Goal: Transaction & Acquisition: Purchase product/service

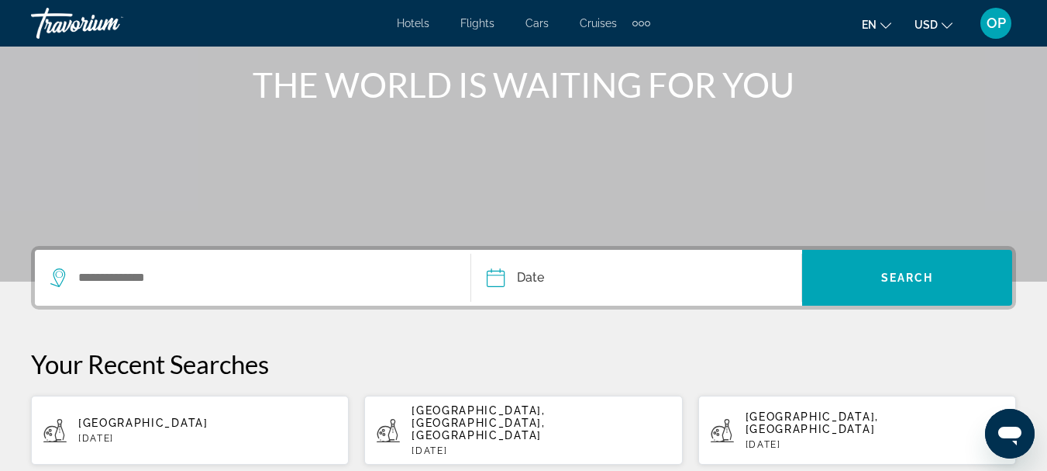
scroll to position [195, 0]
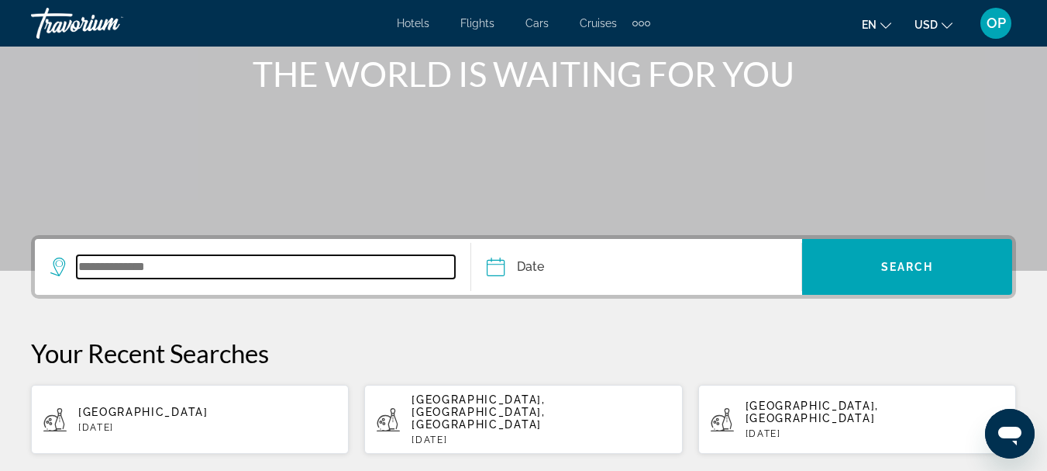
click at [132, 267] on input "Search widget" at bounding box center [266, 266] width 378 height 23
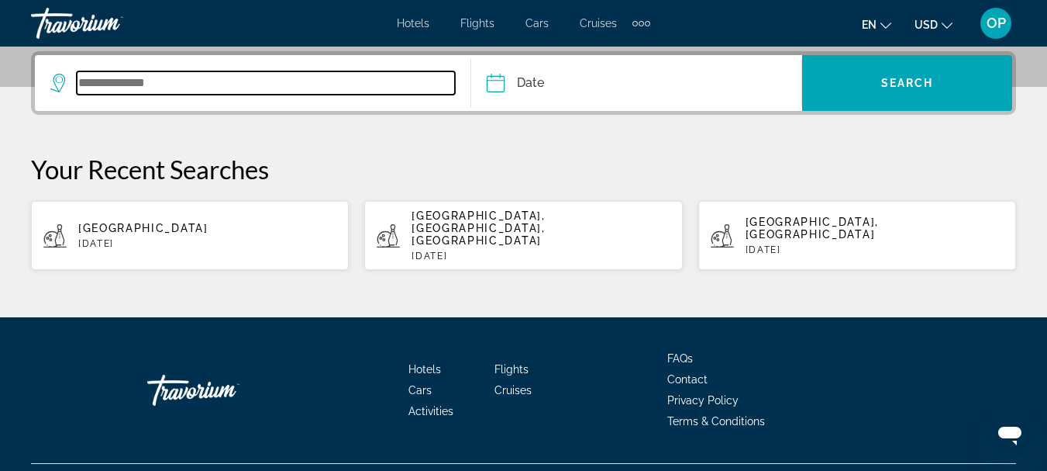
scroll to position [379, 0]
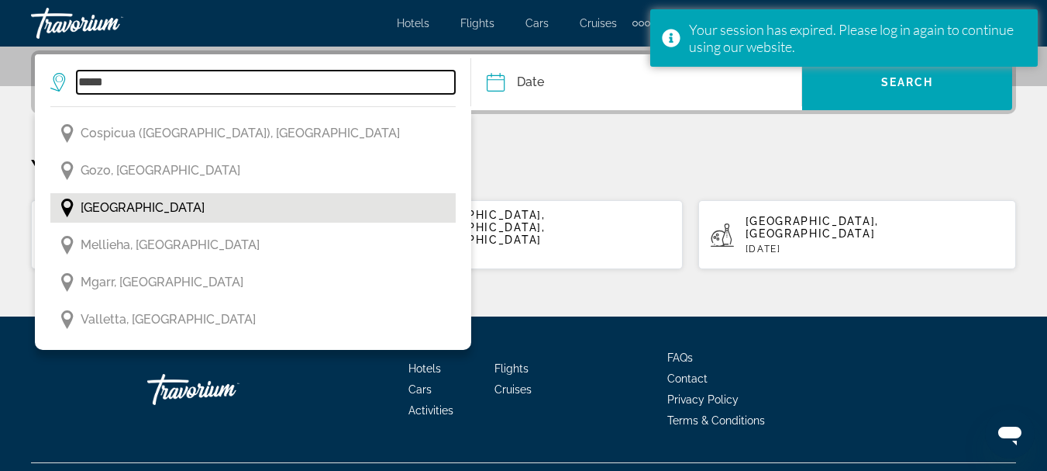
type input "*****"
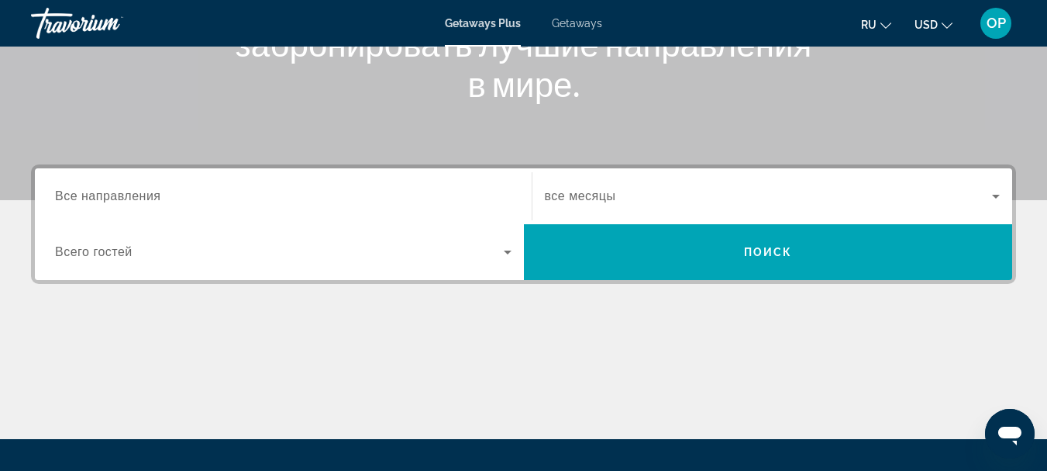
scroll to position [290, 0]
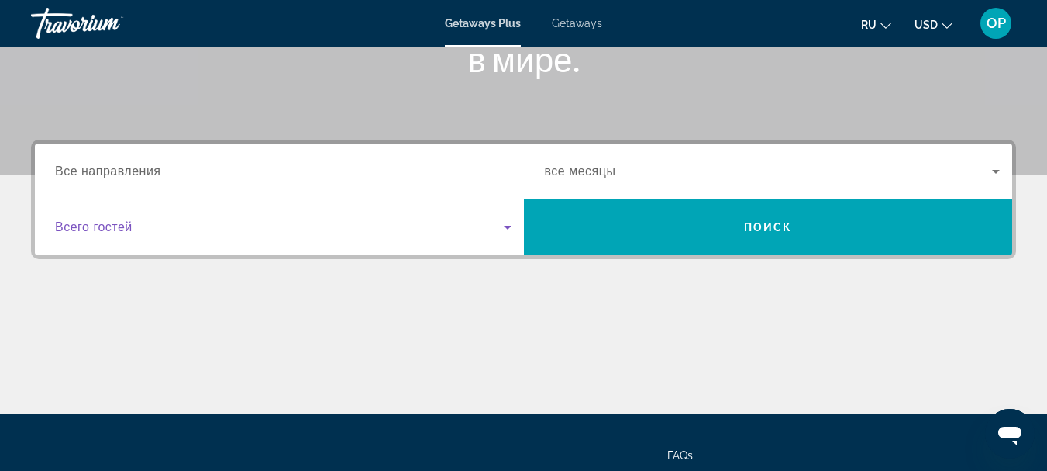
click at [505, 228] on icon "Search widget" at bounding box center [507, 227] width 19 height 19
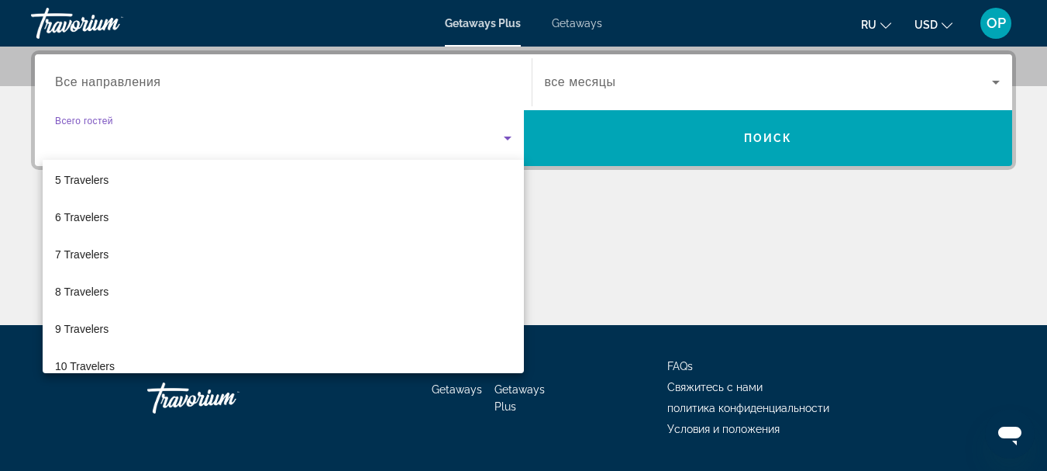
scroll to position [171, 0]
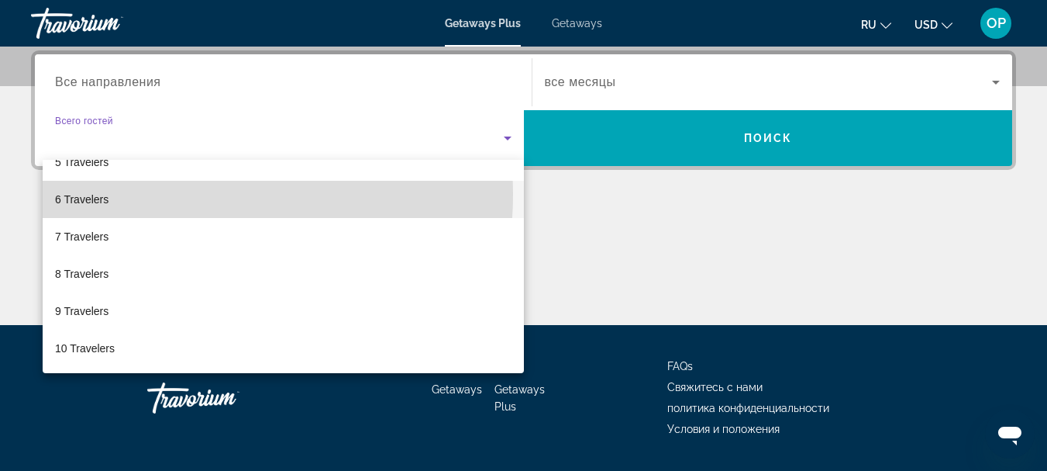
click at [134, 193] on mat-option "6 Travelers" at bounding box center [283, 199] width 481 height 37
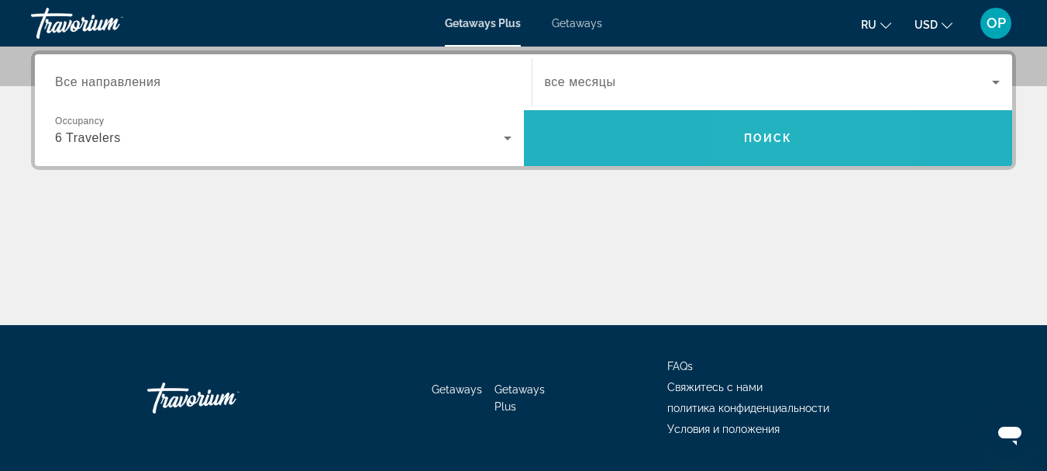
click at [778, 129] on span "Search widget" at bounding box center [768, 137] width 489 height 37
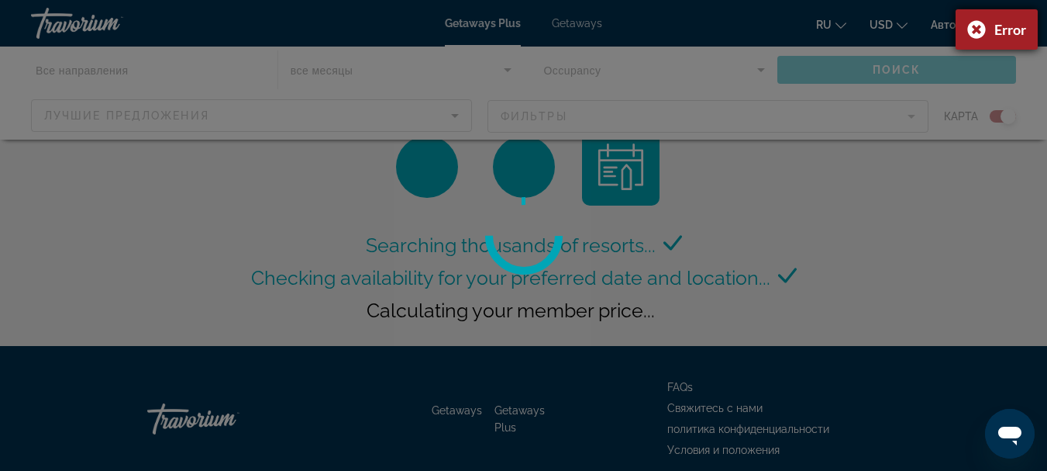
click at [973, 26] on div "Error" at bounding box center [997, 29] width 82 height 40
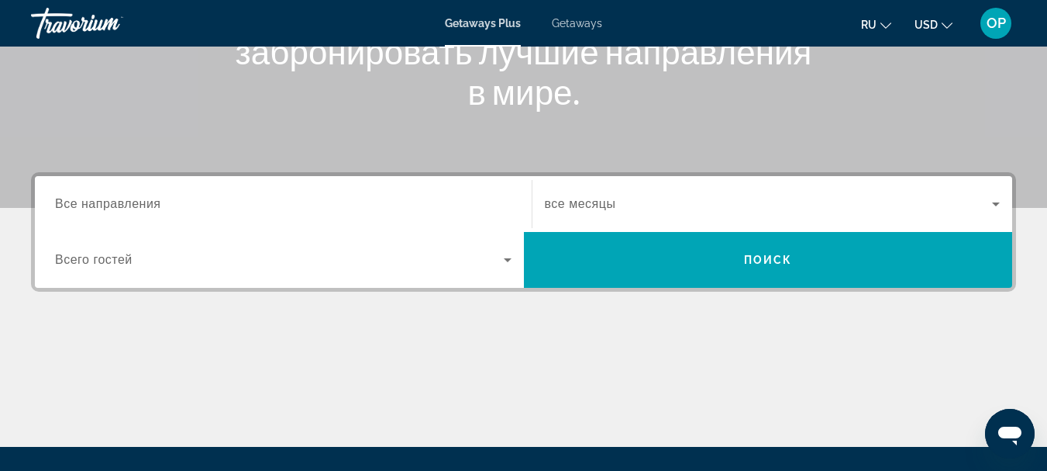
scroll to position [313, 0]
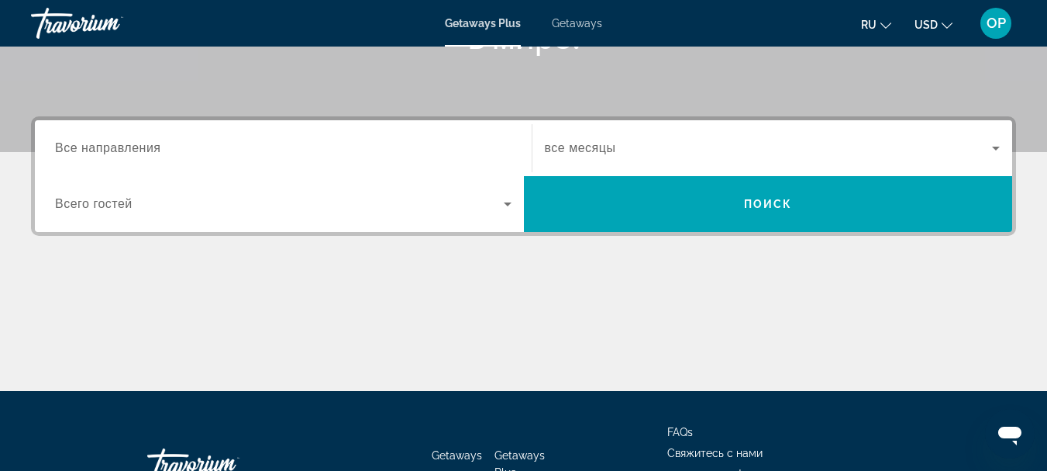
click at [581, 26] on span "Getaways" at bounding box center [577, 23] width 50 height 12
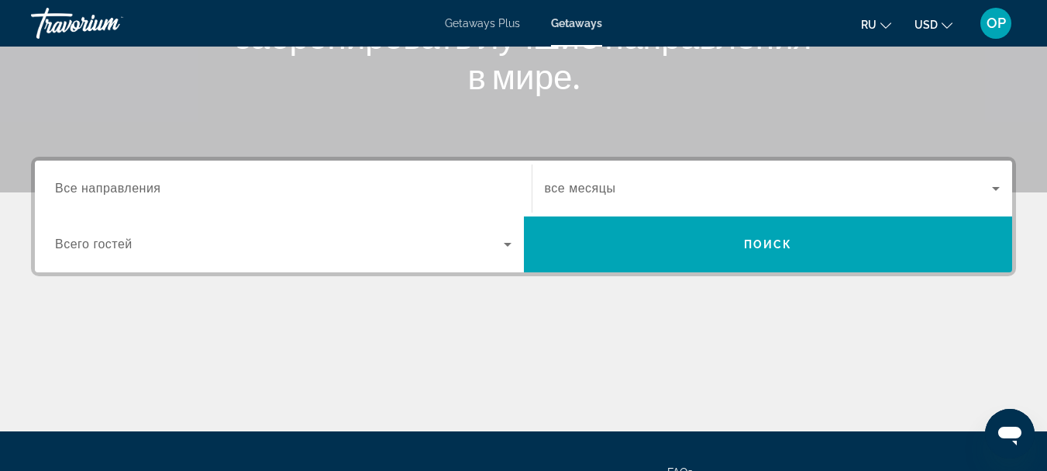
scroll to position [291, 0]
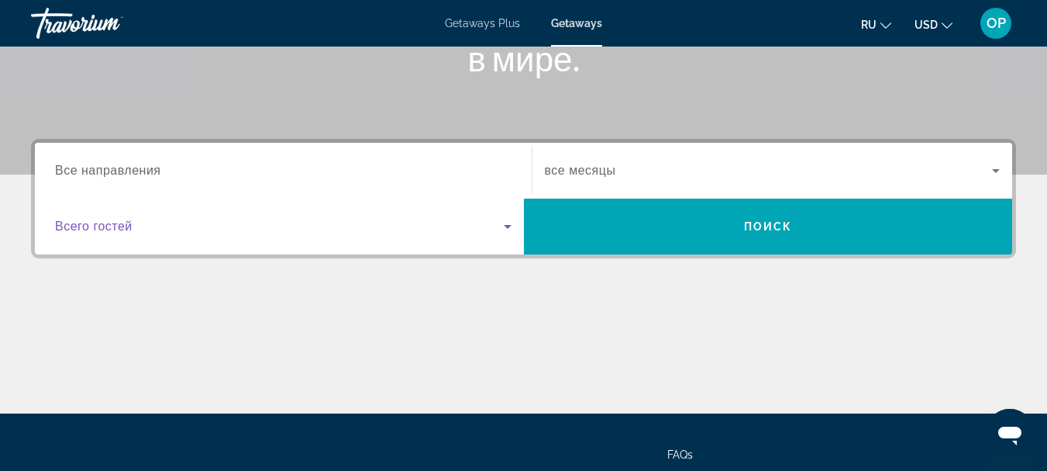
click at [502, 227] on icon "Search widget" at bounding box center [507, 226] width 19 height 19
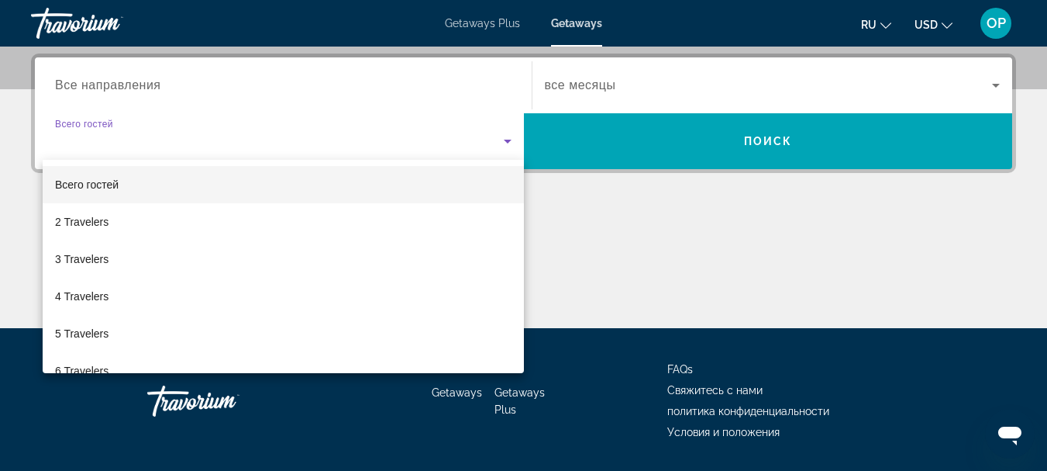
scroll to position [379, 0]
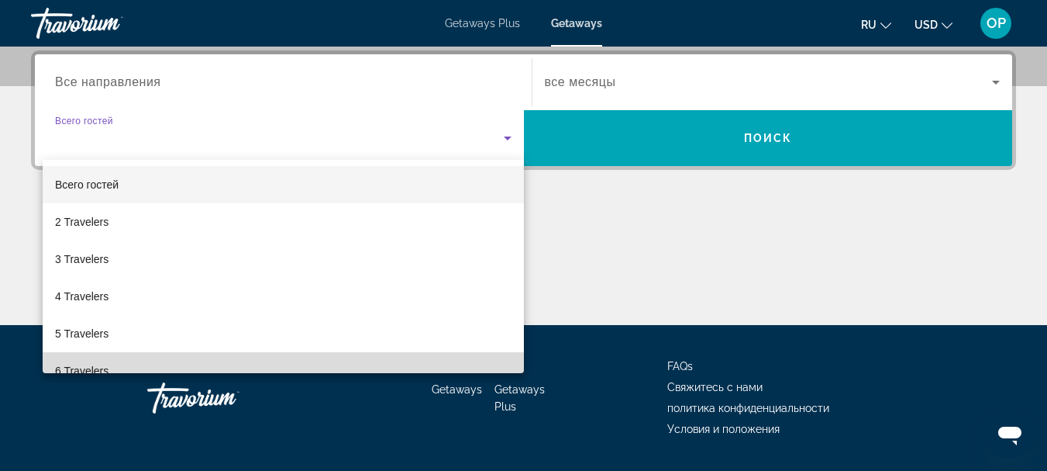
click at [421, 357] on mat-option "6 Travelers" at bounding box center [283, 370] width 481 height 37
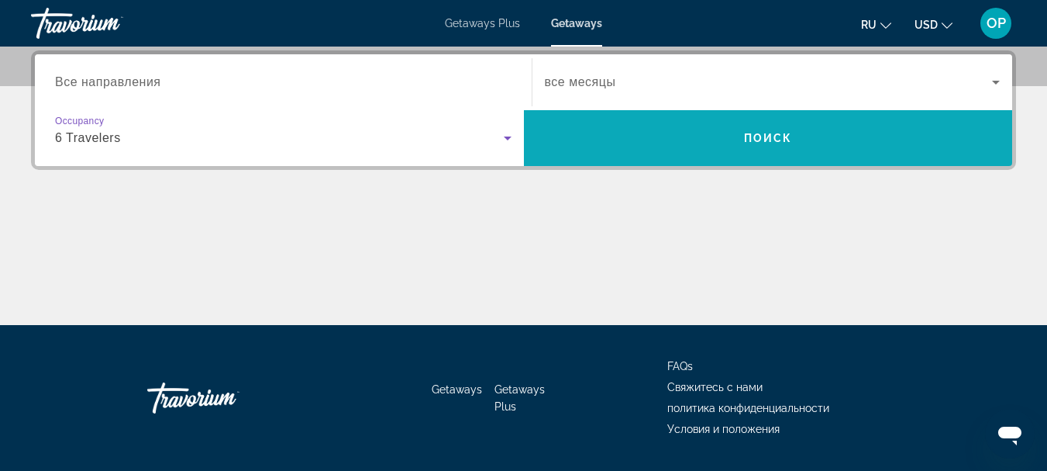
click at [771, 146] on span "Search widget" at bounding box center [768, 137] width 489 height 37
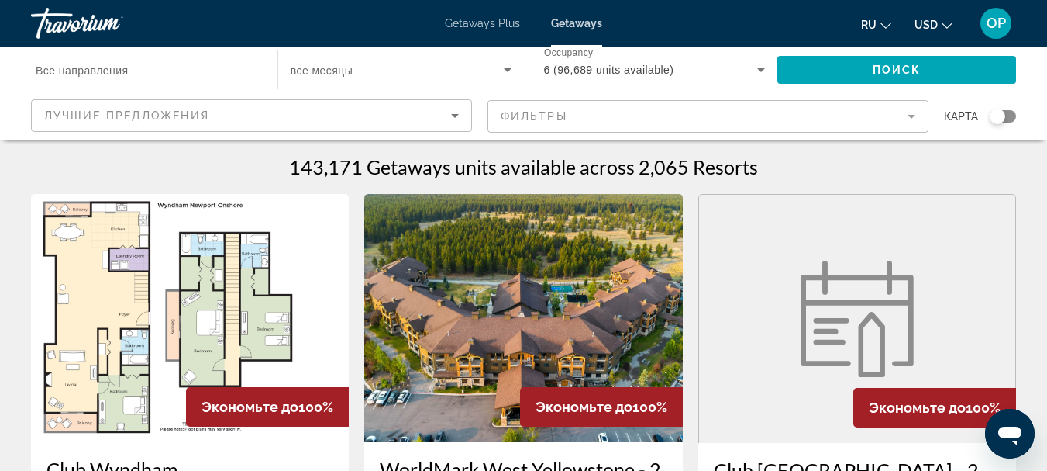
click at [451, 116] on icon "Sort by" at bounding box center [455, 115] width 19 height 19
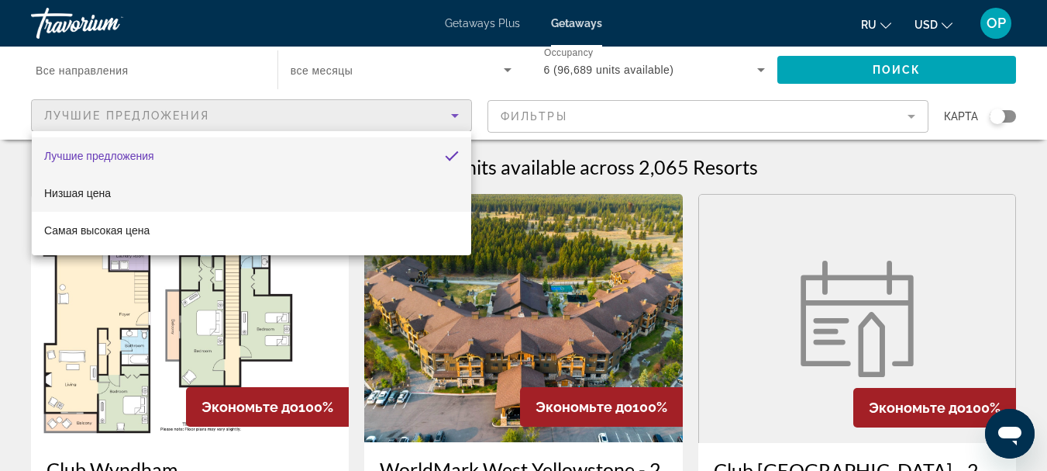
click at [279, 198] on mat-option "Низшая цена" at bounding box center [252, 192] width 440 height 37
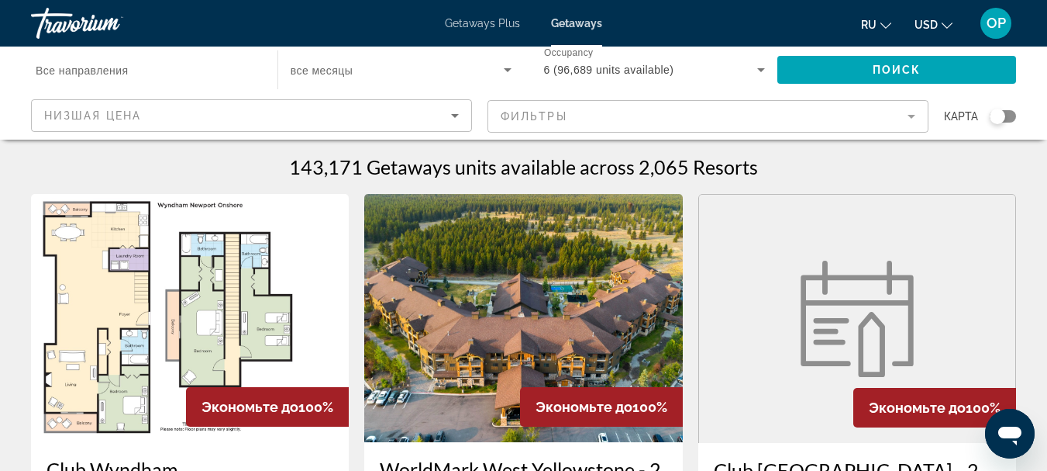
click at [910, 117] on mat-form-field "Фильтры" at bounding box center [708, 116] width 441 height 33
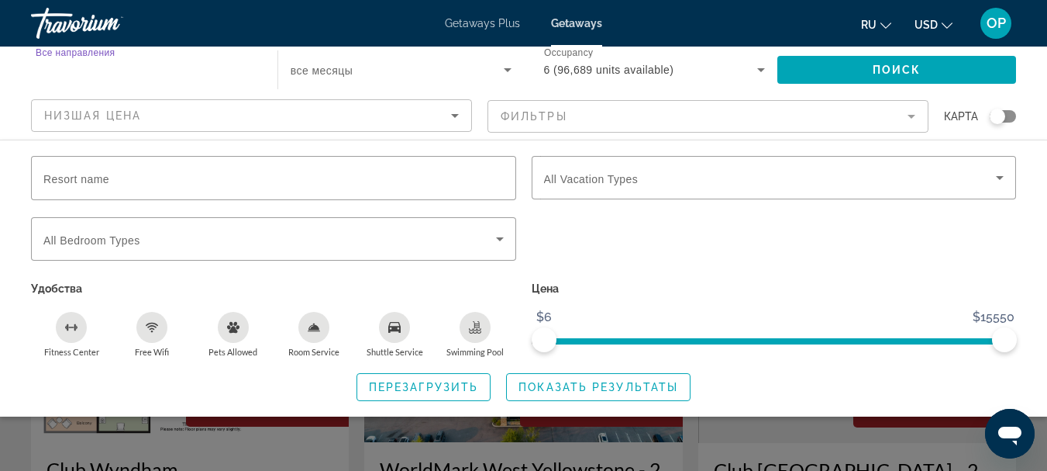
click at [140, 69] on input "Destination Все направления" at bounding box center [147, 70] width 222 height 19
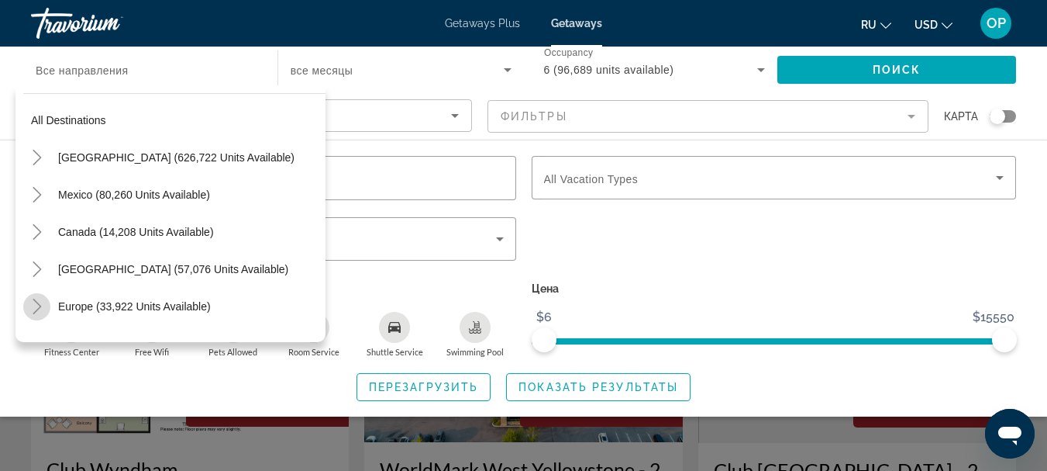
click at [37, 307] on icon "Toggle Europe (33,922 units available)" at bounding box center [37, 306] width 16 height 16
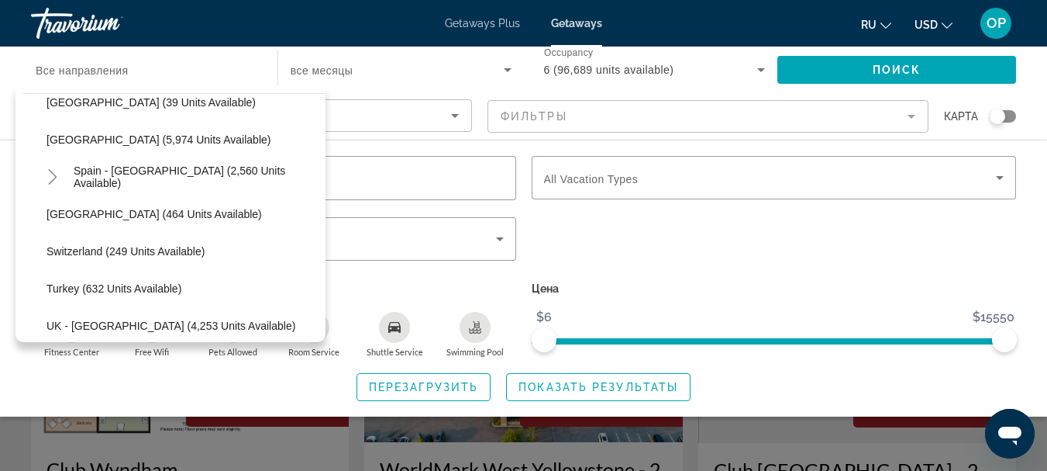
scroll to position [842, 0]
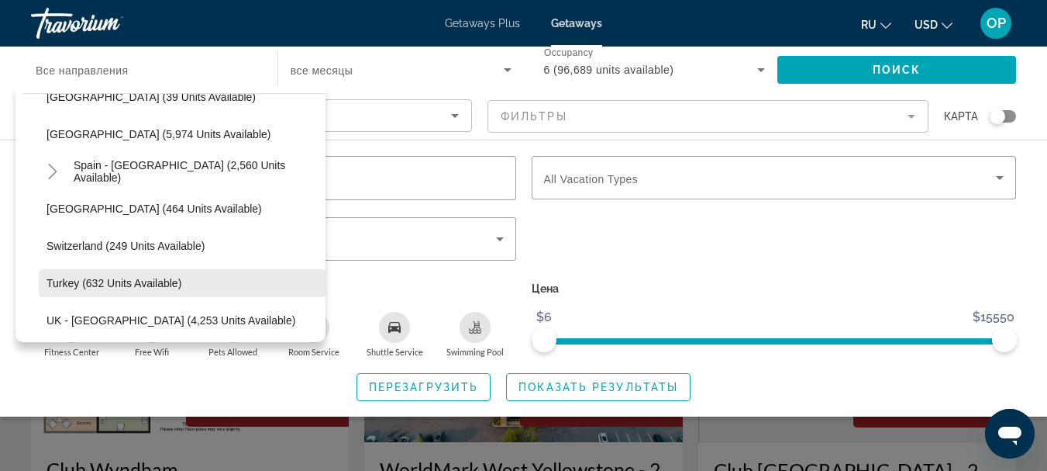
click at [156, 280] on span "Turkey (632 units available)" at bounding box center [114, 283] width 135 height 12
type input "**********"
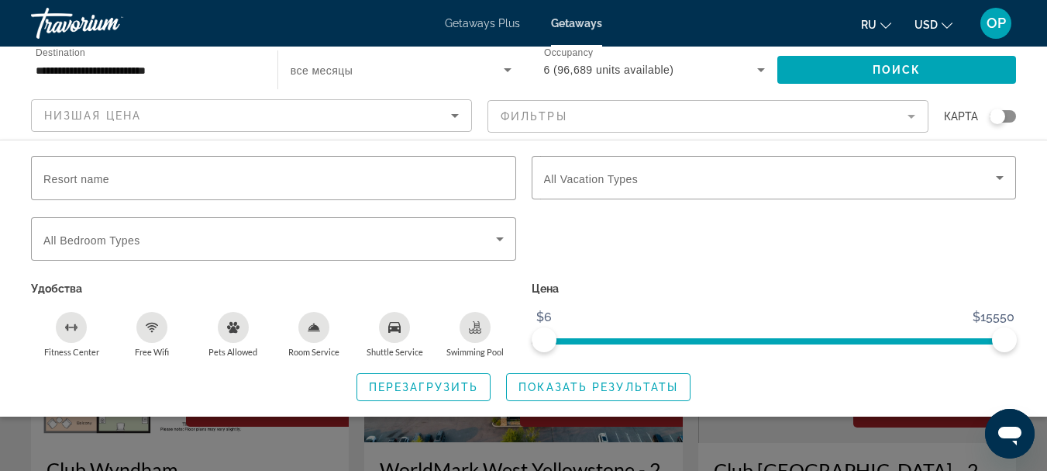
click at [788, 379] on div "Перезагрузить Показать результаты" at bounding box center [523, 387] width 985 height 28
click at [634, 390] on span "Показать результаты" at bounding box center [599, 387] width 160 height 12
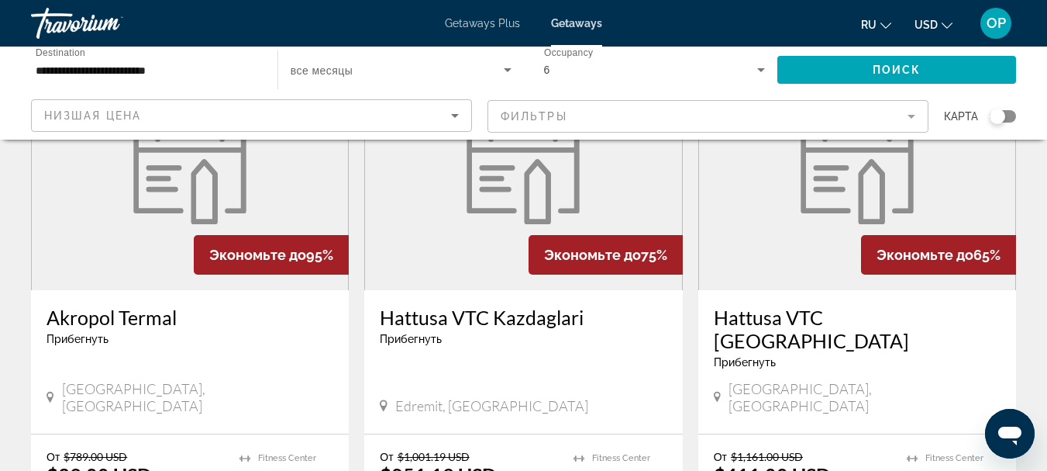
scroll to position [123, 0]
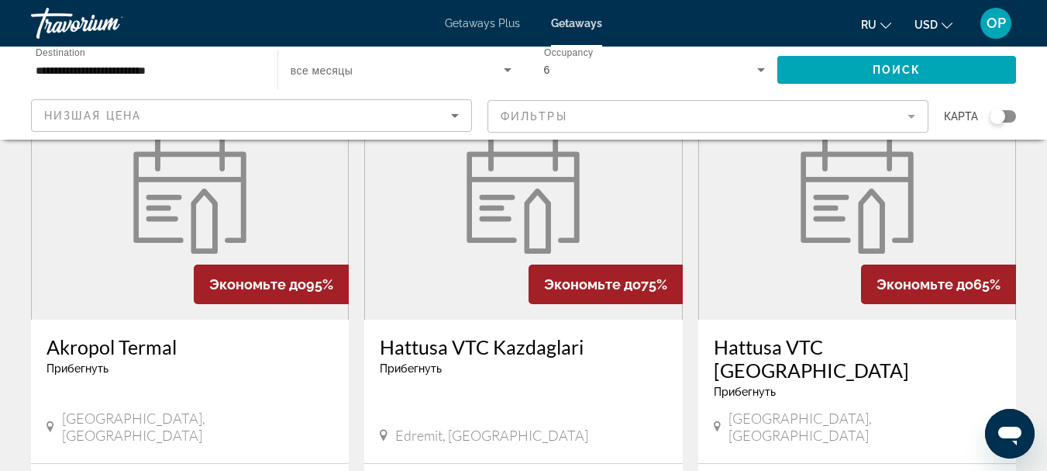
click at [300, 205] on figure "Main content" at bounding box center [190, 195] width 316 height 248
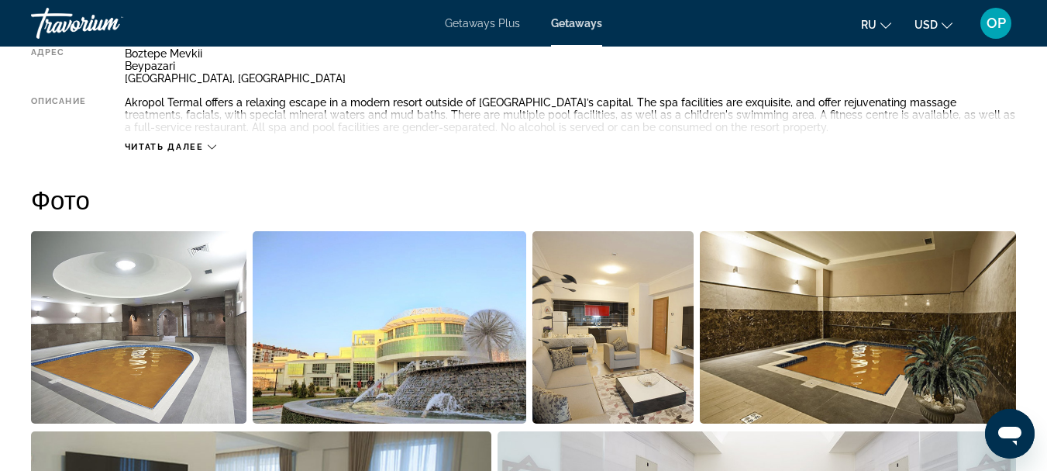
scroll to position [684, 0]
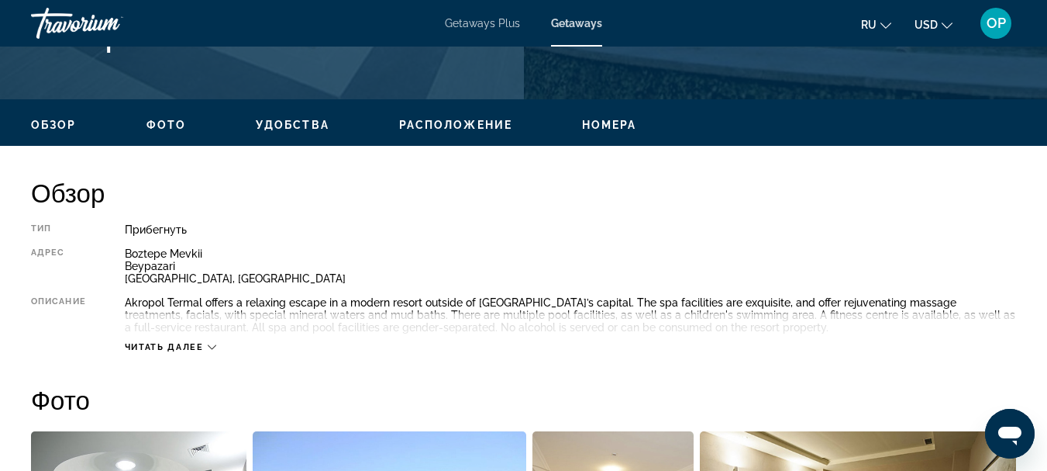
click at [209, 345] on icon "Main content" at bounding box center [212, 347] width 9 height 5
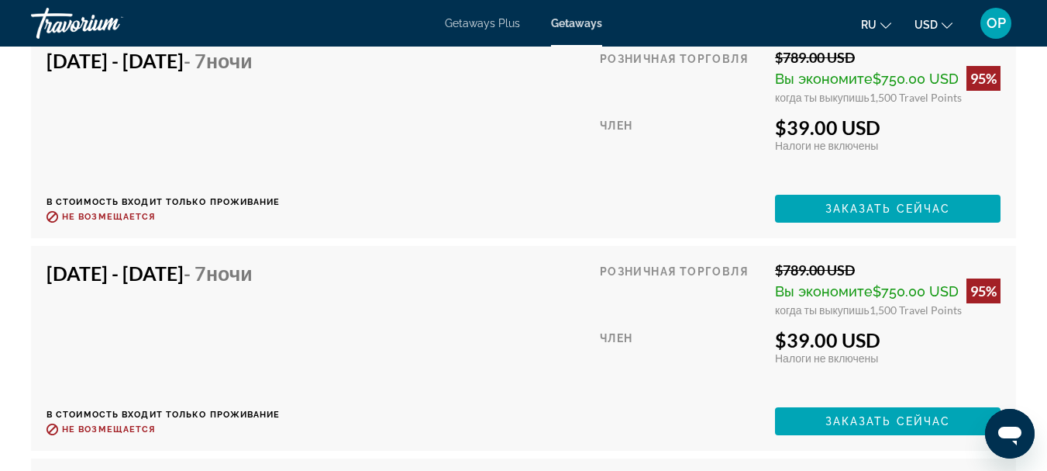
scroll to position [3152, 0]
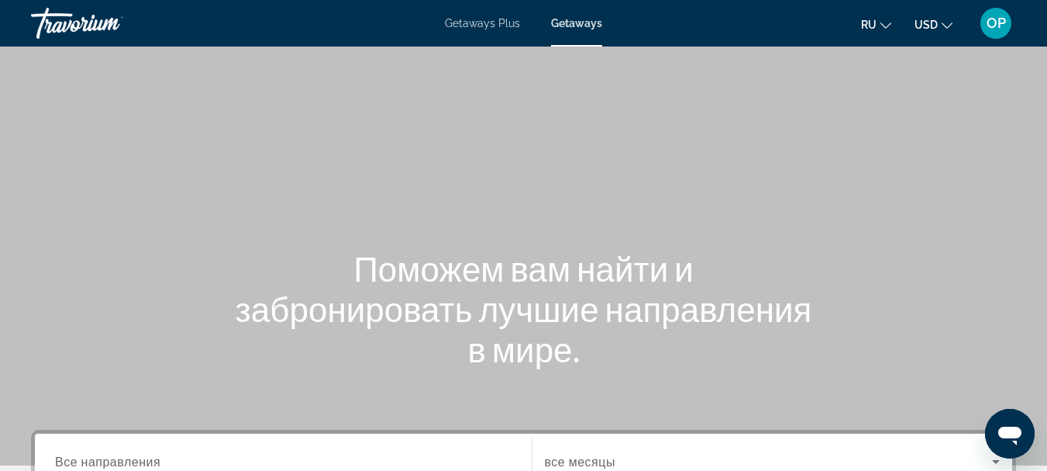
click at [491, 22] on span "Getaways Plus" at bounding box center [482, 23] width 75 height 12
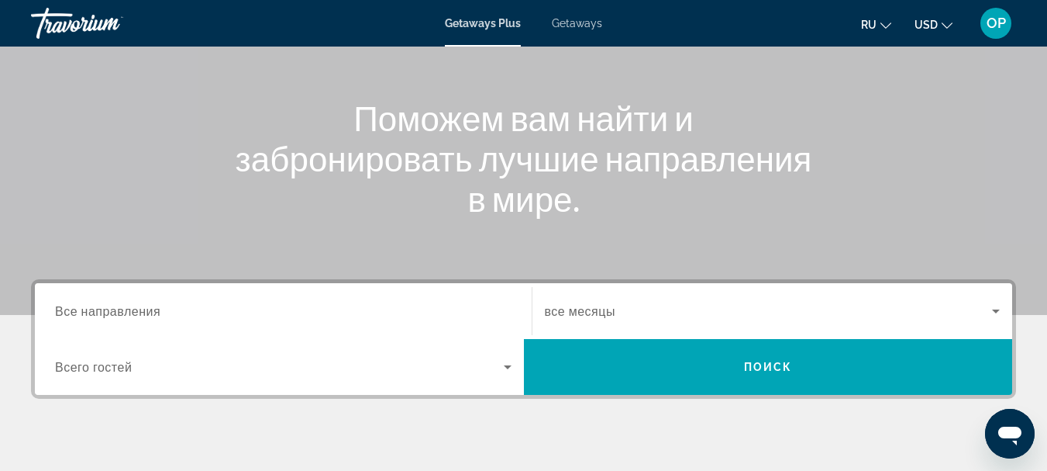
scroll to position [152, 0]
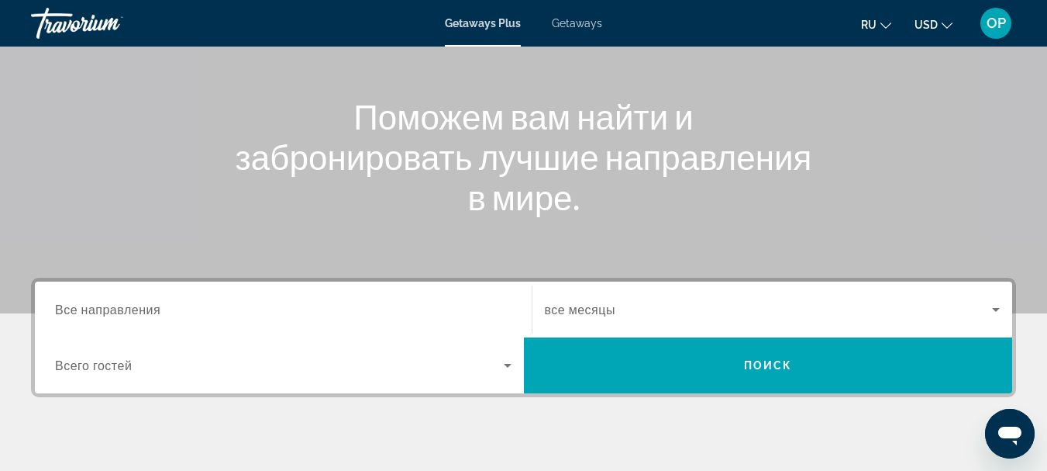
click at [509, 366] on icon "Search widget" at bounding box center [508, 366] width 8 height 4
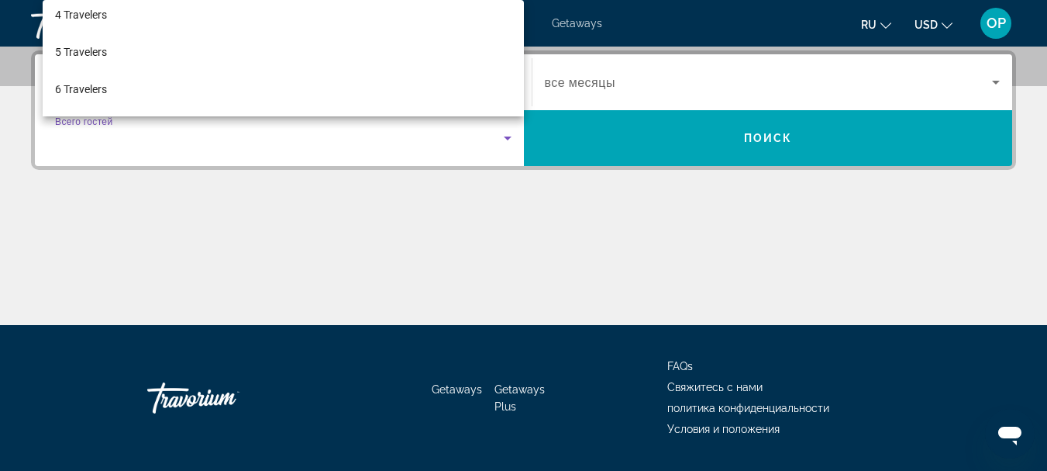
scroll to position [124, 0]
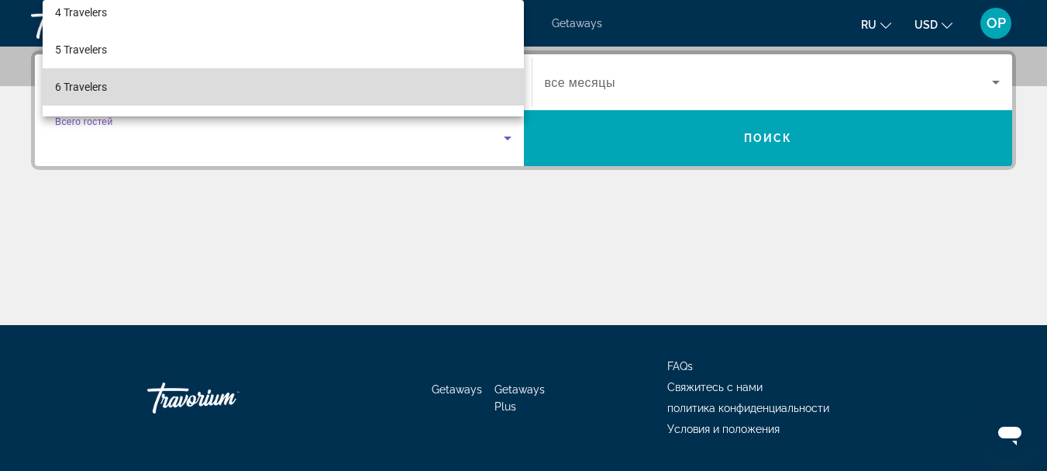
click at [355, 89] on mat-option "6 Travelers" at bounding box center [283, 86] width 481 height 37
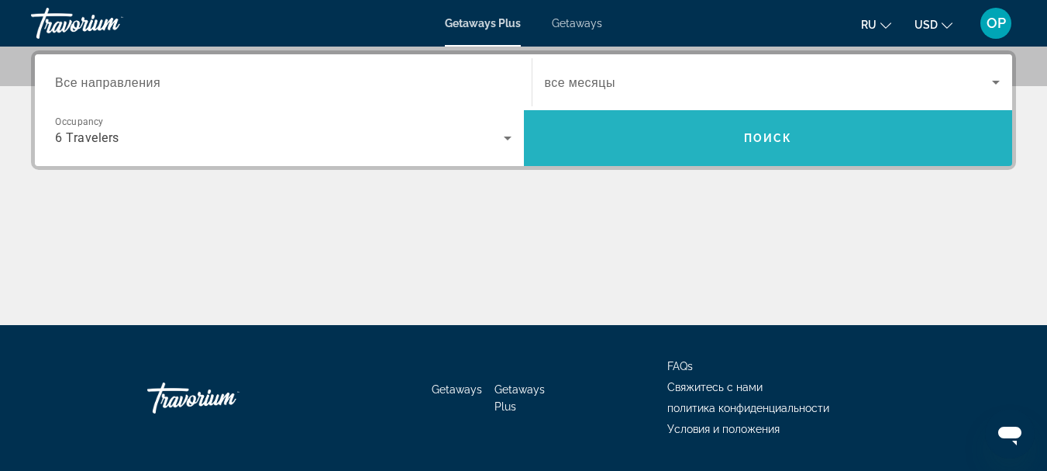
click at [651, 133] on span "Search widget" at bounding box center [768, 137] width 489 height 37
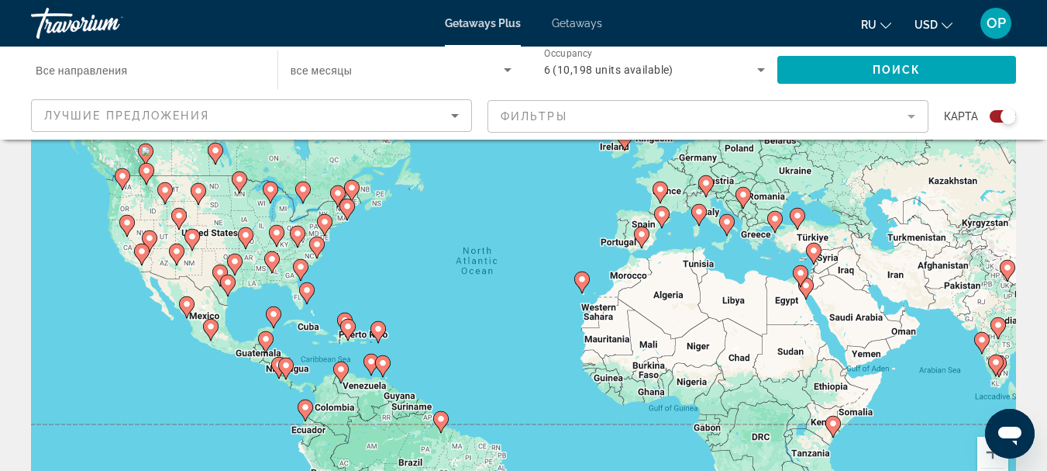
scroll to position [113, 0]
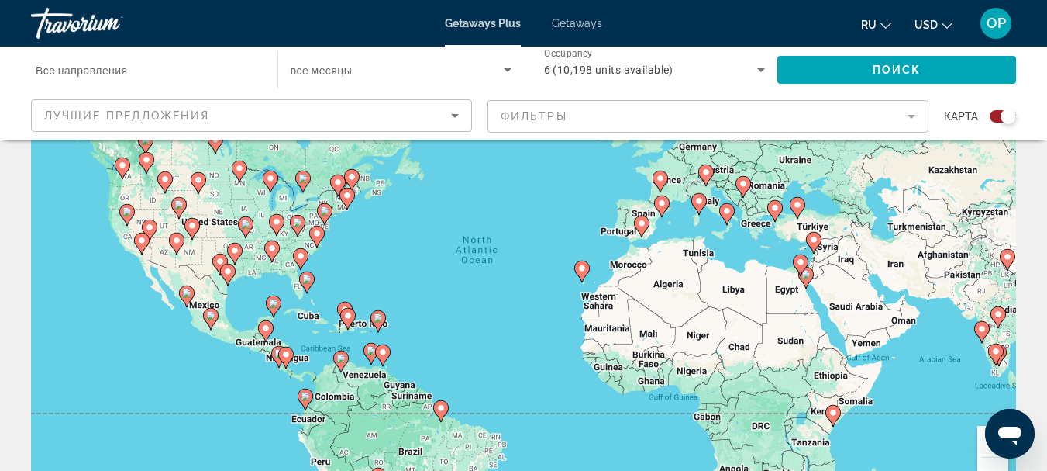
click at [804, 279] on icon "Main content" at bounding box center [805, 277] width 14 height 20
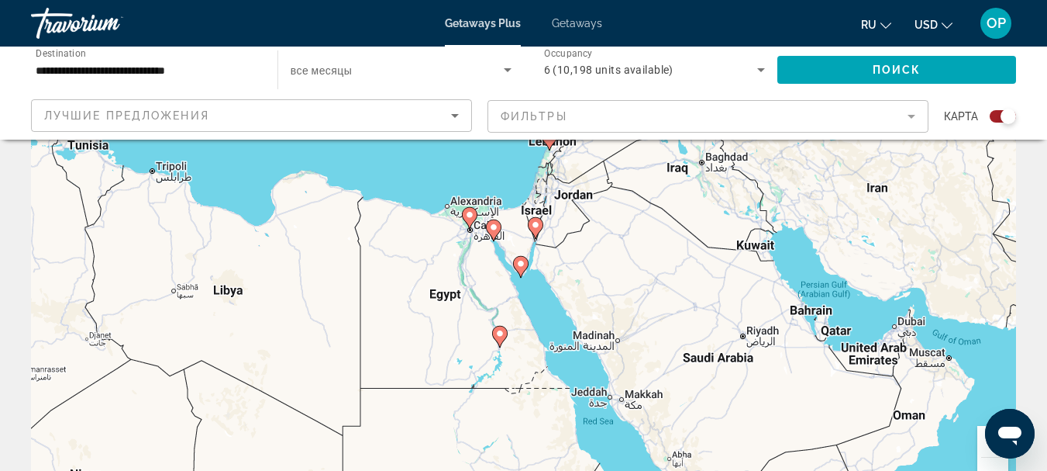
click at [467, 216] on image "Main content" at bounding box center [469, 214] width 9 height 9
type input "**********"
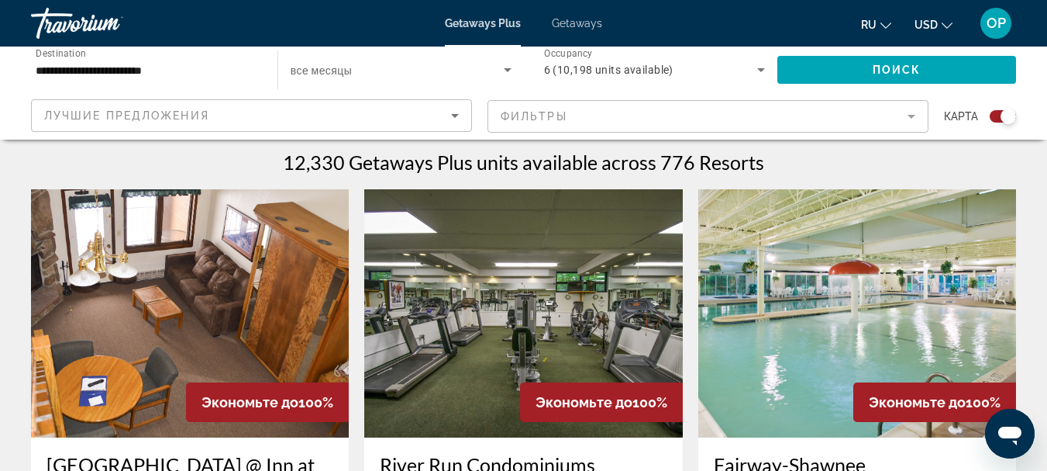
scroll to position [415, 0]
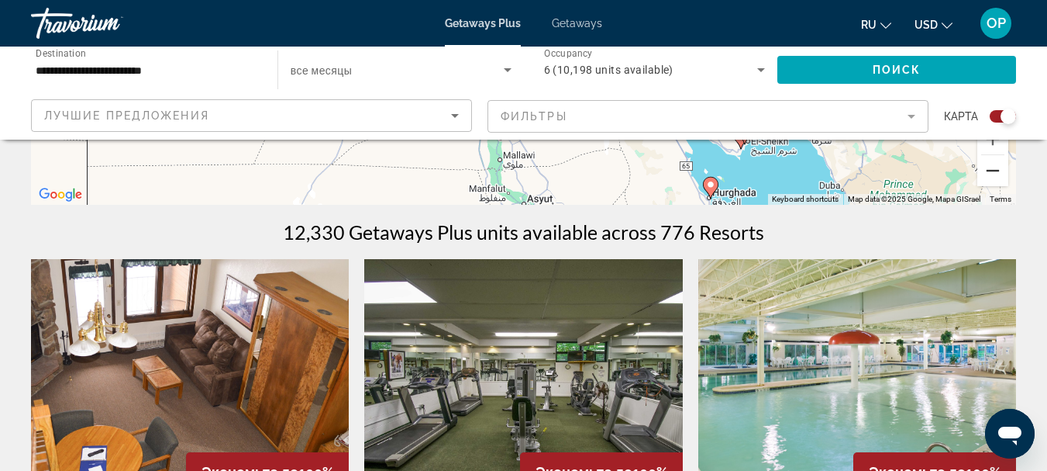
click at [998, 168] on button "Zoom out" at bounding box center [993, 170] width 31 height 31
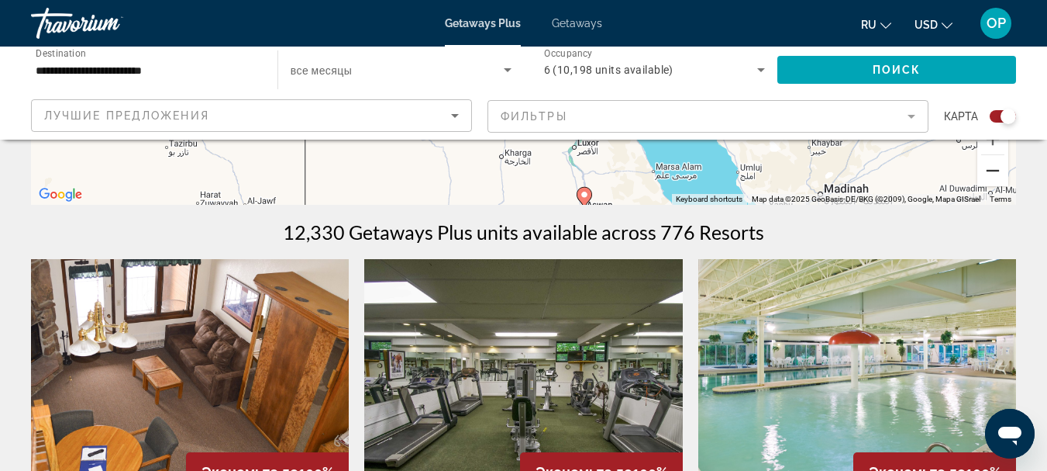
click at [998, 168] on button "Zoom out" at bounding box center [993, 170] width 31 height 31
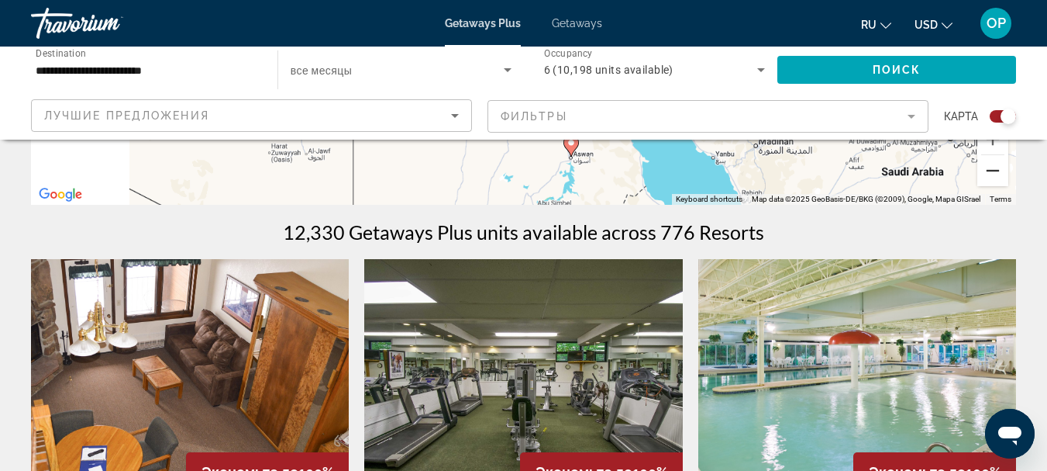
click at [998, 168] on button "Zoom out" at bounding box center [993, 170] width 31 height 31
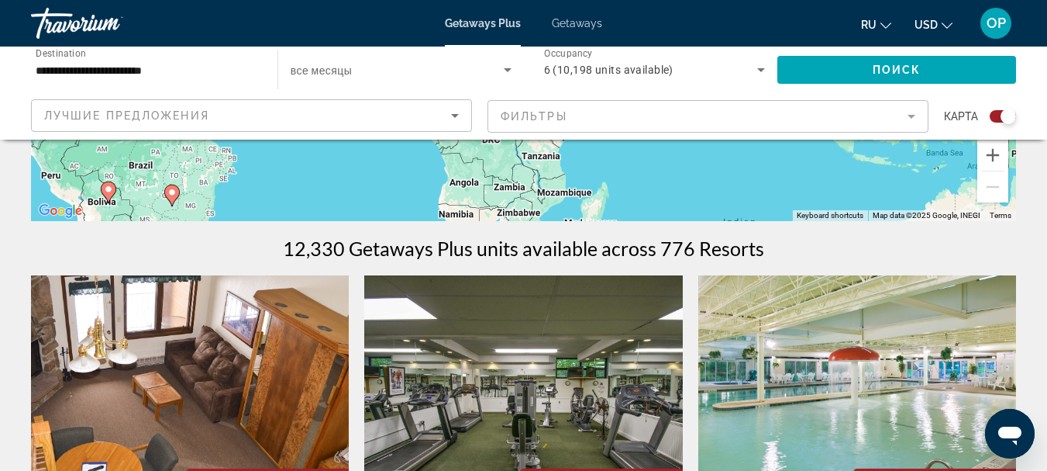
scroll to position [388, 0]
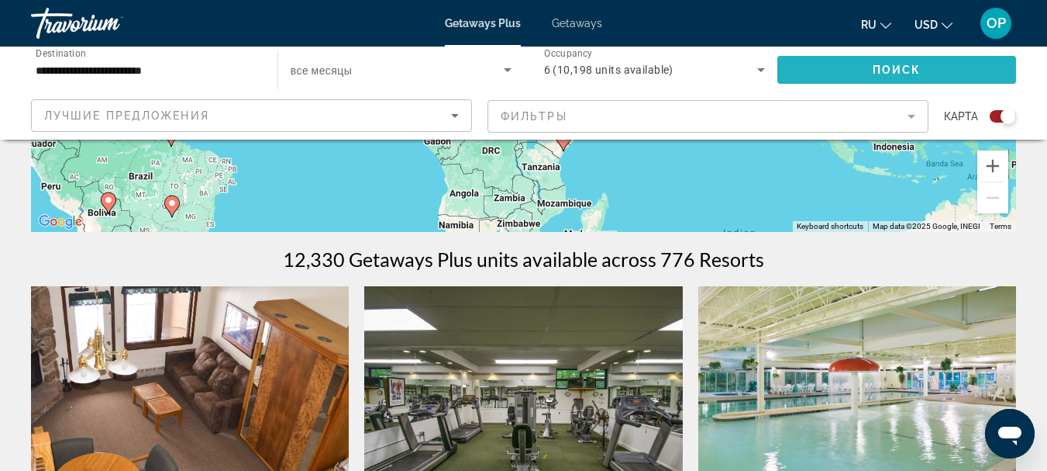
click at [932, 71] on span "Search widget" at bounding box center [897, 69] width 239 height 37
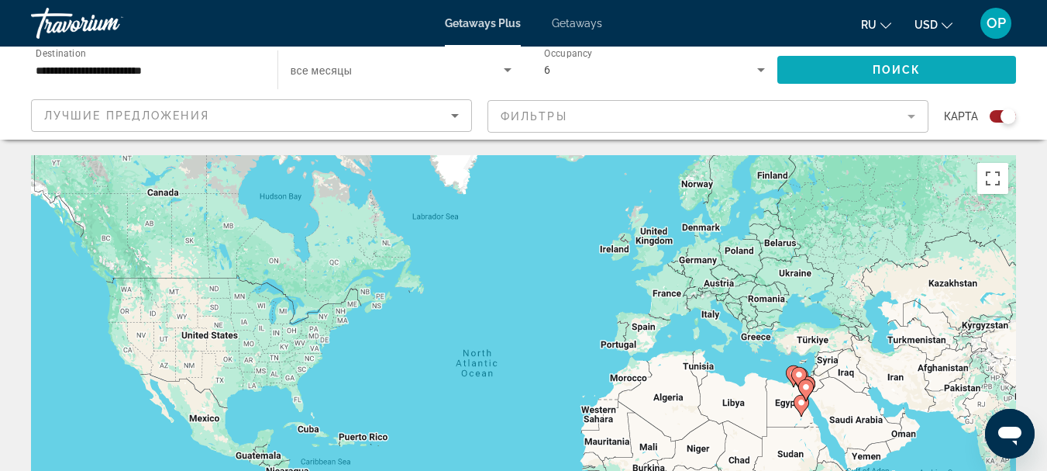
click at [909, 74] on span "Поиск" at bounding box center [897, 70] width 49 height 12
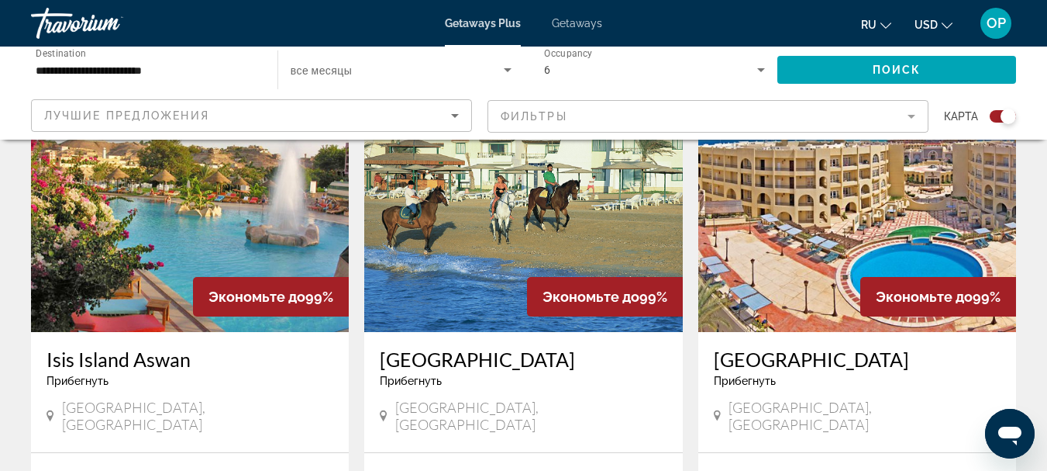
scroll to position [602, 0]
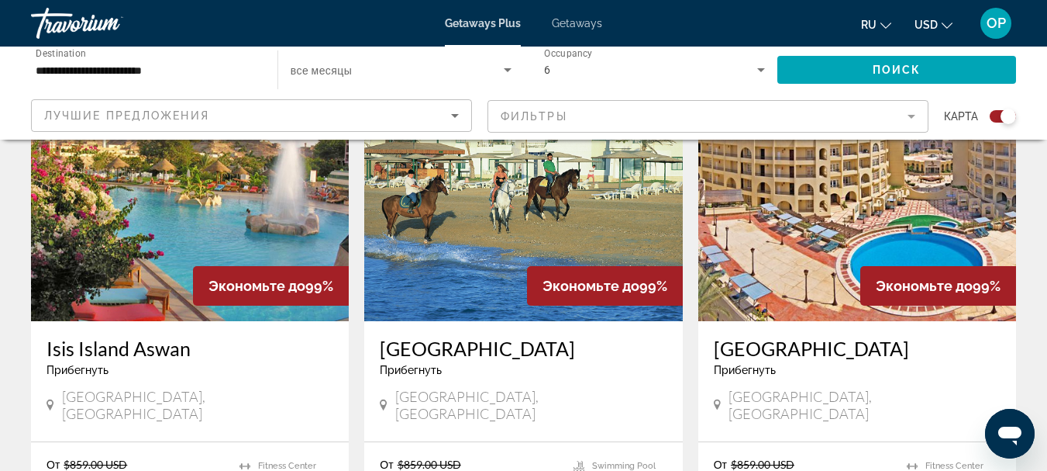
click at [271, 243] on img "Main content" at bounding box center [190, 197] width 318 height 248
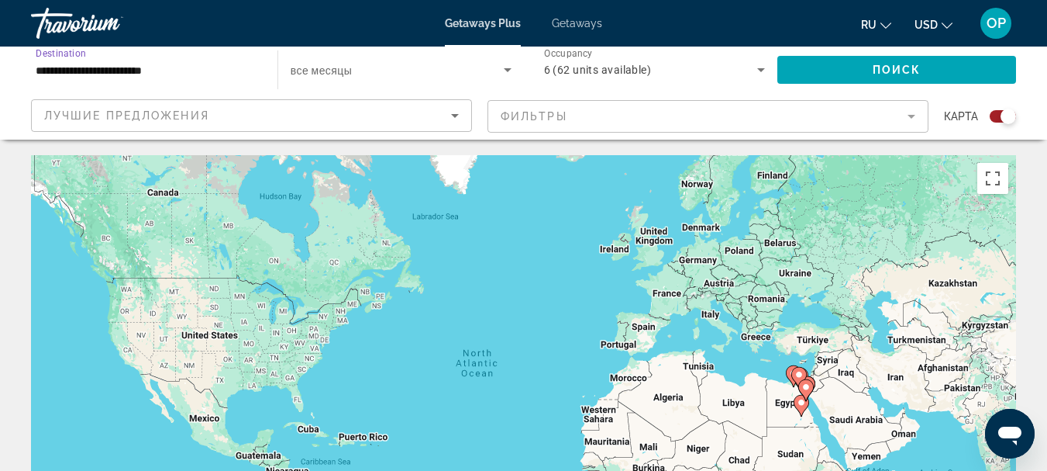
click at [199, 73] on input "**********" at bounding box center [147, 70] width 222 height 19
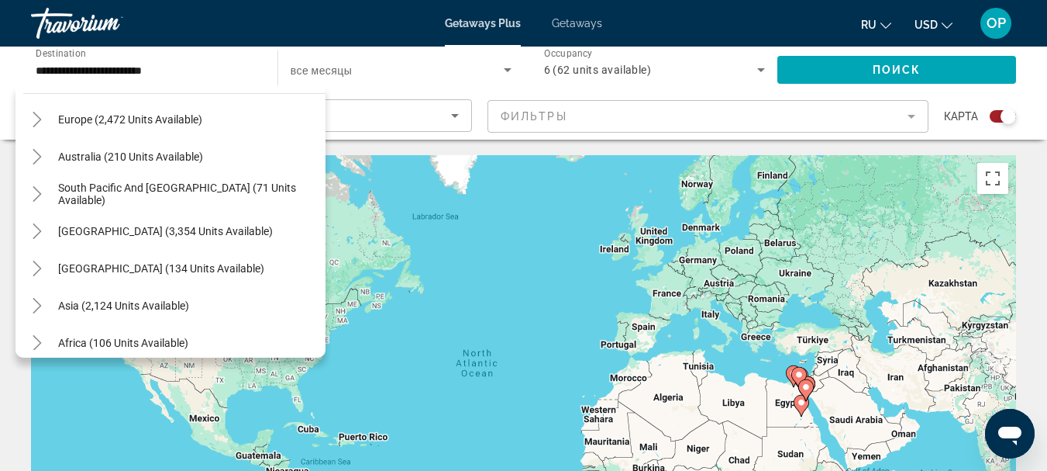
scroll to position [187, 0]
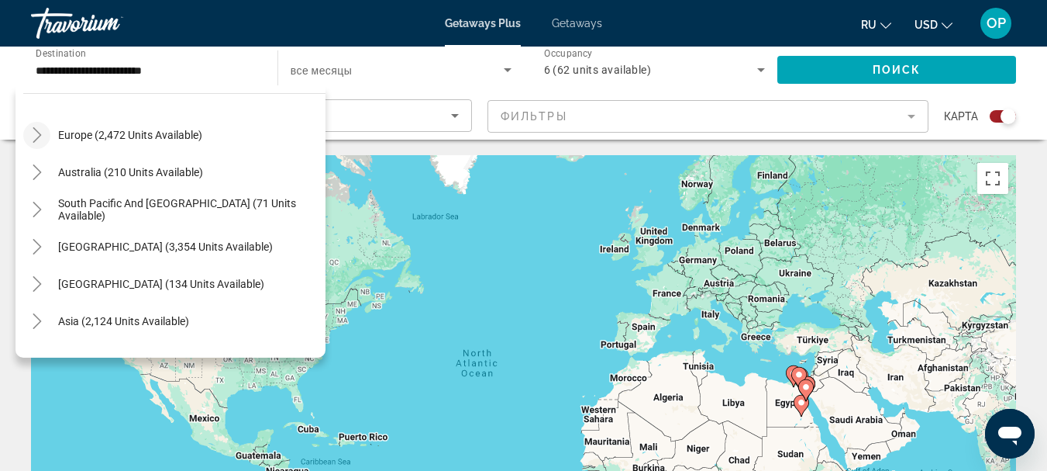
click at [38, 135] on icon "Toggle Europe (2,472 units available)" at bounding box center [37, 135] width 16 height 16
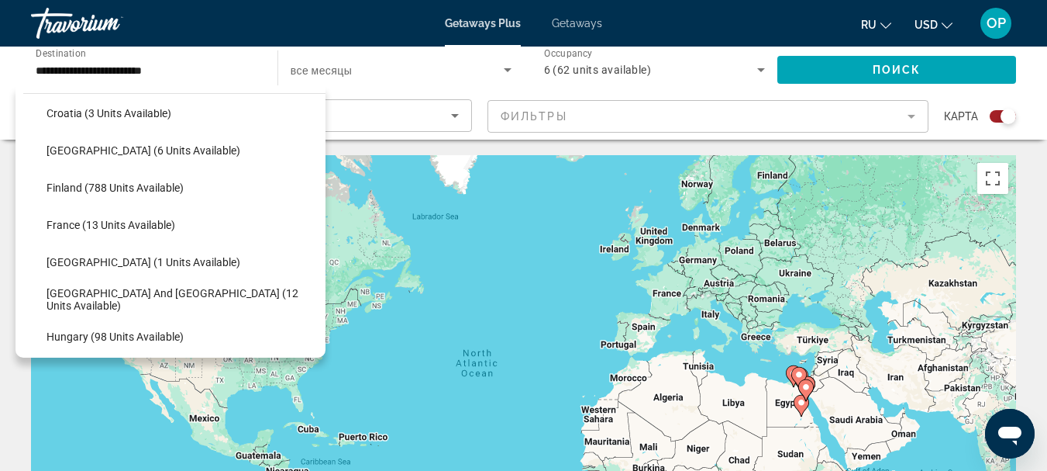
scroll to position [326, 0]
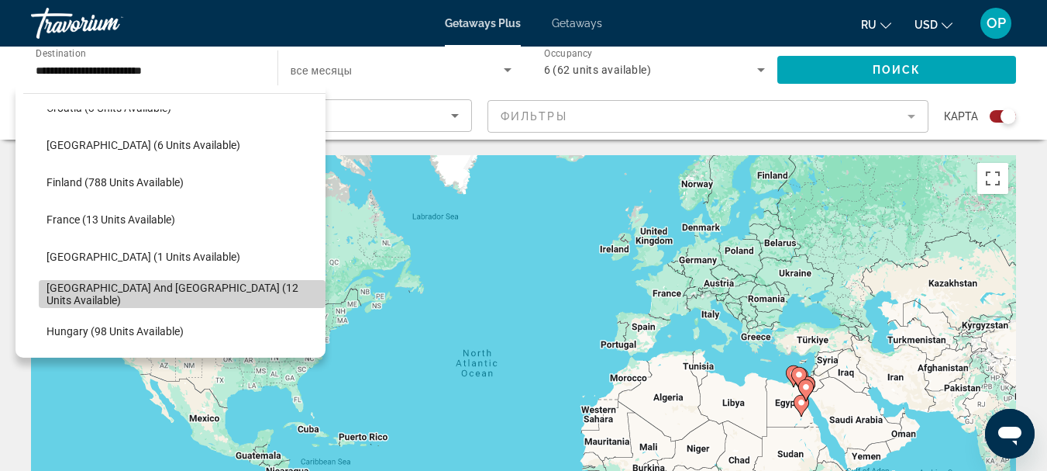
click at [202, 291] on span "Greece and Cyprus (12 units available)" at bounding box center [182, 293] width 271 height 25
type input "**********"
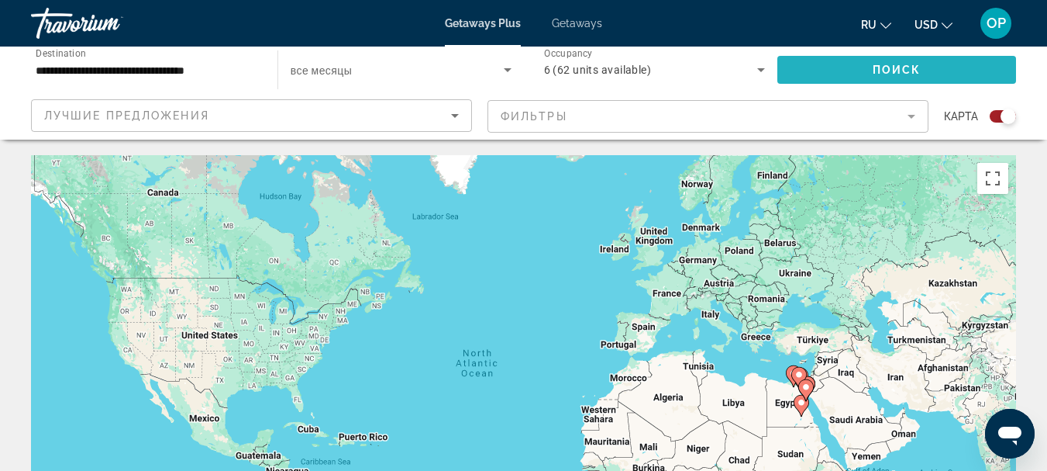
click at [844, 71] on span "Search widget" at bounding box center [897, 69] width 239 height 37
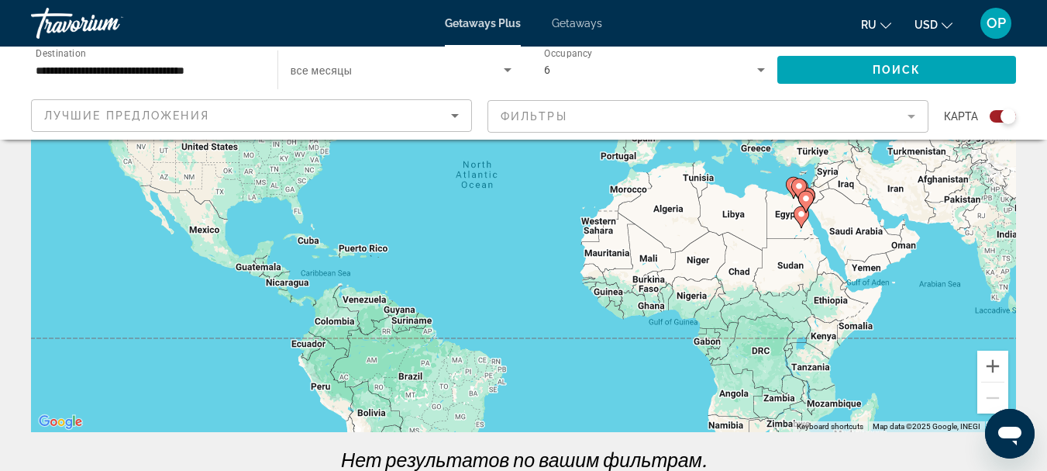
scroll to position [247, 0]
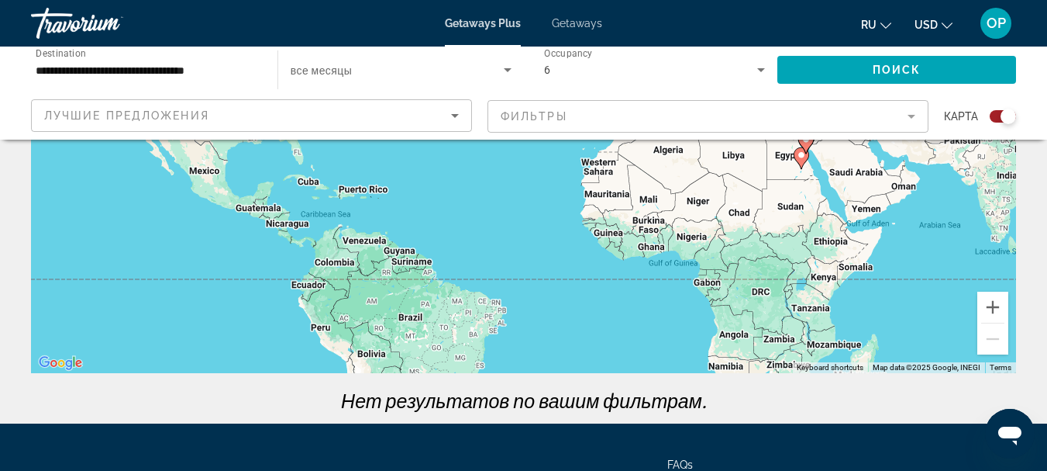
click at [586, 22] on span "Getaways" at bounding box center [577, 23] width 50 height 12
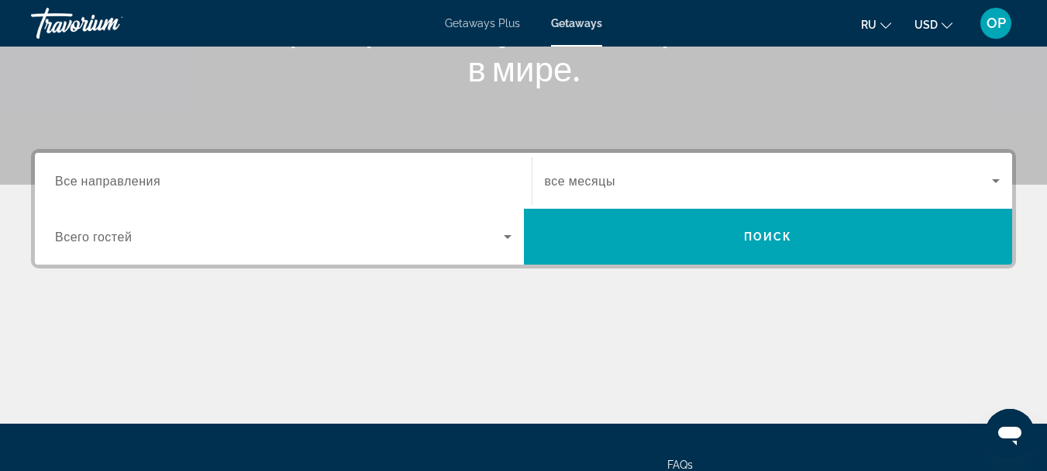
scroll to position [290, 0]
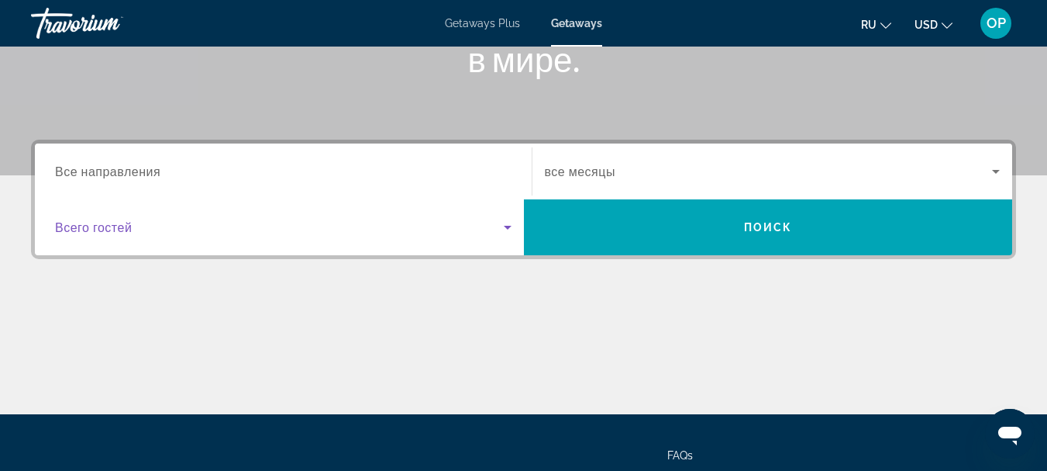
click at [506, 226] on icon "Search widget" at bounding box center [508, 228] width 8 height 4
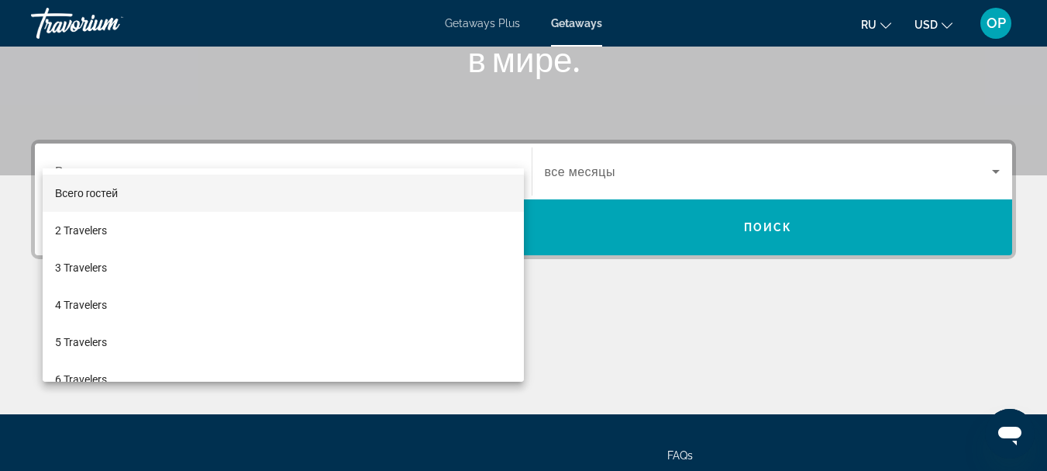
scroll to position [379, 0]
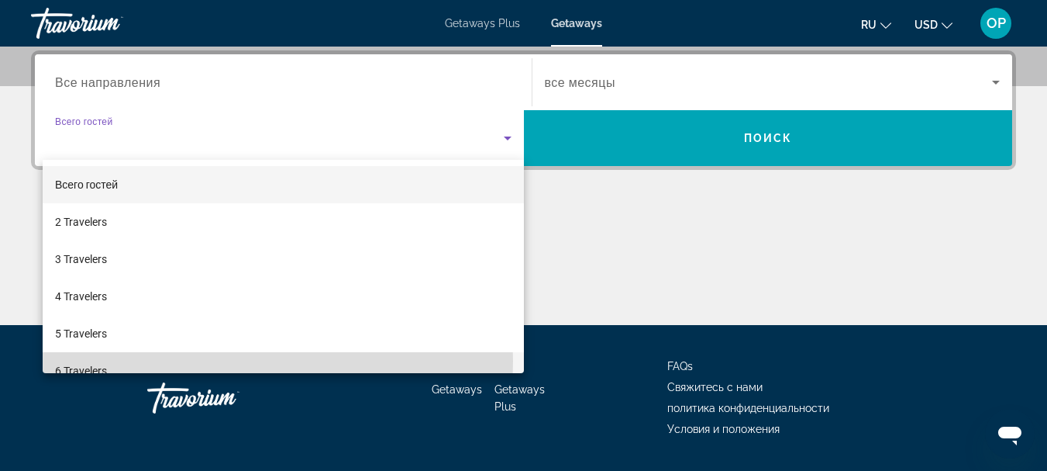
click at [244, 360] on mat-option "6 Travelers" at bounding box center [283, 370] width 481 height 37
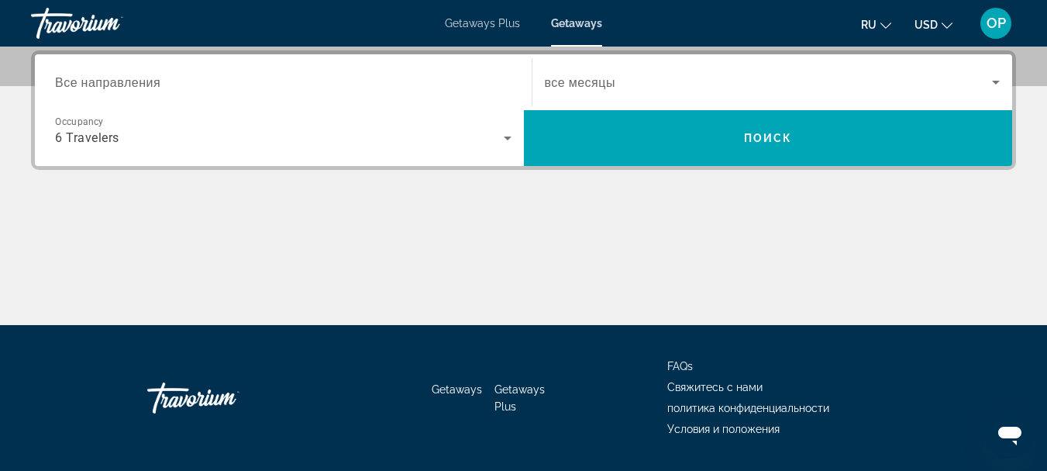
click at [134, 78] on span "Все направления" at bounding box center [107, 81] width 105 height 15
click at [134, 78] on input "Destination Все направления" at bounding box center [283, 83] width 457 height 19
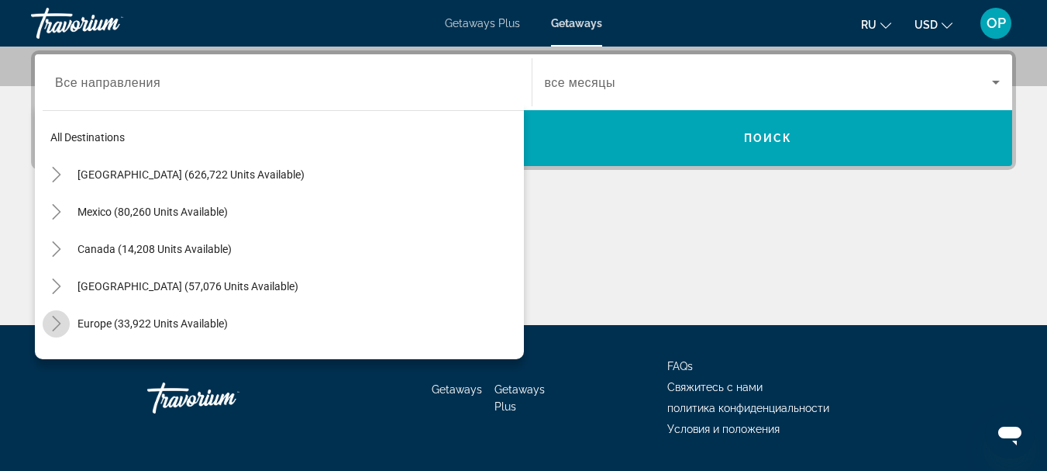
click at [54, 319] on icon "Toggle Europe (33,922 units available)" at bounding box center [57, 323] width 16 height 16
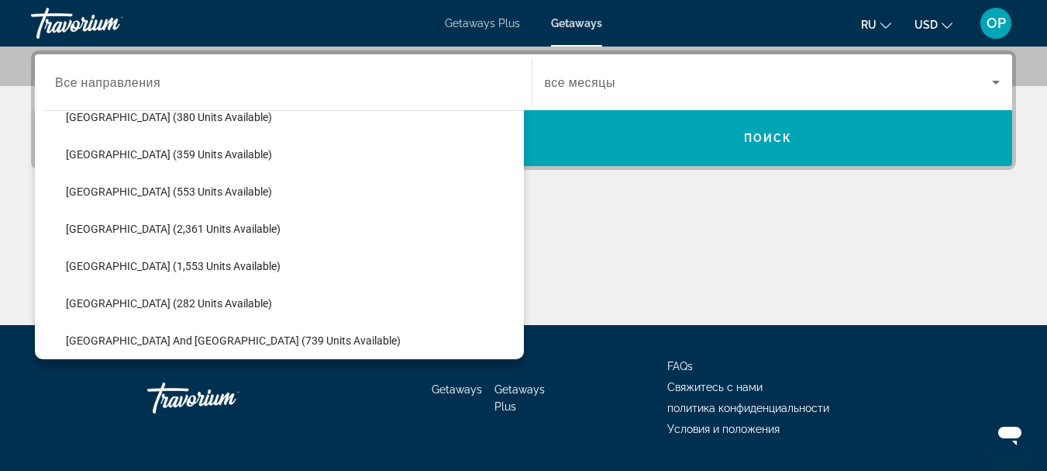
scroll to position [349, 0]
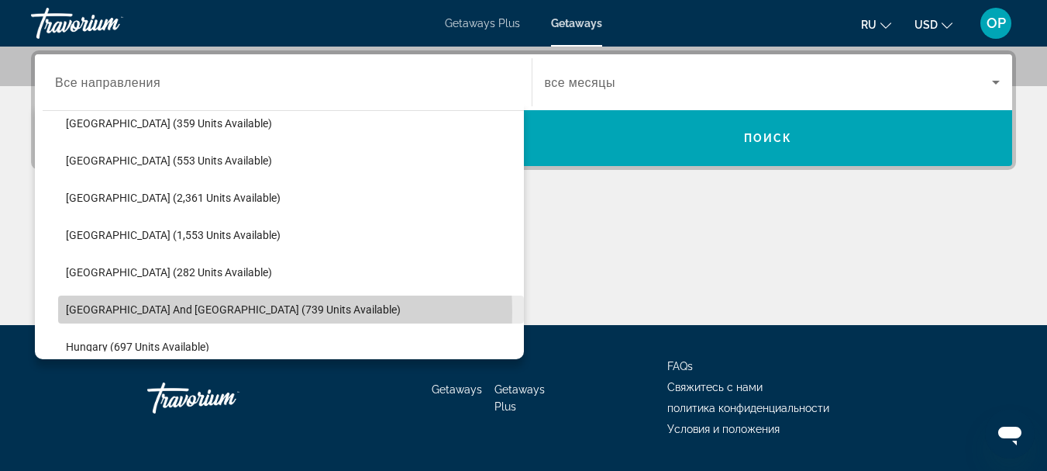
click at [240, 312] on span "Greece and Cyprus (739 units available)" at bounding box center [233, 309] width 335 height 12
type input "**********"
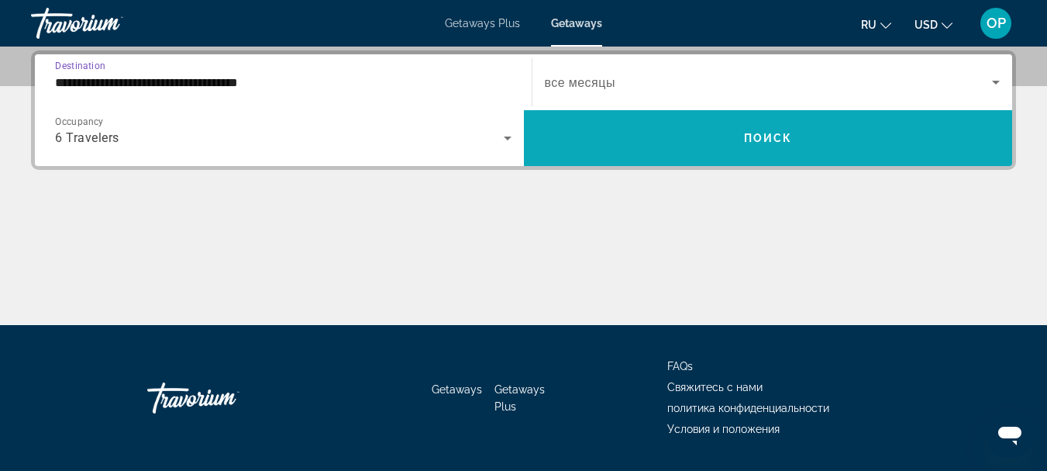
click at [786, 134] on span "Поиск" at bounding box center [768, 138] width 49 height 12
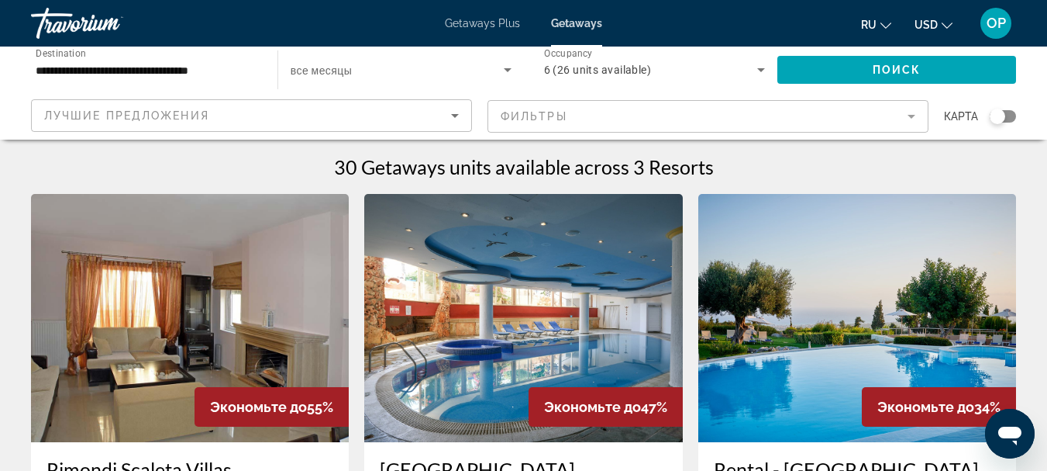
click at [265, 271] on img "Main content" at bounding box center [190, 318] width 318 height 248
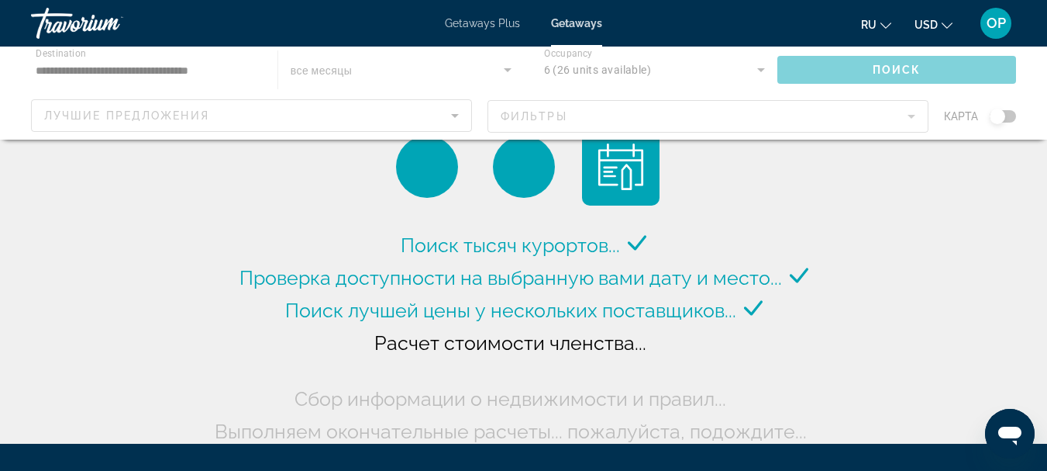
click at [194, 64] on div "Main content" at bounding box center [523, 93] width 1047 height 93
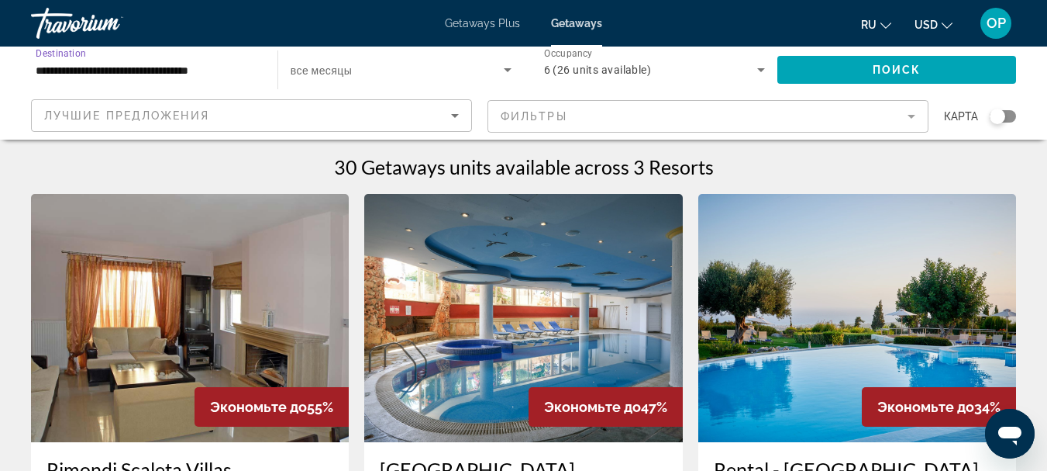
click at [196, 78] on input "**********" at bounding box center [147, 70] width 222 height 19
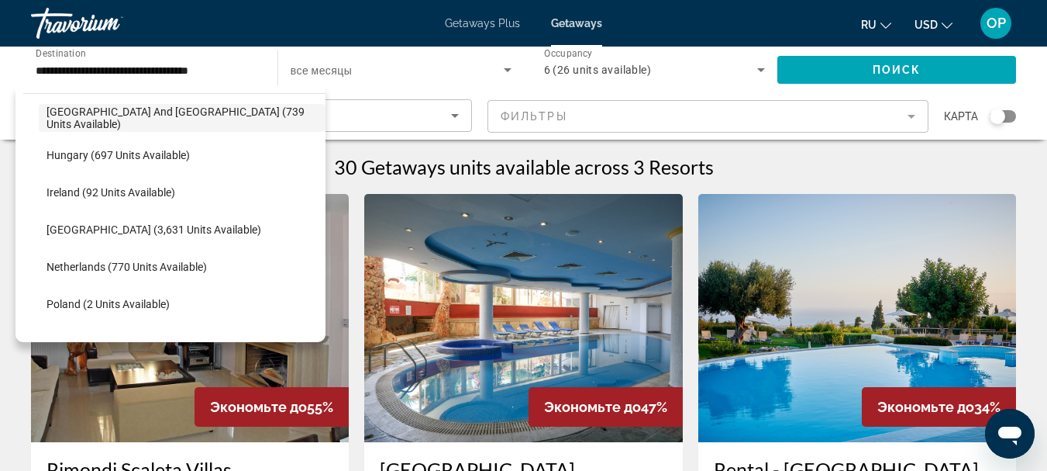
scroll to position [551, 0]
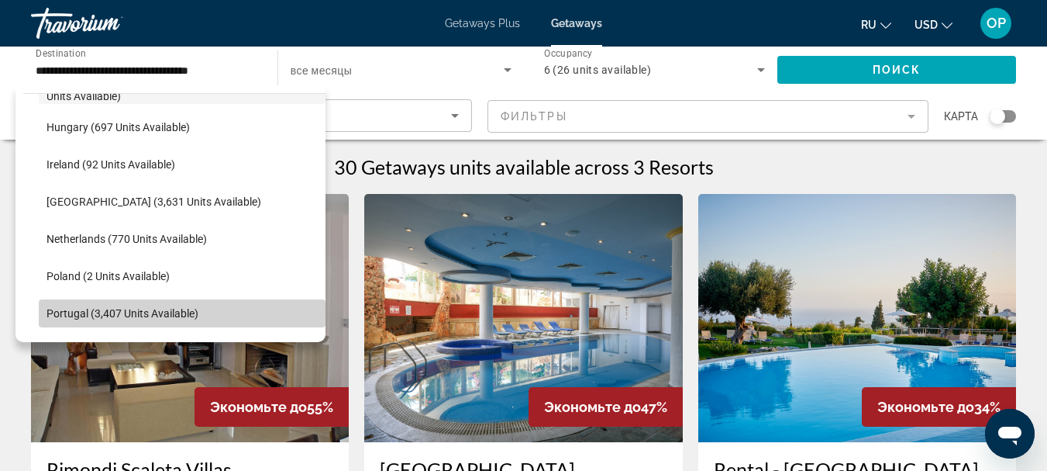
click at [197, 310] on span "Portugal (3,407 units available)" at bounding box center [123, 313] width 152 height 12
type input "**********"
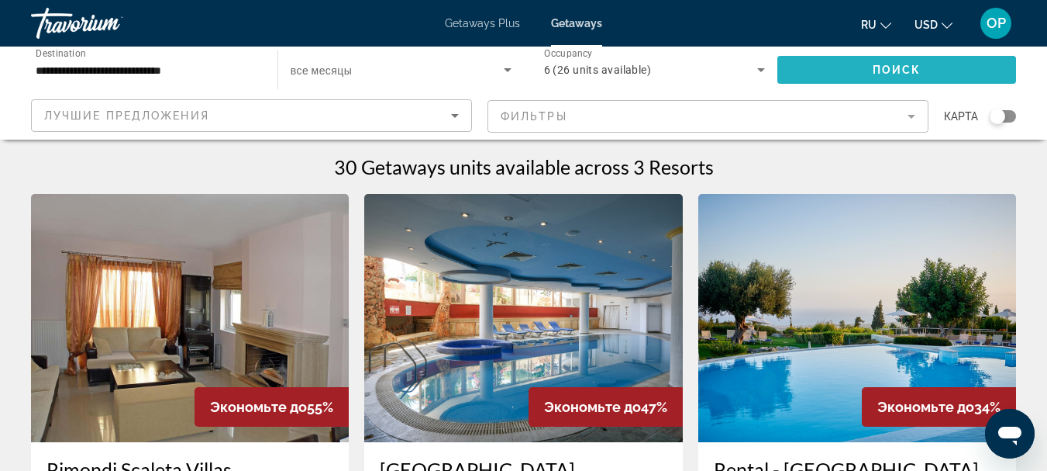
click at [947, 61] on span "Search widget" at bounding box center [897, 69] width 239 height 37
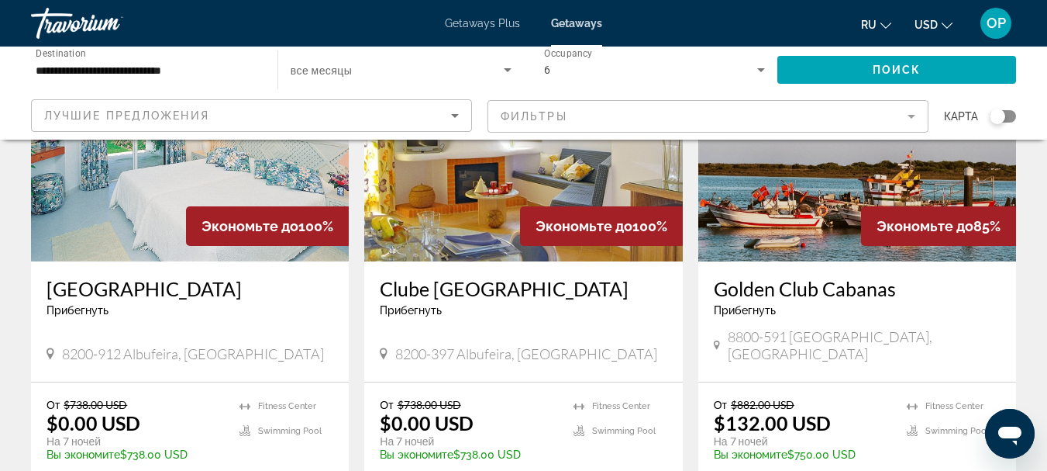
scroll to position [230, 0]
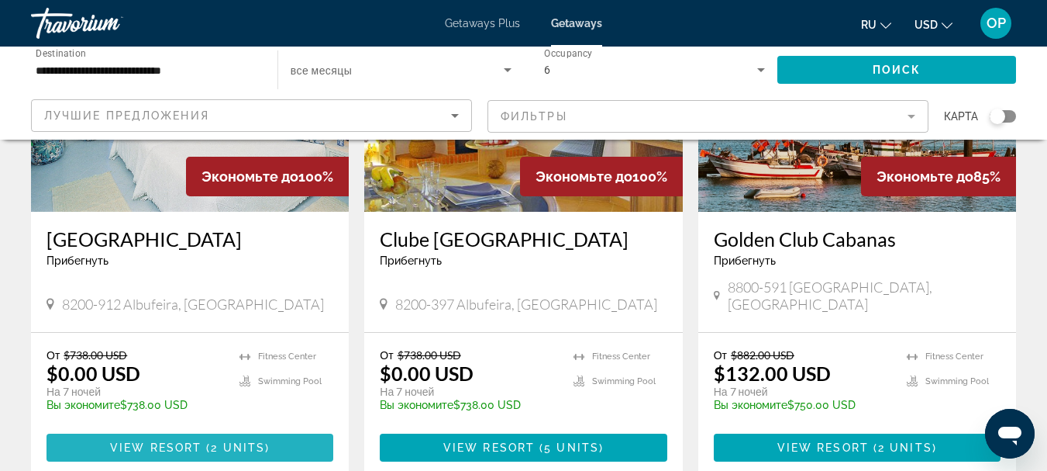
click at [253, 436] on span "Main content" at bounding box center [190, 447] width 287 height 37
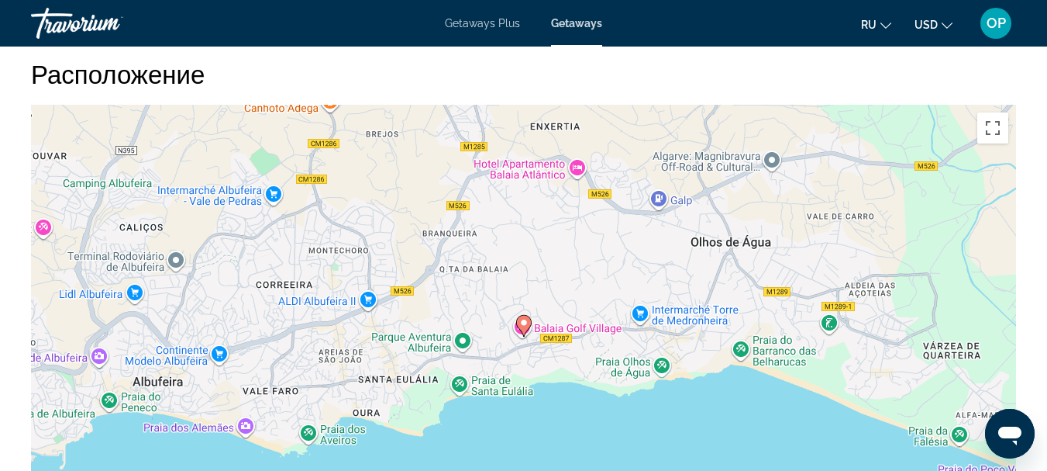
scroll to position [2571, 0]
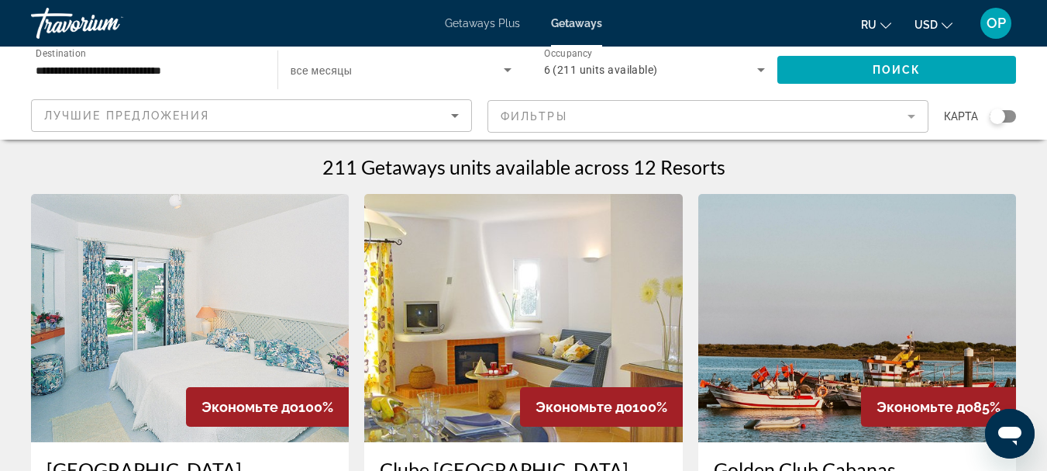
click at [582, 279] on img "Main content" at bounding box center [523, 318] width 318 height 248
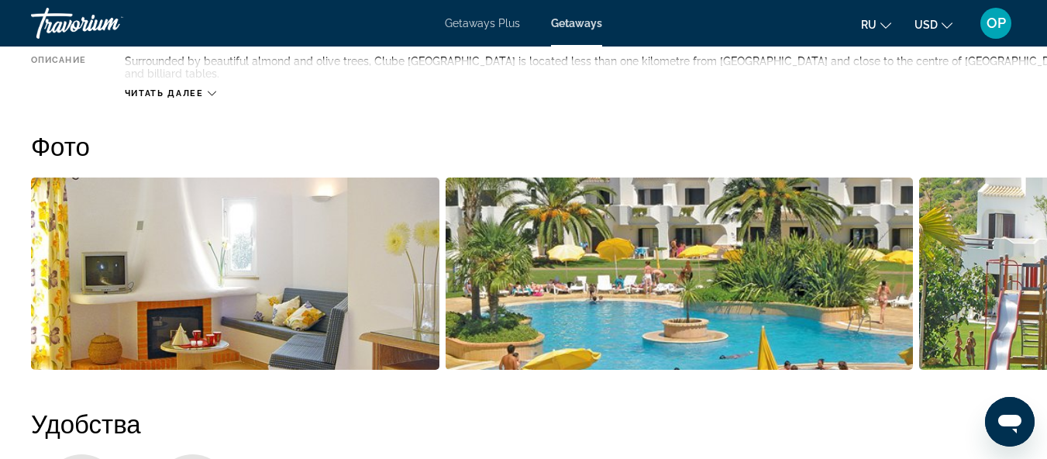
scroll to position [771, 0]
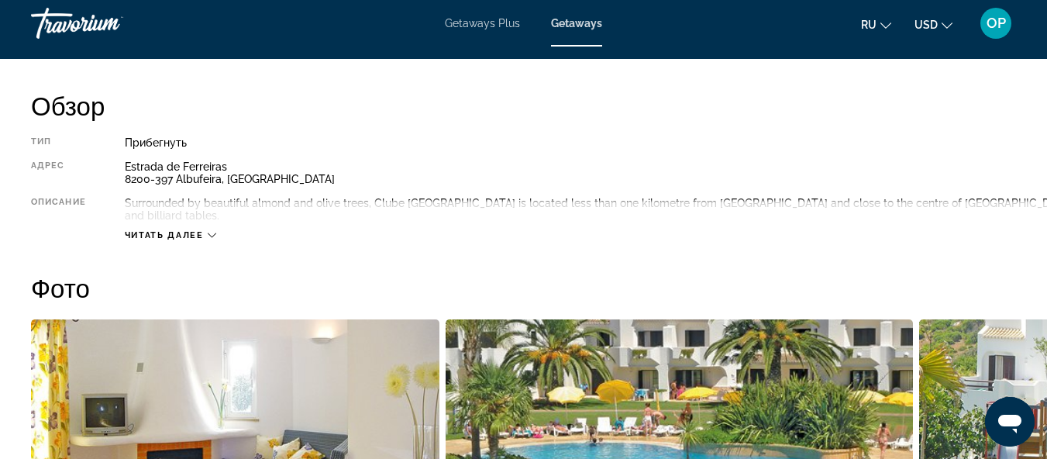
click at [214, 231] on icon "Main content" at bounding box center [212, 235] width 9 height 9
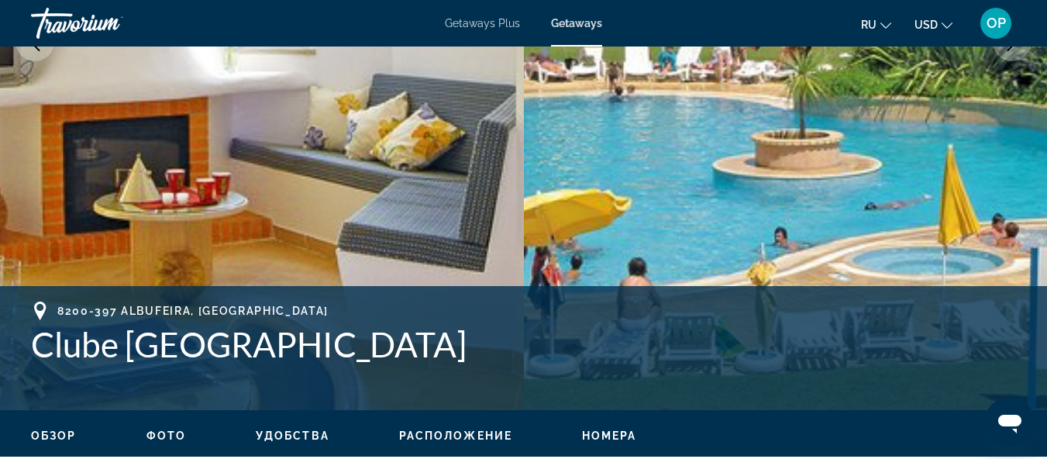
scroll to position [403, 0]
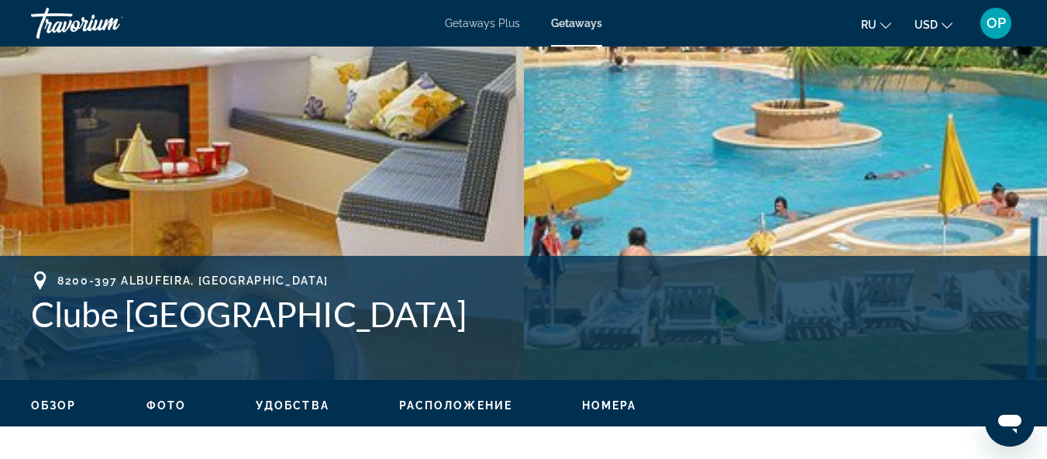
click at [440, 402] on span "Расположение" at bounding box center [455, 405] width 113 height 12
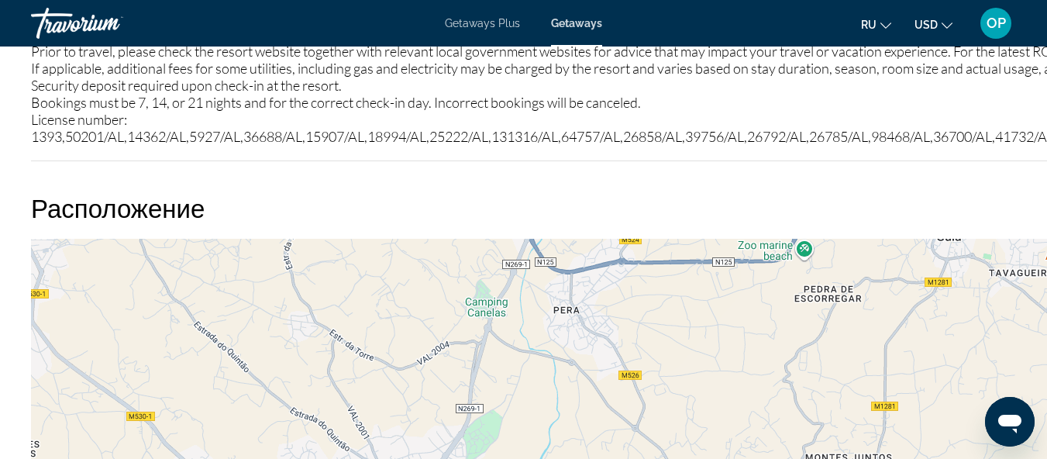
scroll to position [2120, 0]
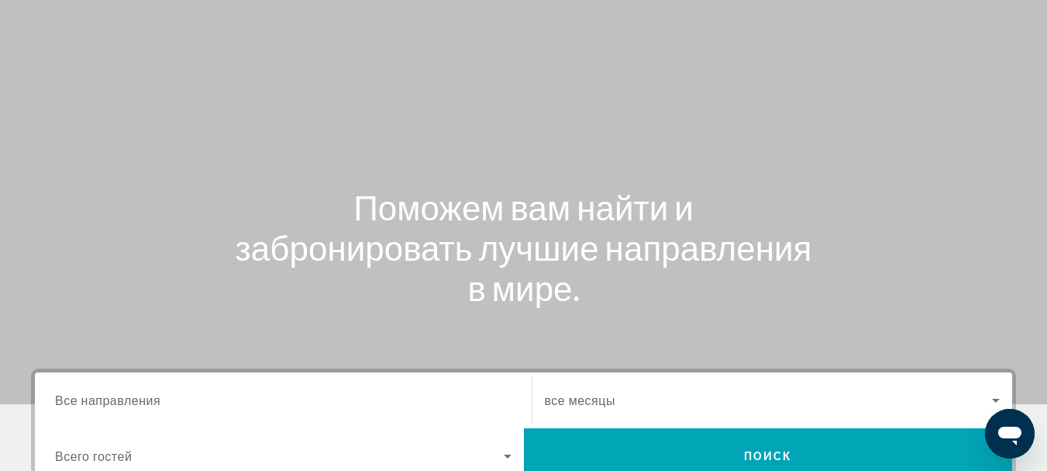
scroll to position [6, 0]
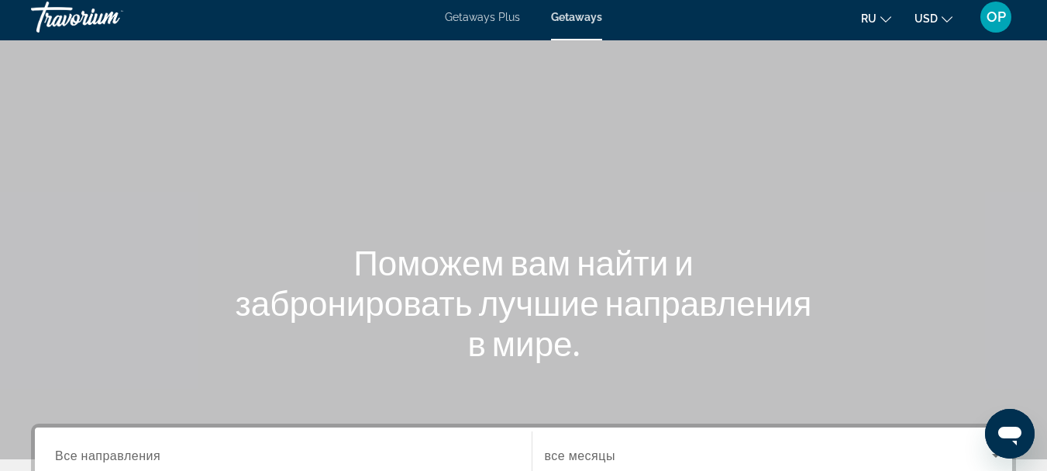
click at [547, 83] on div "Main content" at bounding box center [523, 226] width 1047 height 465
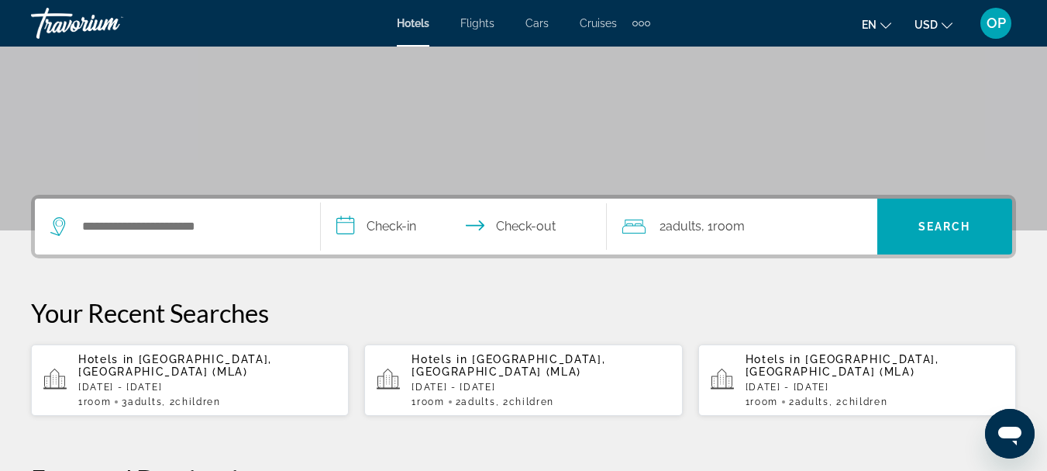
scroll to position [253, 0]
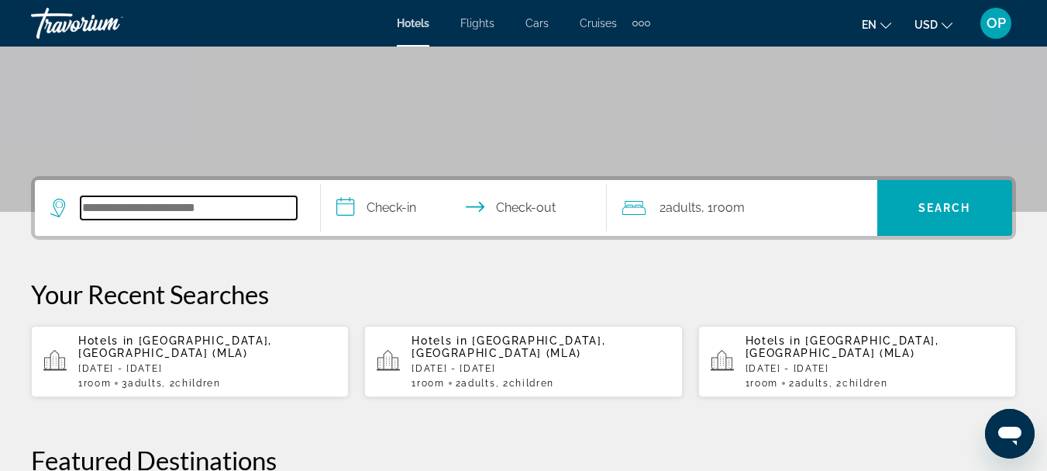
click at [122, 208] on input "Search widget" at bounding box center [189, 207] width 216 height 23
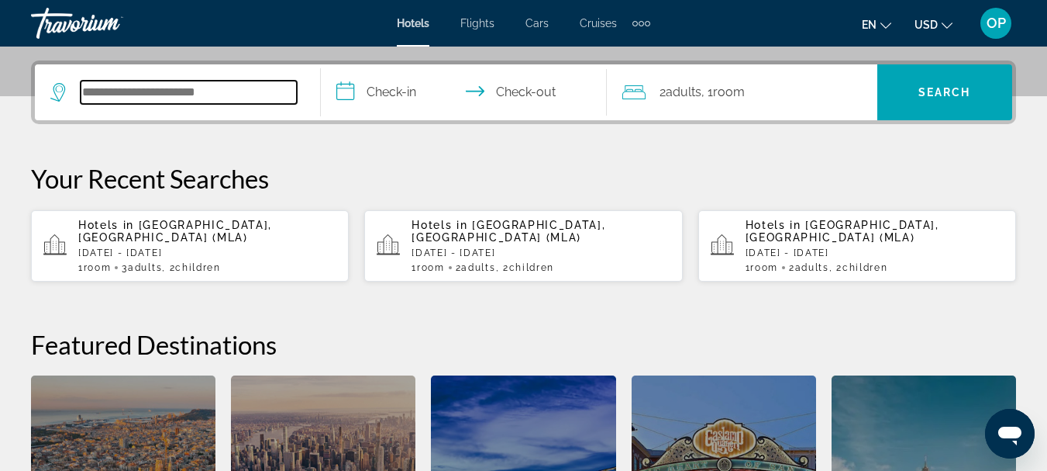
scroll to position [379, 0]
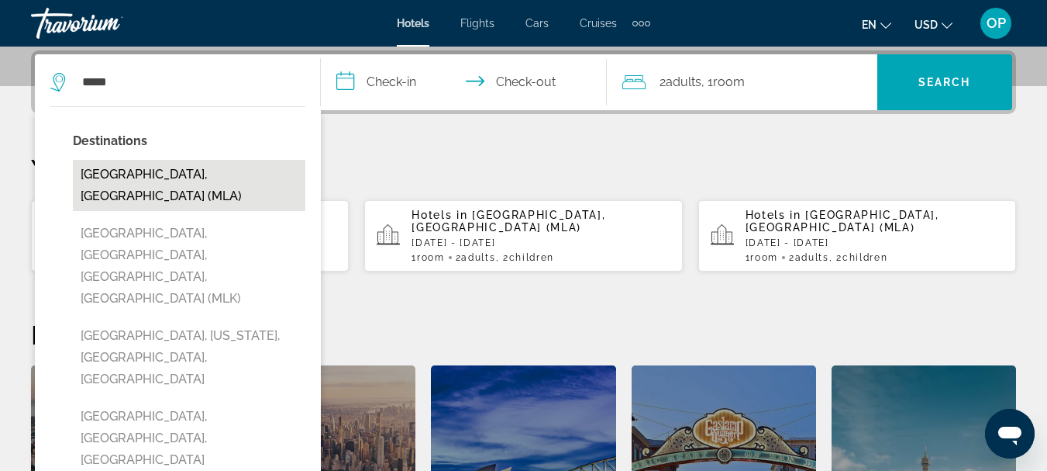
click at [160, 174] on button "Malta, Malta (MLA)" at bounding box center [189, 185] width 233 height 51
type input "**********"
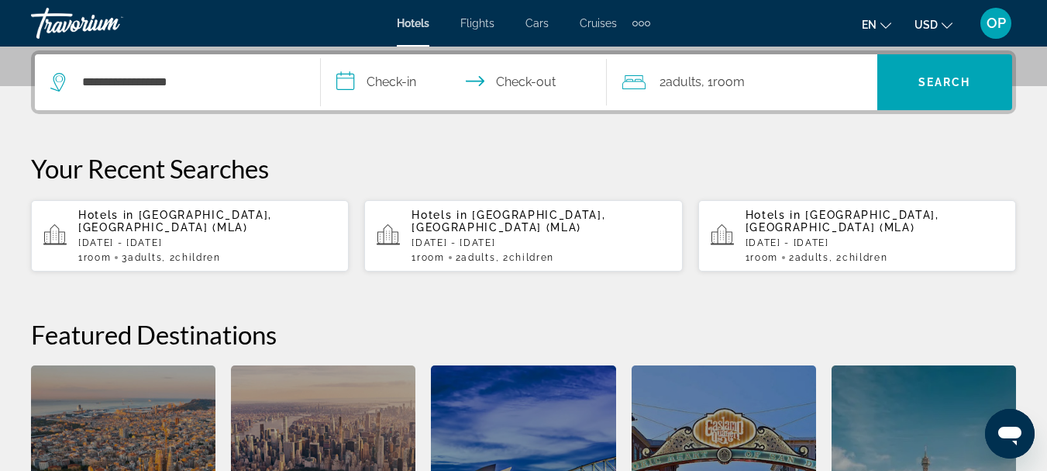
click at [346, 86] on input "**********" at bounding box center [467, 84] width 292 height 60
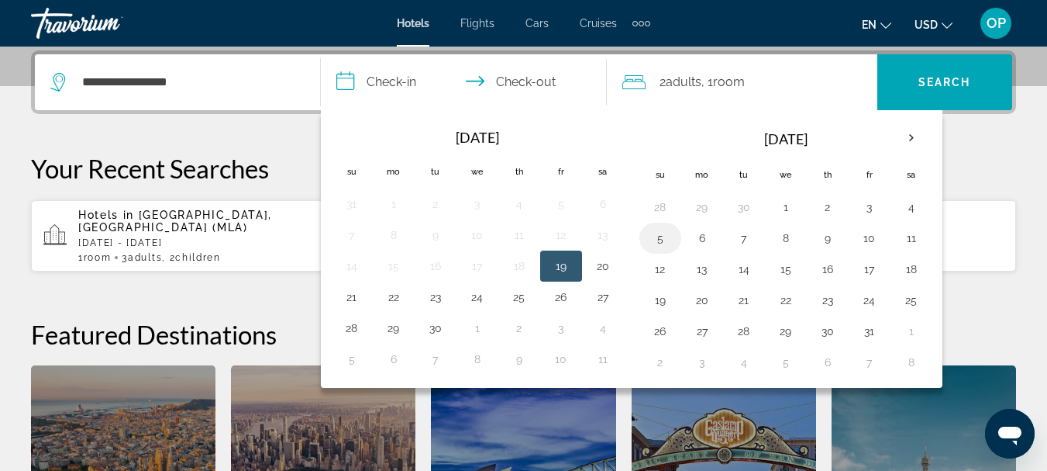
click at [667, 240] on button "5" at bounding box center [660, 238] width 25 height 22
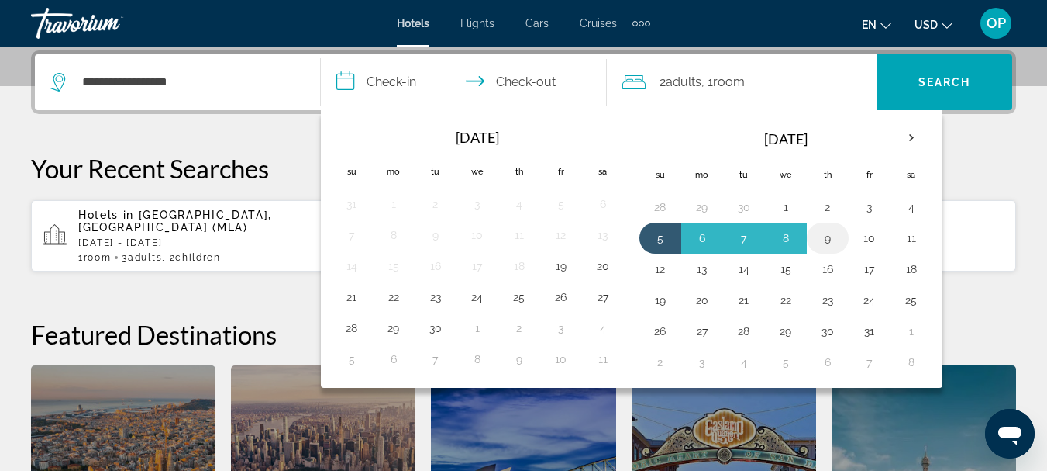
click at [833, 242] on button "9" at bounding box center [827, 238] width 25 height 22
type input "**********"
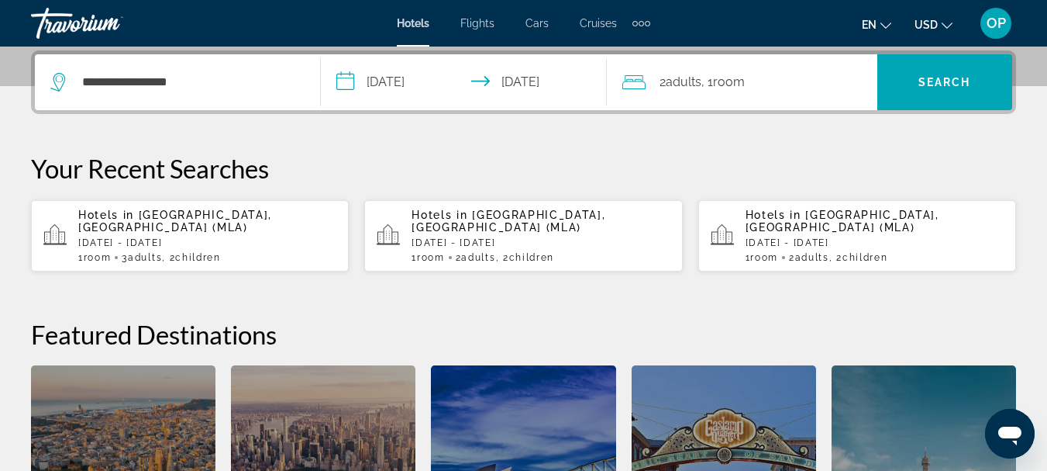
click at [634, 87] on icon "Travelers: 2 adults, 0 children" at bounding box center [633, 82] width 23 height 19
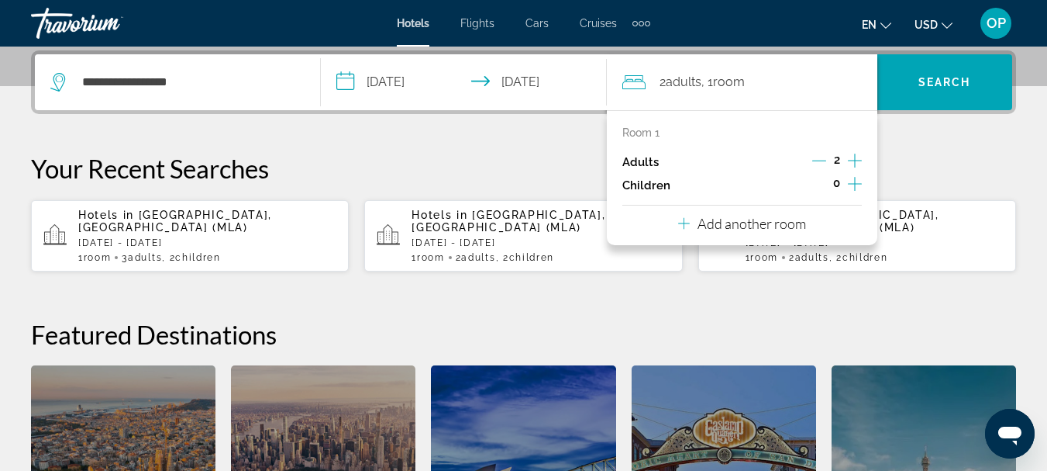
click at [851, 159] on icon "Increment adults" at bounding box center [855, 160] width 14 height 19
click at [850, 182] on icon "Increment children" at bounding box center [855, 183] width 14 height 19
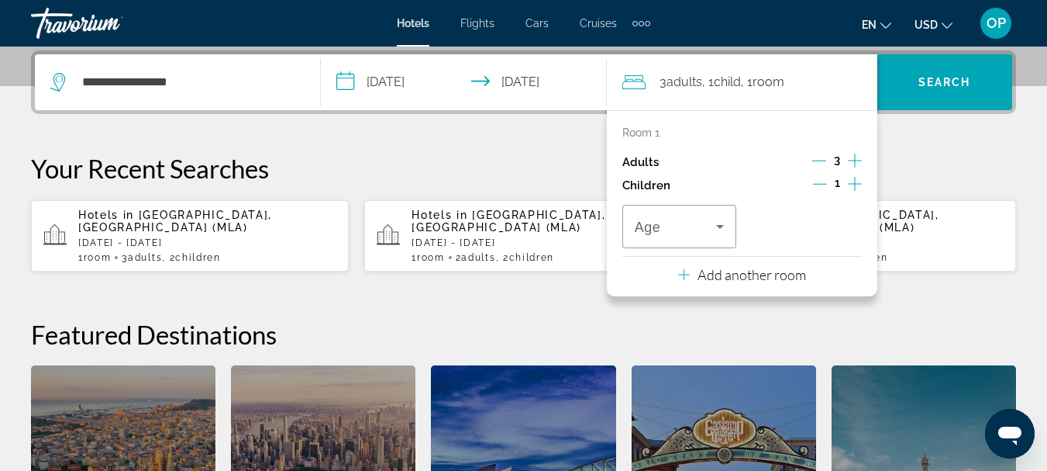
click at [855, 183] on icon "Increment children" at bounding box center [855, 184] width 14 height 14
click at [720, 226] on icon "Travelers: 3 adults, 2 children" at bounding box center [720, 227] width 8 height 4
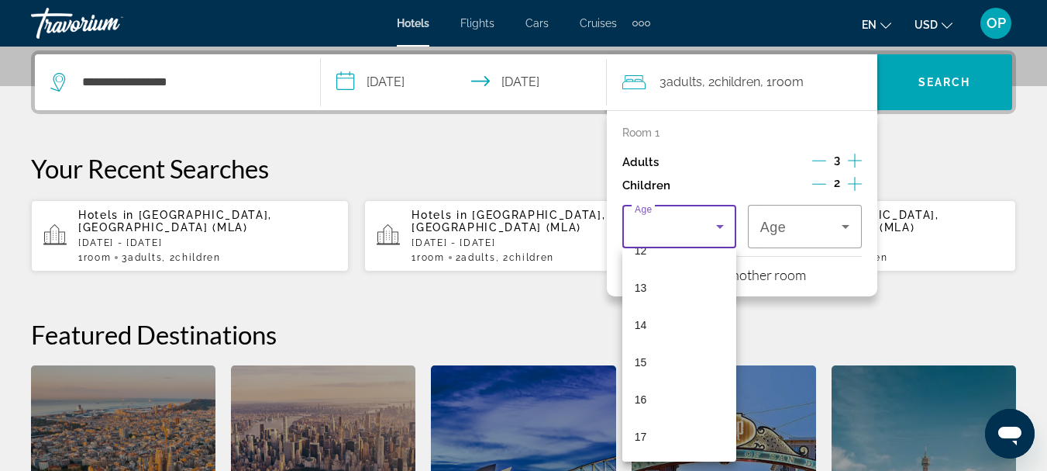
scroll to position [443, 0]
click at [672, 268] on mat-option "12" at bounding box center [679, 275] width 114 height 37
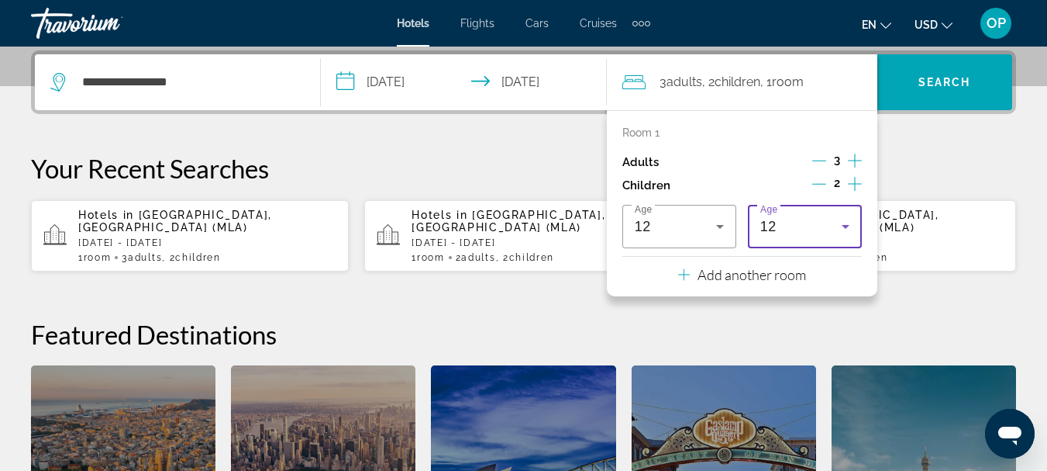
click at [843, 226] on icon "Travelers: 3 adults, 2 children" at bounding box center [846, 227] width 8 height 4
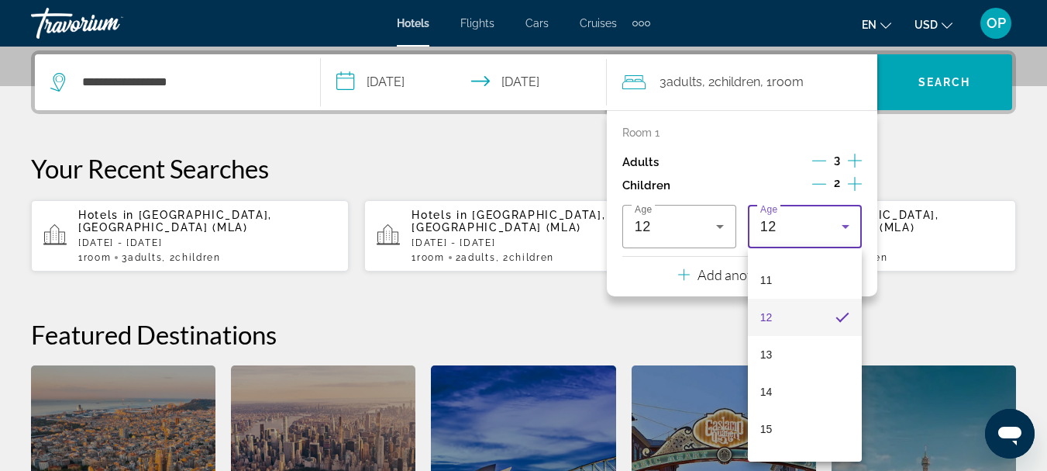
scroll to position [405, 0]
click at [797, 426] on mat-option "15" at bounding box center [805, 425] width 114 height 37
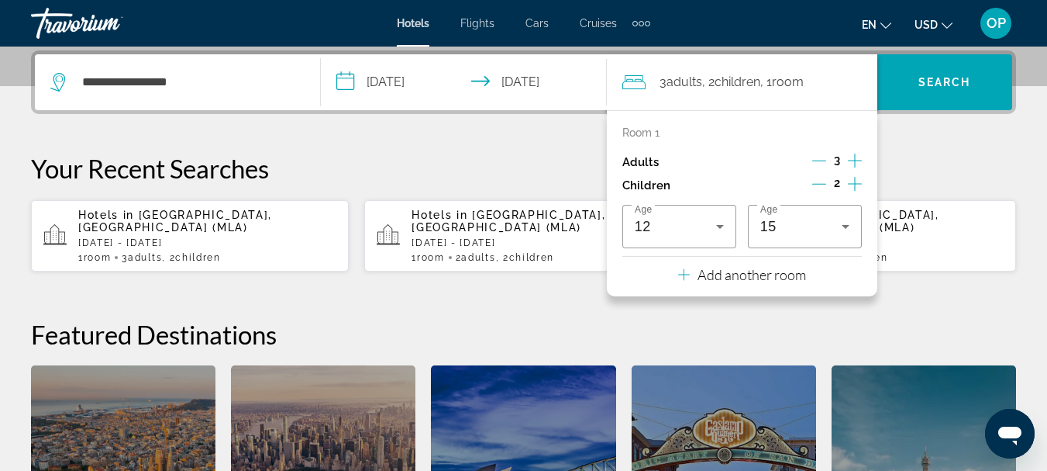
click at [760, 328] on h2 "Featured Destinations" at bounding box center [523, 334] width 985 height 31
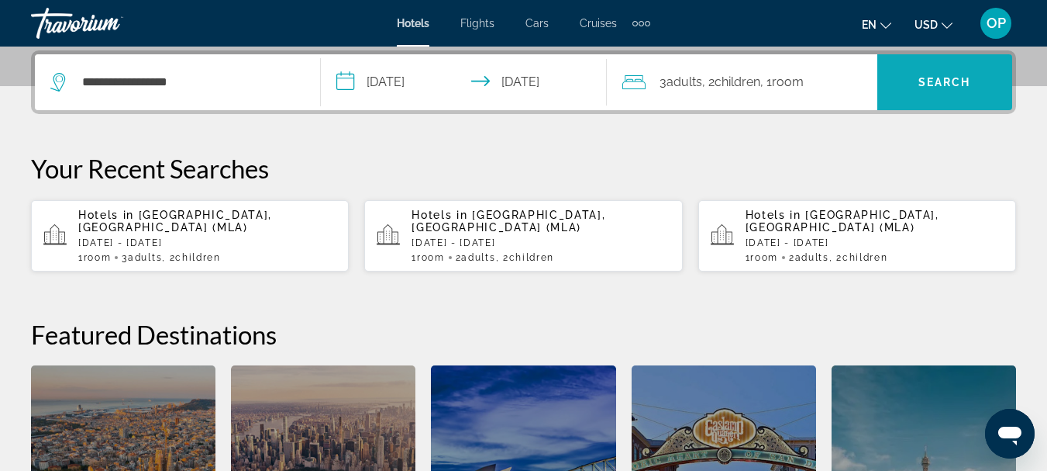
click at [932, 88] on span "Search" at bounding box center [945, 82] width 53 height 12
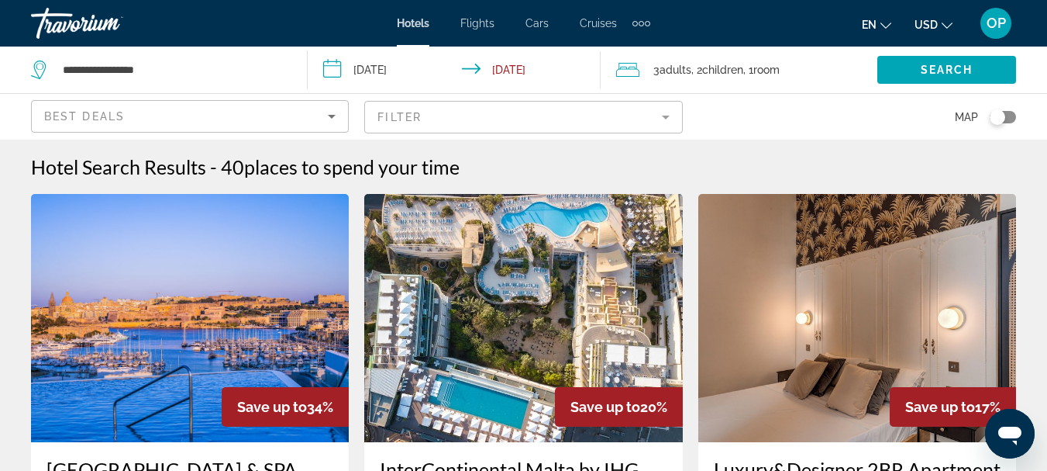
scroll to position [25, 0]
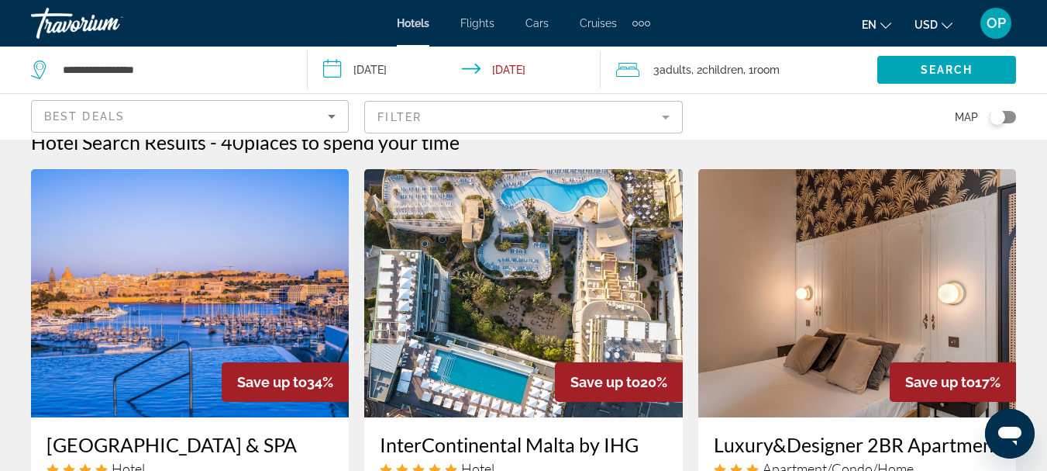
click at [333, 119] on icon "Sort by" at bounding box center [331, 116] width 19 height 19
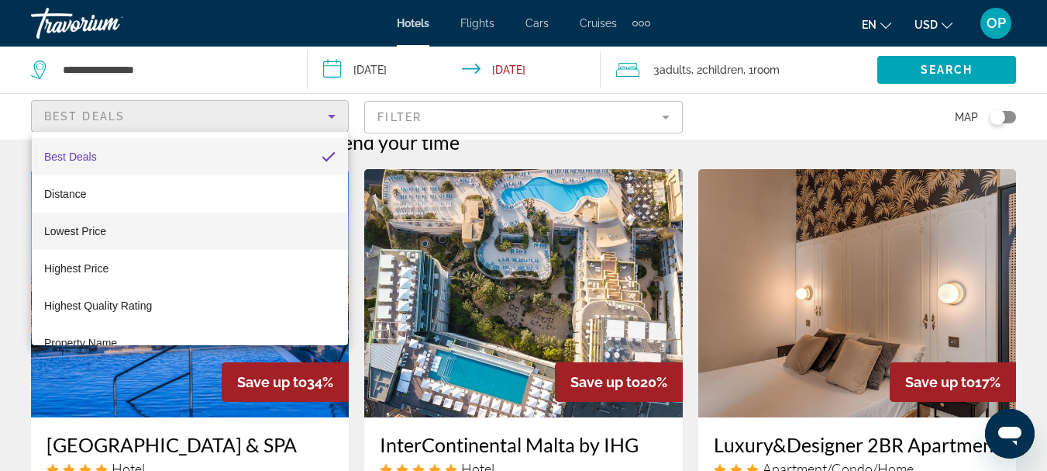
click at [249, 230] on mat-option "Lowest Price" at bounding box center [190, 230] width 316 height 37
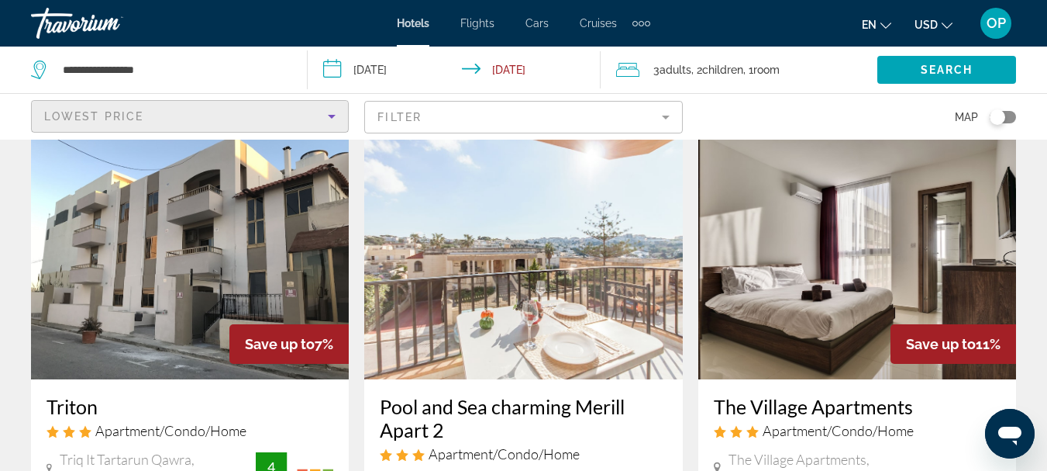
scroll to position [105, 0]
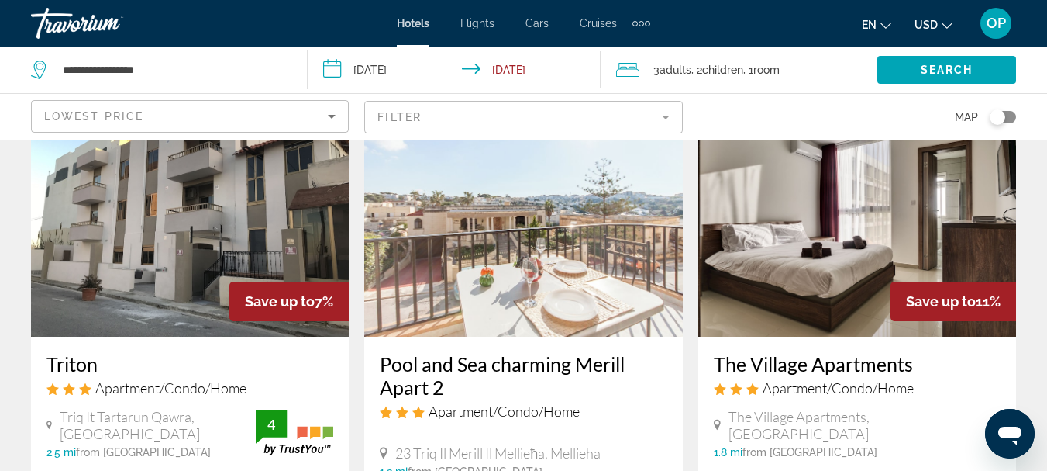
click at [174, 414] on span "Triq It Tartarun Qawra, San Pawl Il-Bahar" at bounding box center [158, 425] width 196 height 34
click at [170, 419] on span "Triq It Tartarun Qawra, San Pawl Il-Bahar" at bounding box center [158, 425] width 196 height 34
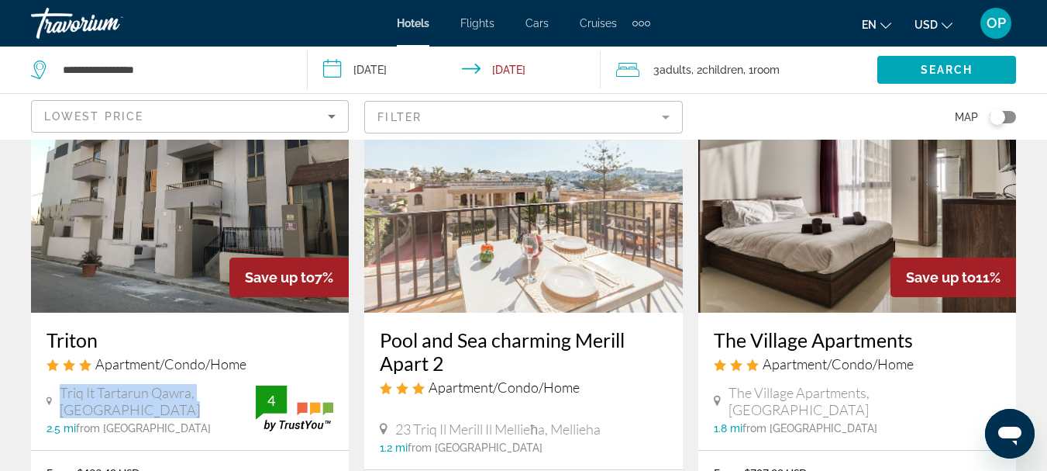
scroll to position [0, 0]
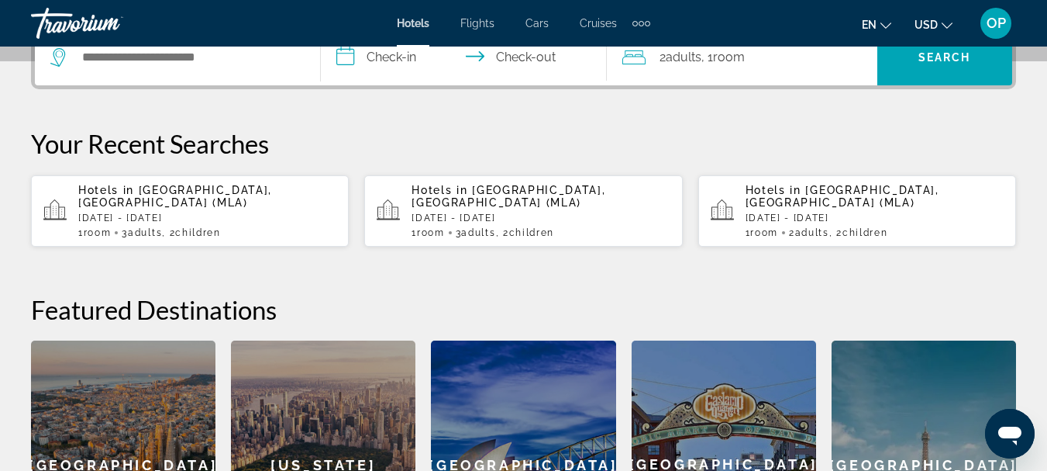
scroll to position [250, 0]
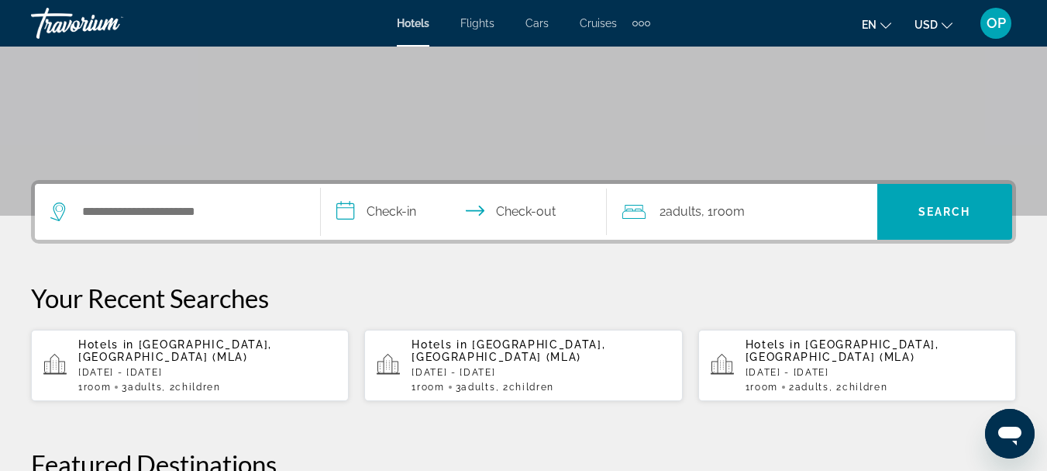
click at [641, 22] on div "Extra navigation items" at bounding box center [641, 23] width 5 height 5
click at [630, 53] on span "Activities" at bounding box center [615, 52] width 45 height 12
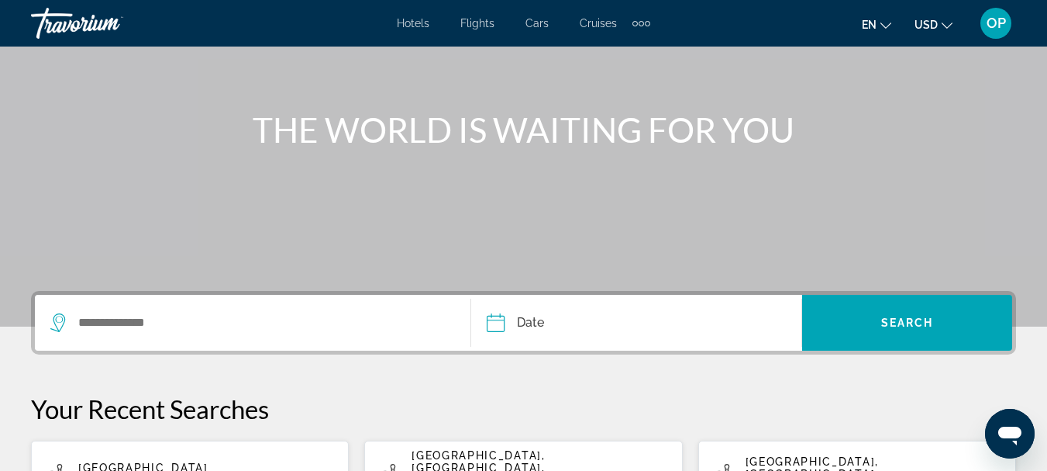
scroll to position [140, 0]
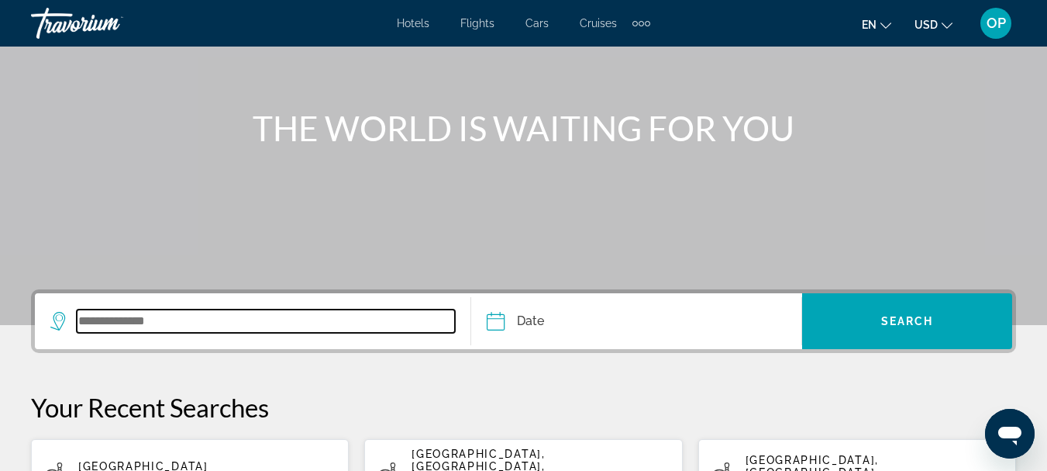
click at [102, 314] on input "Search widget" at bounding box center [266, 320] width 378 height 23
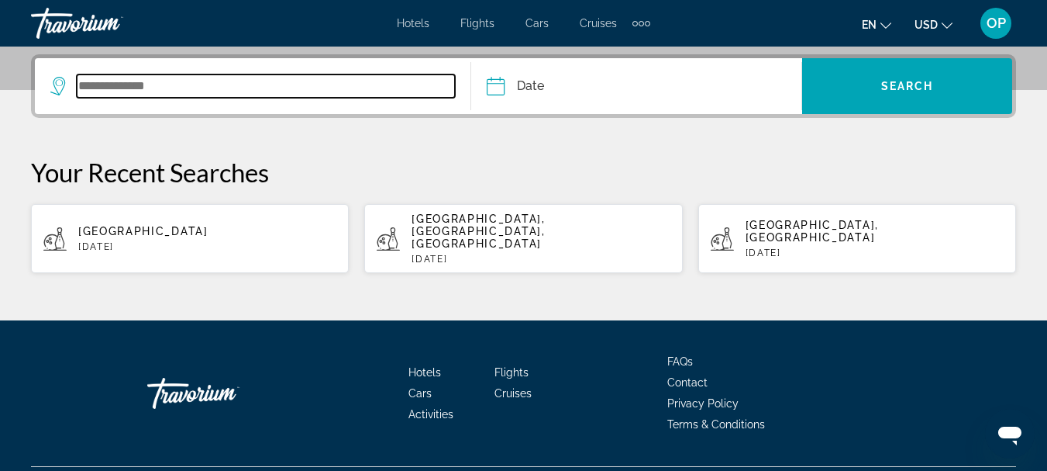
scroll to position [379, 0]
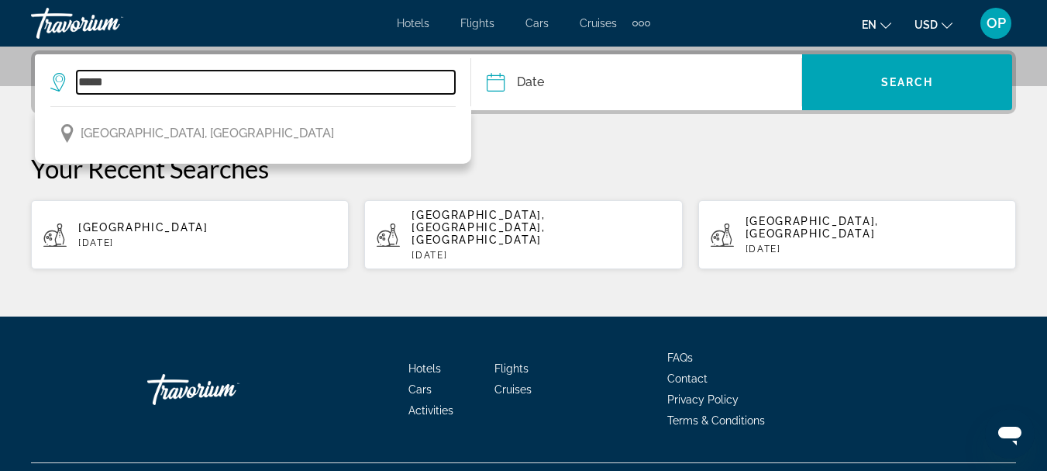
type input "****"
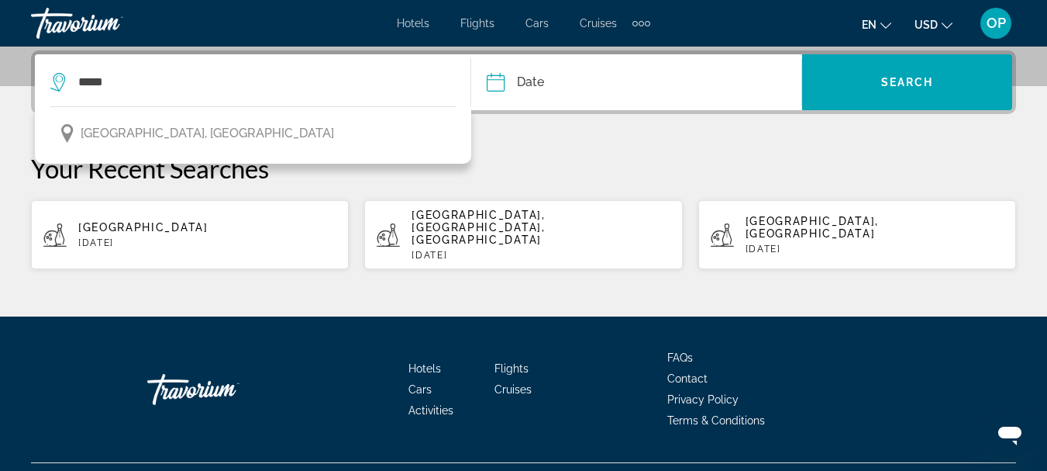
click at [502, 81] on input "Date" at bounding box center [565, 84] width 164 height 60
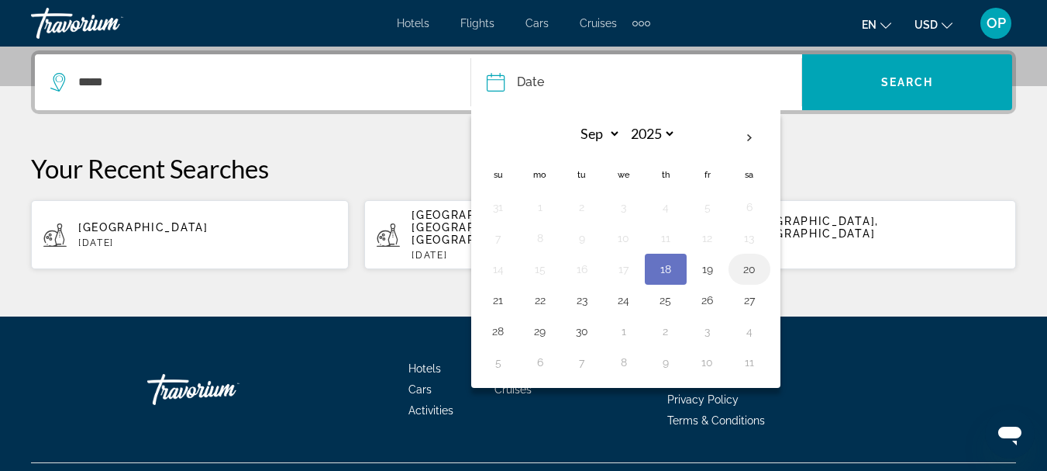
click at [752, 274] on button "20" at bounding box center [749, 269] width 25 height 22
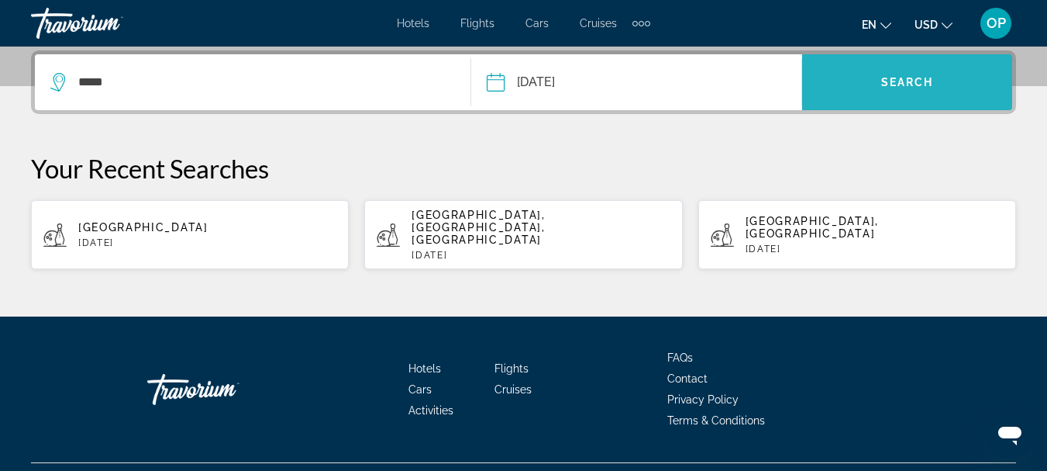
click at [910, 82] on span "Search" at bounding box center [907, 82] width 53 height 12
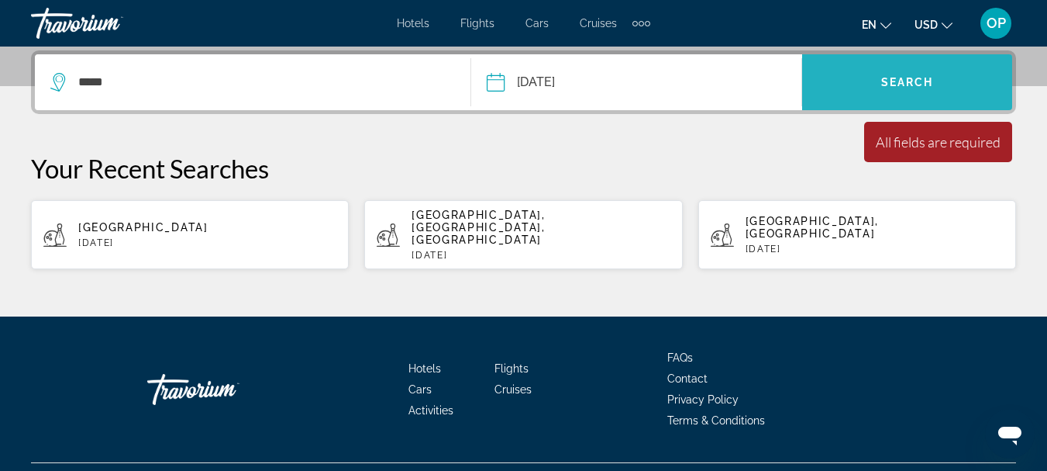
click at [908, 90] on span "Search widget" at bounding box center [907, 82] width 210 height 37
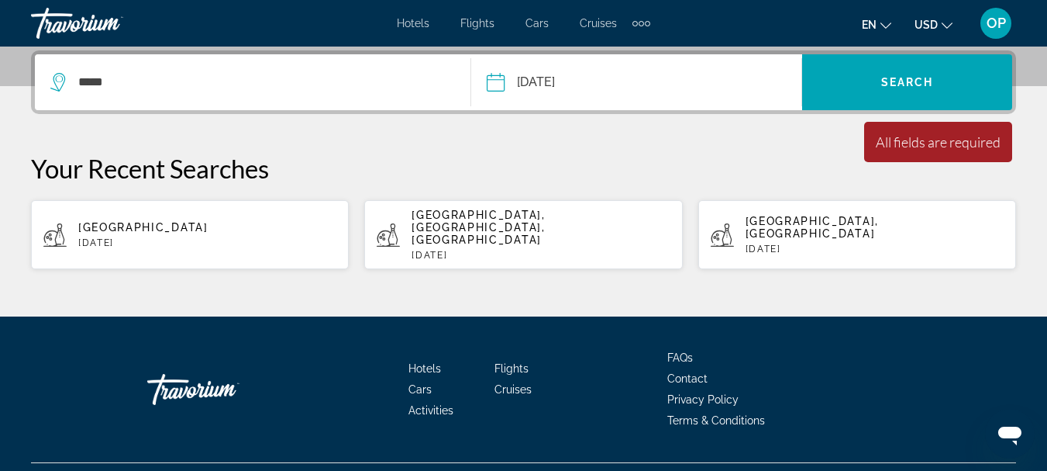
click at [935, 149] on div "All fields are required" at bounding box center [938, 141] width 125 height 17
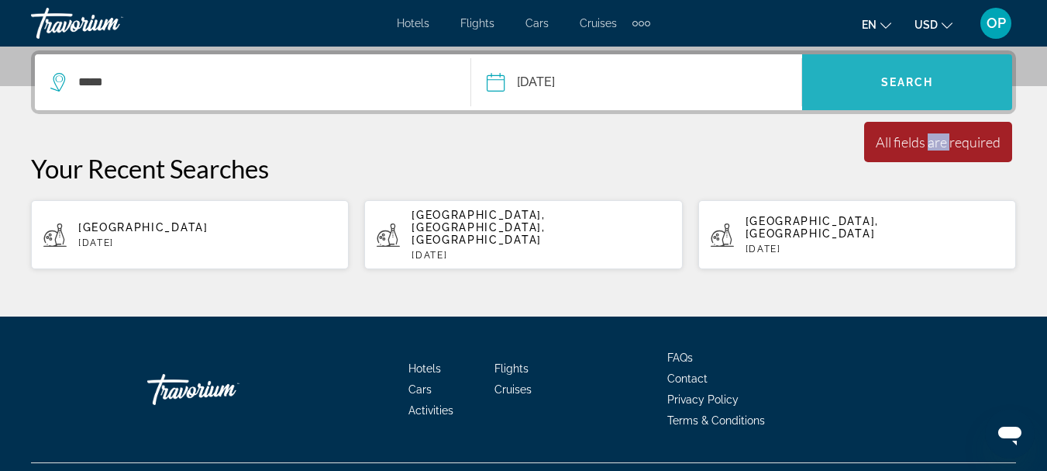
click at [922, 79] on span "Search" at bounding box center [907, 82] width 53 height 12
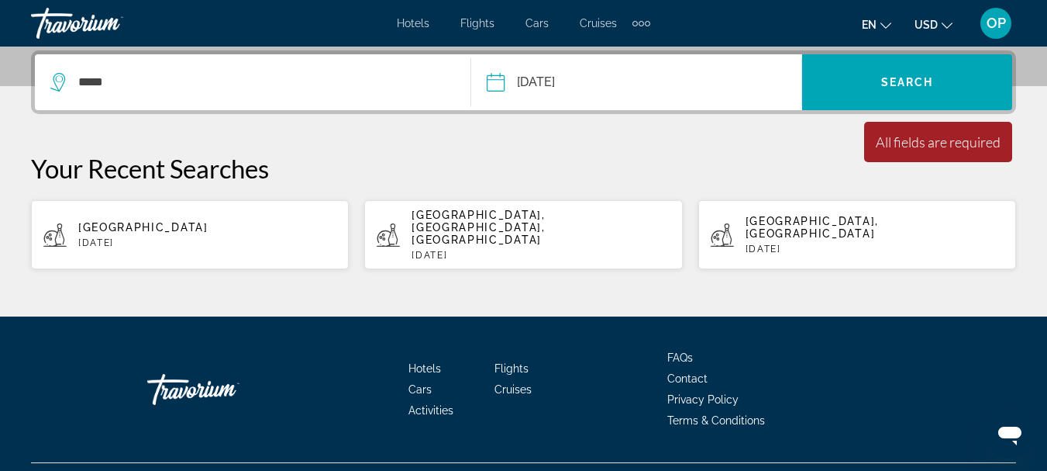
click at [505, 81] on input "**********" at bounding box center [565, 84] width 164 height 60
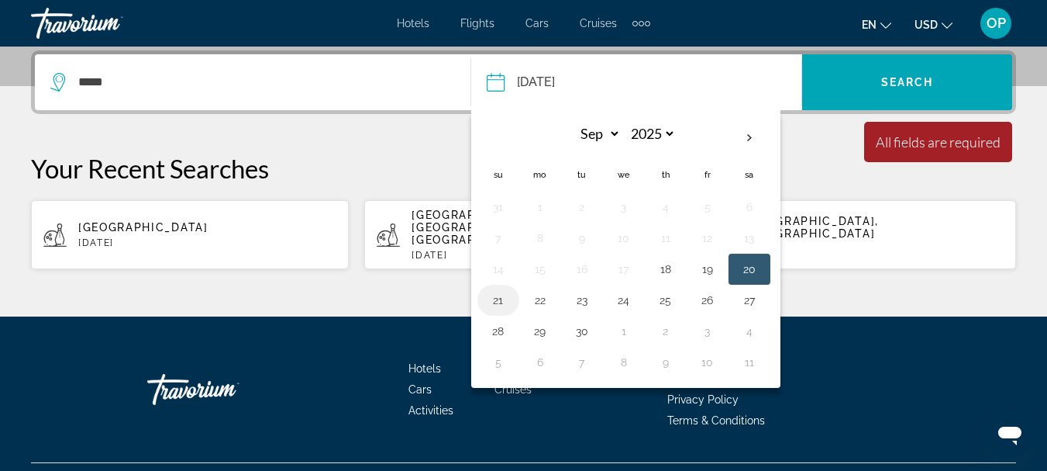
click at [502, 301] on button "21" at bounding box center [498, 300] width 25 height 22
type input "**********"
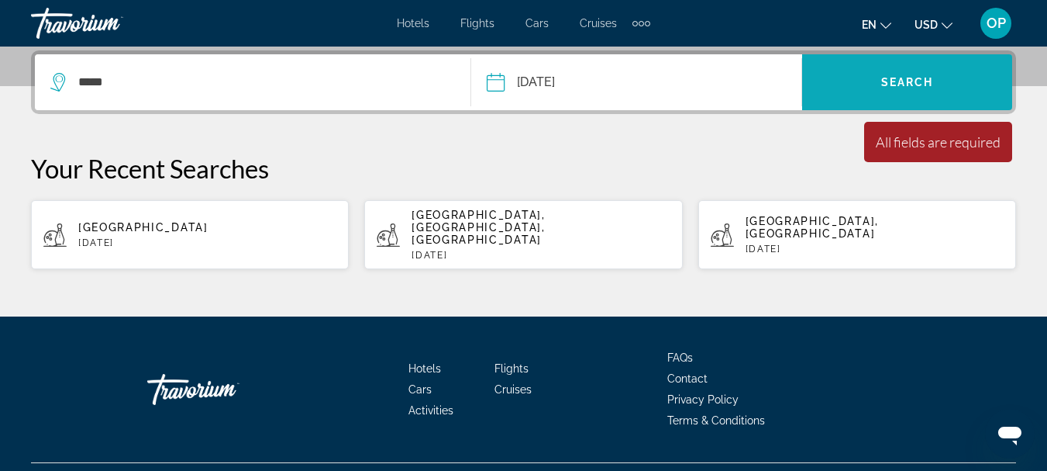
click at [924, 78] on span "Search" at bounding box center [907, 82] width 53 height 12
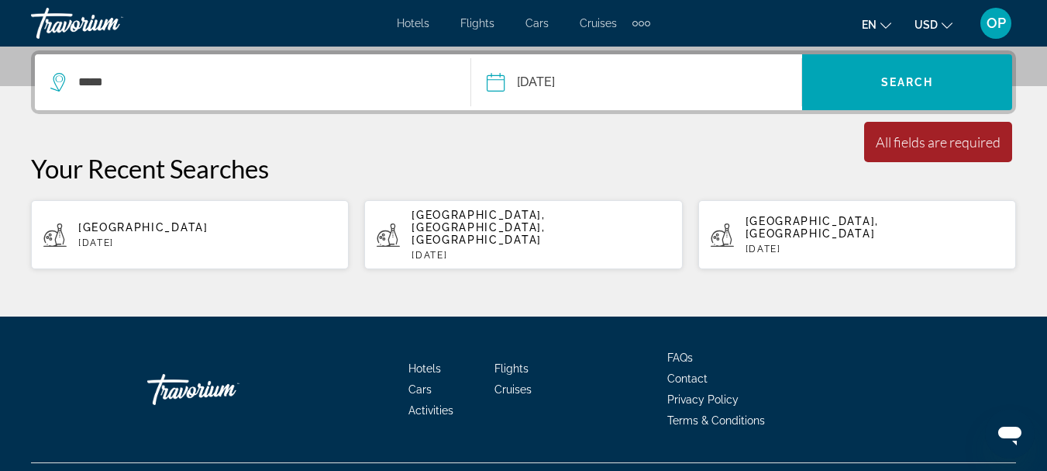
click at [491, 83] on input "**********" at bounding box center [565, 84] width 164 height 60
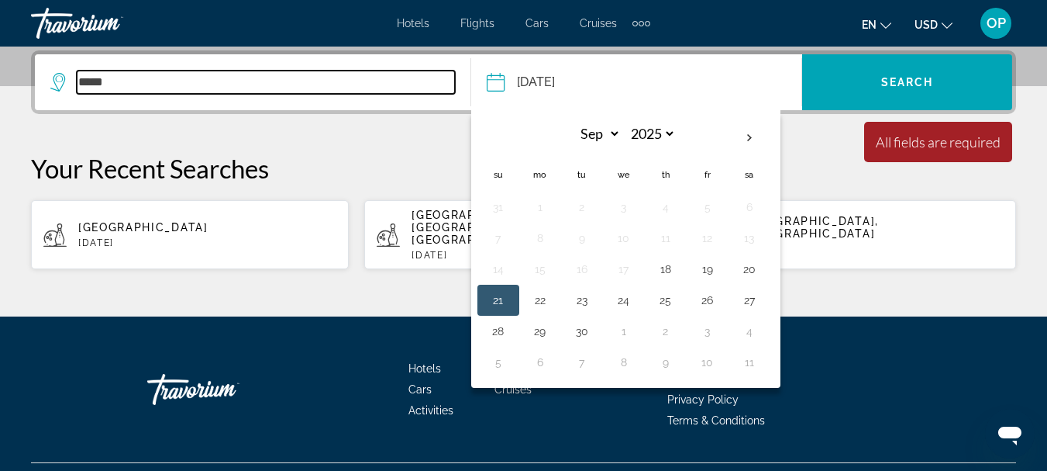
click at [251, 80] on input "****" at bounding box center [266, 82] width 378 height 23
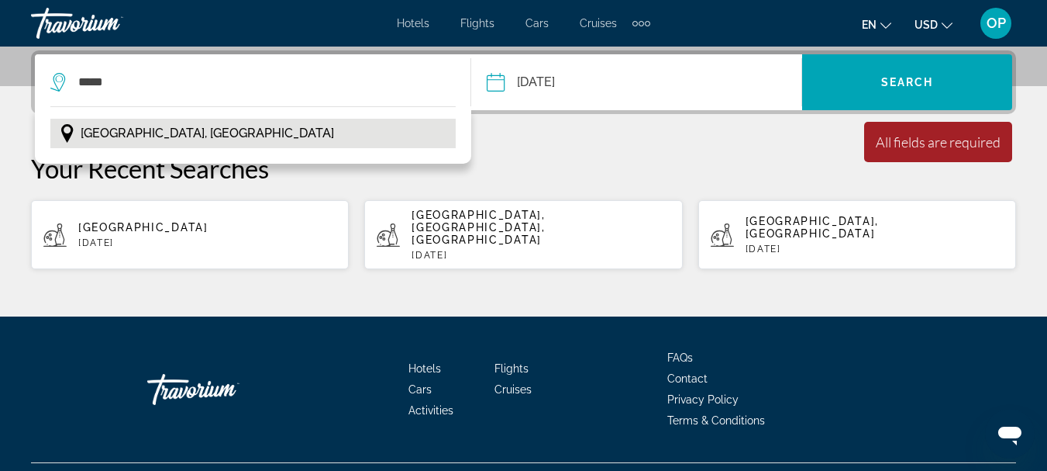
click at [154, 135] on button "[GEOGRAPHIC_DATA], [GEOGRAPHIC_DATA]" at bounding box center [252, 133] width 405 height 29
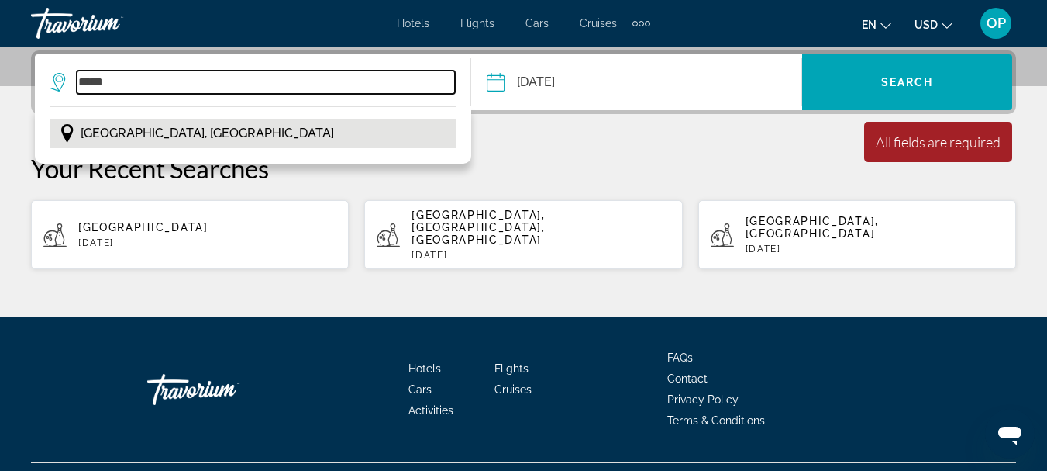
type input "**********"
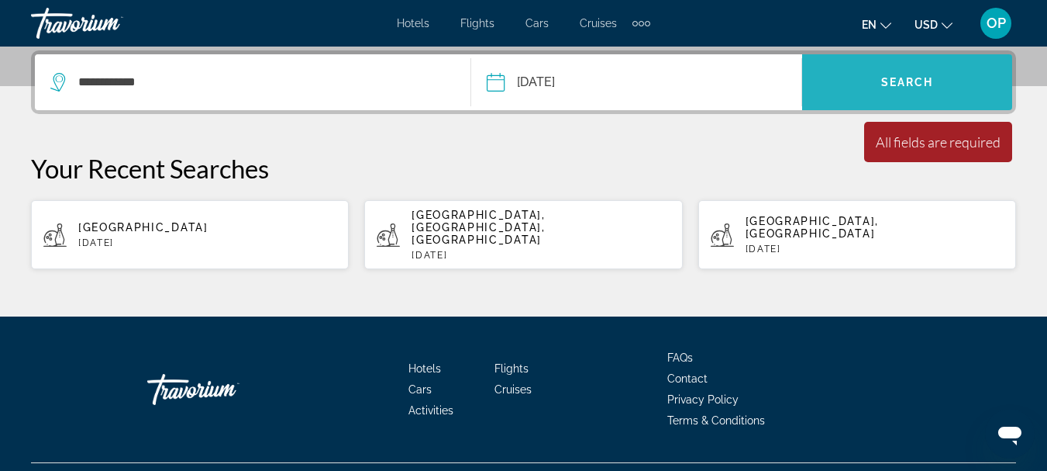
click at [902, 93] on span "Search widget" at bounding box center [907, 82] width 210 height 37
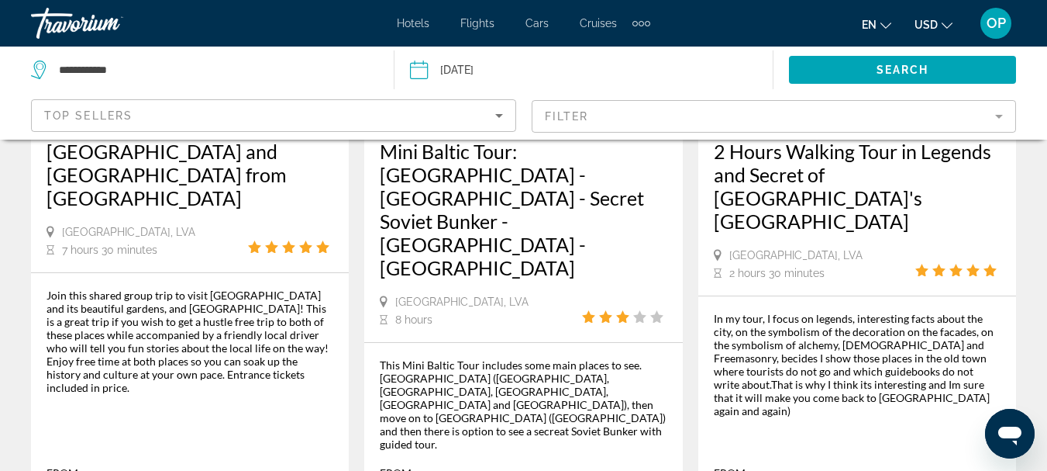
scroll to position [2456, 0]
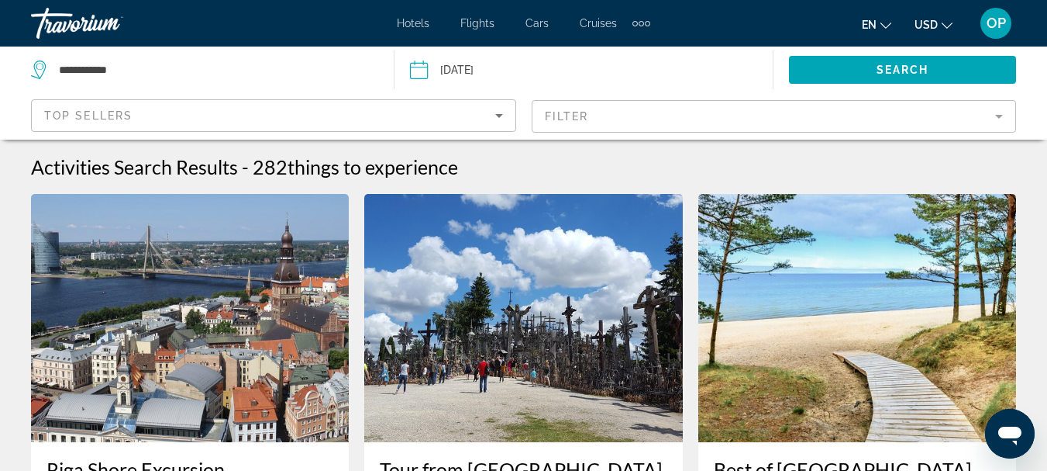
click at [1002, 116] on mat-form-field "Filter" at bounding box center [774, 116] width 485 height 33
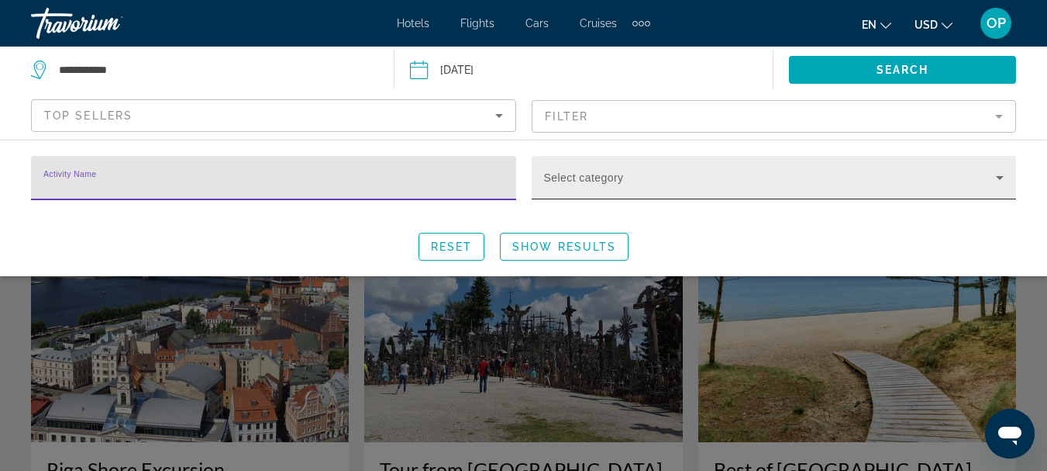
click at [998, 176] on icon "Search widget" at bounding box center [1000, 178] width 8 height 4
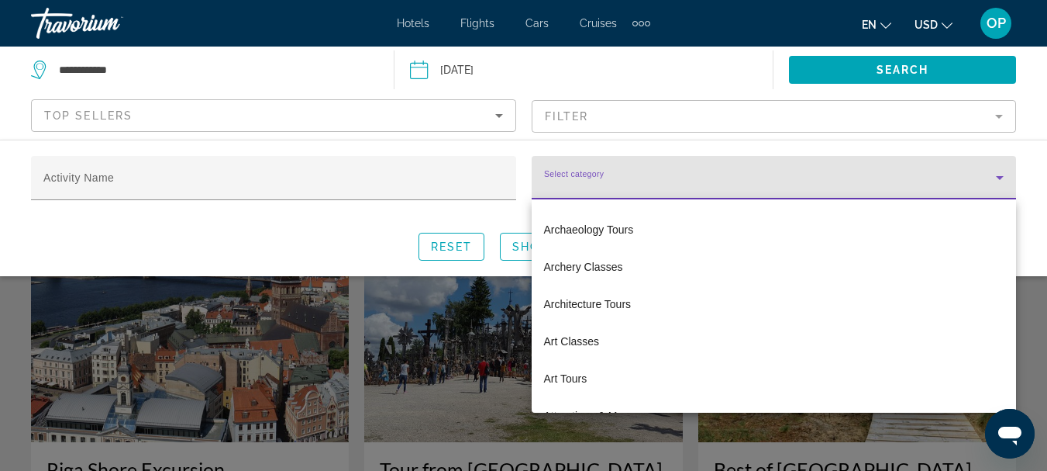
scroll to position [301, 0]
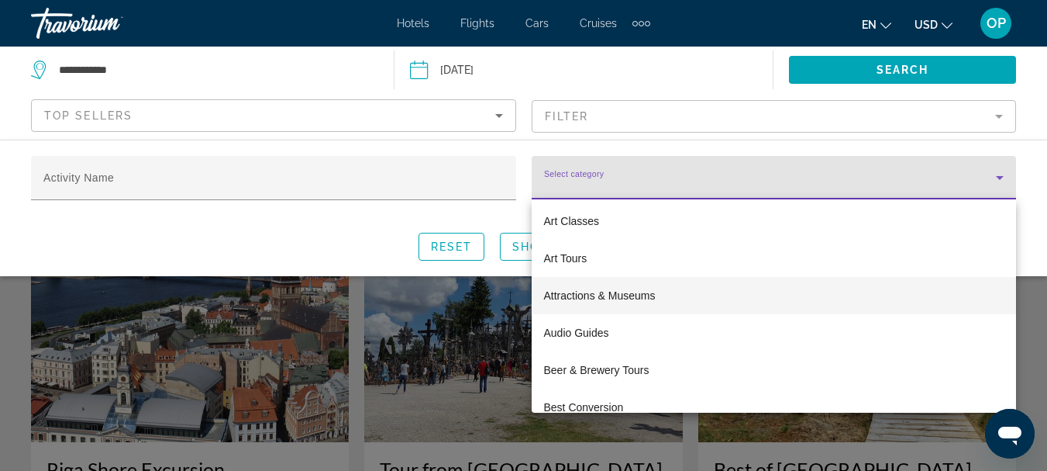
click at [626, 300] on span "Attractions & Museums" at bounding box center [600, 295] width 112 height 19
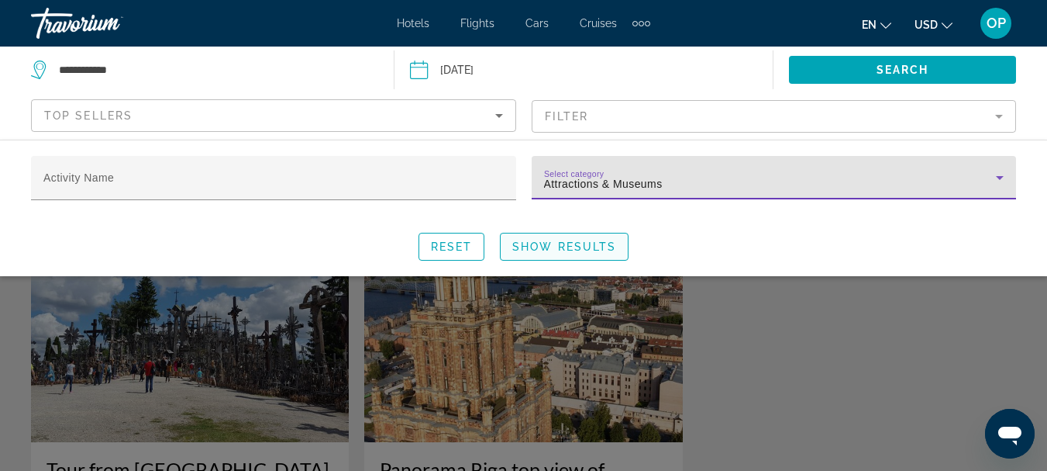
click at [593, 247] on span "Show Results" at bounding box center [564, 246] width 104 height 12
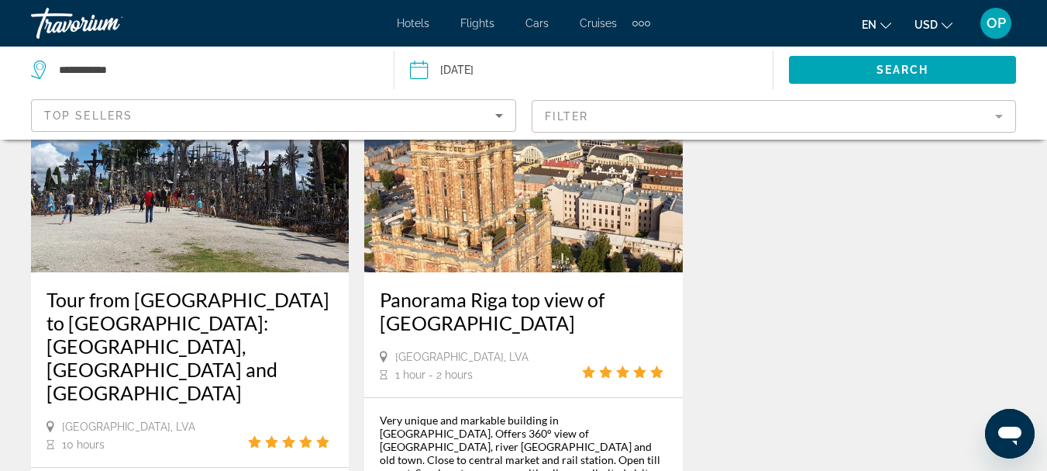
scroll to position [174, 0]
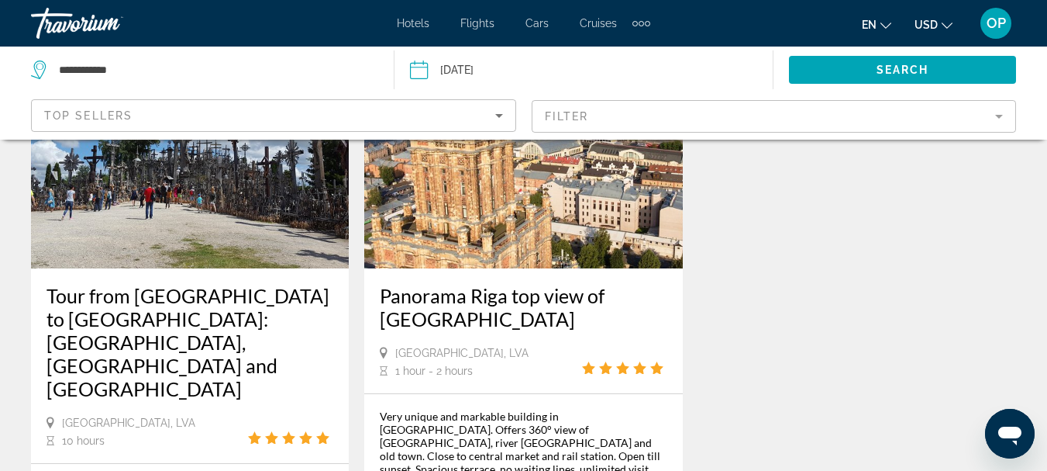
click at [998, 119] on mat-form-field "Filter" at bounding box center [774, 116] width 485 height 33
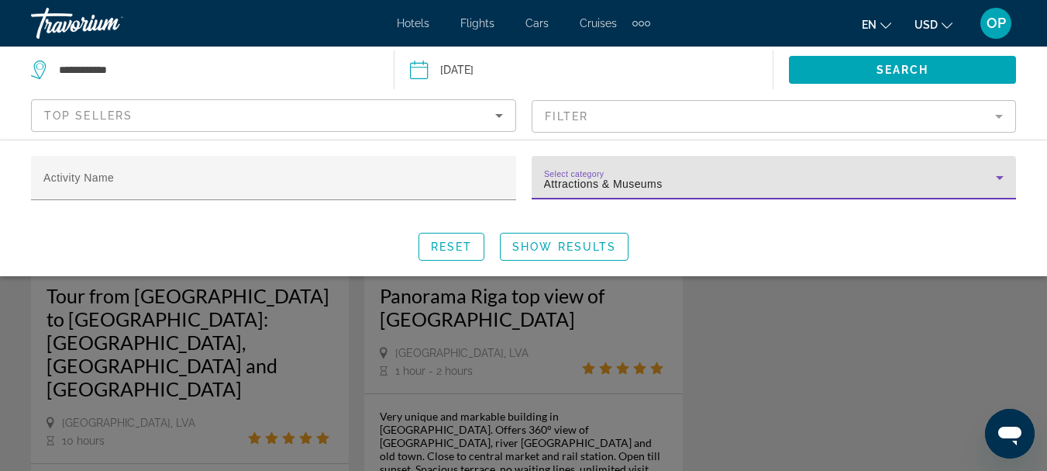
click at [997, 177] on icon "Search widget" at bounding box center [1000, 178] width 8 height 4
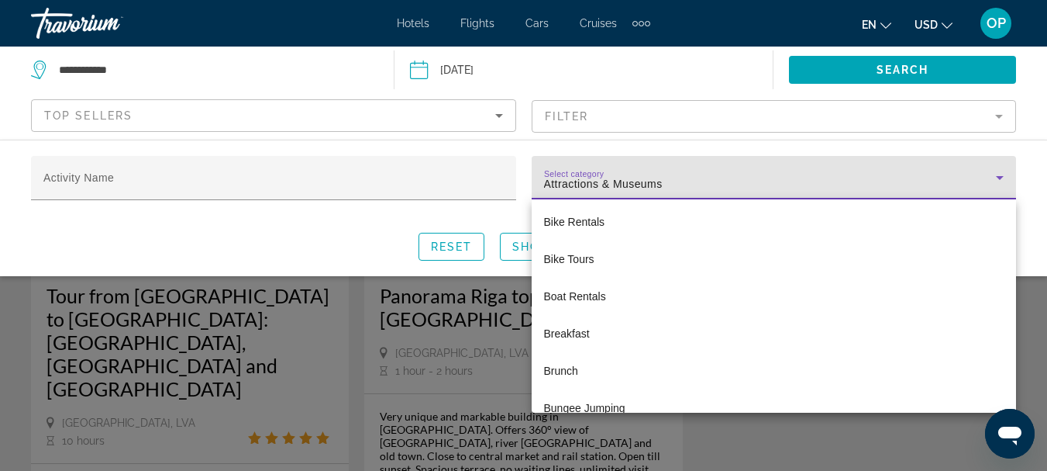
scroll to position [543, 0]
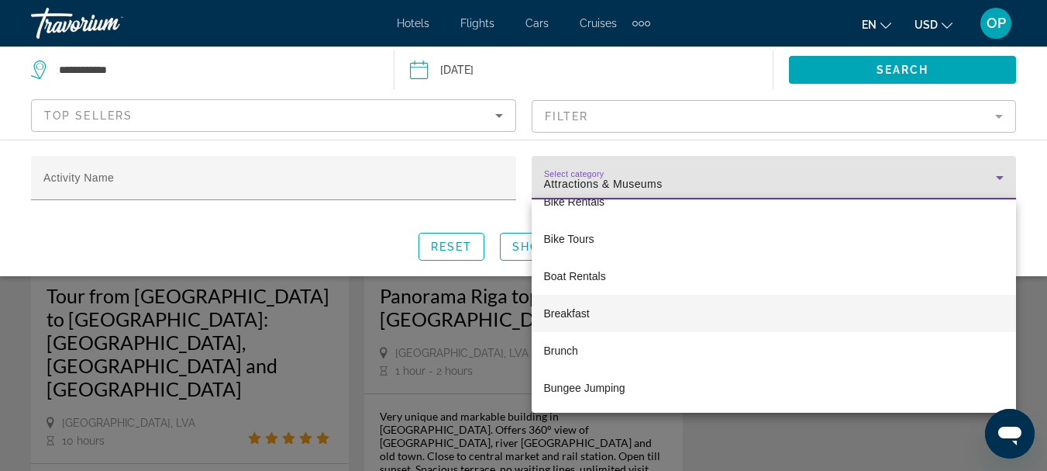
click at [598, 322] on mat-option "Breakfast" at bounding box center [774, 313] width 485 height 37
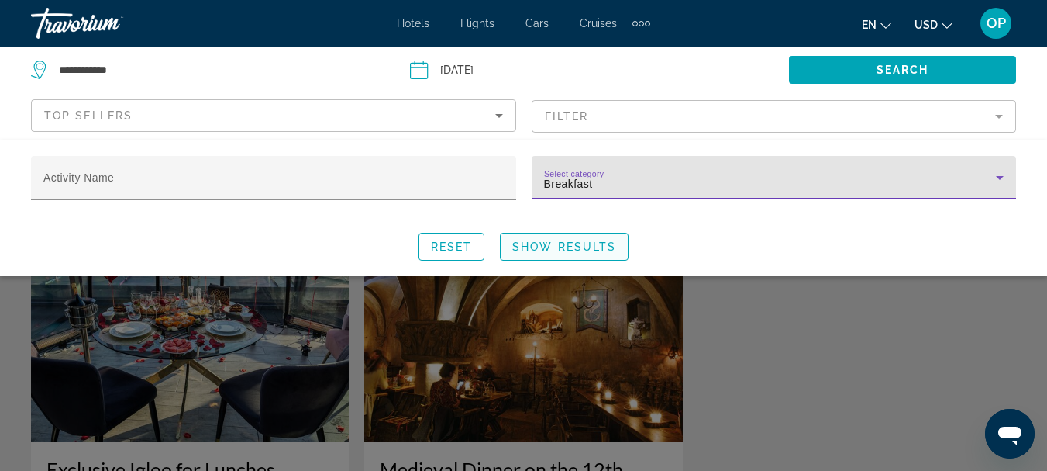
click at [568, 250] on span "Show Results" at bounding box center [564, 246] width 104 height 12
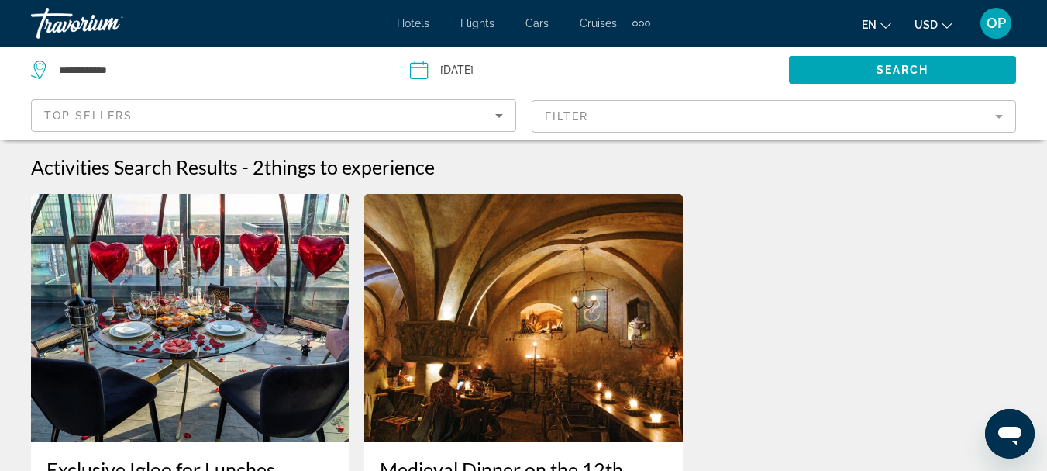
click at [997, 116] on mat-form-field "Filter" at bounding box center [774, 116] width 485 height 33
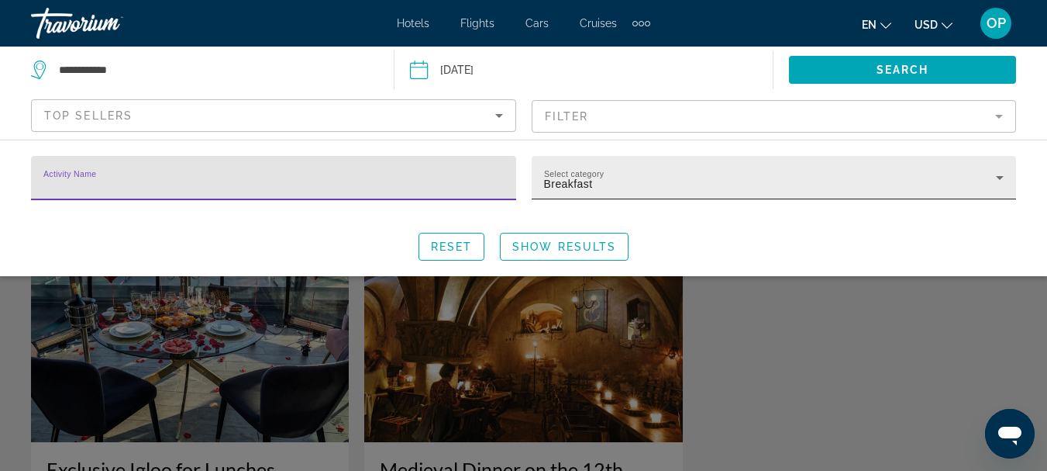
click at [999, 180] on icon "Search widget" at bounding box center [1000, 177] width 19 height 19
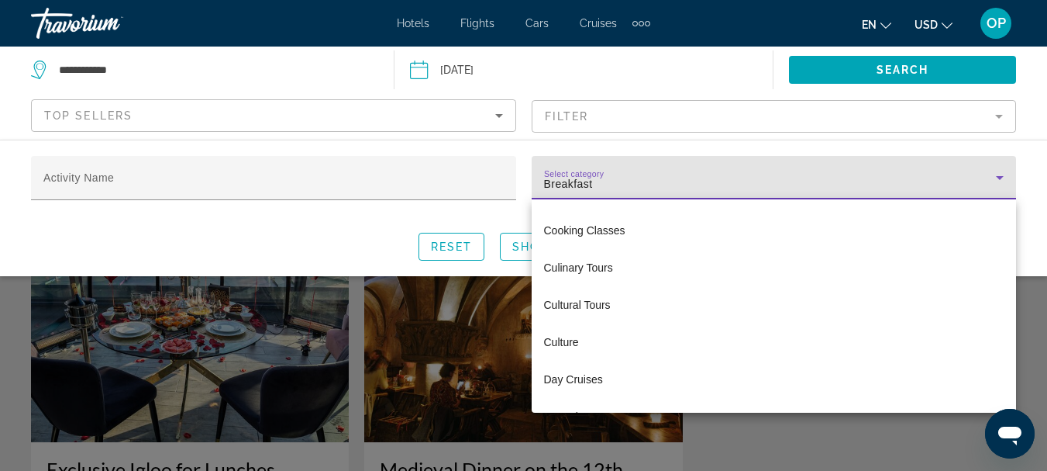
scroll to position [1083, 0]
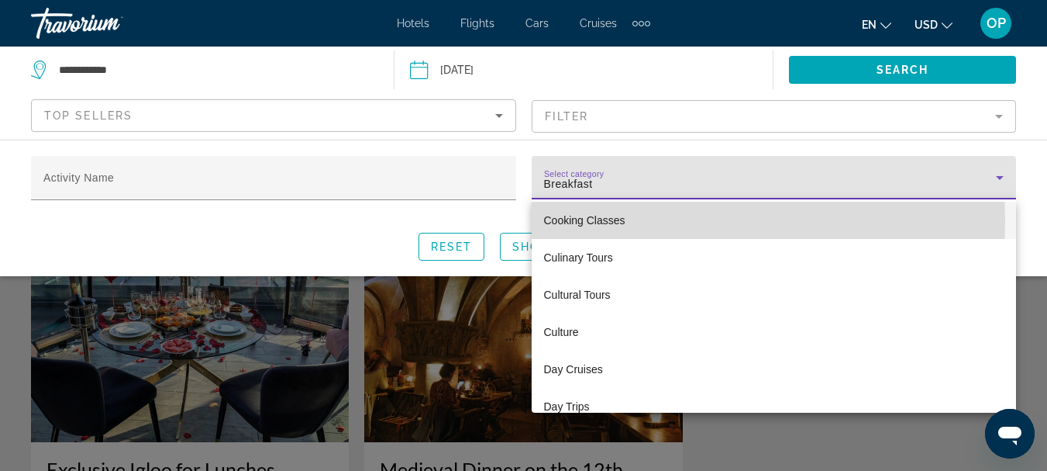
click at [646, 221] on mat-option "Cooking Classes" at bounding box center [774, 220] width 485 height 37
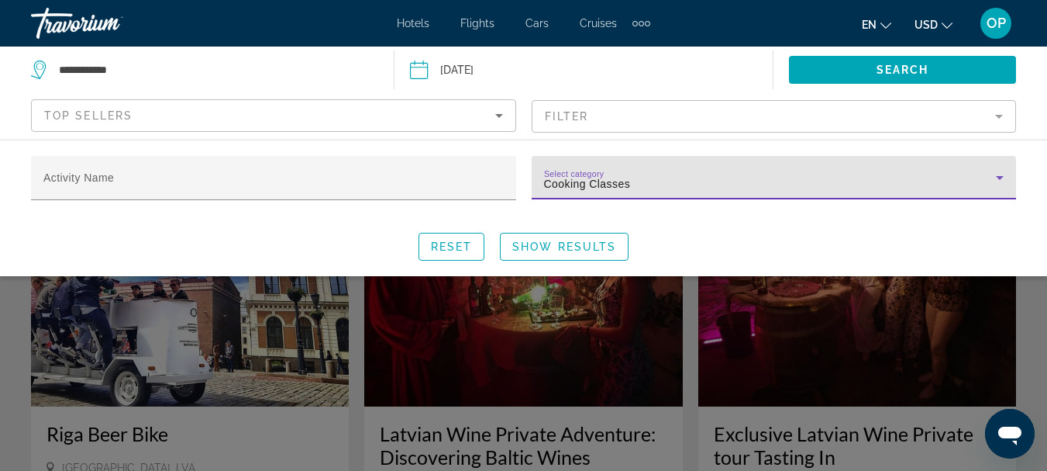
scroll to position [3, 0]
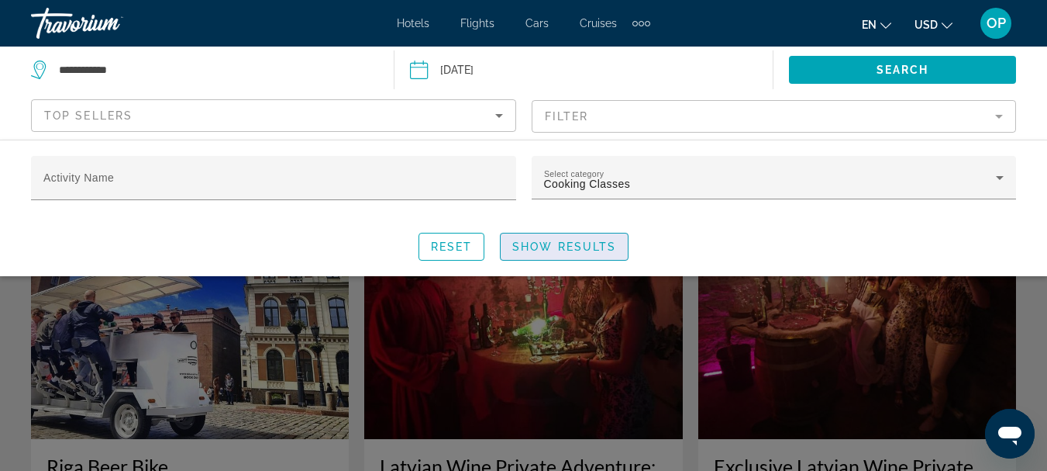
click at [595, 250] on span "Show Results" at bounding box center [564, 246] width 104 height 12
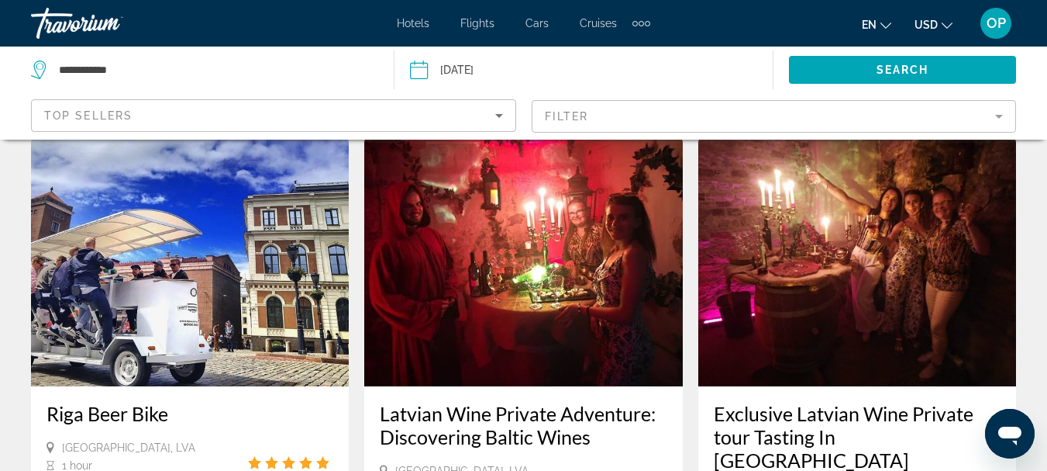
scroll to position [0, 0]
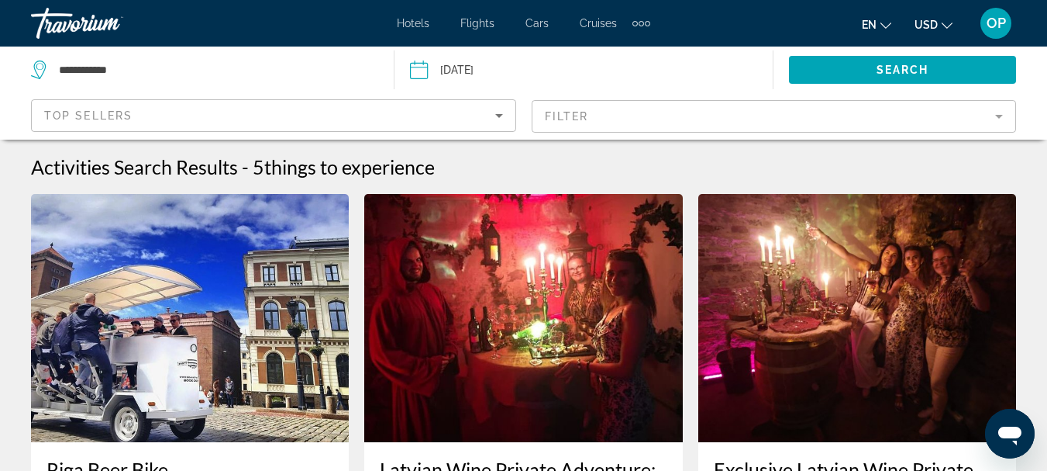
click at [996, 116] on mat-form-field "Filter" at bounding box center [774, 116] width 485 height 33
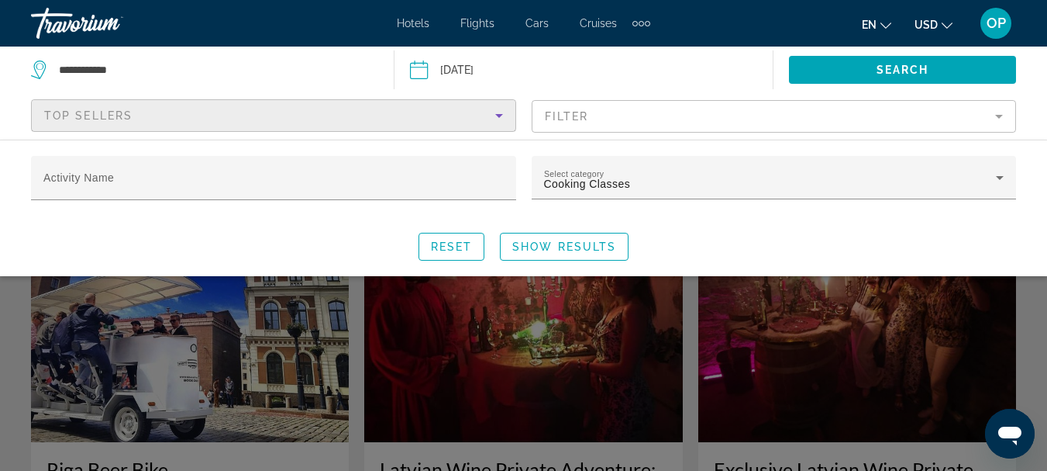
click at [501, 116] on icon "Sort by" at bounding box center [499, 116] width 8 height 4
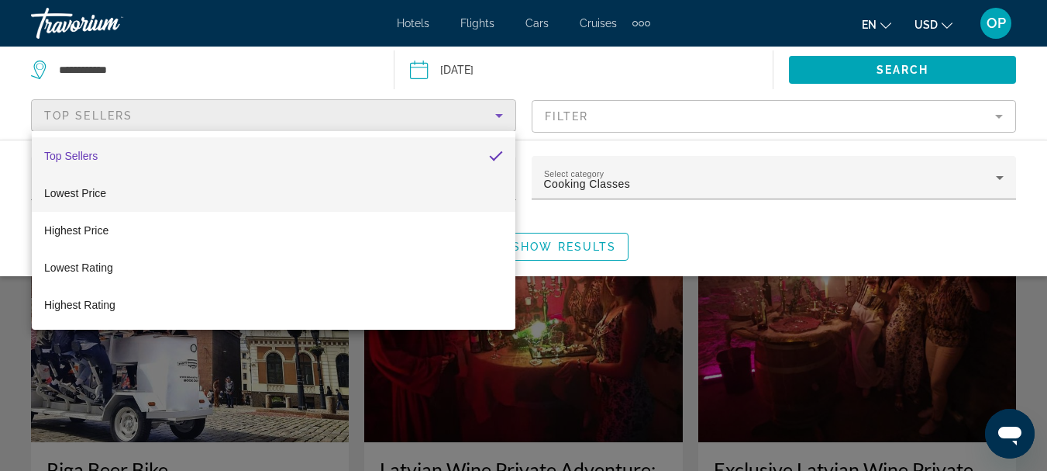
click at [200, 190] on mat-option "Lowest Price" at bounding box center [274, 192] width 484 height 37
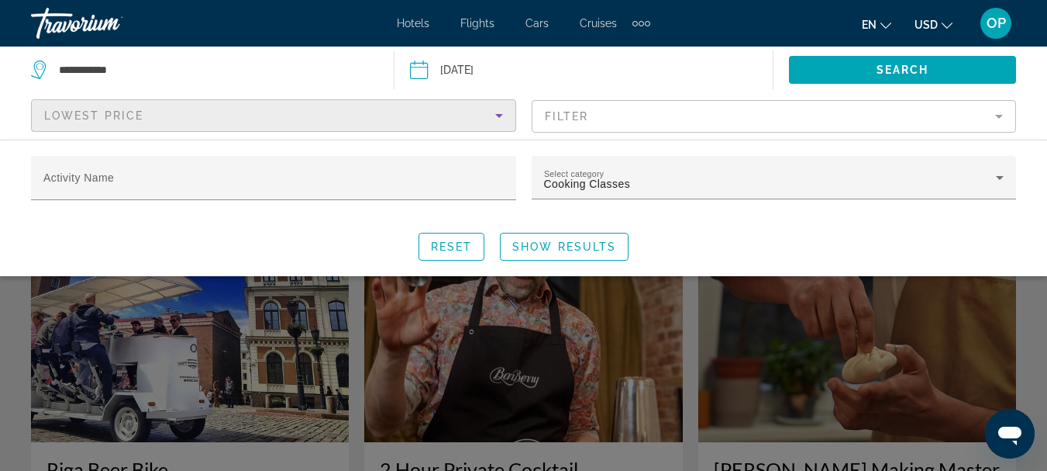
click at [998, 115] on mat-form-field "Filter" at bounding box center [774, 116] width 485 height 33
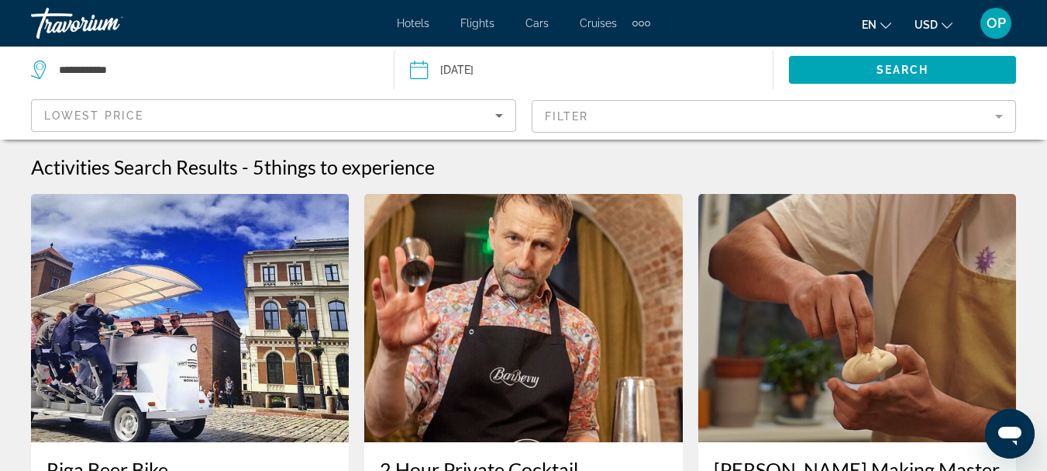
click at [998, 115] on mat-form-field "Filter" at bounding box center [774, 116] width 485 height 33
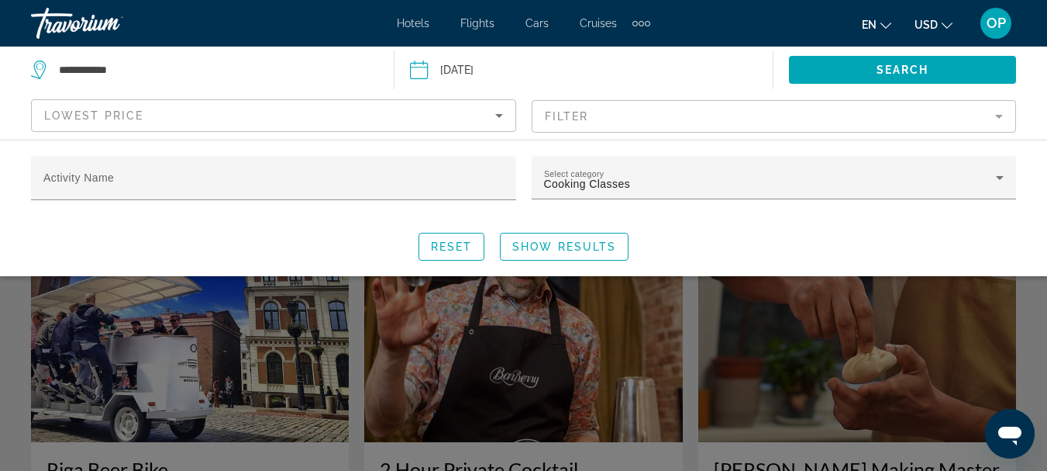
click at [998, 115] on mat-form-field "Filter" at bounding box center [774, 116] width 485 height 33
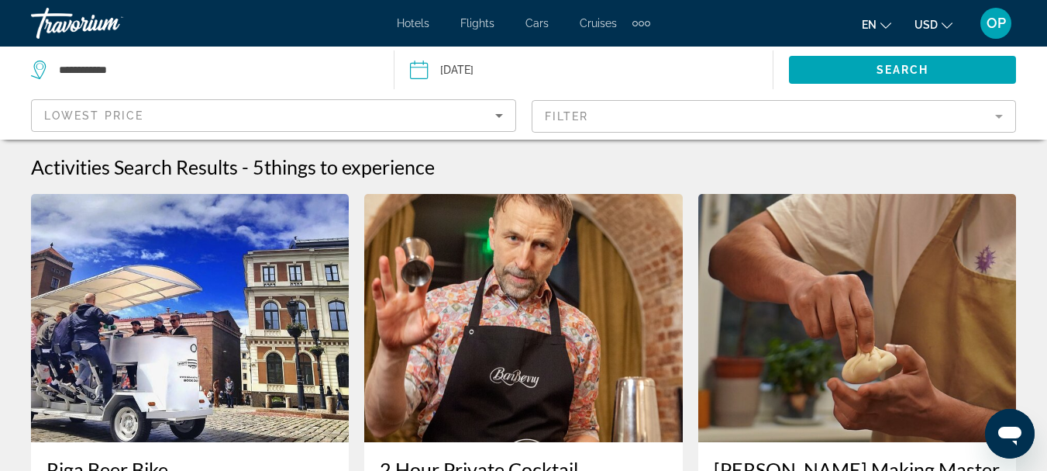
click at [1001, 118] on mat-form-field "Filter" at bounding box center [774, 116] width 485 height 33
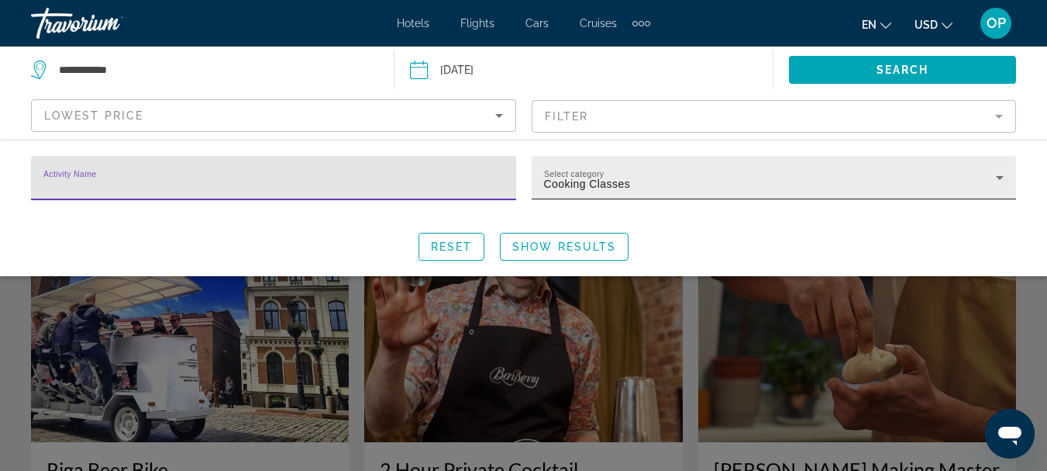
click at [1002, 183] on icon "Search widget" at bounding box center [1000, 177] width 19 height 19
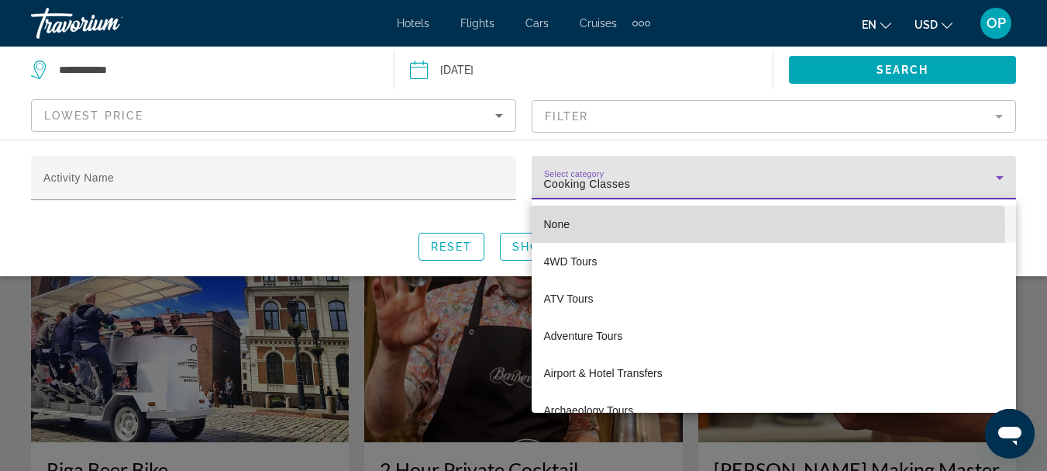
click at [742, 227] on mat-option "None" at bounding box center [774, 223] width 485 height 37
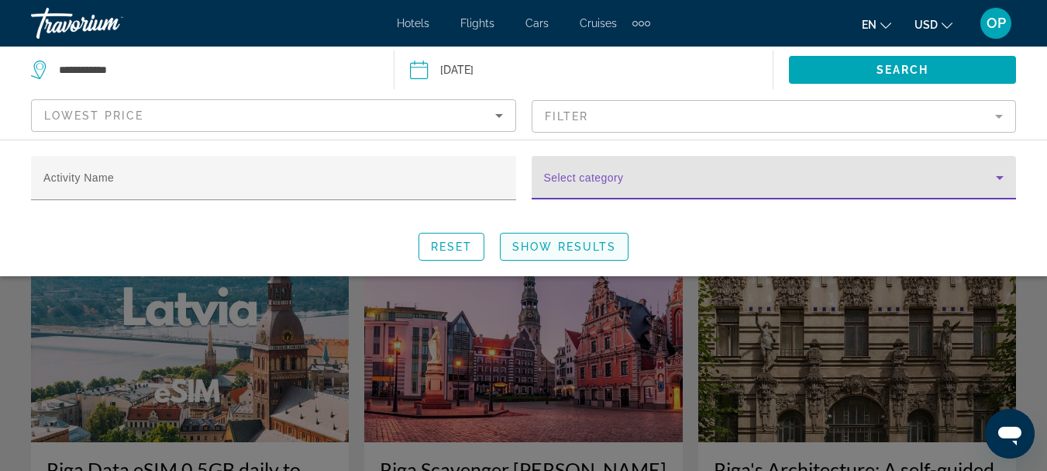
click at [588, 246] on span "Show Results" at bounding box center [564, 246] width 104 height 12
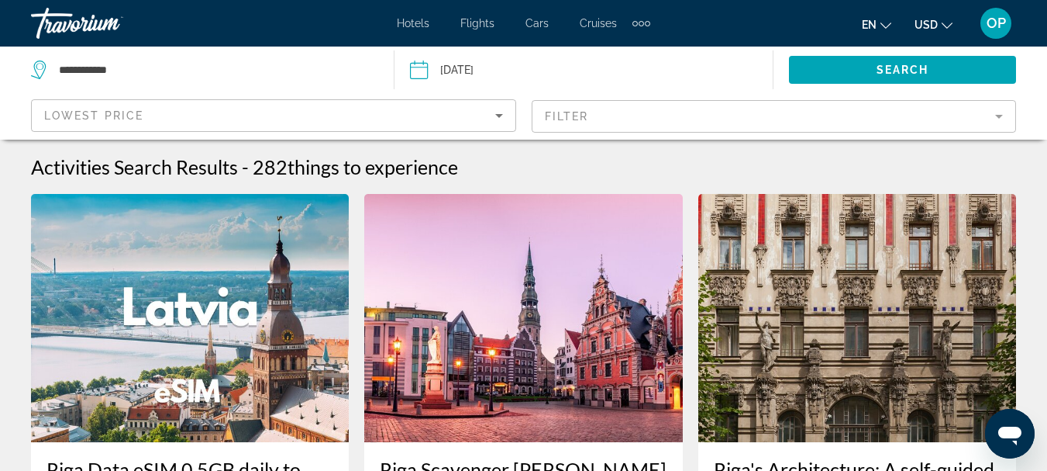
click at [538, 27] on span "Cars" at bounding box center [537, 23] width 23 height 12
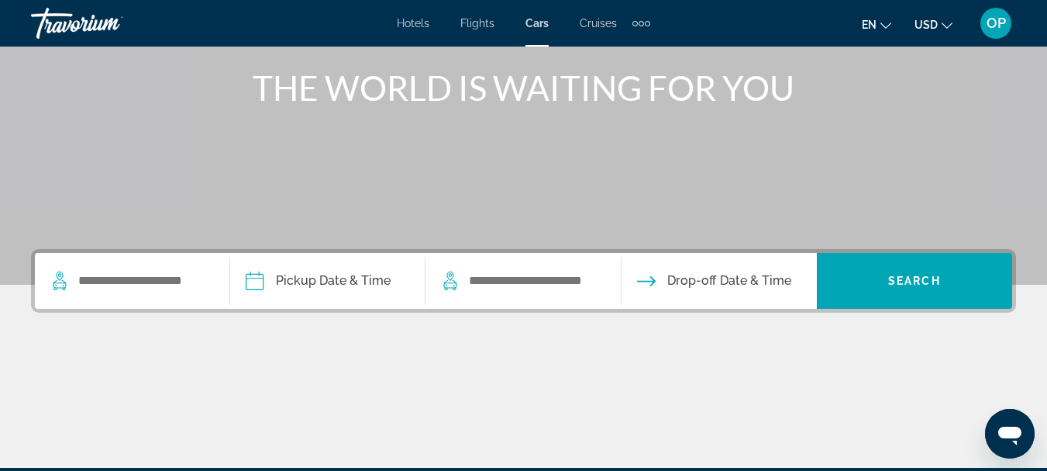
scroll to position [182, 0]
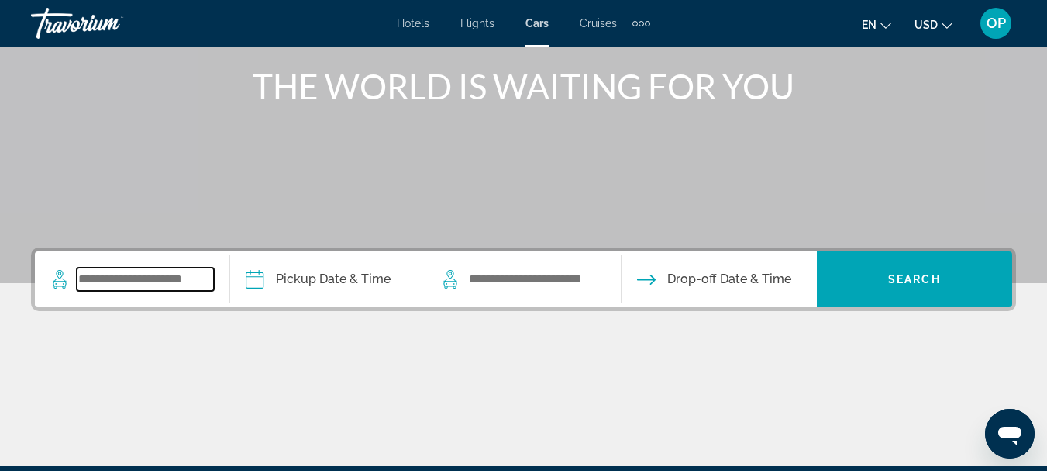
click at [129, 284] on input "Search widget" at bounding box center [145, 278] width 137 height 23
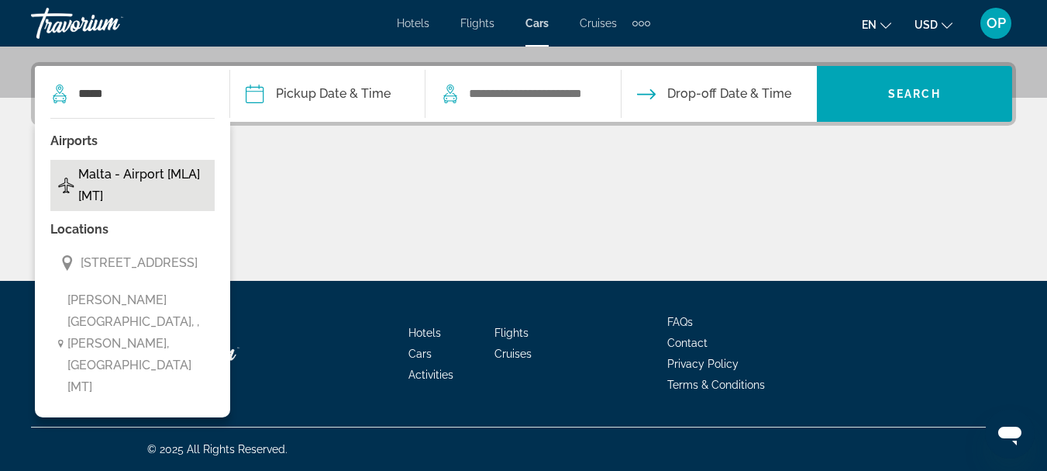
click at [168, 183] on span "Malta - Airport [MLA] [MT]" at bounding box center [142, 185] width 129 height 43
type input "**********"
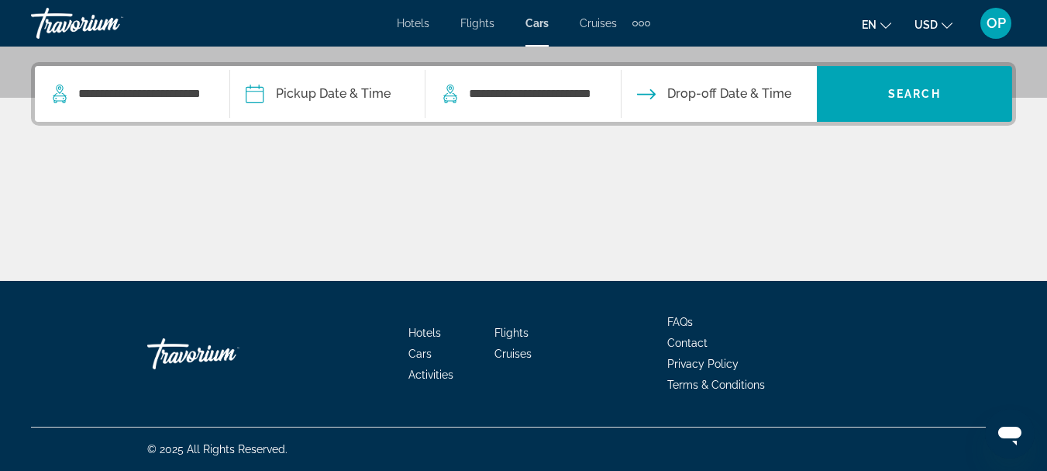
click at [260, 95] on input "Pickup date" at bounding box center [327, 96] width 202 height 60
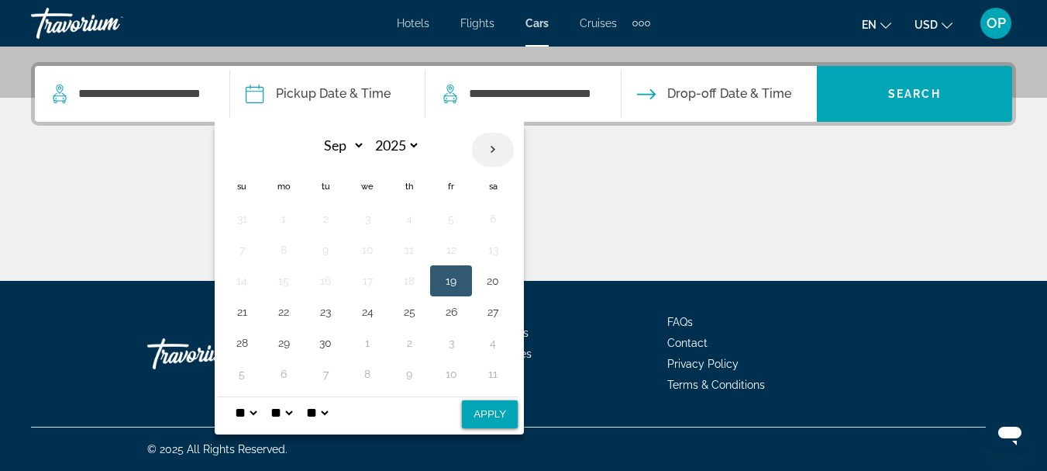
click at [498, 150] on th "Next month" at bounding box center [493, 150] width 42 height 34
select select "*"
click at [250, 247] on button "5" at bounding box center [241, 250] width 25 height 22
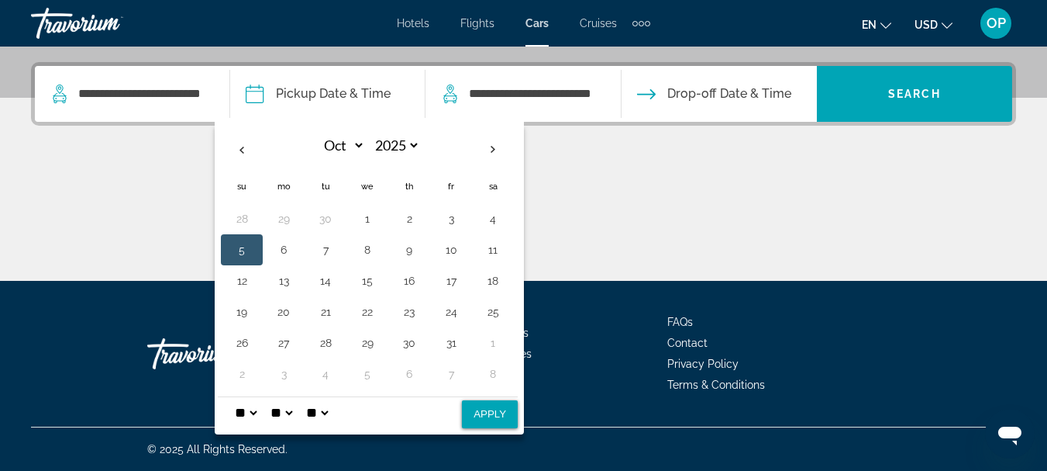
click at [331, 412] on select "** **" at bounding box center [317, 412] width 28 height 31
click at [260, 414] on select "* * * * * * * * * ** ** **" at bounding box center [246, 412] width 28 height 31
select select "*"
click at [236, 397] on select "* * * * * * * * * ** ** **" at bounding box center [246, 412] width 28 height 31
click at [415, 250] on button "9" at bounding box center [409, 250] width 25 height 22
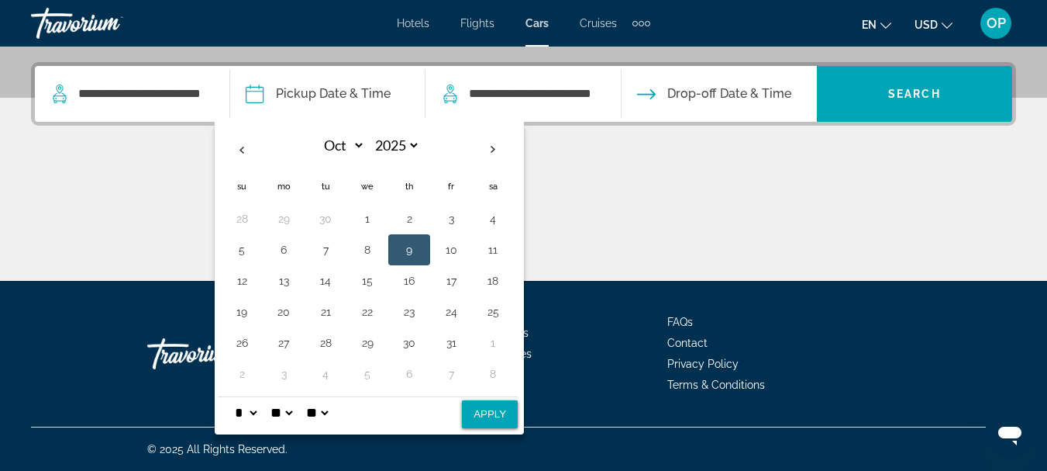
click at [331, 414] on select "** **" at bounding box center [317, 412] width 28 height 31
select select "**"
click at [319, 397] on select "** **" at bounding box center [317, 412] width 28 height 31
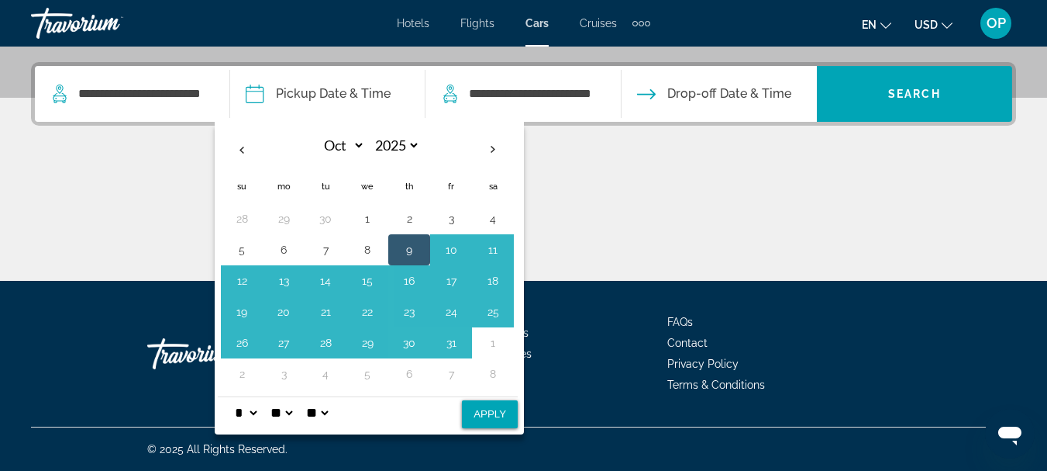
click at [295, 415] on select "**" at bounding box center [281, 412] width 28 height 31
click at [331, 413] on select "** **" at bounding box center [317, 412] width 28 height 31
click at [319, 397] on select "** **" at bounding box center [317, 412] width 28 height 31
click at [295, 411] on select "**" at bounding box center [281, 412] width 28 height 31
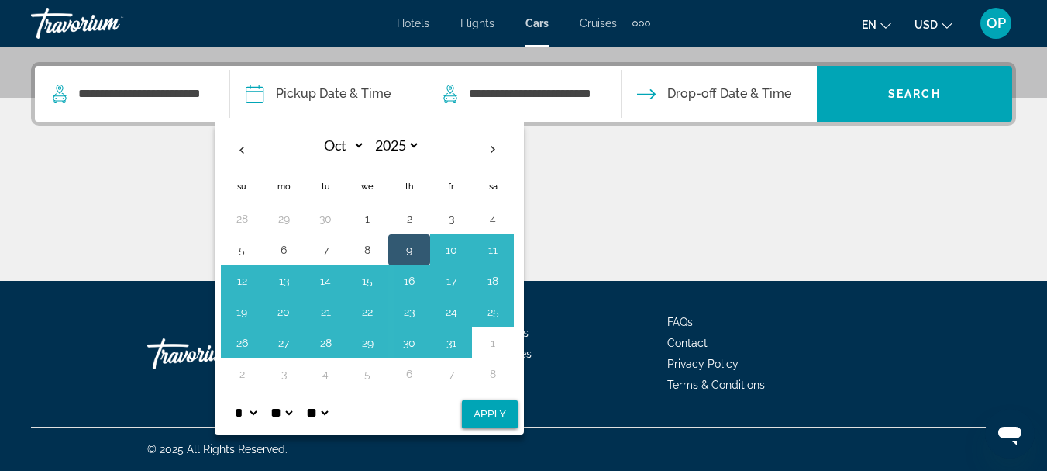
click at [502, 415] on button "Apply" at bounding box center [490, 414] width 56 height 28
type input "**********"
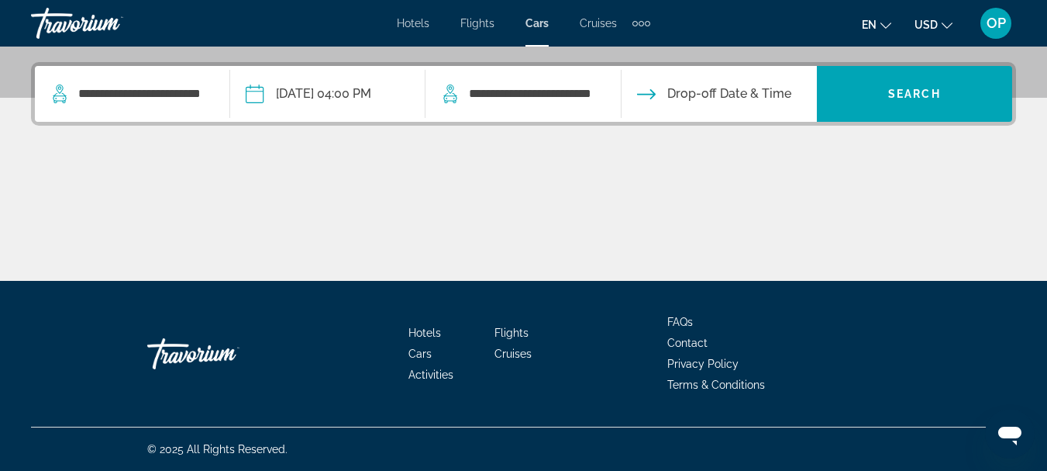
click at [263, 91] on input "**********" at bounding box center [327, 96] width 202 height 60
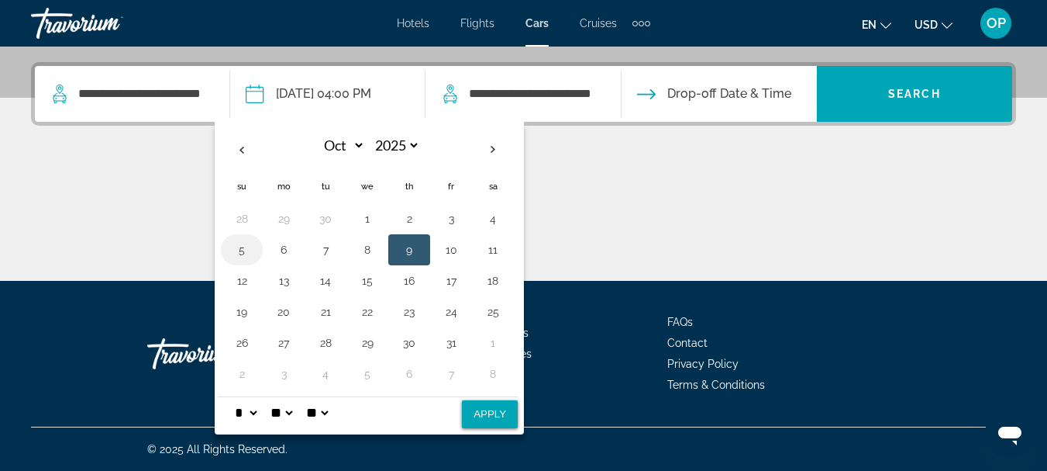
click at [248, 247] on button "5" at bounding box center [241, 250] width 25 height 22
click at [331, 415] on select "** **" at bounding box center [317, 412] width 28 height 31
select select "**"
click at [319, 397] on select "** **" at bounding box center [317, 412] width 28 height 31
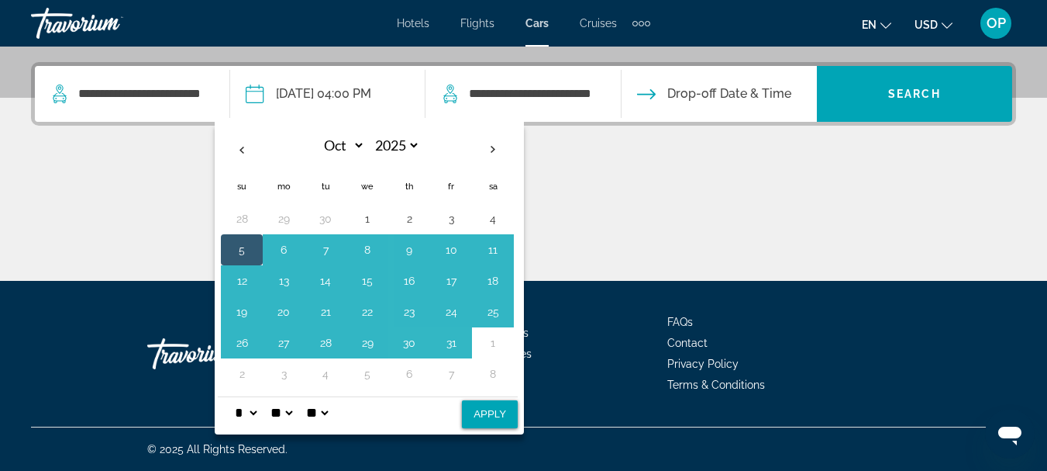
click at [486, 420] on button "Apply" at bounding box center [490, 414] width 56 height 28
type input "**********"
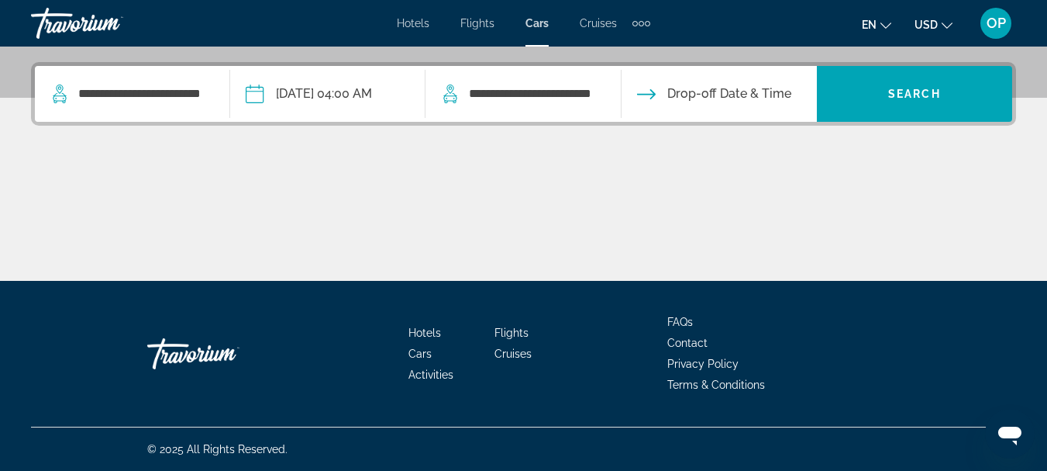
click at [362, 98] on input "**********" at bounding box center [327, 96] width 202 height 60
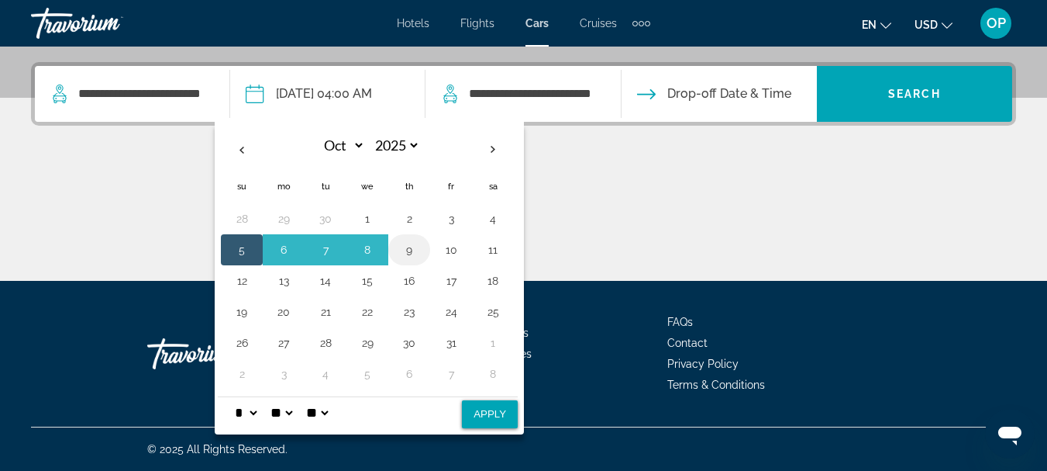
click at [419, 250] on button "9" at bounding box center [409, 250] width 25 height 22
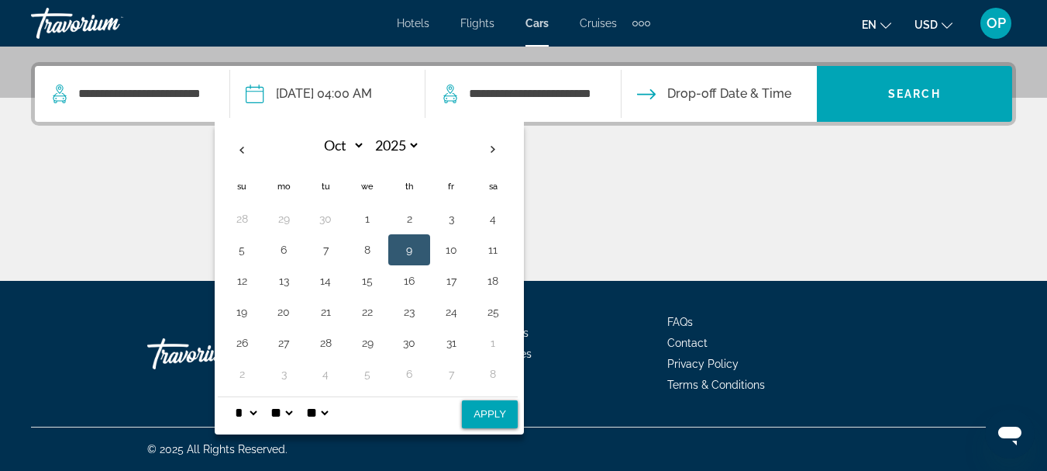
click at [331, 414] on select "** **" at bounding box center [317, 412] width 28 height 31
select select "**"
click at [319, 397] on select "** **" at bounding box center [317, 412] width 28 height 31
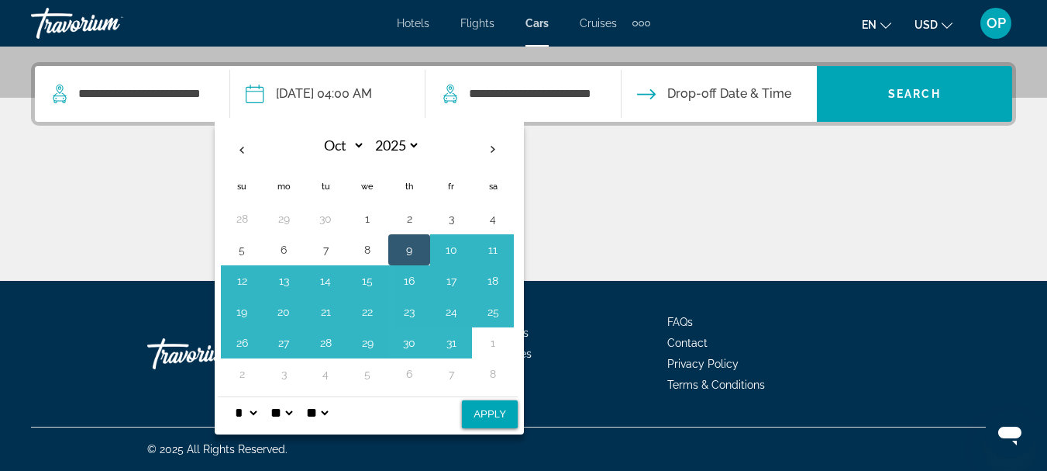
click at [650, 264] on div "Main content" at bounding box center [523, 222] width 985 height 116
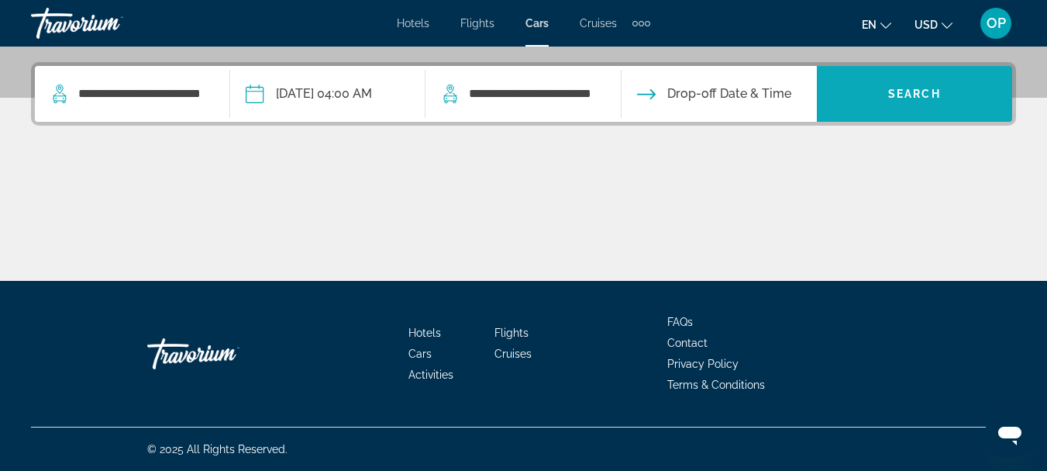
click at [883, 92] on span "Search widget" at bounding box center [914, 93] width 195 height 37
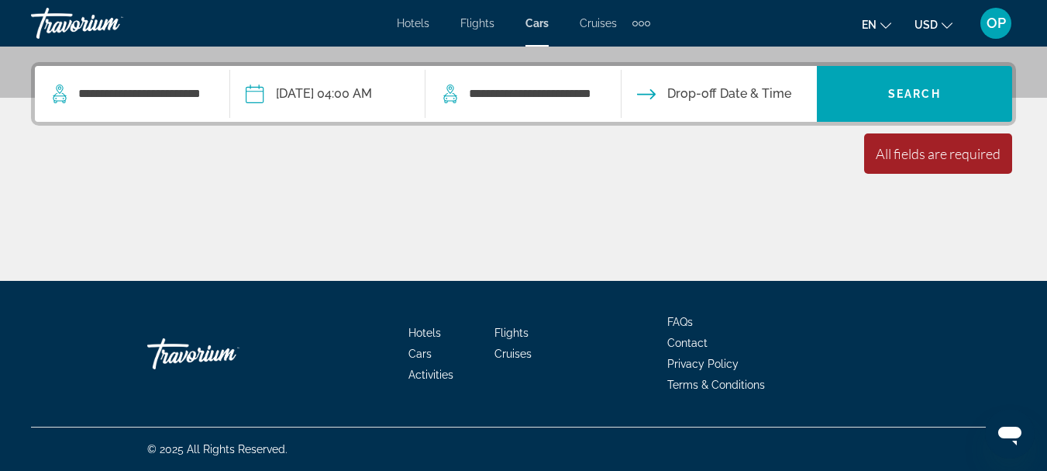
click at [258, 97] on input "**********" at bounding box center [327, 96] width 202 height 60
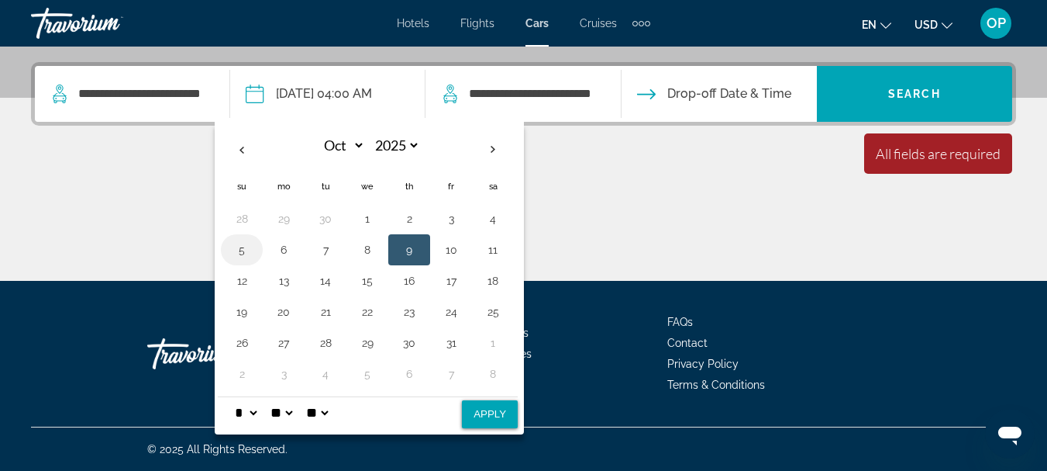
click at [246, 247] on button "5" at bounding box center [241, 250] width 25 height 22
click at [260, 412] on select "* * * * * * * * * ** ** **" at bounding box center [246, 412] width 28 height 31
click at [236, 397] on select "* * * * * * * * * ** ** **" at bounding box center [246, 412] width 28 height 31
click at [409, 259] on button "9" at bounding box center [409, 250] width 25 height 22
click at [295, 415] on select "**" at bounding box center [281, 412] width 28 height 31
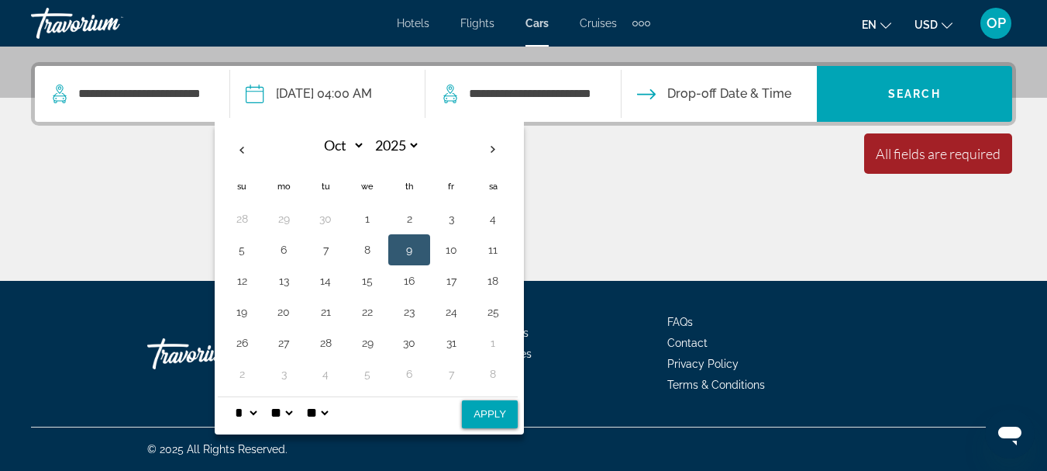
click at [295, 415] on select "**" at bounding box center [281, 412] width 28 height 31
click at [498, 416] on button "Apply" at bounding box center [490, 414] width 56 height 28
type input "**********"
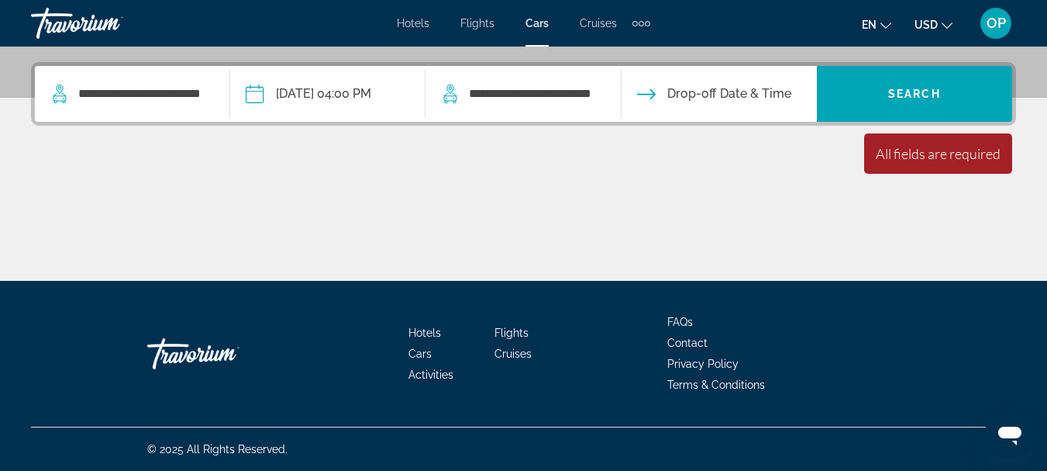
click at [255, 95] on input "**********" at bounding box center [327, 96] width 202 height 60
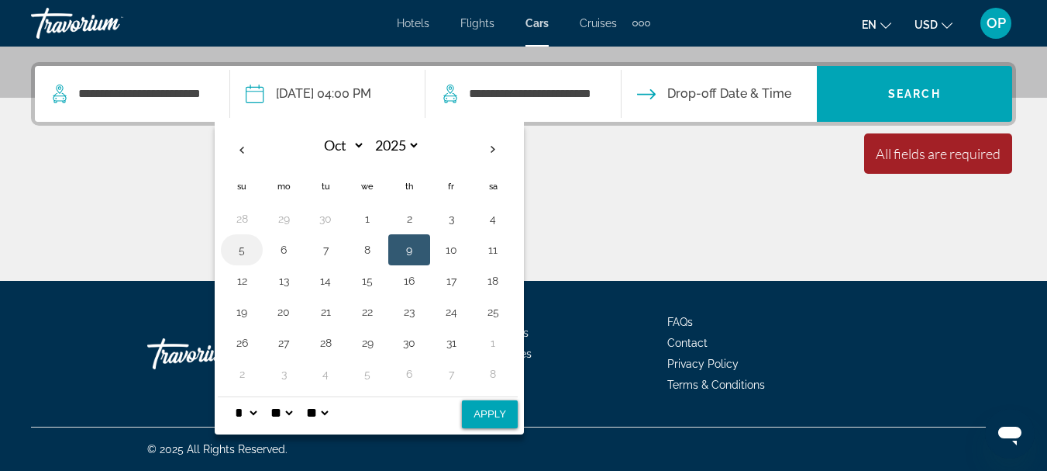
click at [243, 247] on button "5" at bounding box center [241, 250] width 25 height 22
click at [295, 412] on select "**" at bounding box center [281, 412] width 28 height 31
click at [331, 416] on select "** **" at bounding box center [317, 412] width 28 height 31
select select "**"
click at [319, 397] on select "** **" at bounding box center [317, 412] width 28 height 31
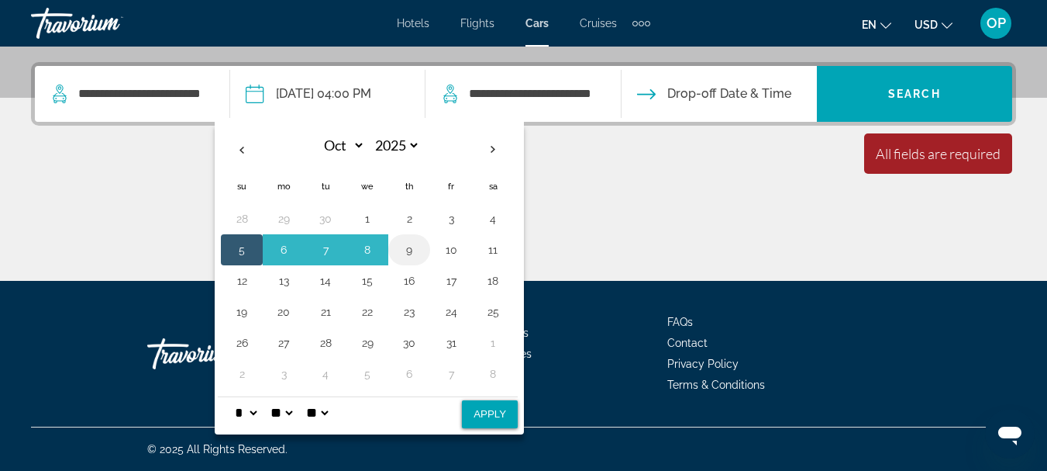
click at [409, 251] on button "9" at bounding box center [409, 250] width 25 height 22
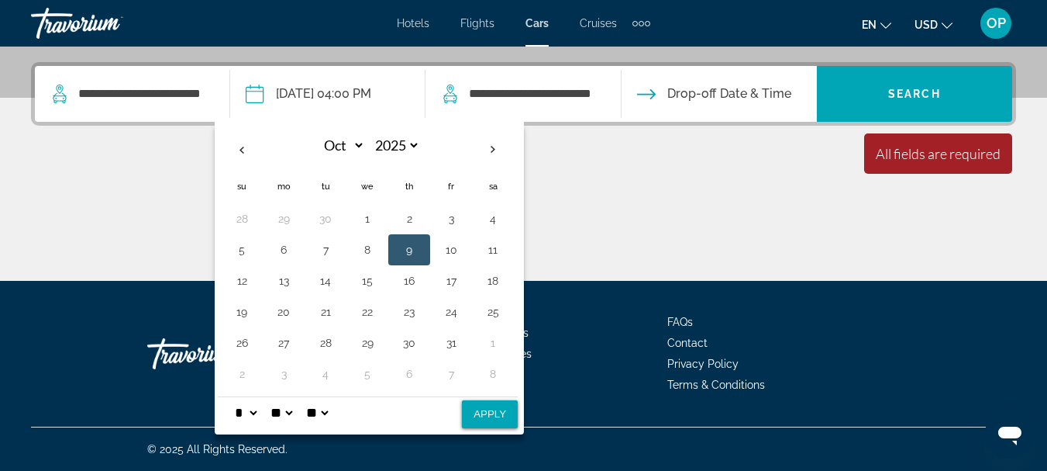
click at [260, 412] on select "* * * * * * * * * ** ** **" at bounding box center [246, 412] width 28 height 31
select select "*"
click at [236, 397] on select "* * * * * * * * * ** ** **" at bounding box center [246, 412] width 28 height 31
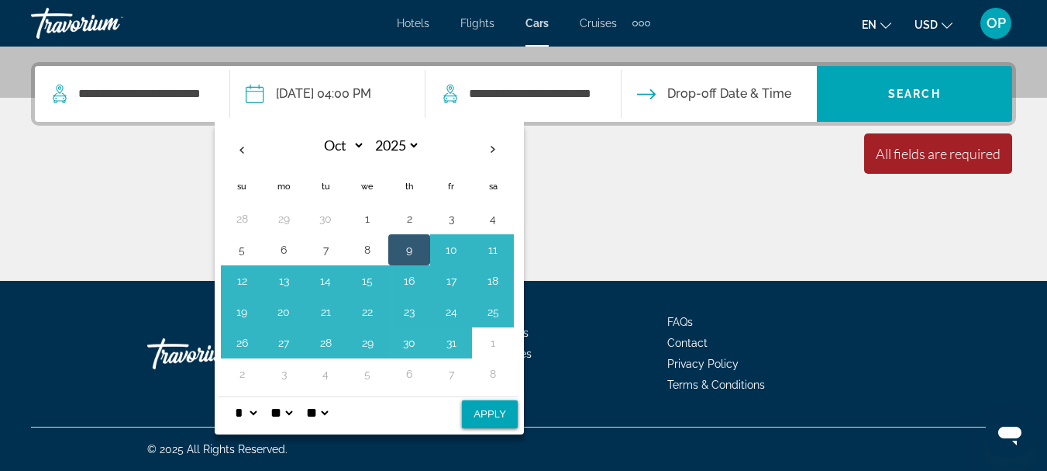
click at [295, 412] on select "**" at bounding box center [281, 412] width 28 height 31
click at [331, 413] on select "** **" at bounding box center [317, 412] width 28 height 31
select select "**"
click at [319, 397] on select "** **" at bounding box center [317, 412] width 28 height 31
click at [487, 412] on button "Apply" at bounding box center [490, 414] width 56 height 28
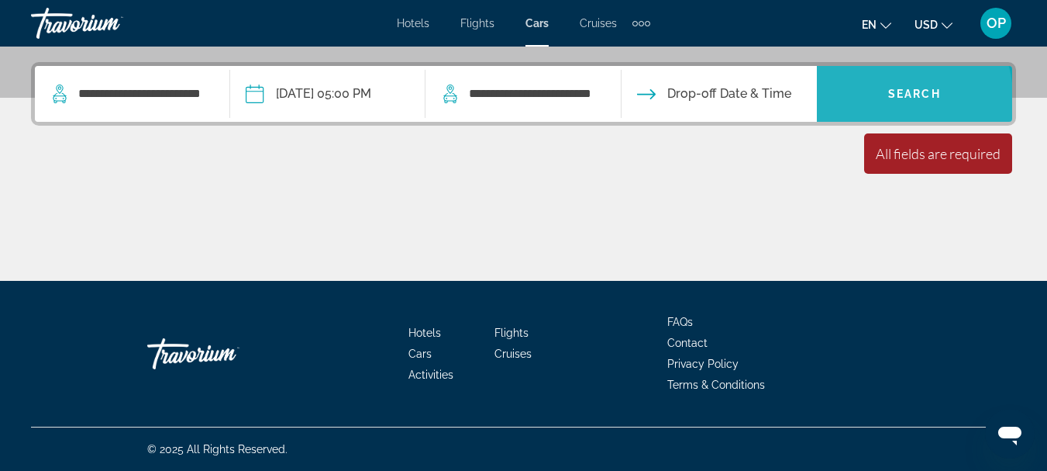
click at [880, 102] on span "Search widget" at bounding box center [914, 93] width 195 height 37
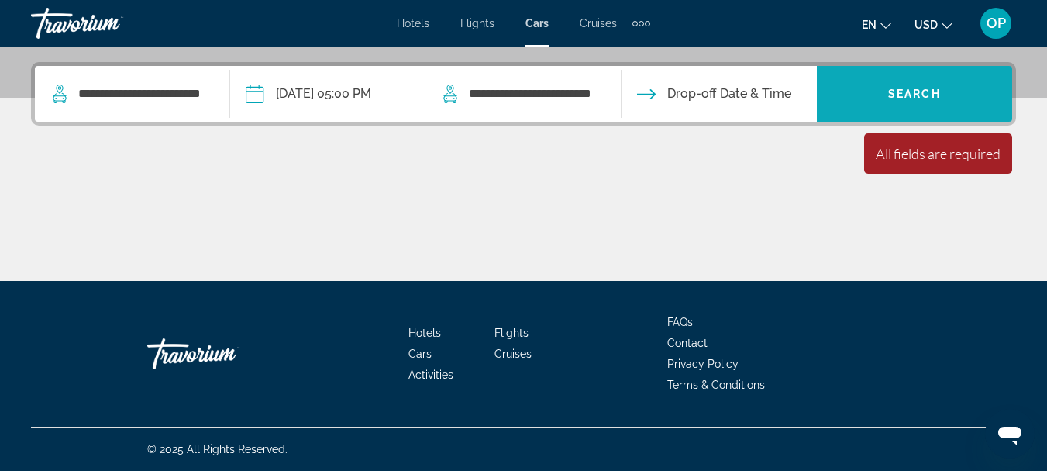
click at [880, 102] on span "Search widget" at bounding box center [914, 93] width 195 height 37
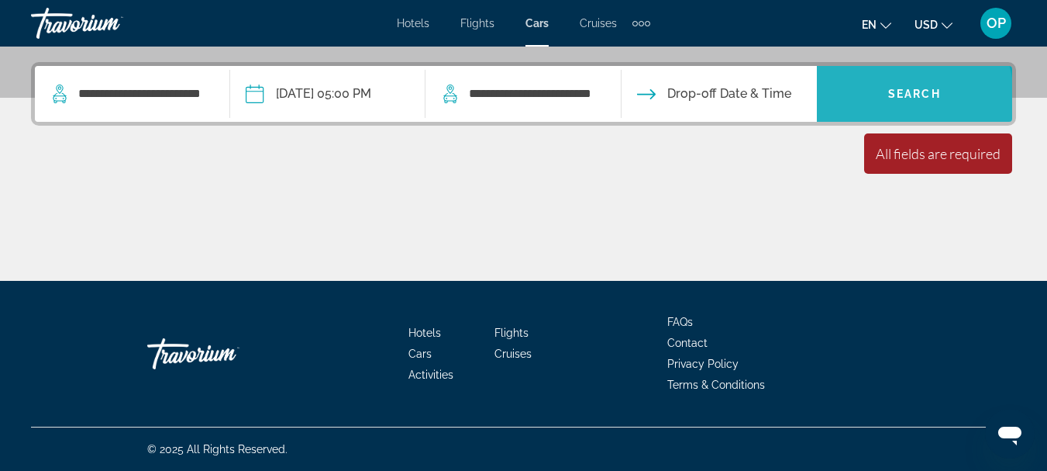
drag, startPoint x: 880, startPoint y: 103, endPoint x: 880, endPoint y: 112, distance: 9.3
click at [880, 112] on button "Search" at bounding box center [914, 94] width 195 height 56
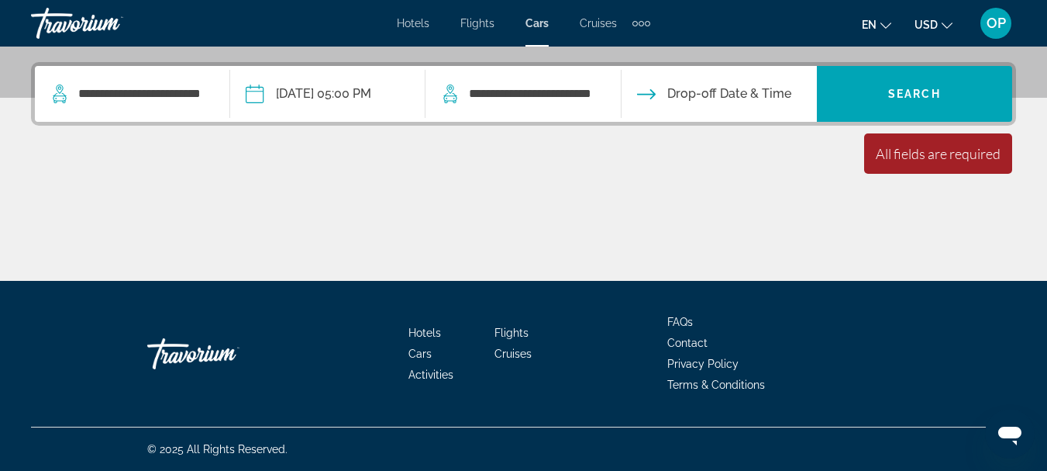
click at [262, 90] on input "**********" at bounding box center [327, 96] width 202 height 60
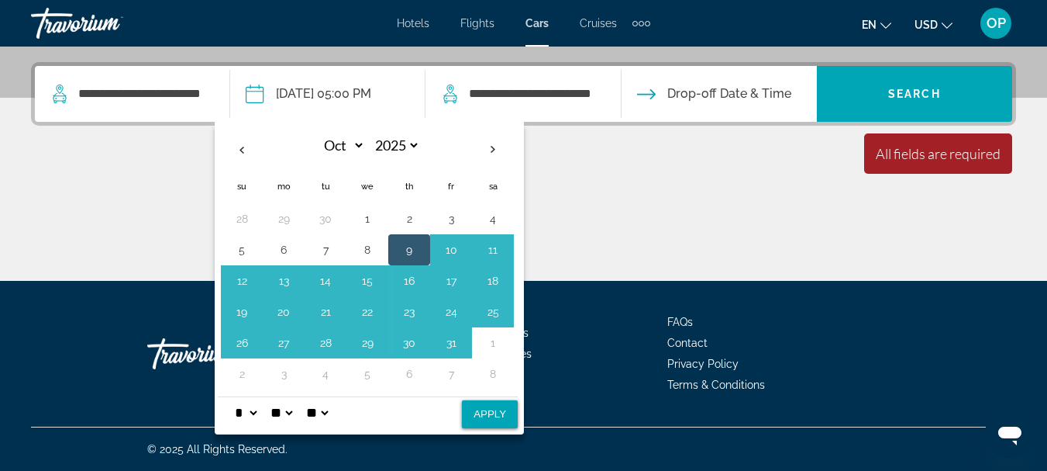
click at [95, 216] on div "Main content" at bounding box center [523, 222] width 985 height 116
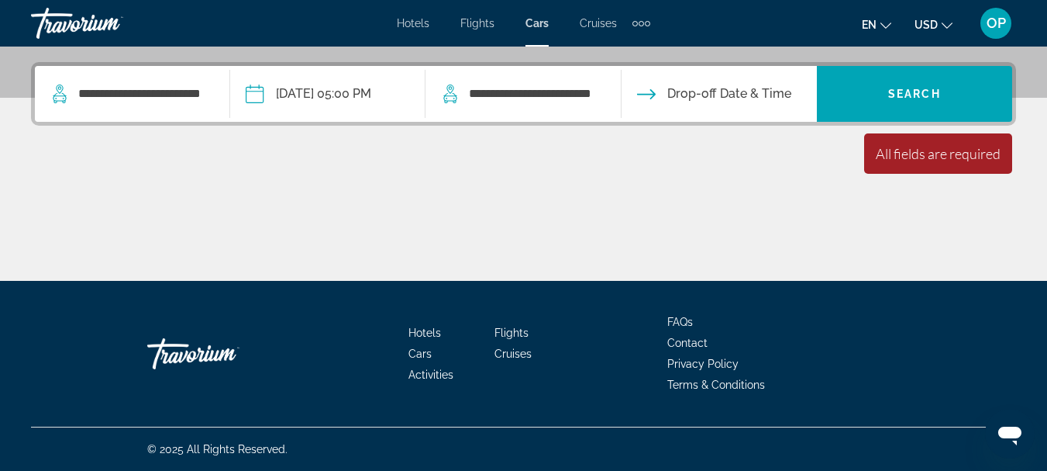
click at [265, 89] on input "**********" at bounding box center [327, 96] width 202 height 60
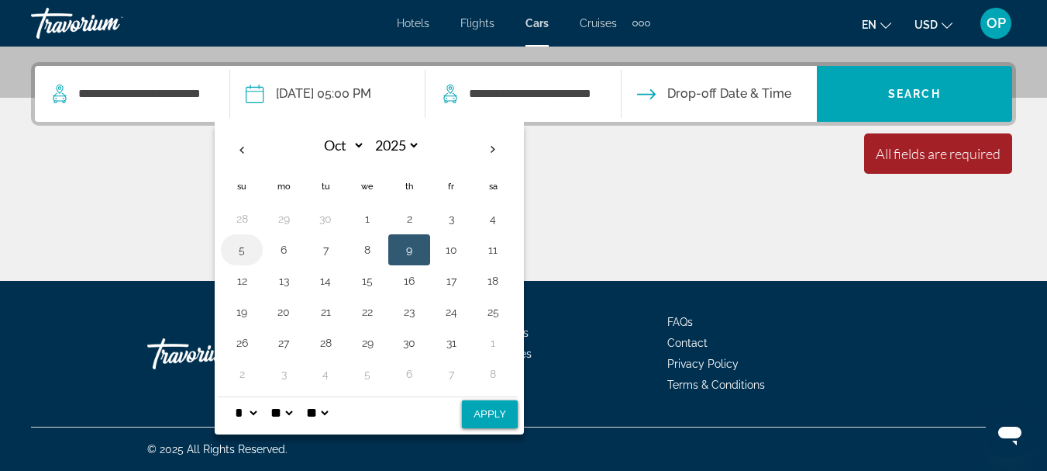
click at [245, 245] on button "5" at bounding box center [241, 250] width 25 height 22
click at [492, 419] on button "Apply" at bounding box center [490, 414] width 56 height 28
type input "**********"
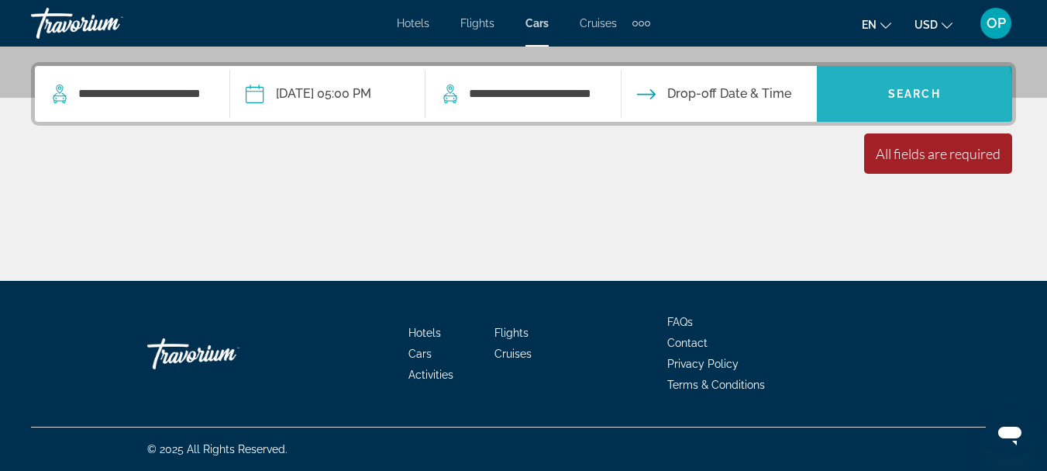
click at [902, 97] on span "Search" at bounding box center [914, 94] width 53 height 12
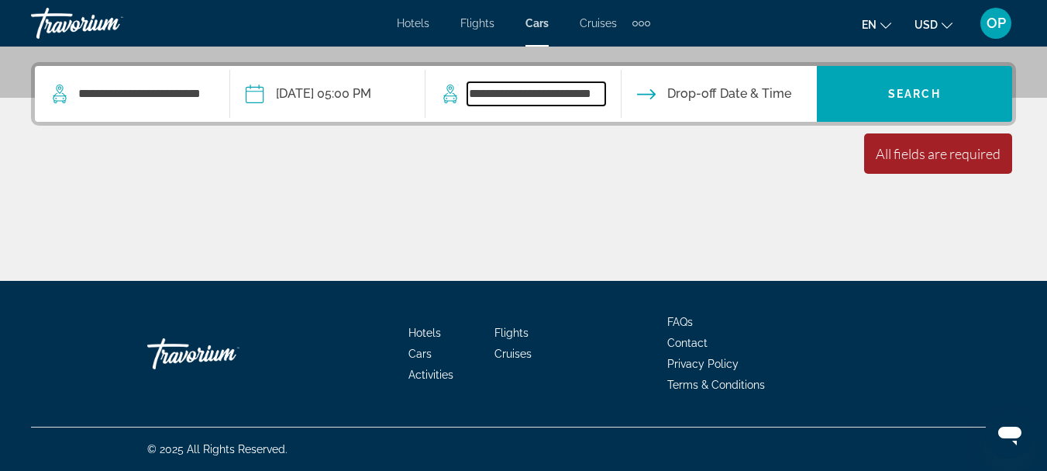
click at [568, 98] on input "**********" at bounding box center [535, 93] width 137 height 23
click at [452, 95] on icon "Search widget" at bounding box center [450, 93] width 19 height 19
click at [728, 98] on input "Drop-off date" at bounding box center [719, 96] width 202 height 60
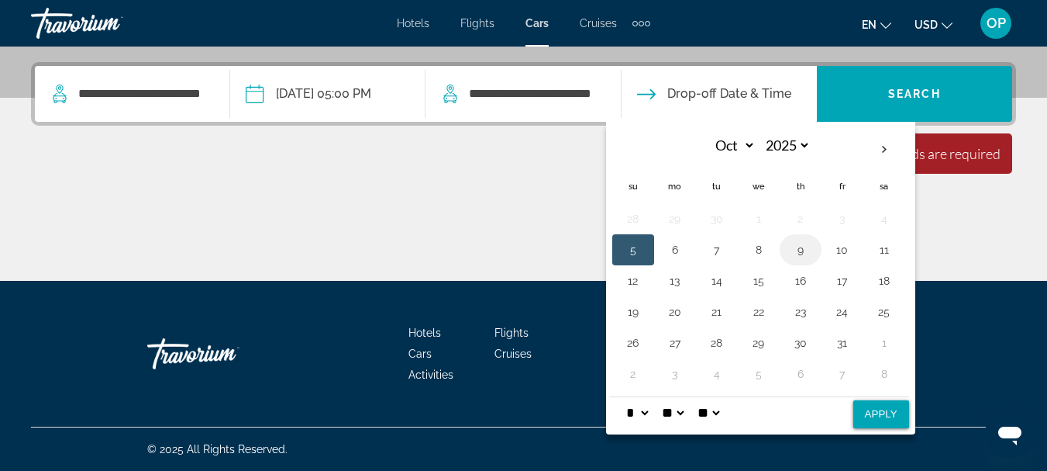
click at [803, 253] on button "9" at bounding box center [800, 250] width 25 height 22
click at [874, 418] on button "Apply" at bounding box center [881, 414] width 56 height 28
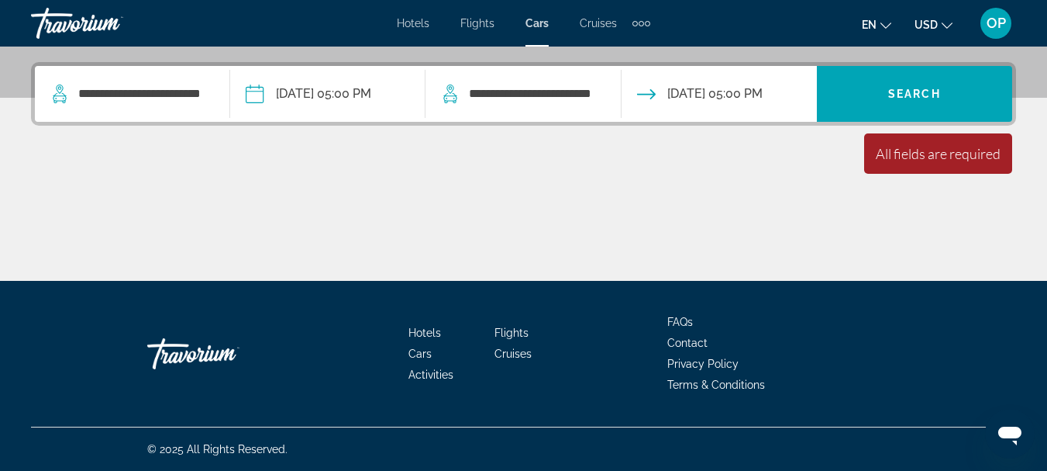
type input "**********"
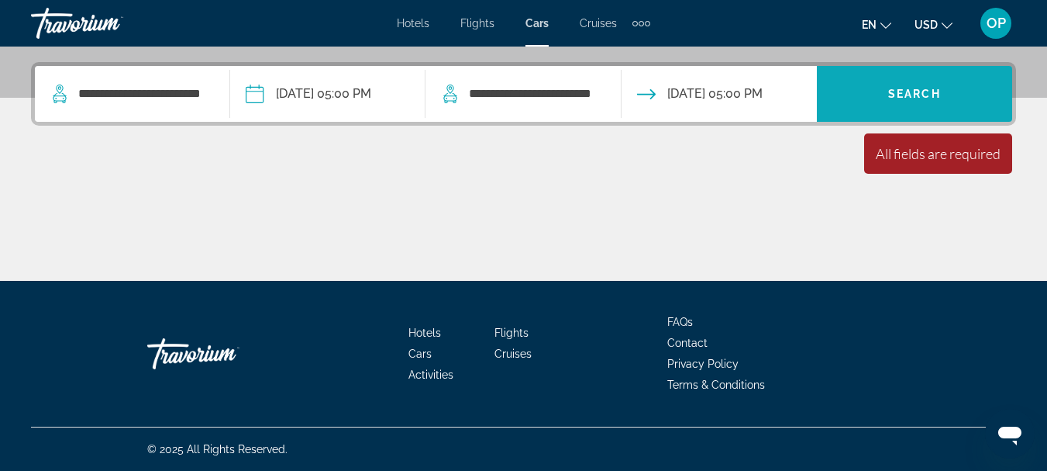
click at [924, 109] on span "Search widget" at bounding box center [914, 93] width 195 height 37
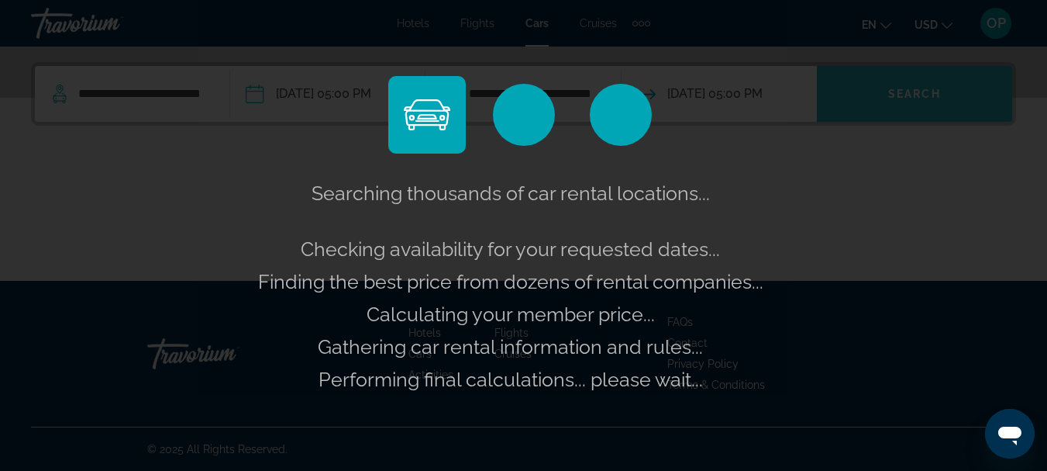
click at [924, 109] on div "Searching thousands of car rental locations... Checking availability for your r…" at bounding box center [523, 235] width 1047 height 471
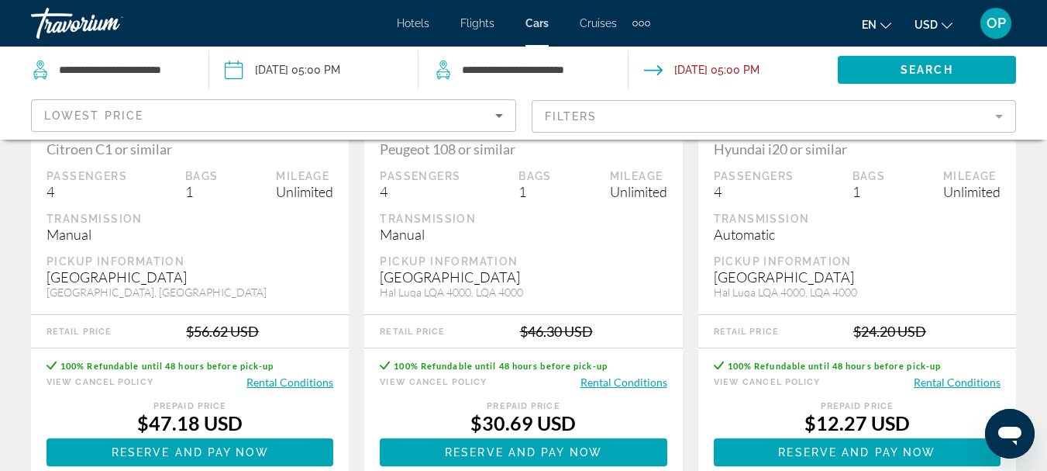
scroll to position [1033, 0]
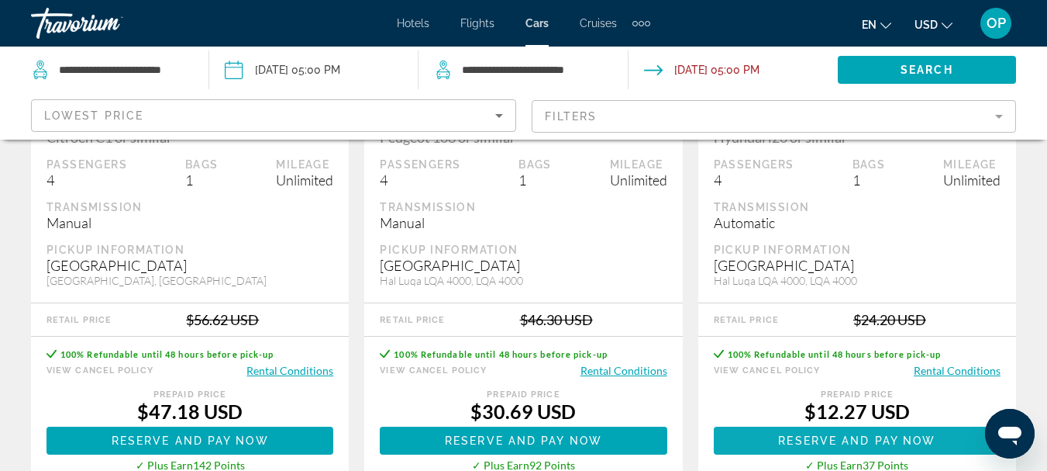
click at [882, 434] on span "Reserve and pay now" at bounding box center [856, 440] width 157 height 12
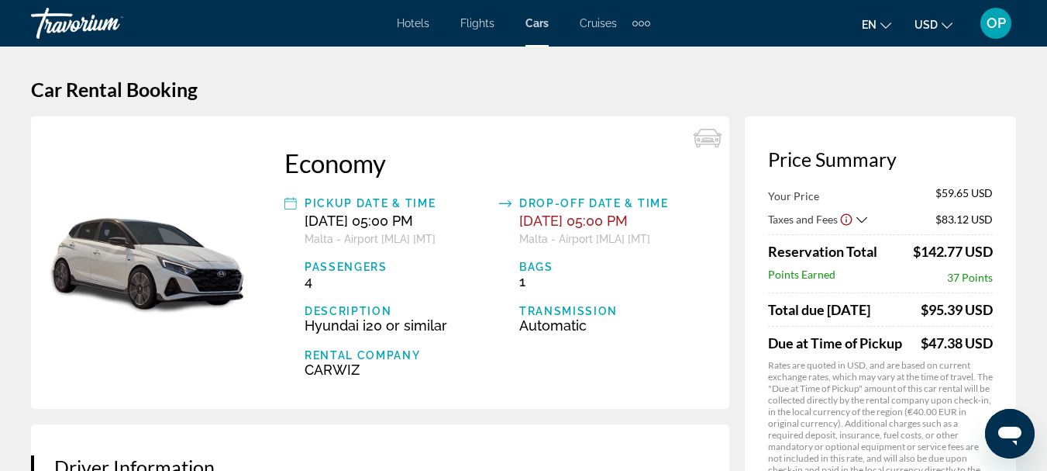
click at [862, 221] on icon "Show Taxes and Fees breakdown" at bounding box center [862, 219] width 11 height 13
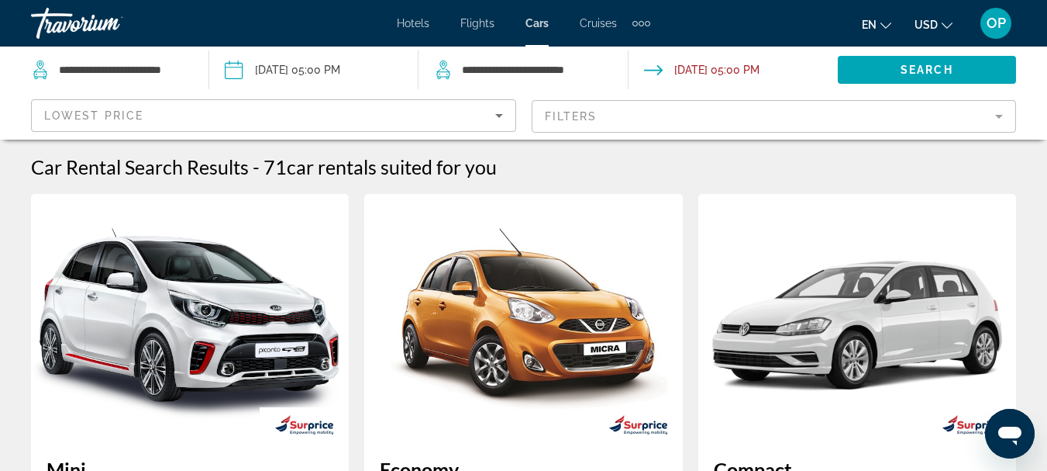
click at [498, 115] on icon "Sort by" at bounding box center [499, 116] width 8 height 4
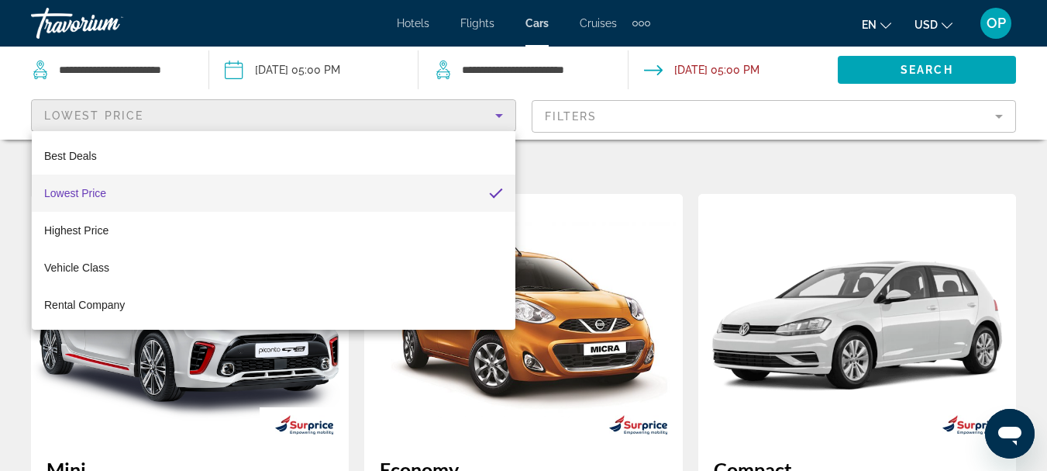
click at [300, 194] on mat-option "Lowest Price" at bounding box center [274, 192] width 484 height 37
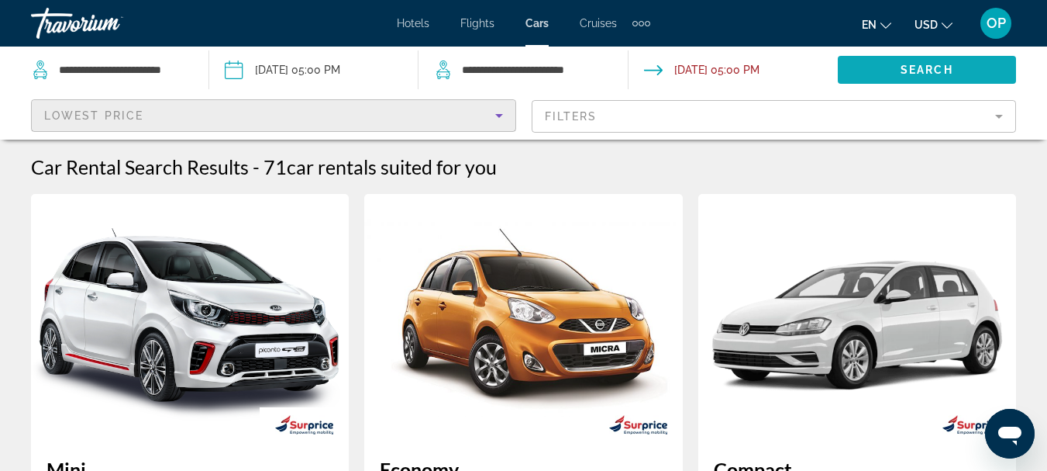
click at [984, 75] on span "Search widget" at bounding box center [927, 69] width 178 height 37
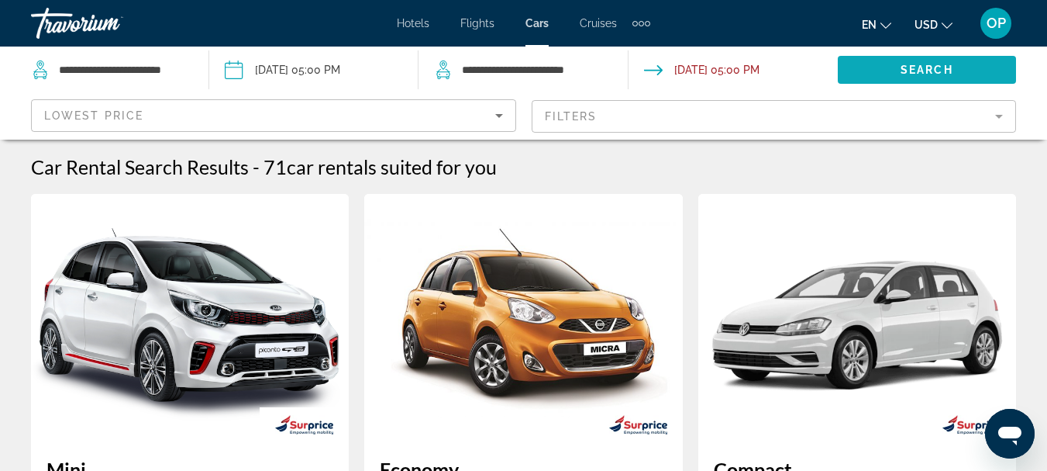
click at [982, 71] on span "Search widget" at bounding box center [927, 69] width 178 height 37
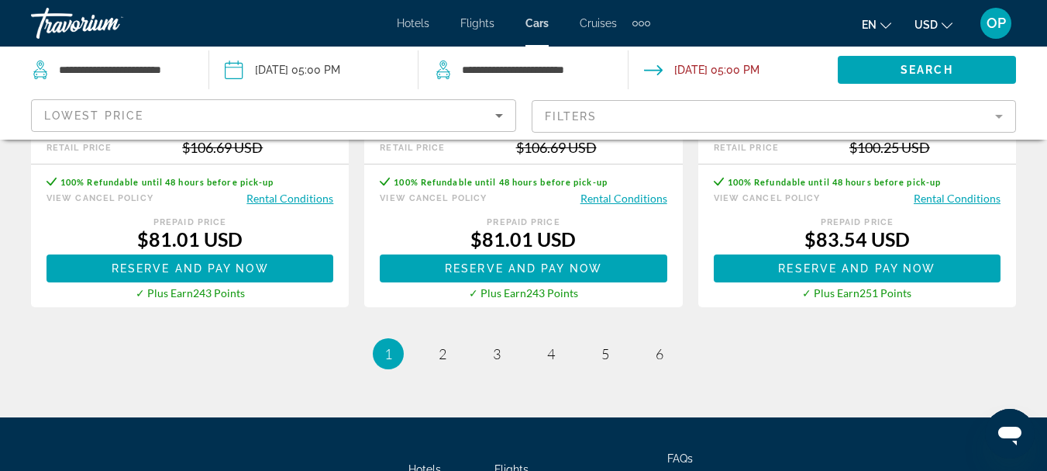
scroll to position [2451, 0]
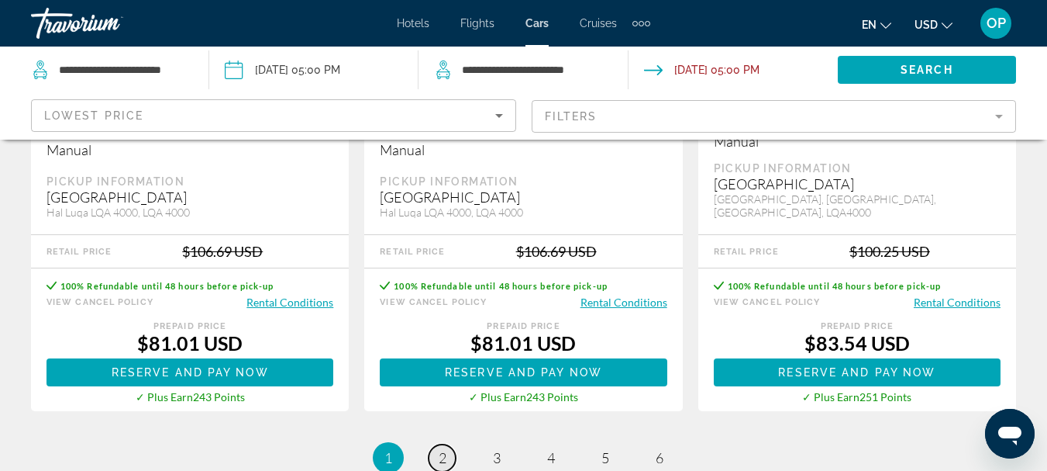
click at [443, 449] on span "2" at bounding box center [443, 457] width 8 height 17
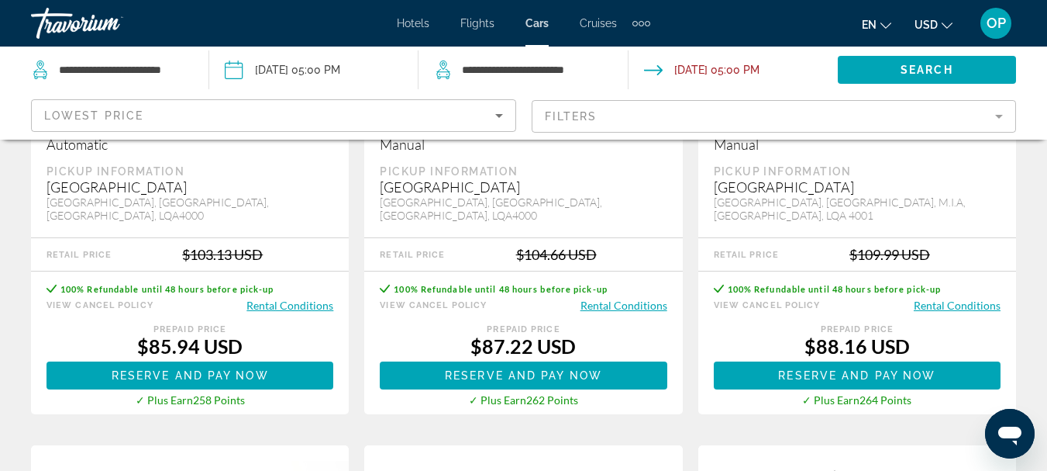
scroll to position [336, 0]
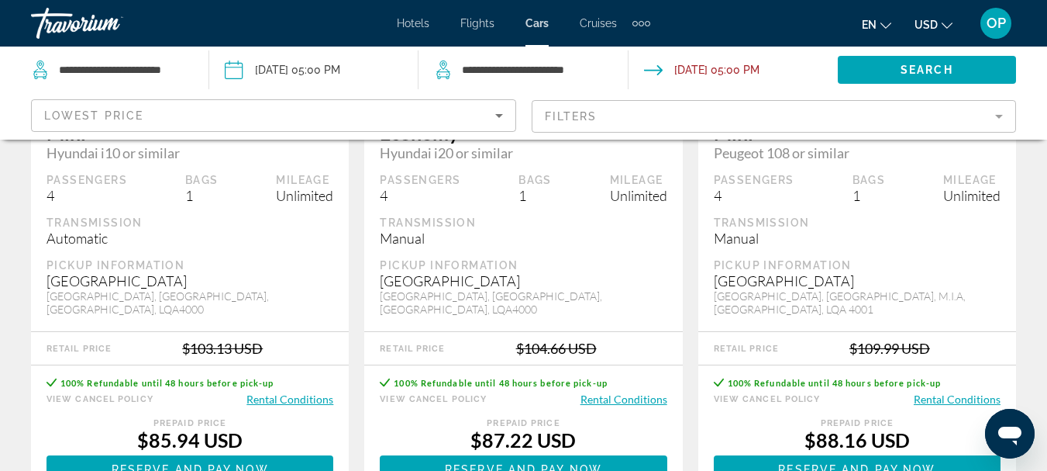
click at [302, 391] on button "Rental Conditions" at bounding box center [290, 398] width 87 height 15
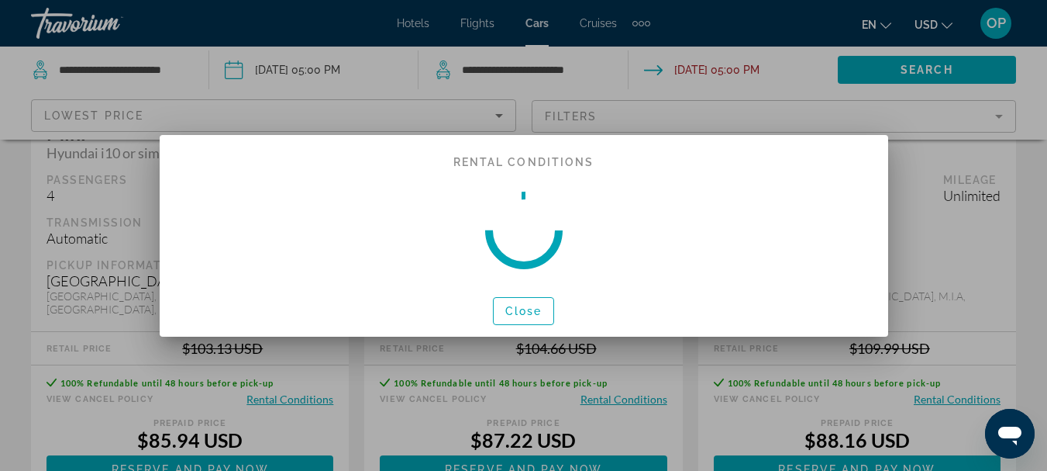
scroll to position [0, 0]
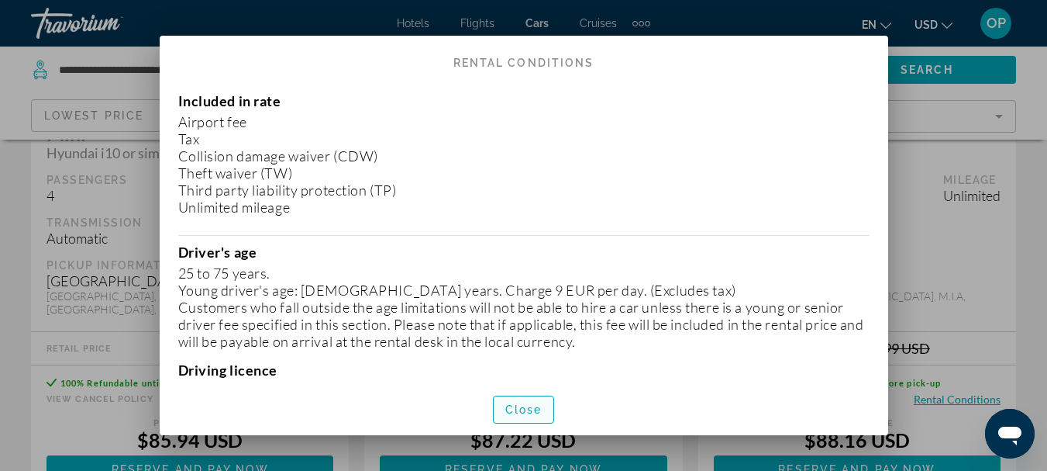
click at [519, 415] on span "Close" at bounding box center [523, 409] width 37 height 12
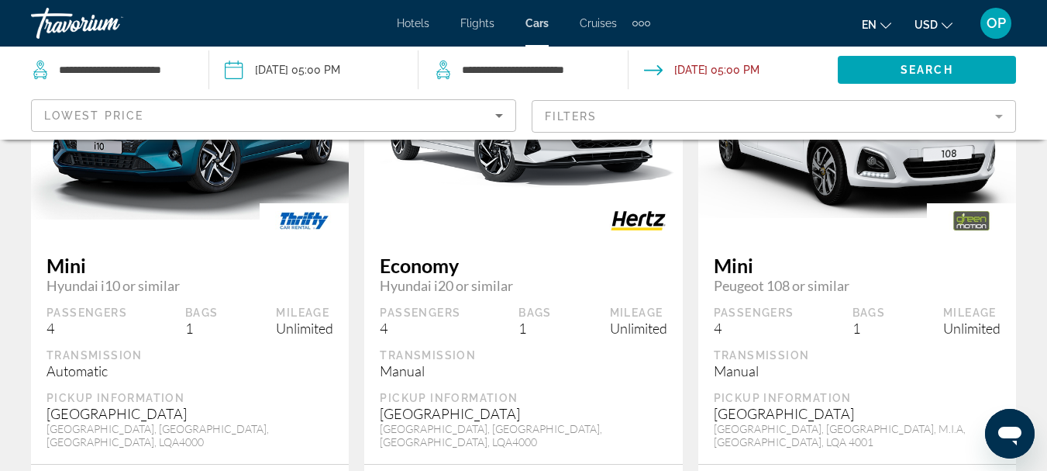
scroll to position [116, 0]
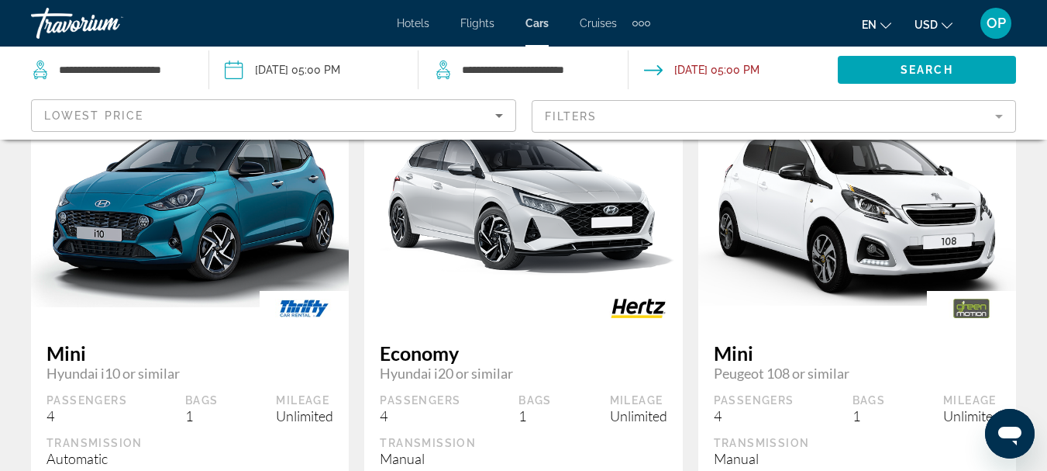
click at [1001, 115] on mat-form-field "Filters" at bounding box center [774, 116] width 485 height 33
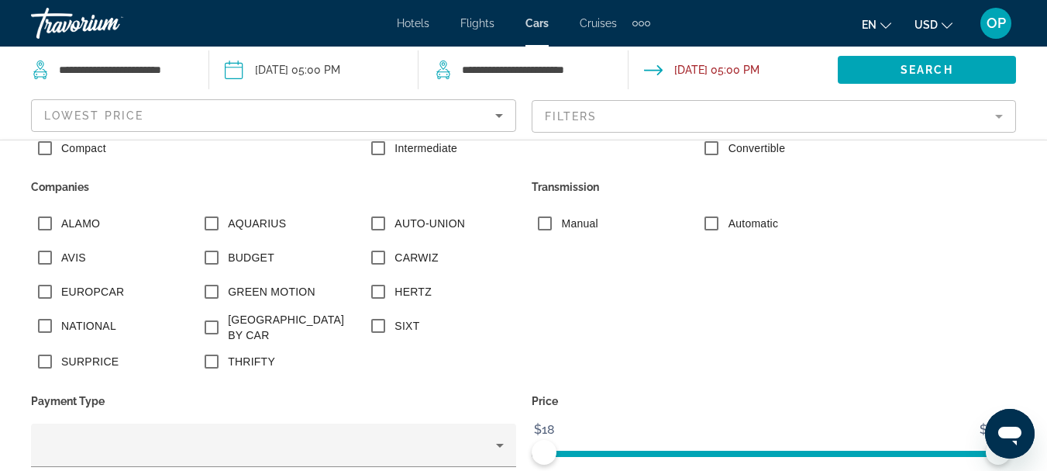
scroll to position [239, 0]
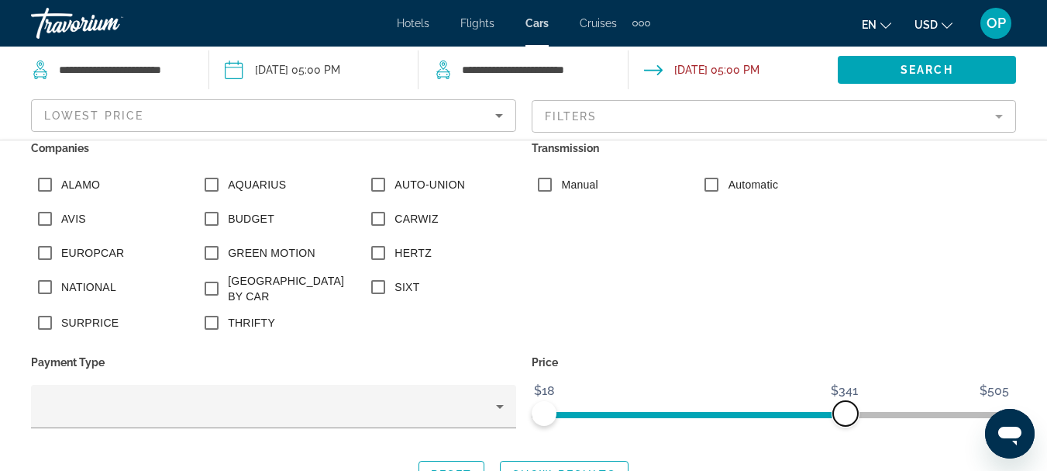
drag, startPoint x: 989, startPoint y: 408, endPoint x: 820, endPoint y: 419, distance: 169.3
click at [833, 419] on span "ngx-slider-max" at bounding box center [845, 413] width 25 height 25
drag, startPoint x: 819, startPoint y: 415, endPoint x: 647, endPoint y: 437, distance: 173.6
click at [647, 437] on div "Price $18 $505 $18 $144" at bounding box center [774, 398] width 501 height 94
click at [591, 464] on span "Search widget" at bounding box center [564, 474] width 127 height 37
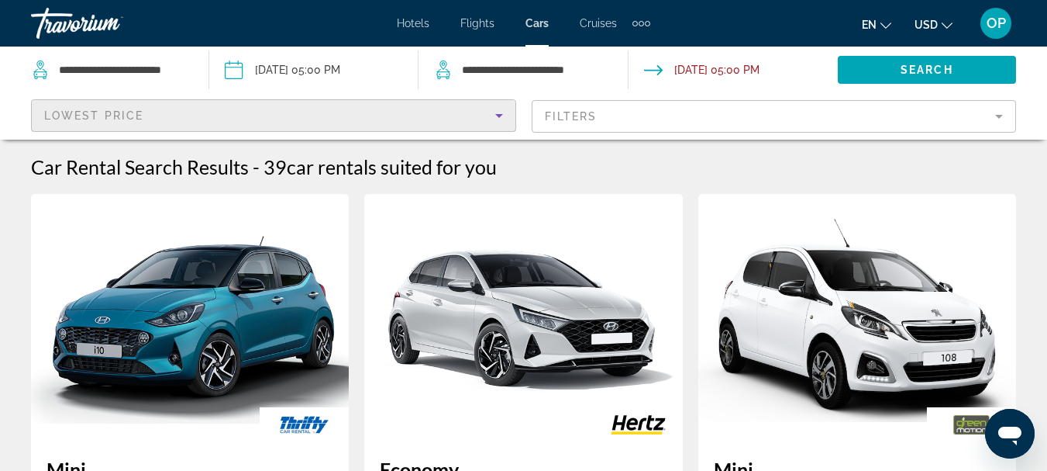
click at [496, 115] on icon "Sort by" at bounding box center [499, 116] width 8 height 4
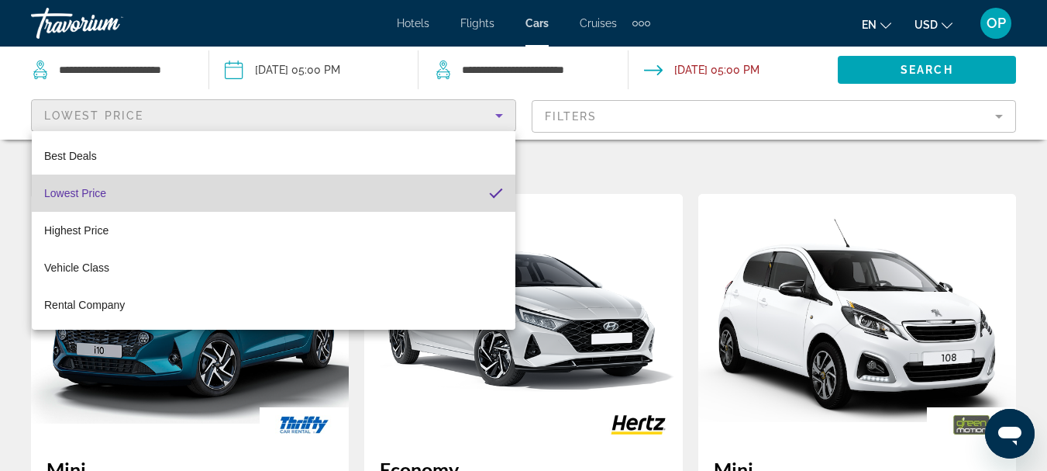
click at [432, 191] on mat-option "Lowest Price" at bounding box center [274, 192] width 484 height 37
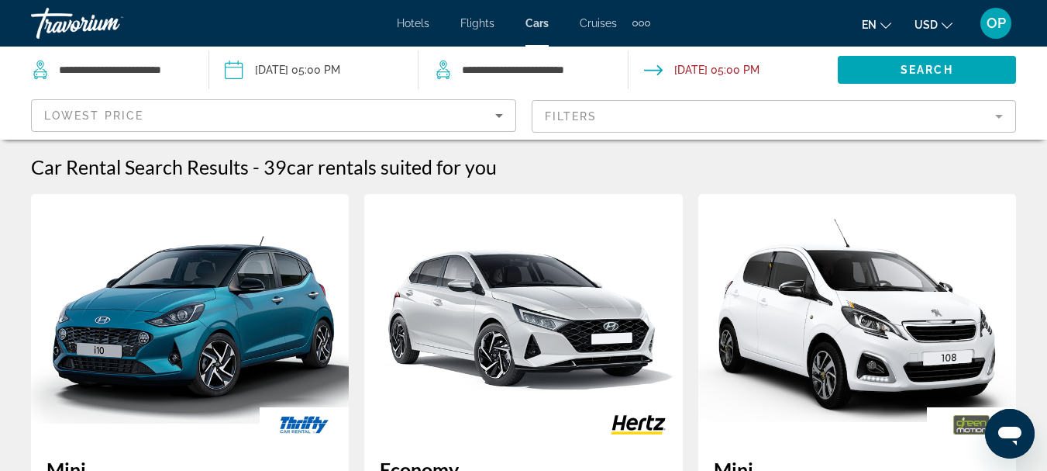
click at [994, 119] on mat-form-field "Filters" at bounding box center [774, 116] width 485 height 33
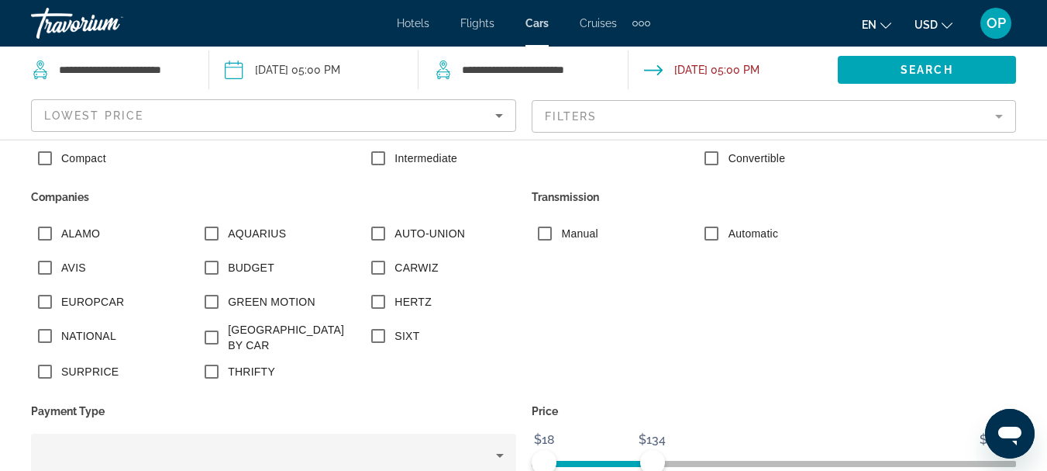
scroll to position [212, 0]
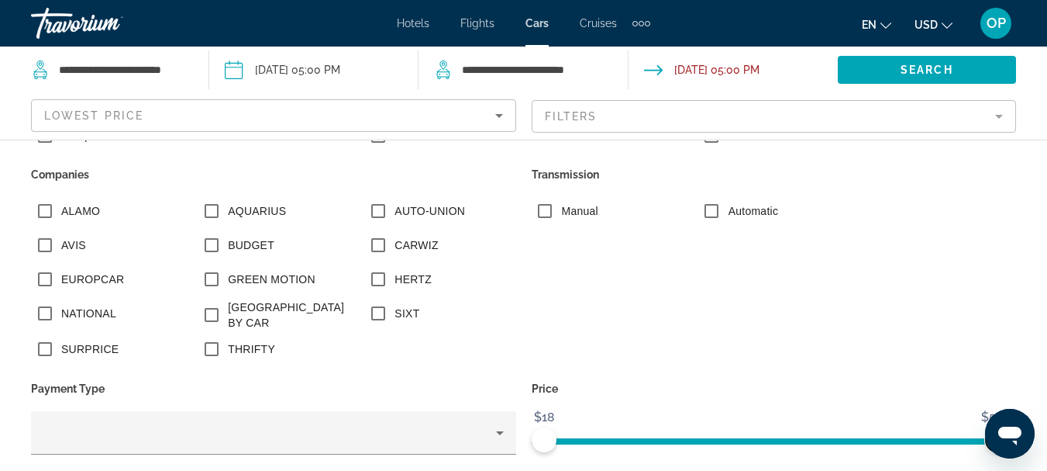
drag, startPoint x: 645, startPoint y: 435, endPoint x: 1058, endPoint y: 440, distance: 413.2
click at [1047, 440] on html "**********" at bounding box center [523, 235] width 1047 height 471
click at [847, 64] on span "Search widget" at bounding box center [927, 69] width 178 height 37
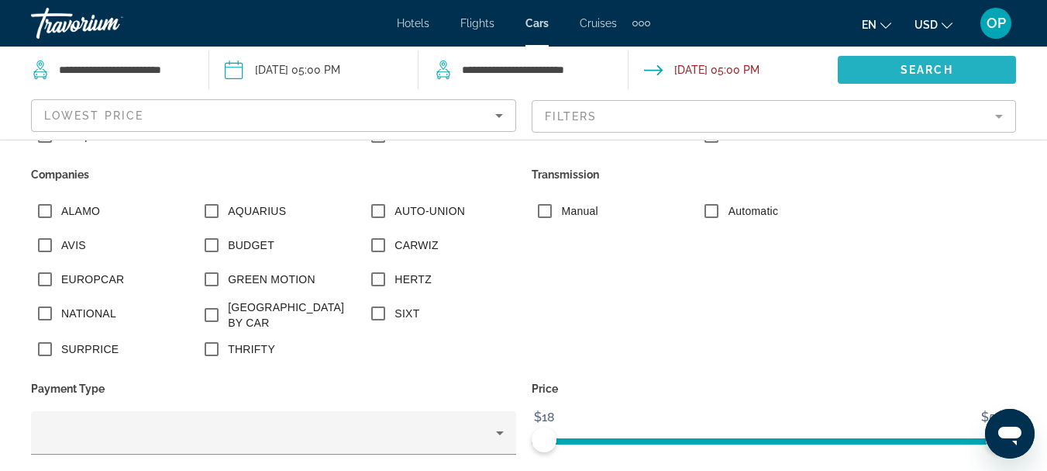
click at [847, 64] on span "Search widget" at bounding box center [927, 69] width 178 height 37
drag, startPoint x: 988, startPoint y: 421, endPoint x: 1021, endPoint y: 359, distance: 70.4
click at [1021, 409] on html at bounding box center [1010, 434] width 50 height 50
click at [1021, 359] on div "Driver's Age Country of Citizenship [DEMOGRAPHIC_DATA] Vehicle Classes Estate M…" at bounding box center [523, 228] width 1047 height 571
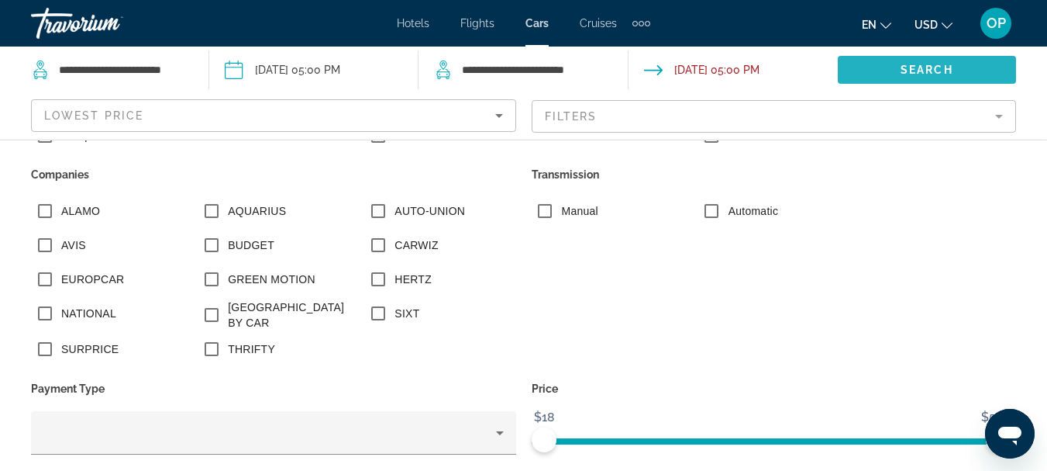
click at [946, 67] on span "Search" at bounding box center [927, 70] width 53 height 12
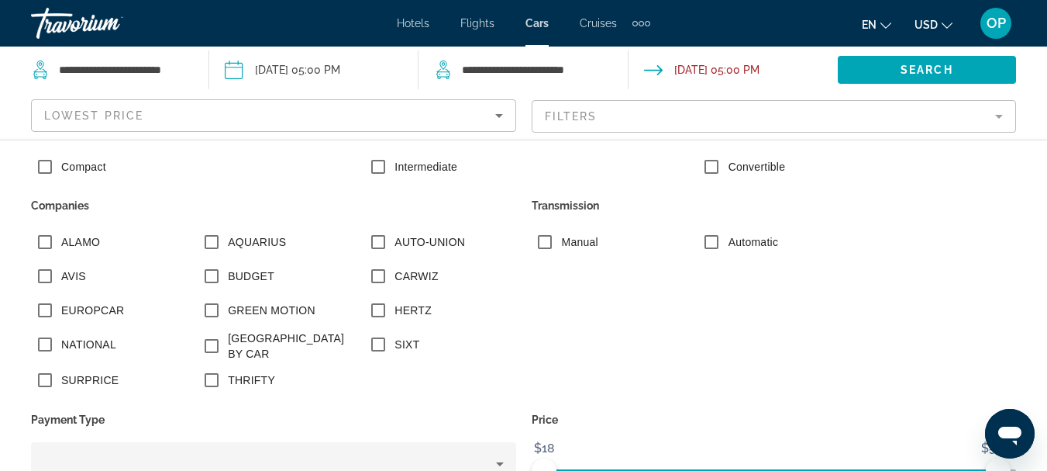
scroll to position [0, 0]
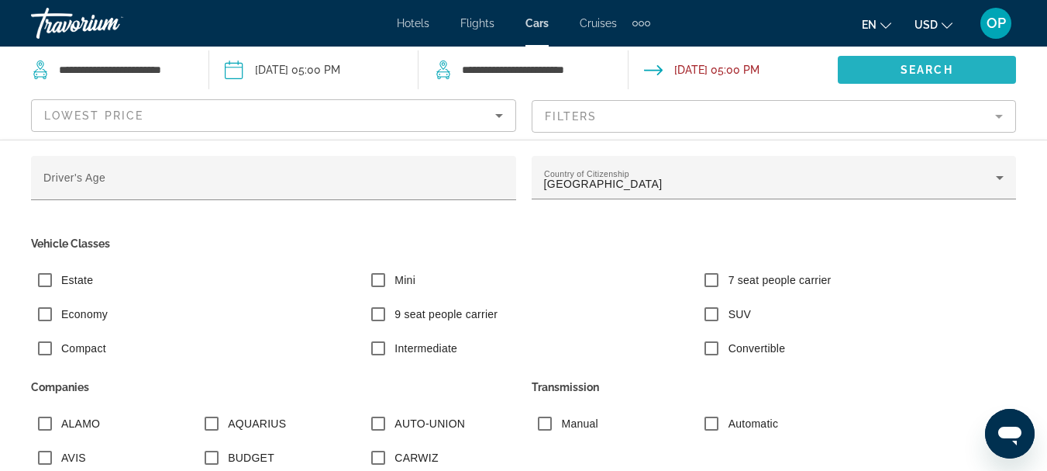
click at [939, 68] on span "Search" at bounding box center [927, 70] width 53 height 12
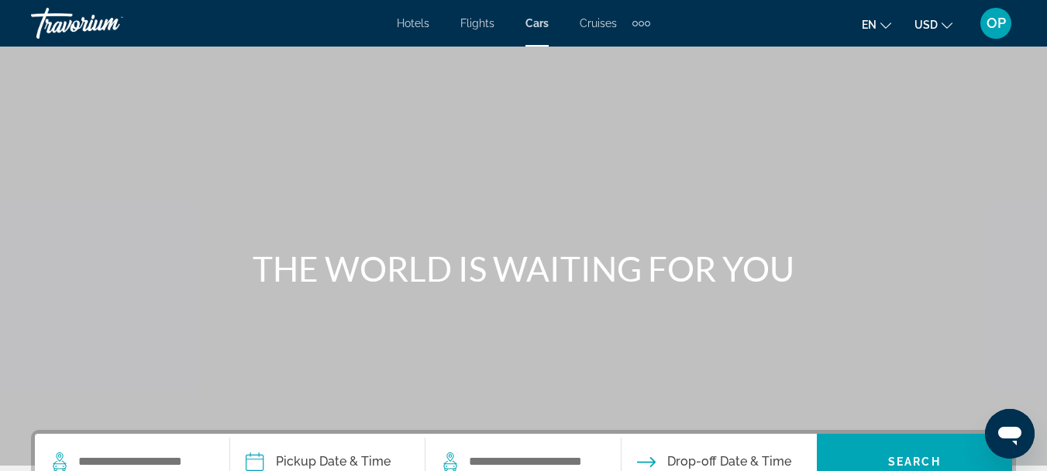
click at [885, 26] on icon "Change language" at bounding box center [886, 25] width 11 height 6
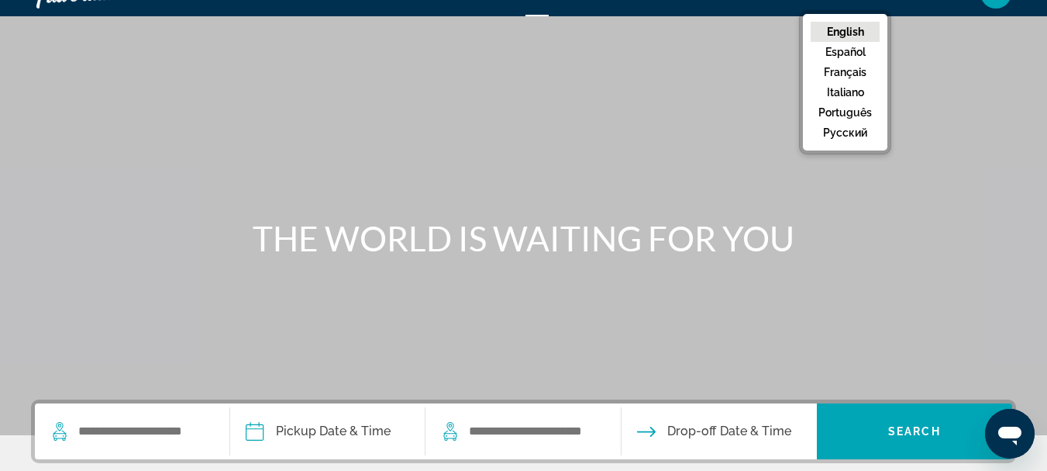
scroll to position [31, 0]
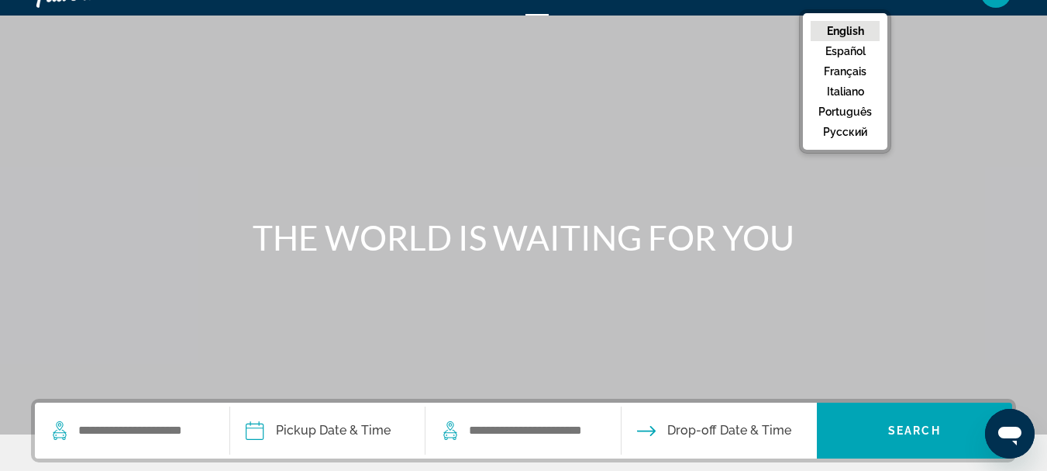
drag, startPoint x: 870, startPoint y: 28, endPoint x: 1036, endPoint y: 48, distance: 167.1
click at [1036, 48] on div "Skip to main content Hotels Flights Cars Cruises Activities Hotels Flights Cars…" at bounding box center [523, 204] width 1047 height 471
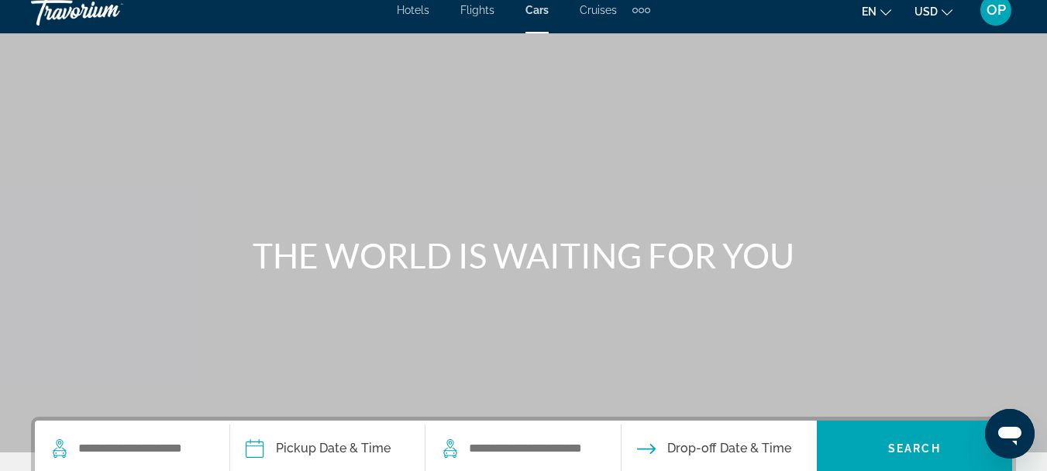
scroll to position [2, 0]
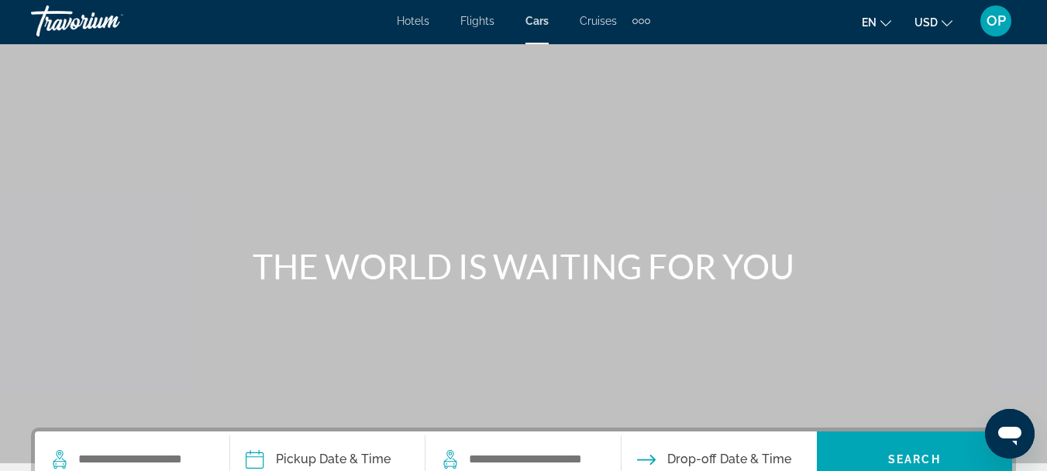
click at [942, 23] on icon "Change currency" at bounding box center [947, 23] width 11 height 11
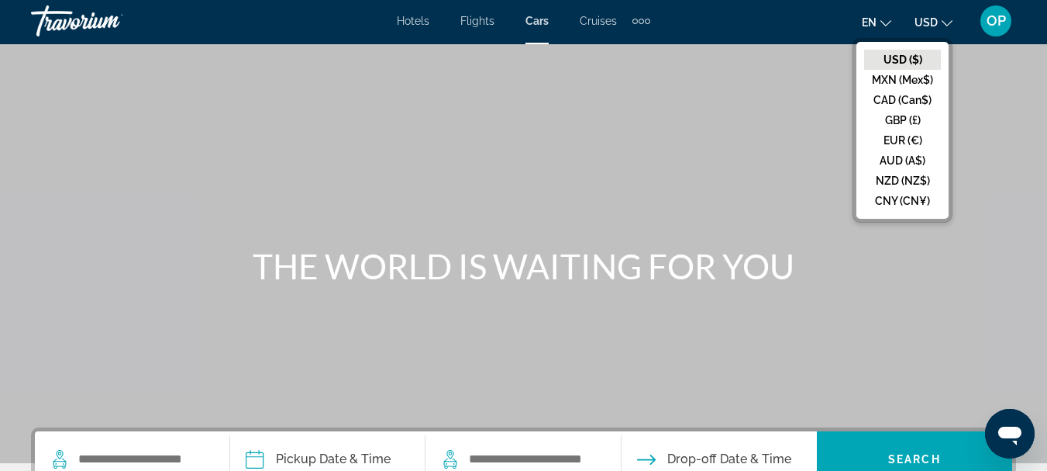
click at [1000, 25] on span "OP" at bounding box center [996, 21] width 19 height 16
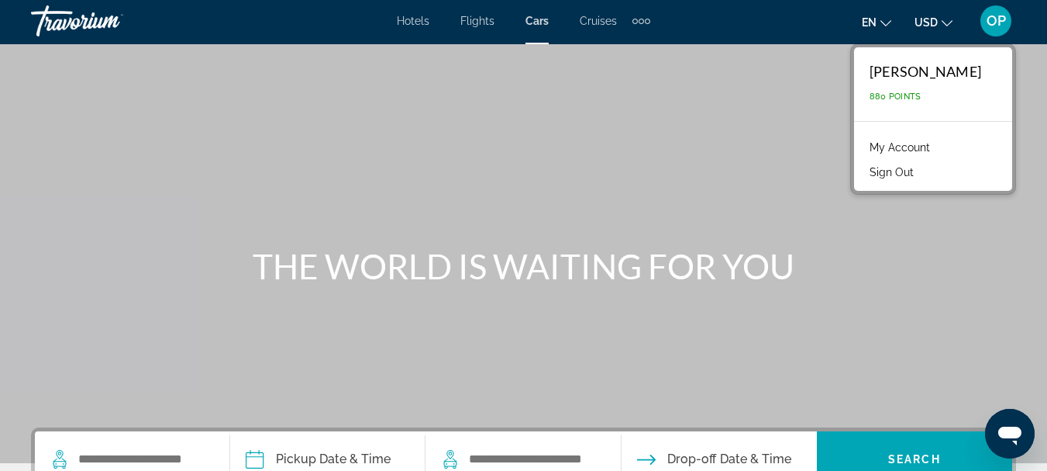
click at [909, 98] on span "880 Points" at bounding box center [896, 96] width 52 height 10
drag, startPoint x: 536, startPoint y: 28, endPoint x: 532, endPoint y: 187, distance: 159.0
click at [529, 204] on div "Skip to main content Hotels Flights Cars Cruises Activities Hotels Flights Cars…" at bounding box center [523, 233] width 1047 height 471
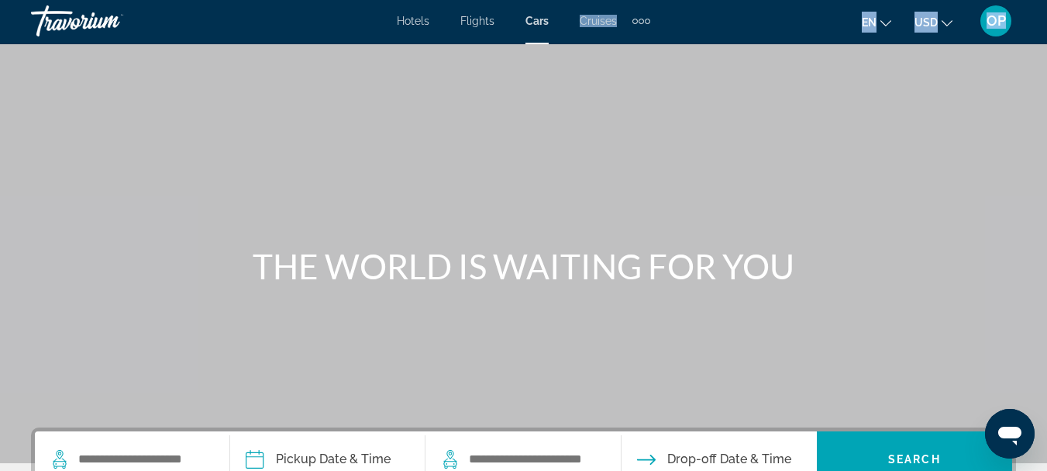
click at [537, 19] on span "Cars" at bounding box center [537, 21] width 23 height 12
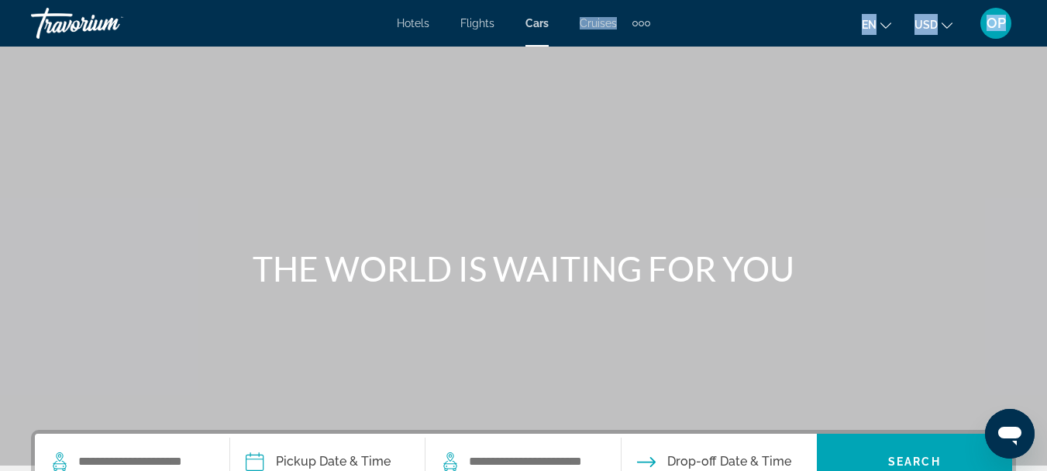
click at [537, 19] on span "Cars" at bounding box center [537, 23] width 23 height 12
click at [534, 29] on span "Cars" at bounding box center [537, 23] width 23 height 12
drag, startPoint x: 534, startPoint y: 29, endPoint x: 838, endPoint y: 60, distance: 305.4
click at [838, 60] on div "Skip to main content Hotels Flights Cars Cruises Activities Hotels Flights Cars…" at bounding box center [523, 235] width 1047 height 471
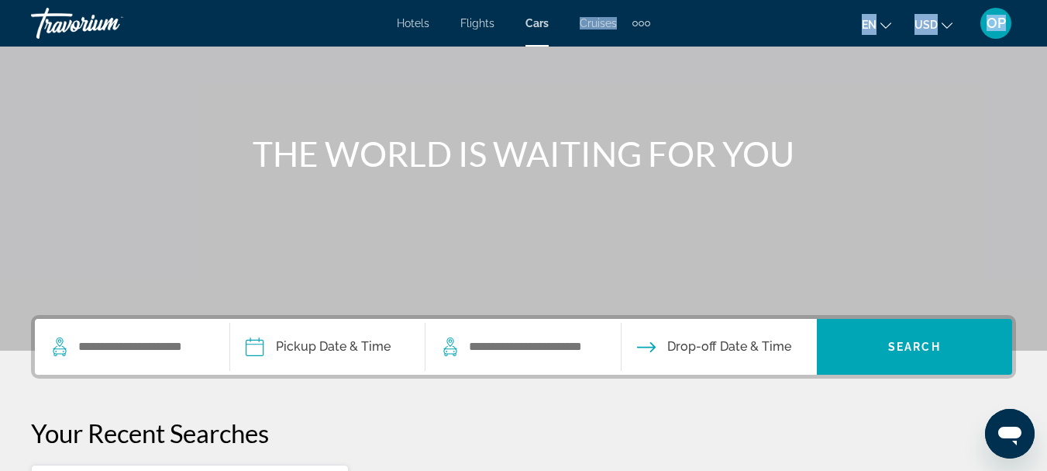
scroll to position [118, 0]
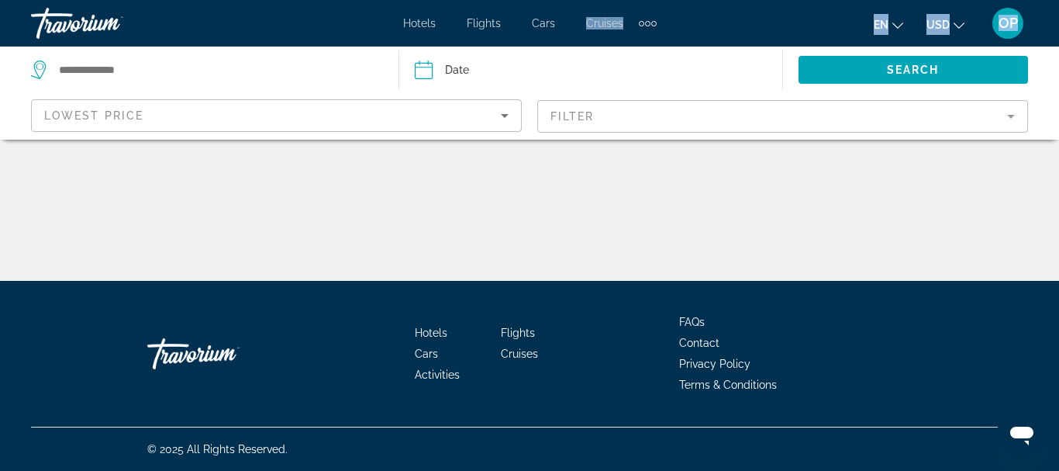
click at [719, 161] on div "Date Sep *** *** *** *** *** *** *** *** *** *** *** *** 2025 **** **** **** **…" at bounding box center [529, 295] width 1059 height 281
click at [541, 20] on span "Cars" at bounding box center [543, 23] width 23 height 12
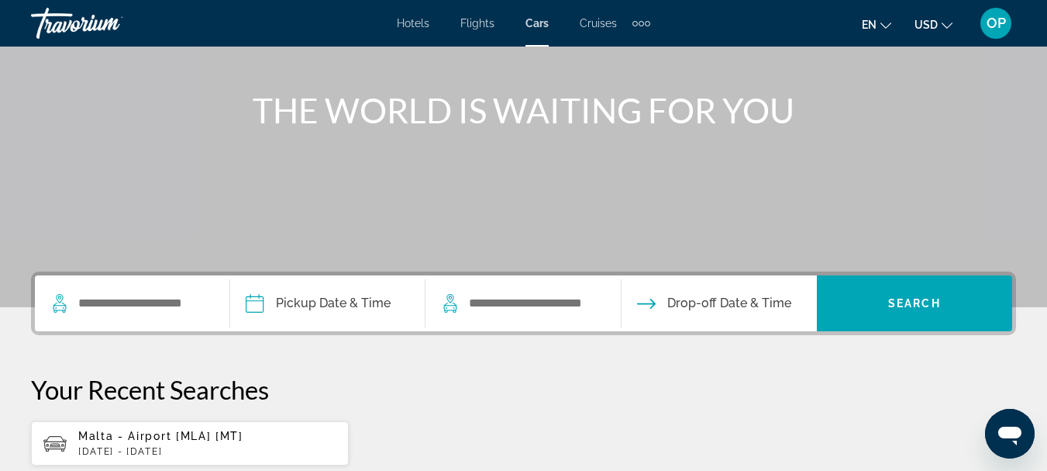
scroll to position [229, 0]
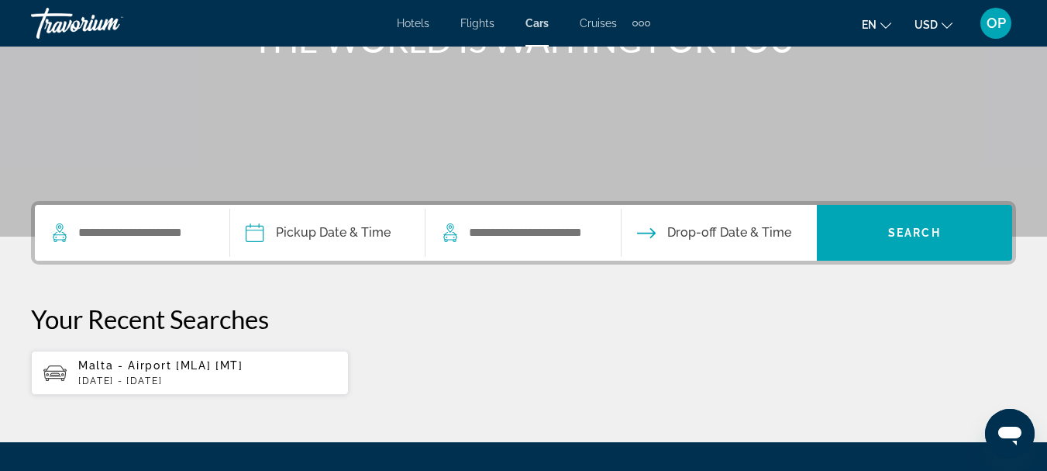
click at [185, 368] on span "Malta - Airport [MLA] [MT]" at bounding box center [160, 365] width 165 height 12
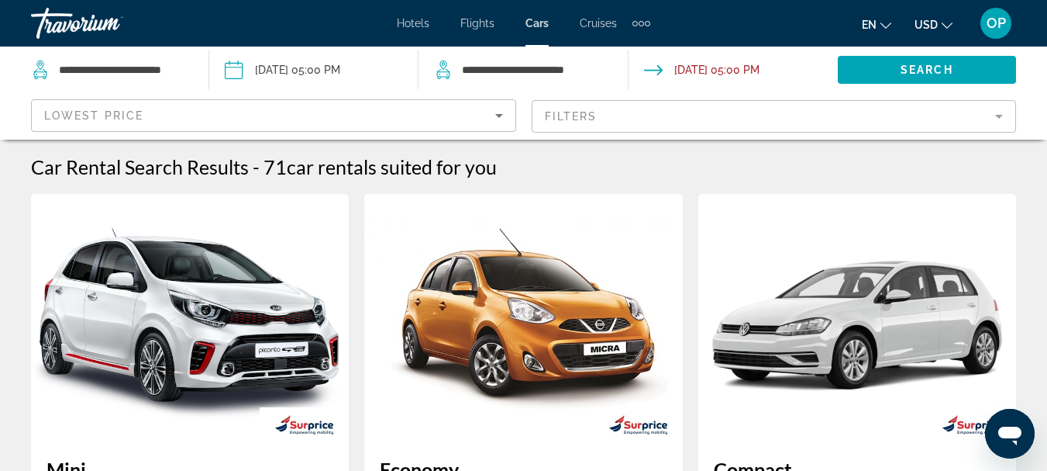
scroll to position [412, 0]
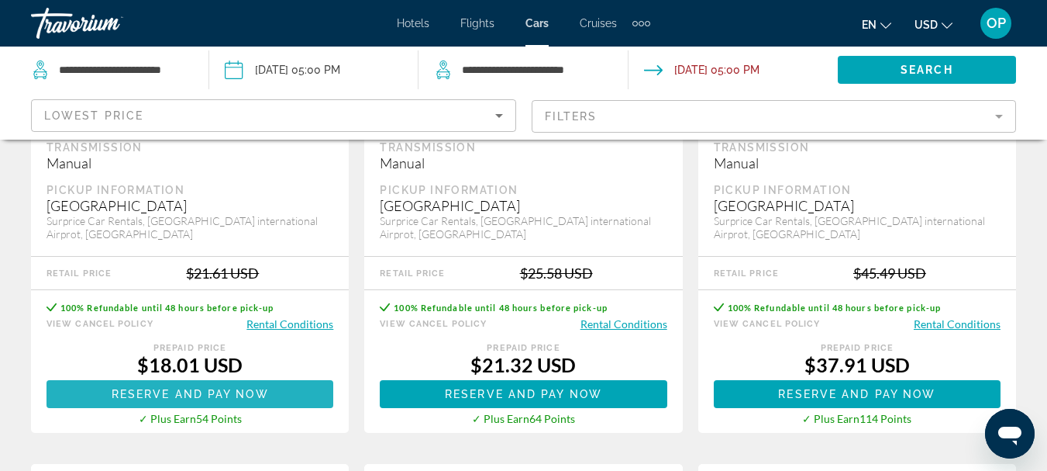
click at [188, 388] on span "Reserve and pay now" at bounding box center [190, 394] width 157 height 12
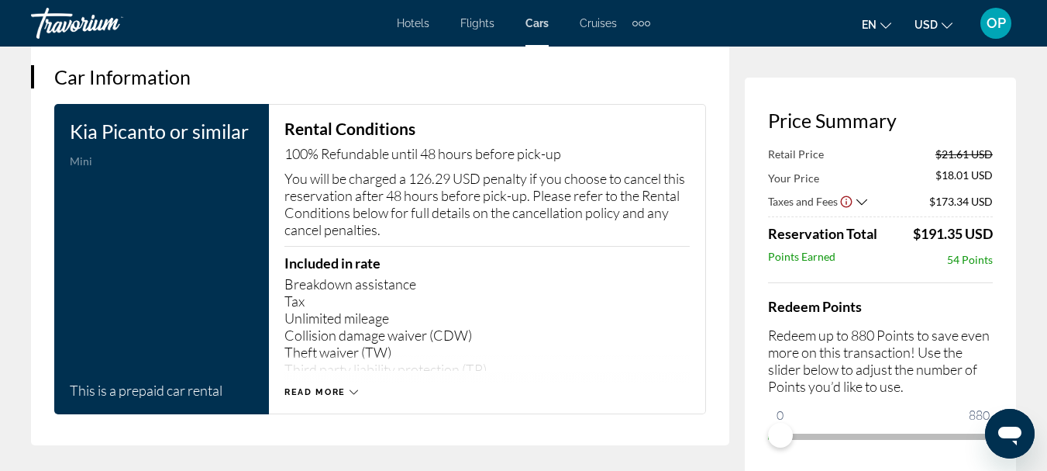
scroll to position [2196, 0]
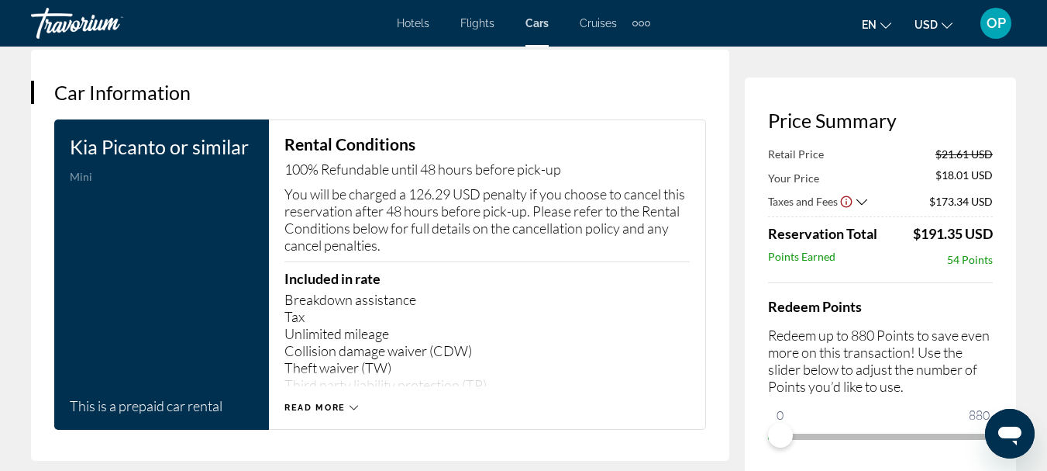
click at [857, 202] on icon "Show Taxes and Fees breakdown" at bounding box center [862, 201] width 11 height 13
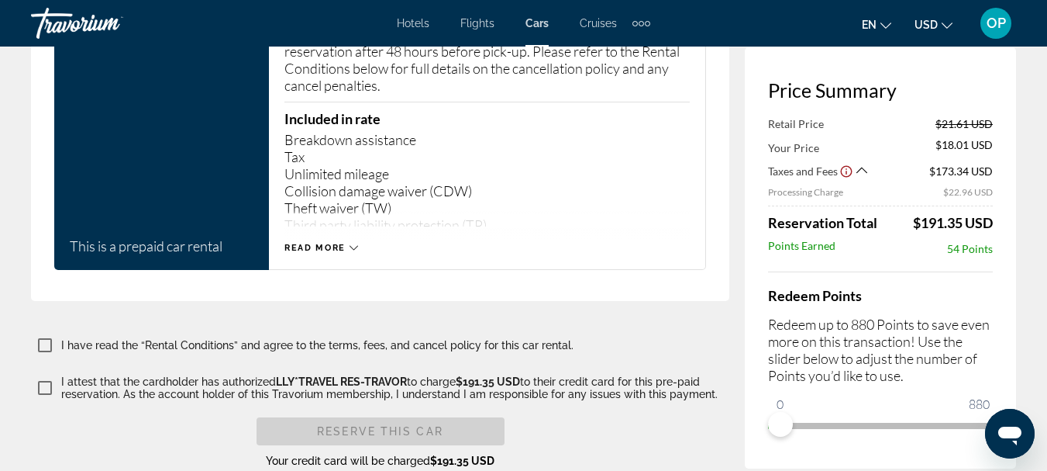
scroll to position [2382, 0]
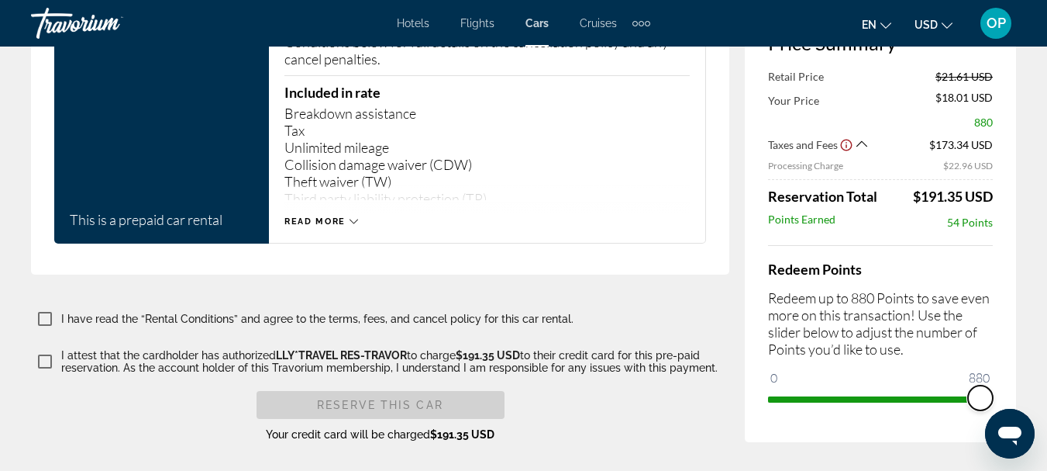
drag, startPoint x: 778, startPoint y: 394, endPoint x: 1007, endPoint y: 395, distance: 228.7
click at [1007, 395] on div "Price Summary Retail Price $21.61 USD Your Price $18.01 USD 880 Taxes and Fees …" at bounding box center [880, 221] width 271 height 442
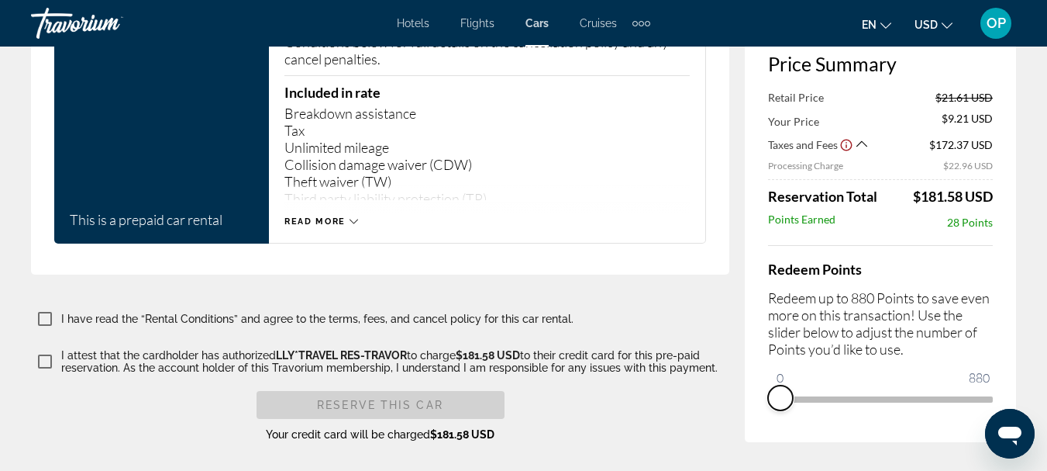
drag, startPoint x: 978, startPoint y: 381, endPoint x: 720, endPoint y: 401, distance: 258.1
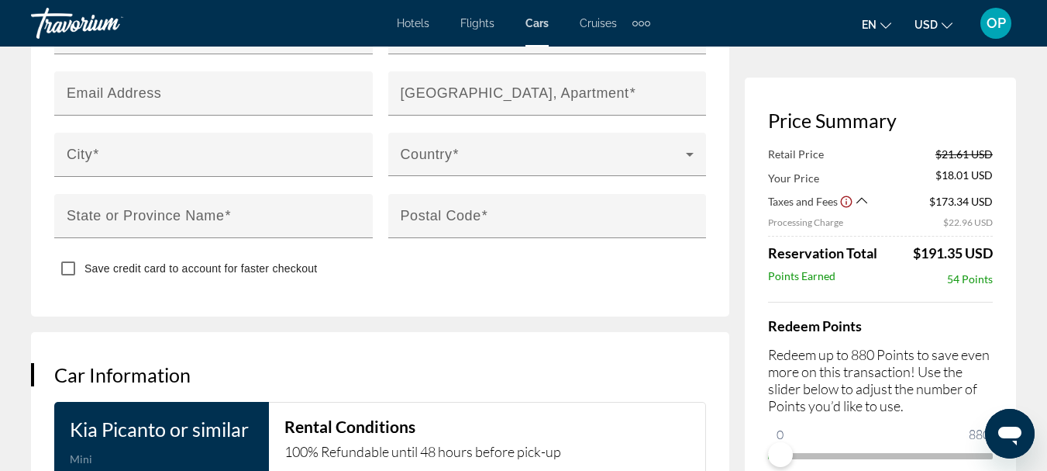
click at [640, 28] on div "Extra navigation items" at bounding box center [642, 23] width 18 height 23
click at [632, 52] on span "Activities" at bounding box center [615, 52] width 45 height 12
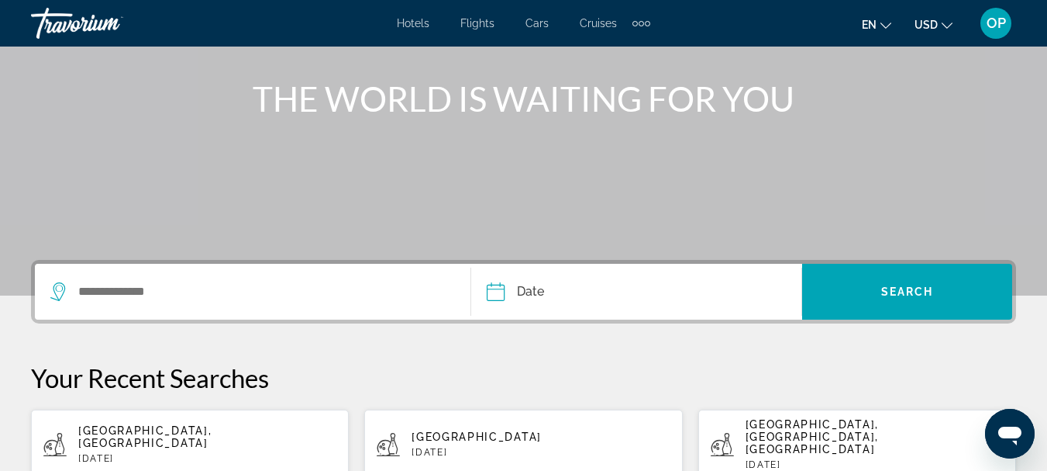
scroll to position [227, 0]
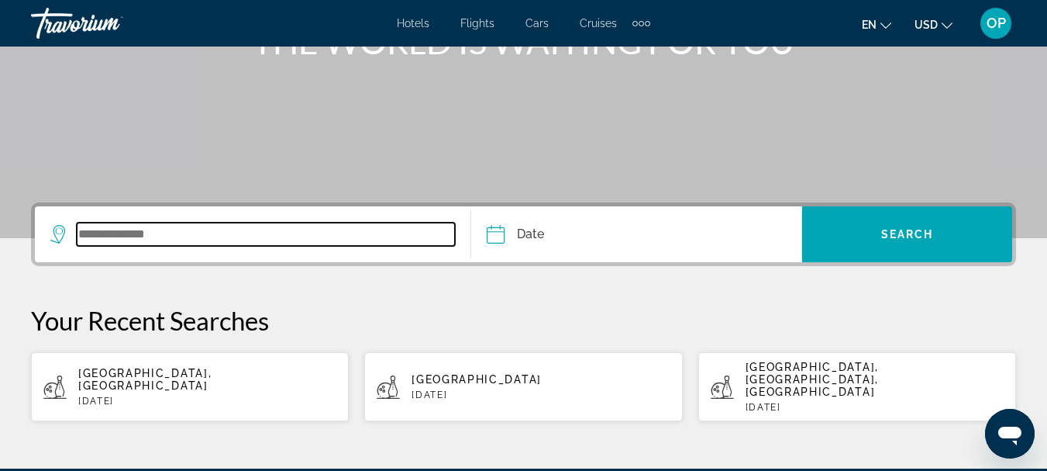
click at [167, 237] on input "Search widget" at bounding box center [266, 233] width 378 height 23
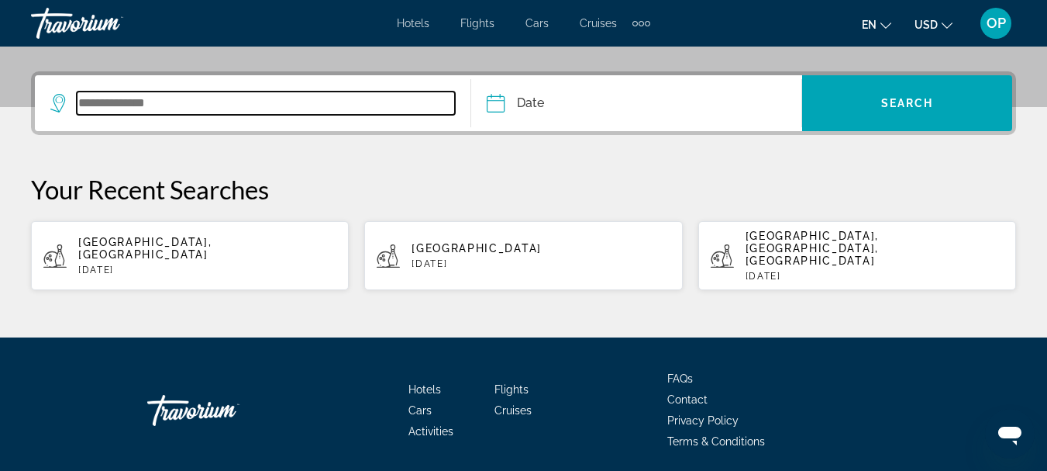
scroll to position [379, 0]
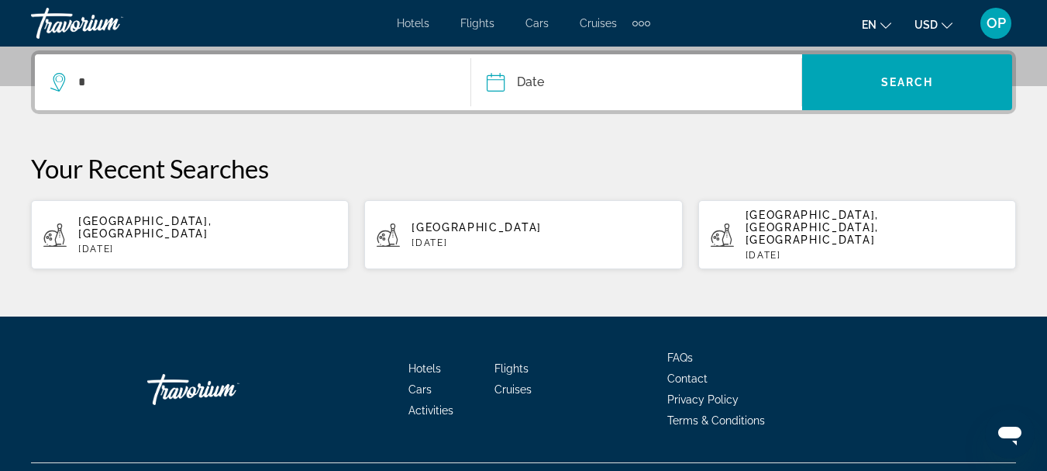
click at [112, 218] on span "[GEOGRAPHIC_DATA], [GEOGRAPHIC_DATA]" at bounding box center [144, 227] width 133 height 25
type input "**********"
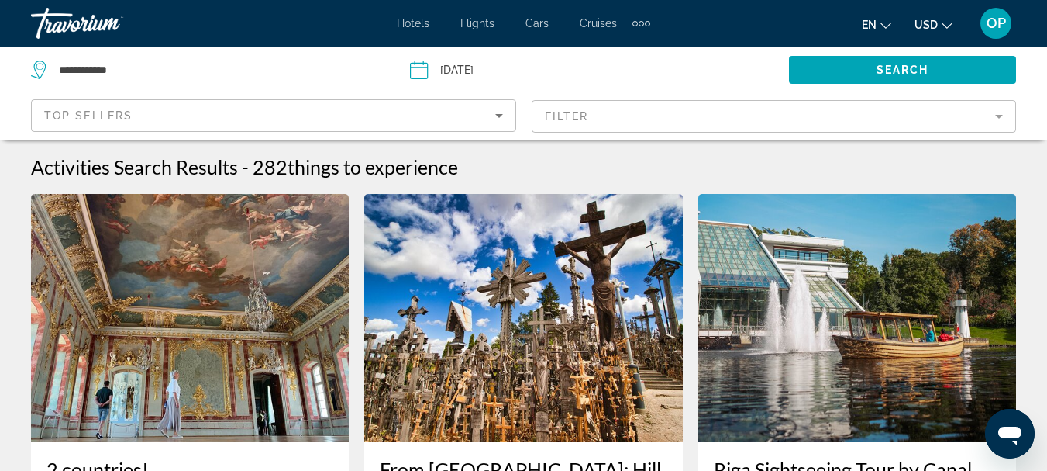
click at [998, 116] on mat-form-field "Filter" at bounding box center [774, 116] width 485 height 33
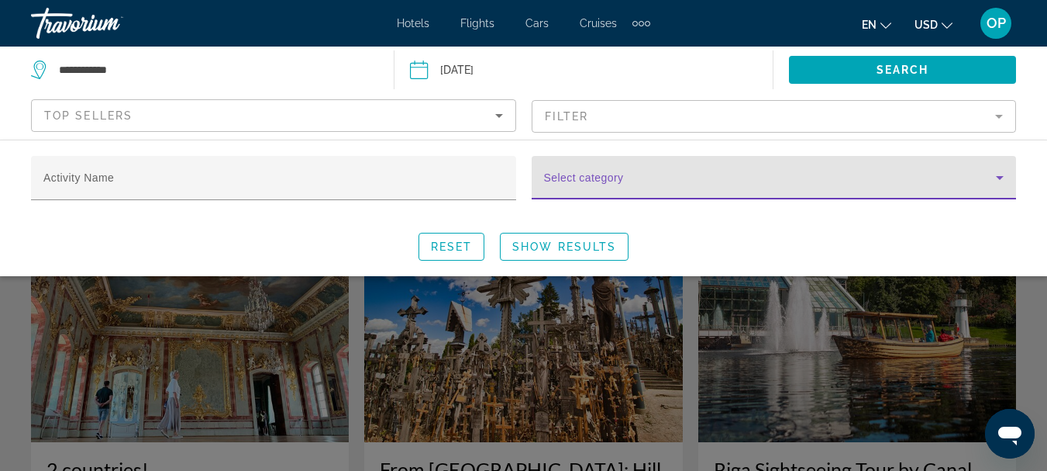
click at [1001, 179] on icon "Search widget" at bounding box center [1000, 178] width 8 height 4
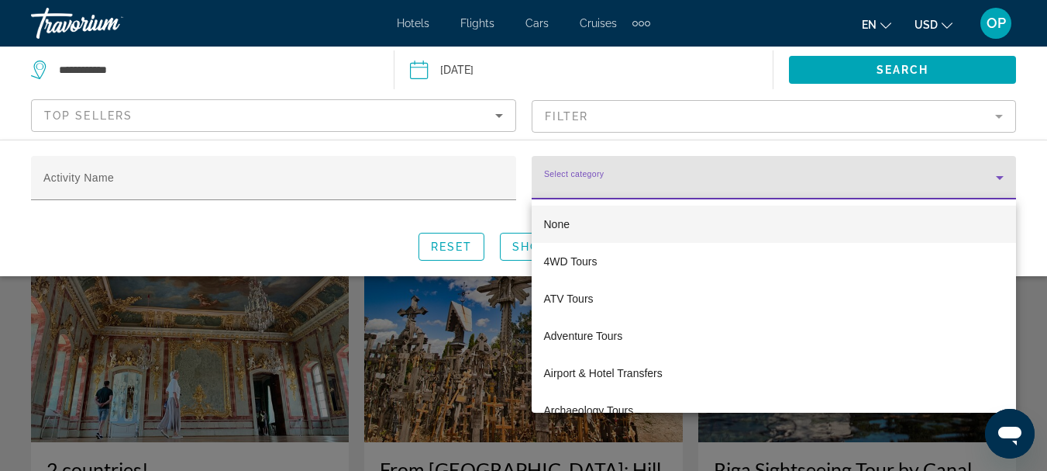
click at [170, 229] on div at bounding box center [523, 235] width 1047 height 471
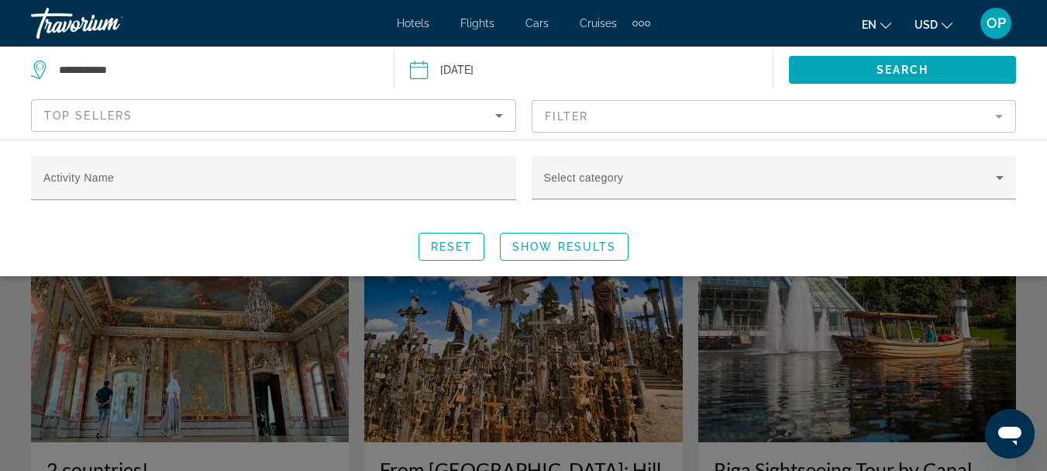
click at [499, 116] on icon "Sort by" at bounding box center [499, 116] width 8 height 4
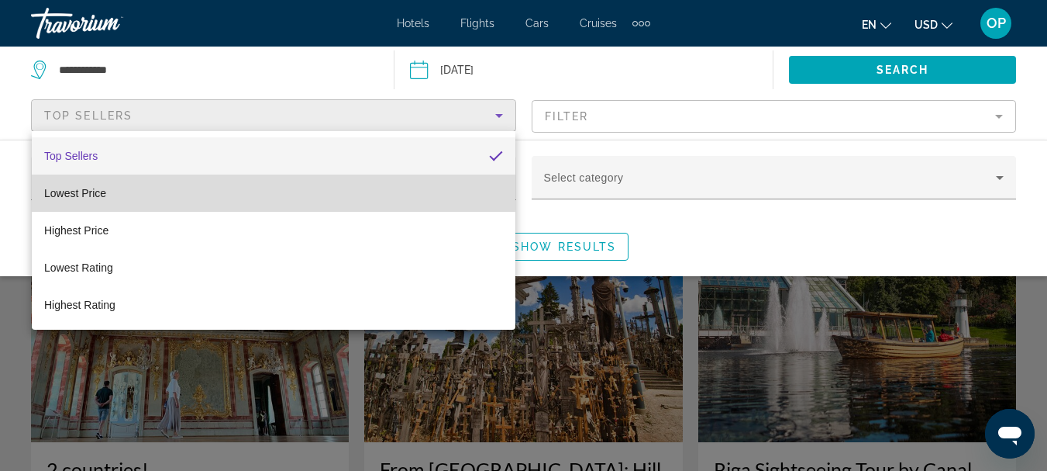
click at [182, 188] on mat-option "Lowest Price" at bounding box center [274, 192] width 484 height 37
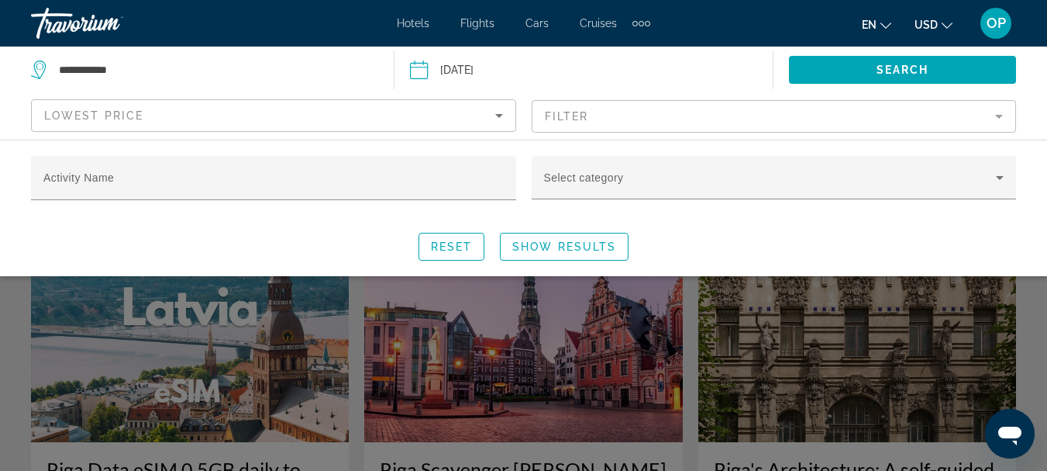
click at [1002, 115] on mat-form-field "Filter" at bounding box center [774, 116] width 485 height 33
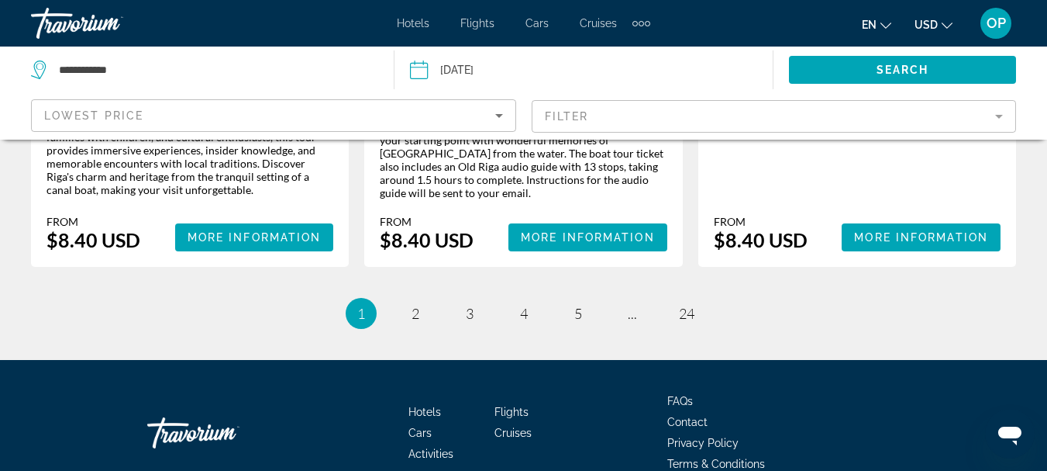
scroll to position [2742, 0]
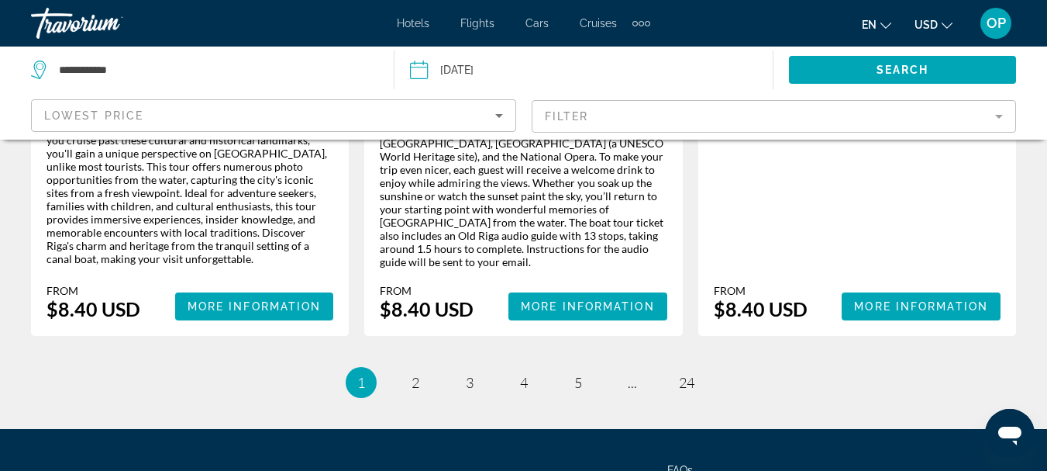
drag, startPoint x: 1055, startPoint y: 60, endPoint x: 44, endPoint y: 22, distance: 1011.6
click at [288, 300] on span "More Information" at bounding box center [255, 306] width 134 height 12
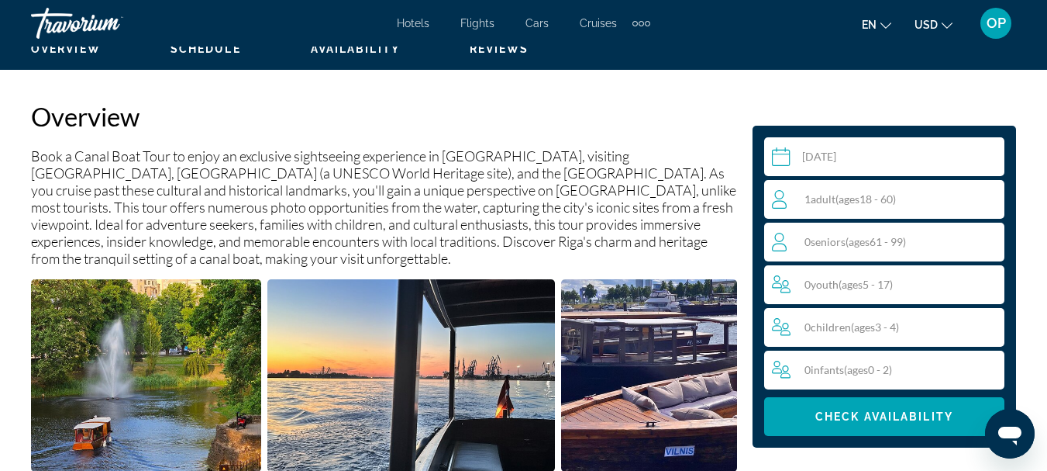
scroll to position [774, 0]
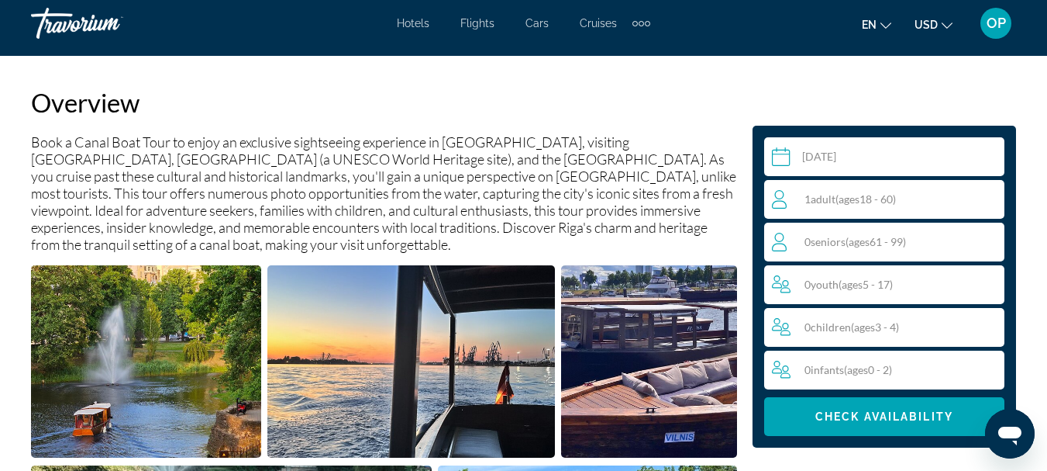
click at [781, 204] on icon "Travelers: 1 adult, 0 children" at bounding box center [781, 199] width 19 height 19
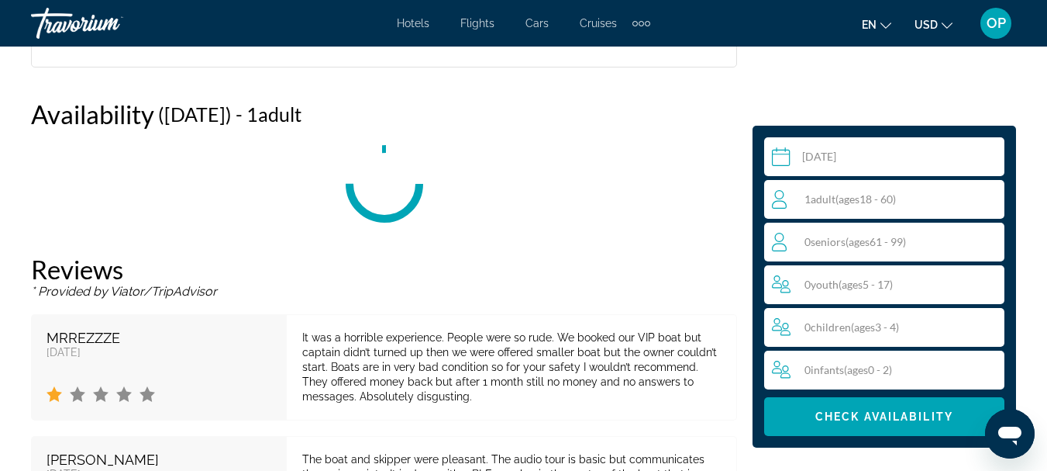
scroll to position [2297, 0]
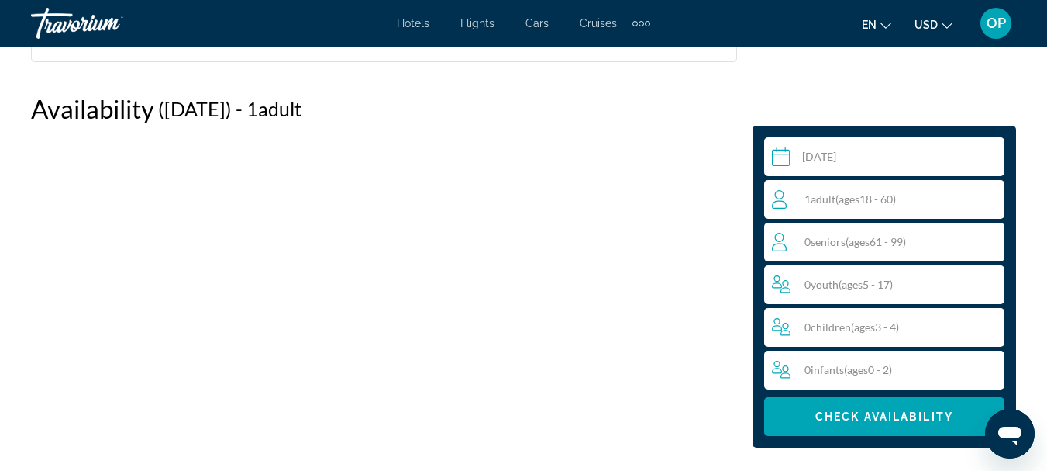
click at [905, 197] on div "1 Adult Adults ( ages [DEMOGRAPHIC_DATA])" at bounding box center [888, 199] width 232 height 19
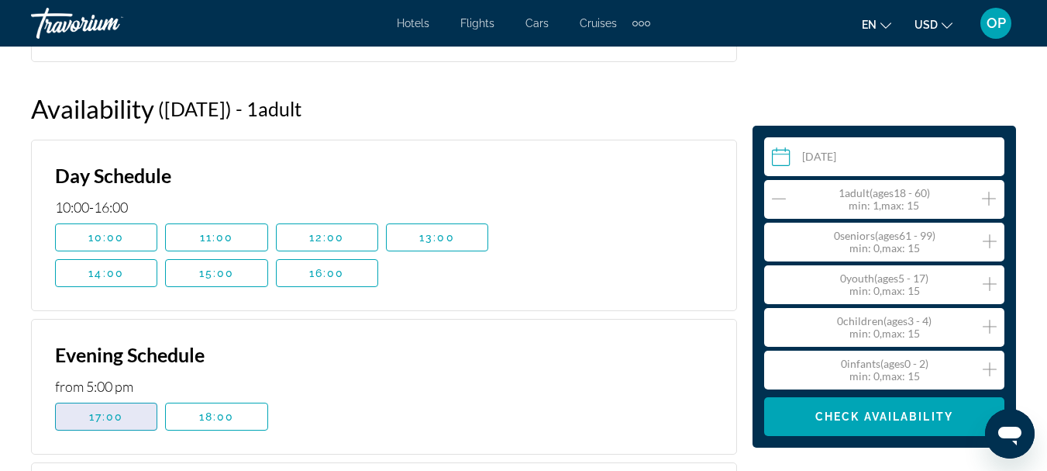
click at [115, 414] on span "17:00" at bounding box center [106, 416] width 35 height 12
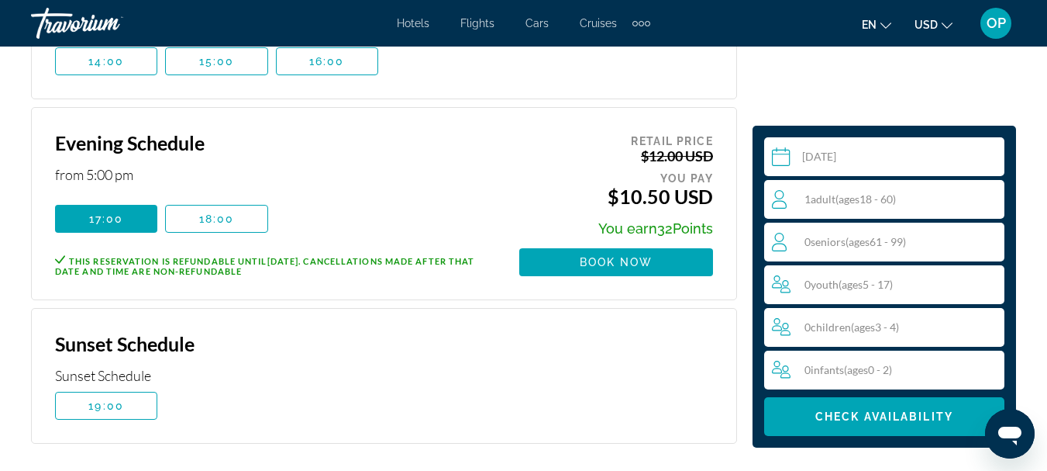
scroll to position [2524, 0]
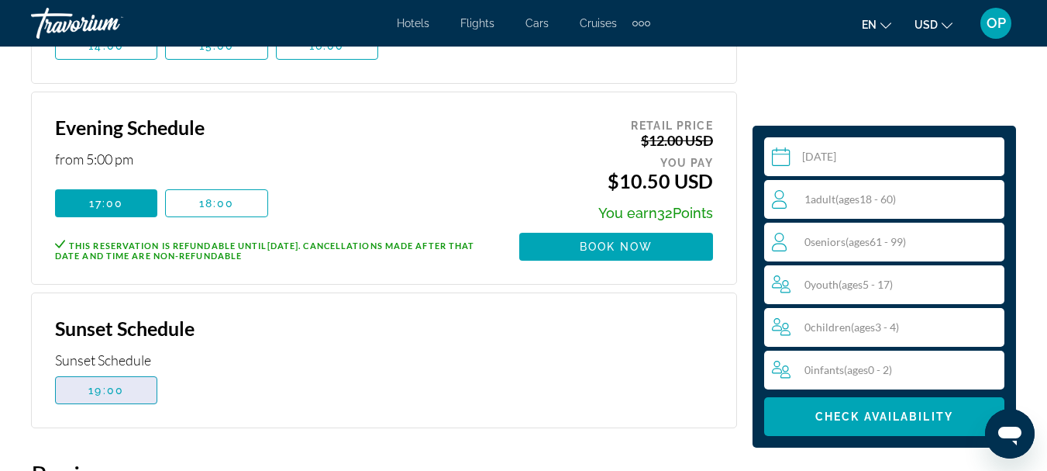
click at [132, 389] on span "Main content" at bounding box center [106, 389] width 101 height 37
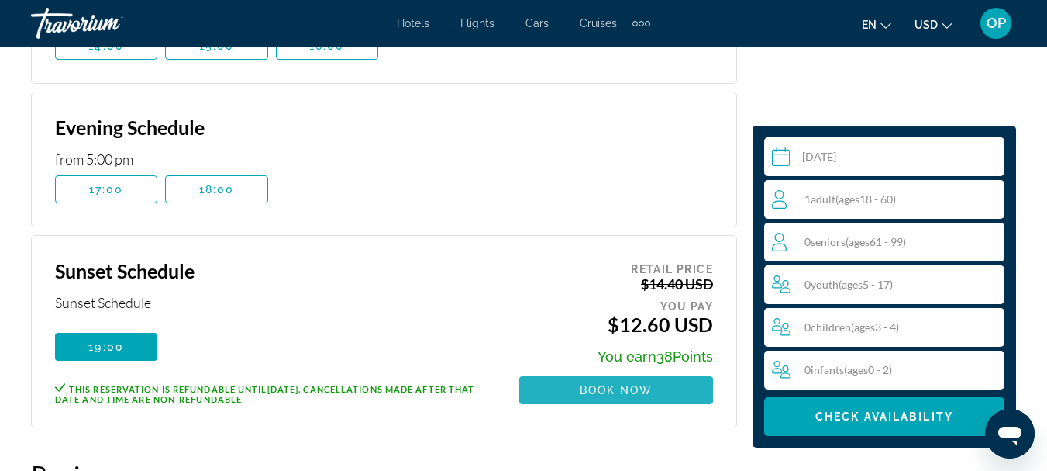
click at [674, 389] on span "Main content" at bounding box center [616, 389] width 194 height 37
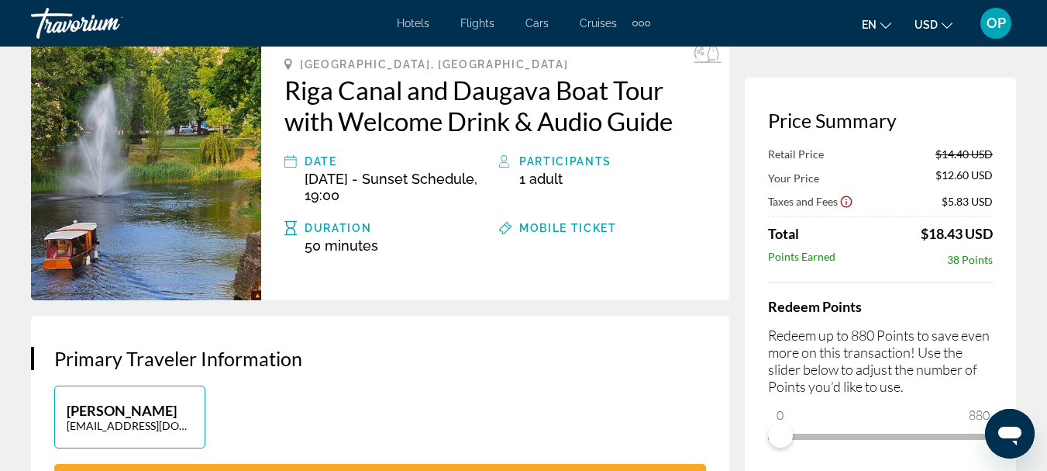
scroll to position [95, 0]
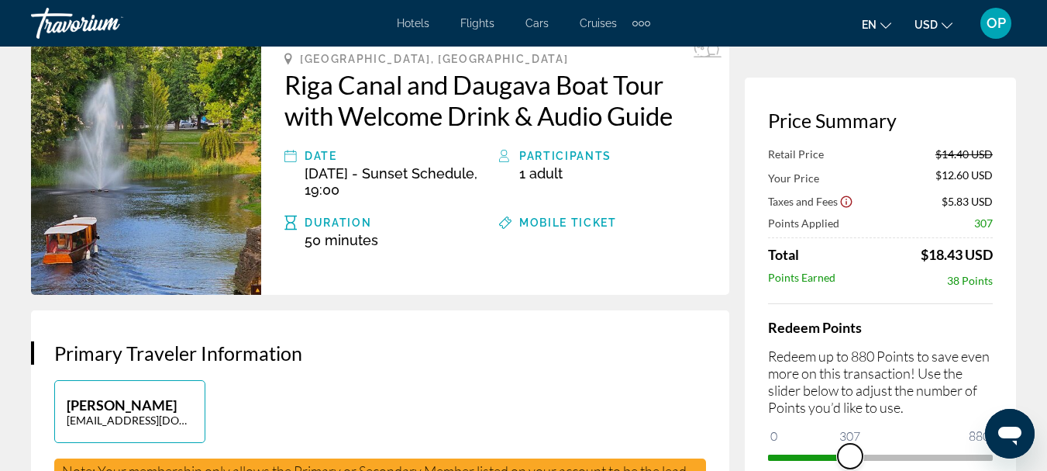
drag, startPoint x: 778, startPoint y: 434, endPoint x: 920, endPoint y: 426, distance: 142.1
click at [920, 426] on div "Redeem Points Redeem up to 880 Points to save even more on this transaction! Us…" at bounding box center [880, 386] width 225 height 166
drag, startPoint x: 913, startPoint y: 457, endPoint x: 1058, endPoint y: 450, distance: 145.1
click at [1047, 376] on html "Skip to main content Hotels Flights Cars Cruises Activities Hotels Flights Cars…" at bounding box center [523, 140] width 1047 height 471
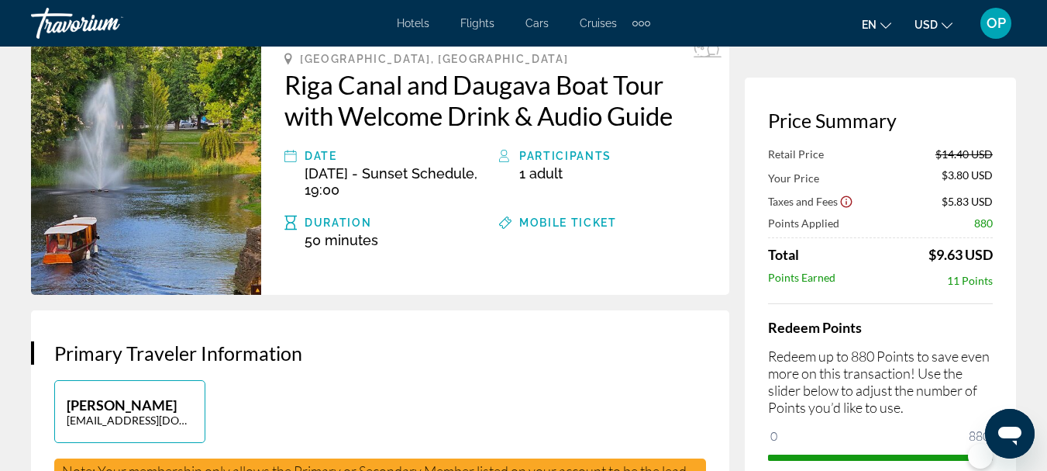
click at [671, 343] on h3 "Primary Traveler Information" at bounding box center [380, 352] width 652 height 23
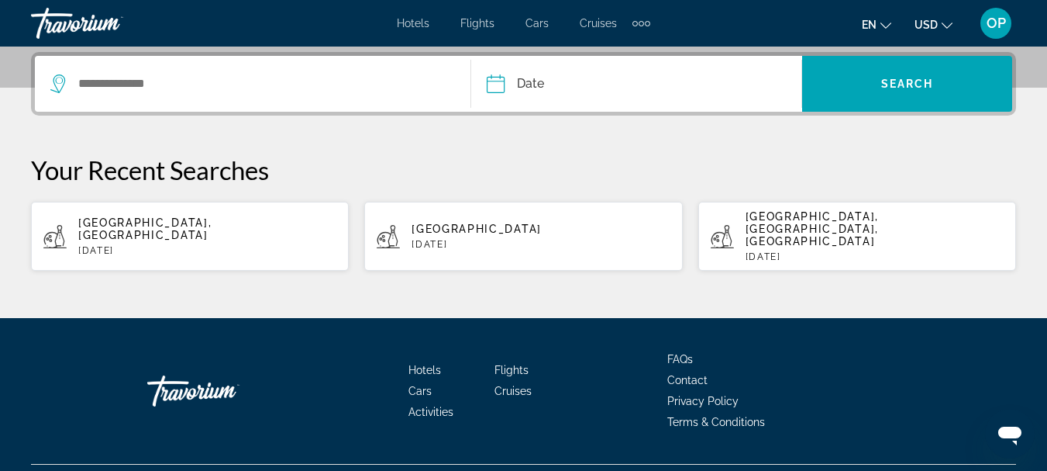
scroll to position [390, 0]
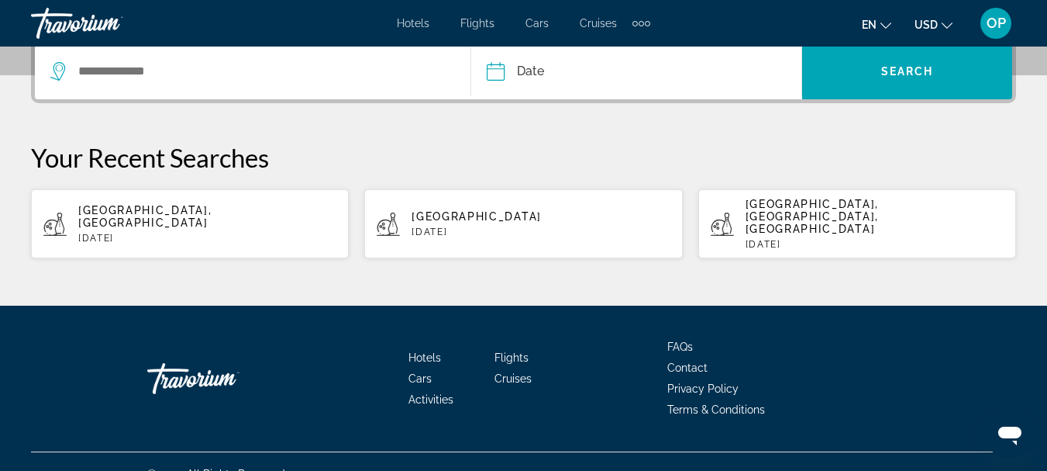
click at [686, 361] on span "Contact" at bounding box center [687, 367] width 40 height 12
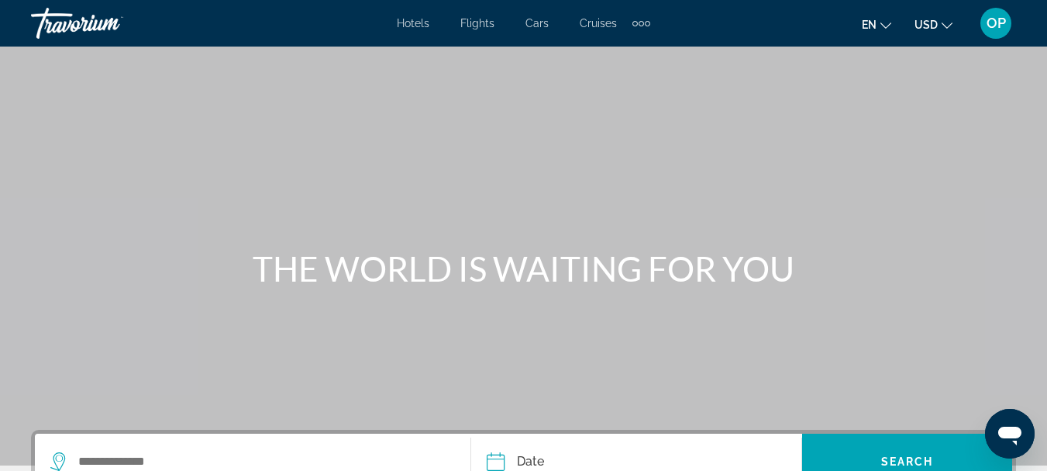
click at [1000, 26] on span "OP" at bounding box center [996, 24] width 19 height 16
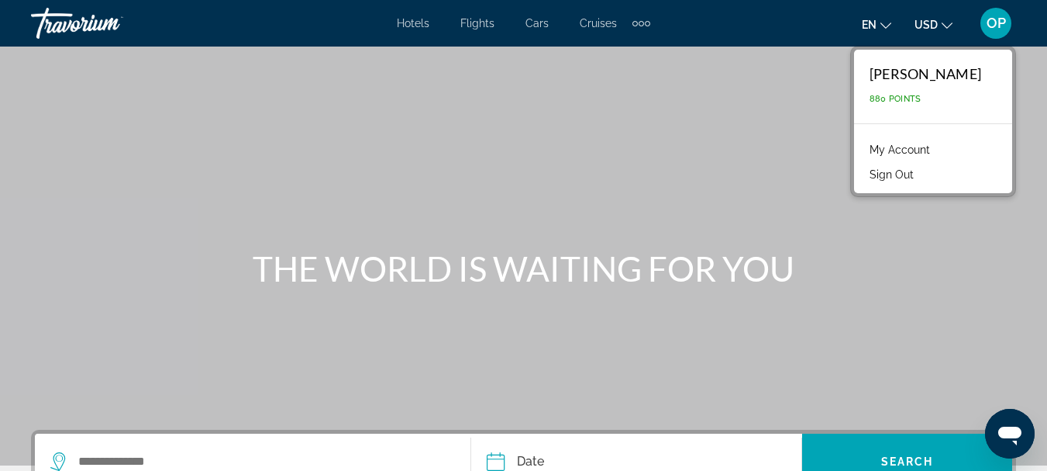
click at [920, 153] on link "My Account" at bounding box center [900, 150] width 76 height 20
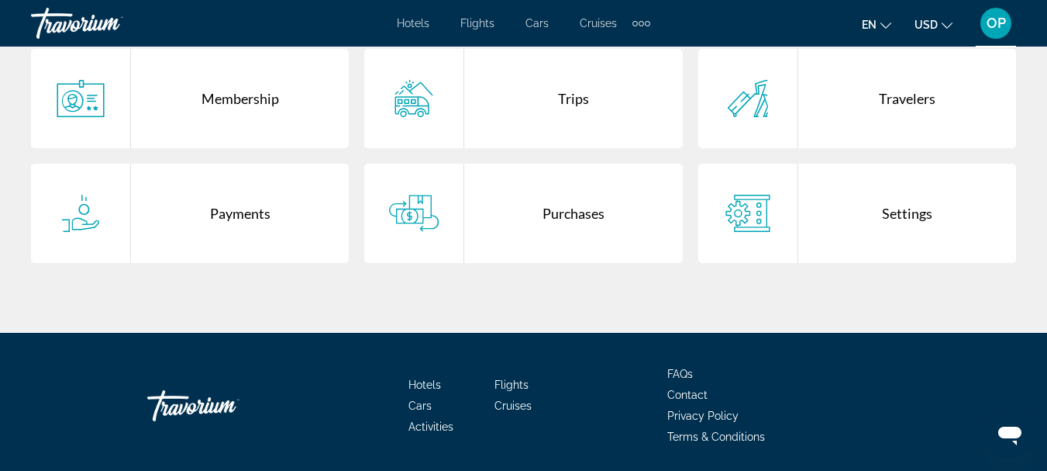
scroll to position [337, 0]
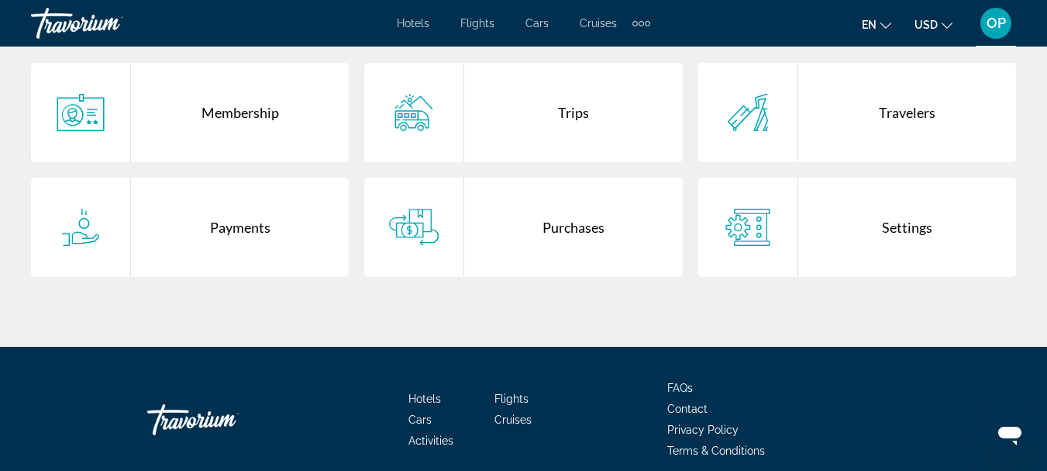
click at [574, 112] on div "Trips" at bounding box center [573, 112] width 218 height 99
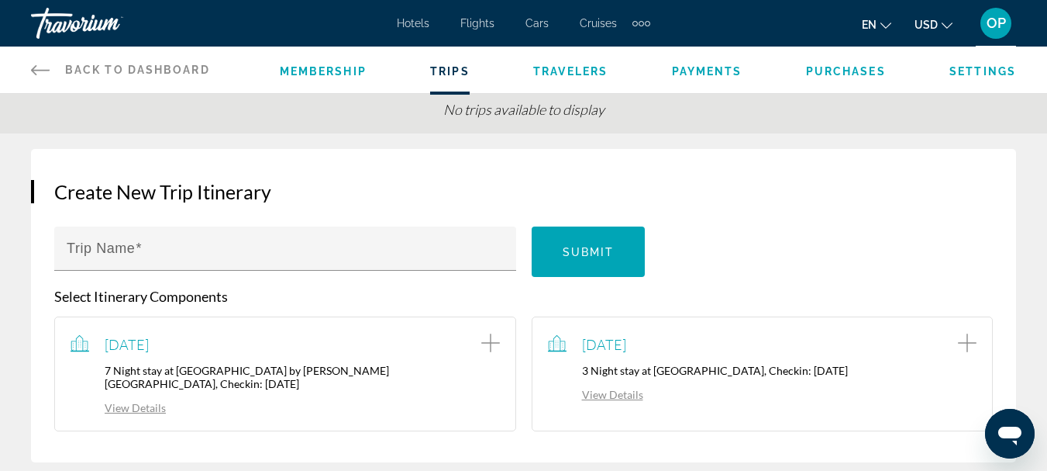
scroll to position [110, 0]
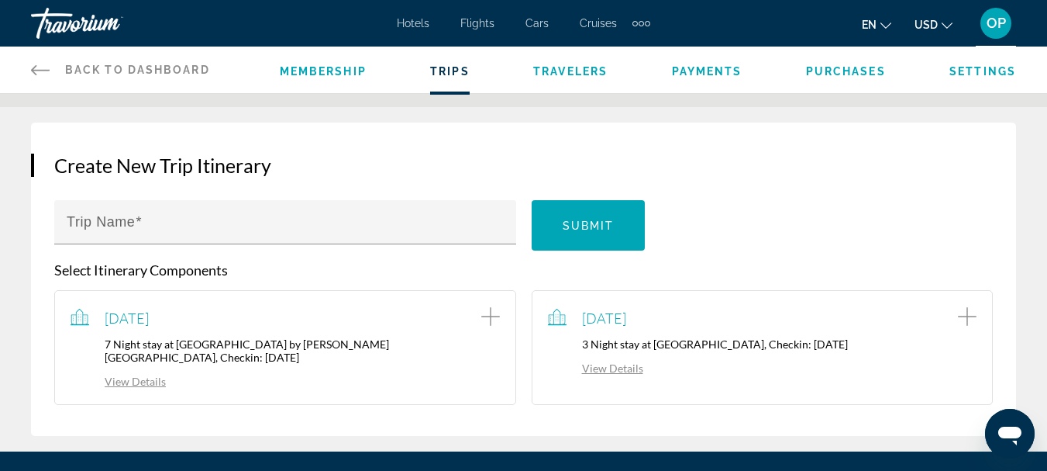
click at [422, 333] on div "[DATE] 7 Night stay at [GEOGRAPHIC_DATA] by [PERSON_NAME][GEOGRAPHIC_DATA], Che…" at bounding box center [285, 347] width 429 height 82
click at [495, 315] on icon "Add item to trip" at bounding box center [490, 316] width 19 height 19
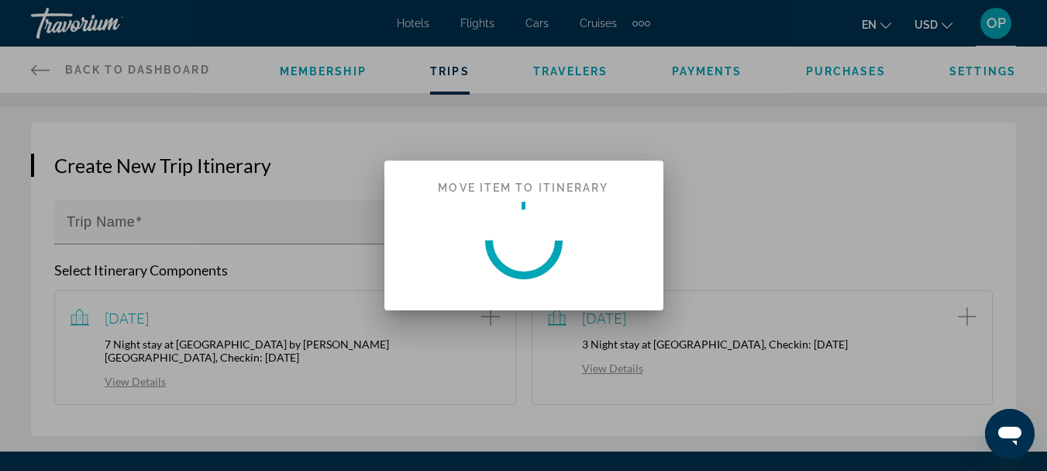
scroll to position [0, 0]
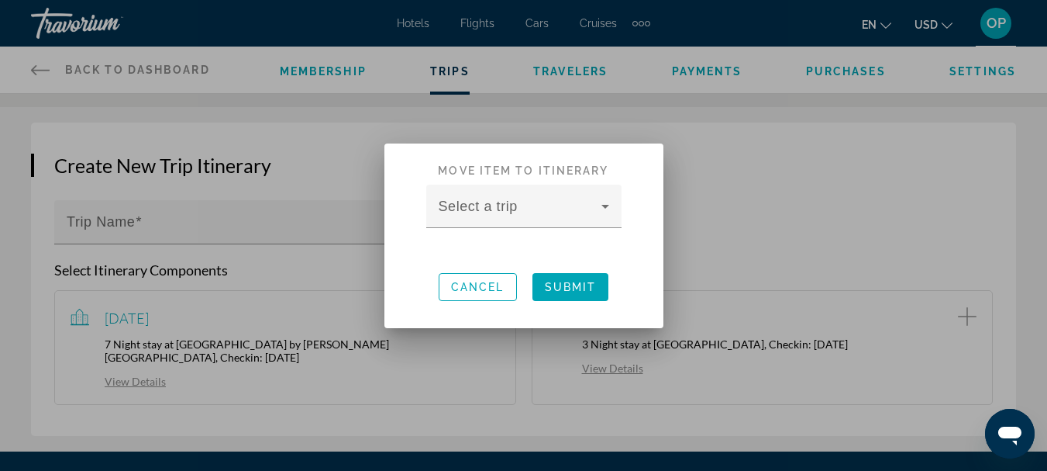
click at [144, 384] on div at bounding box center [523, 235] width 1047 height 471
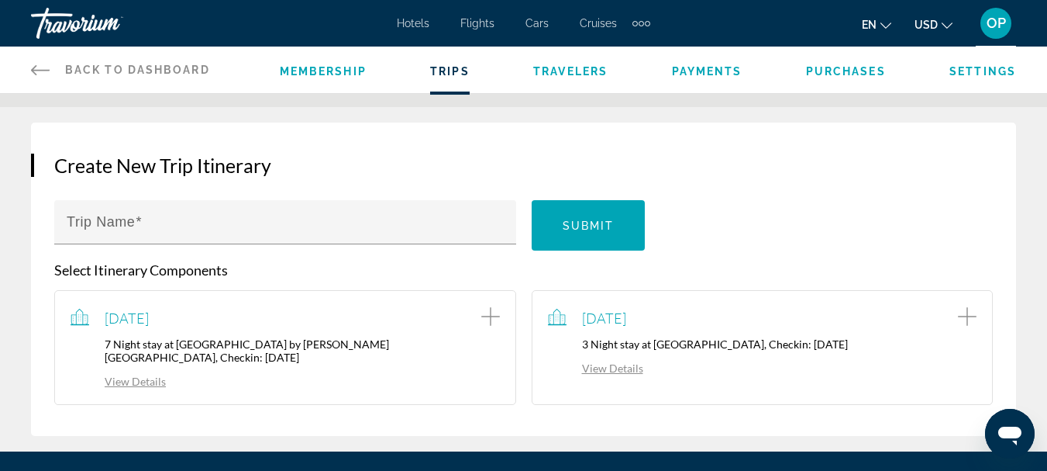
scroll to position [110, 0]
click at [143, 381] on link "View Details" at bounding box center [118, 380] width 95 height 13
